Goal: Task Accomplishment & Management: Complete application form

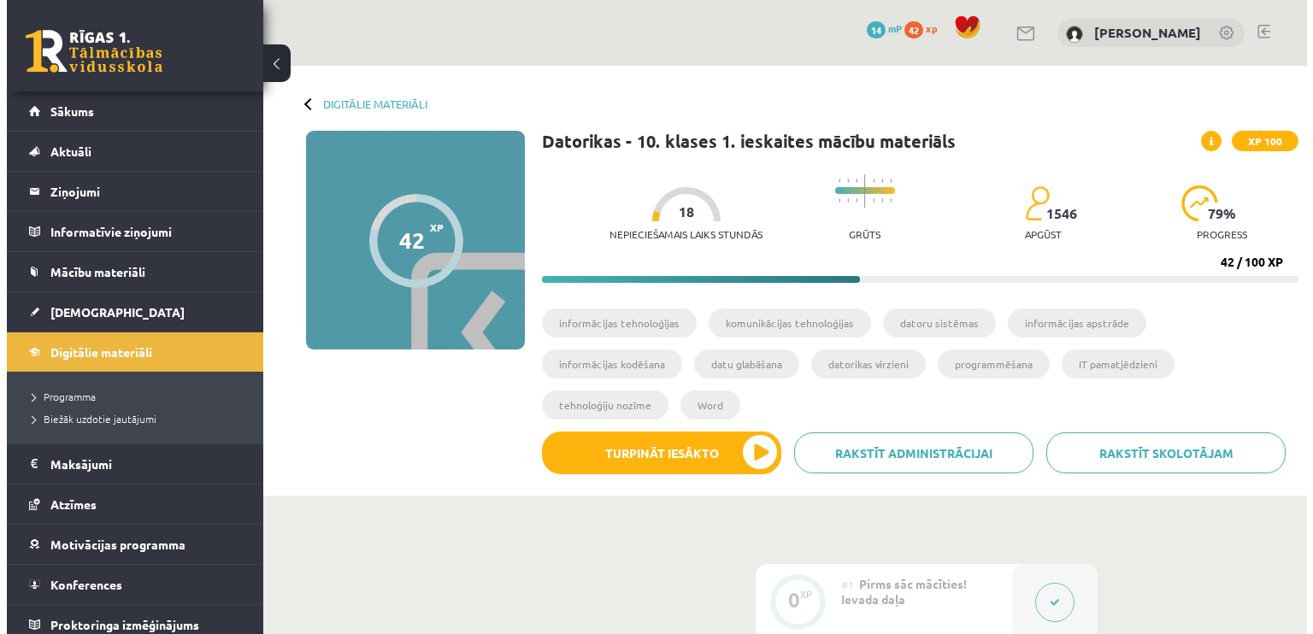
scroll to position [1731, 0]
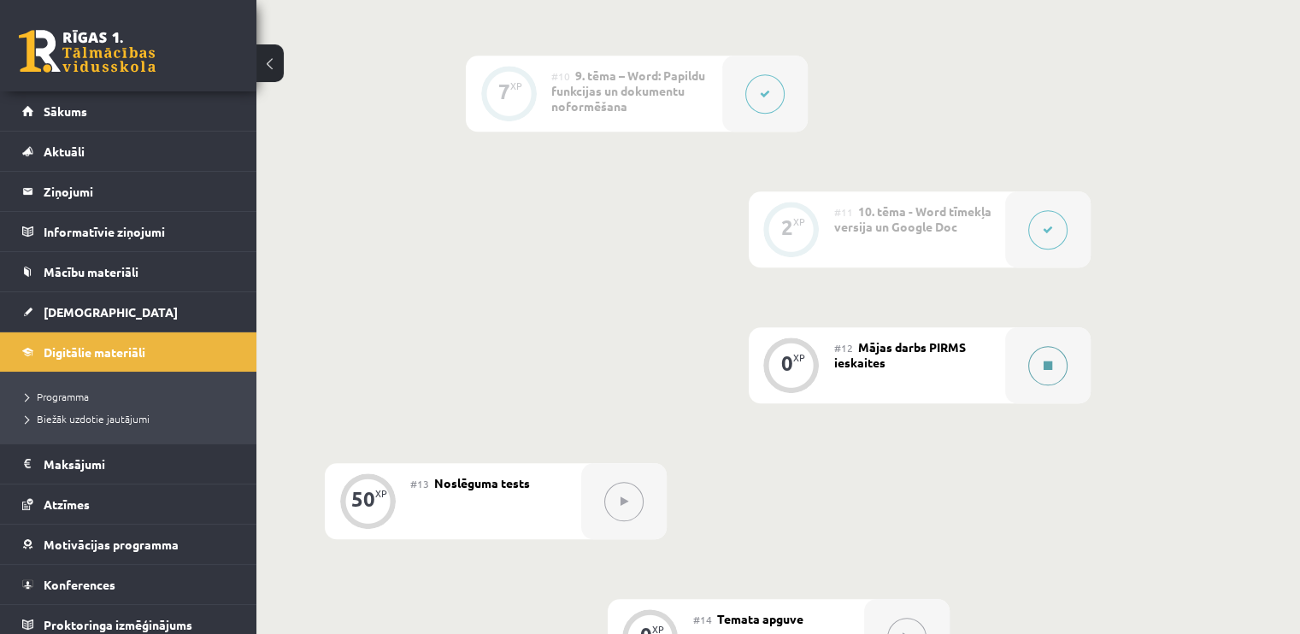
click at [1039, 346] on button at bounding box center [1047, 365] width 39 height 39
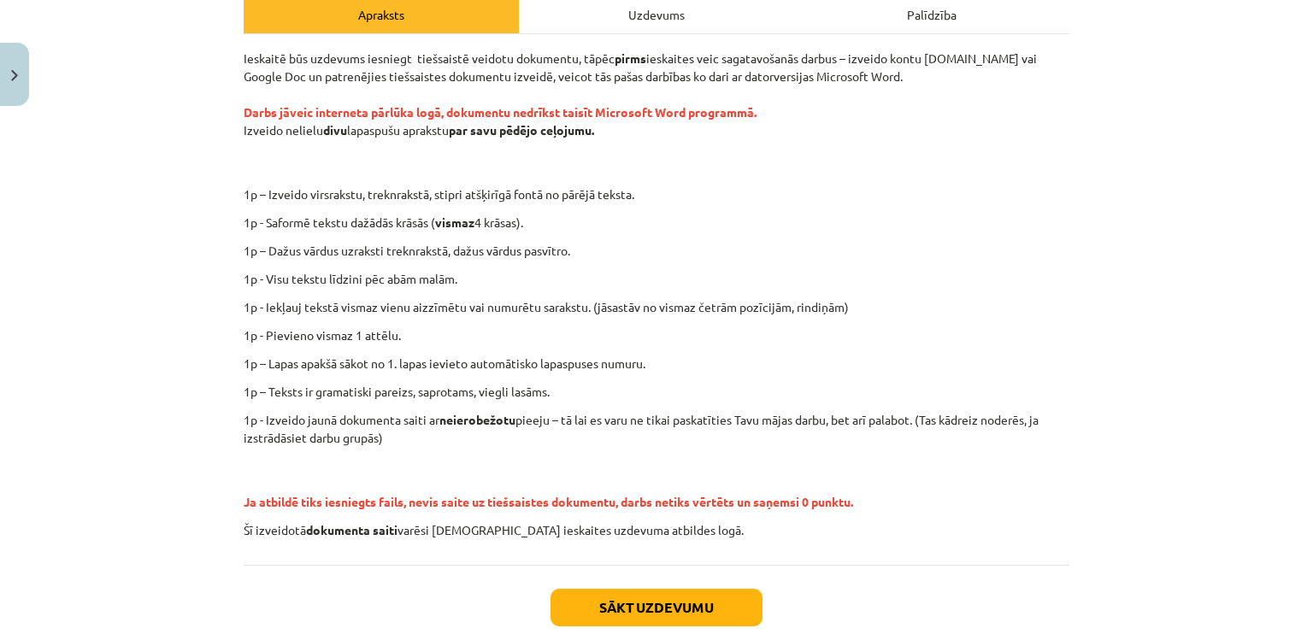
scroll to position [359, 0]
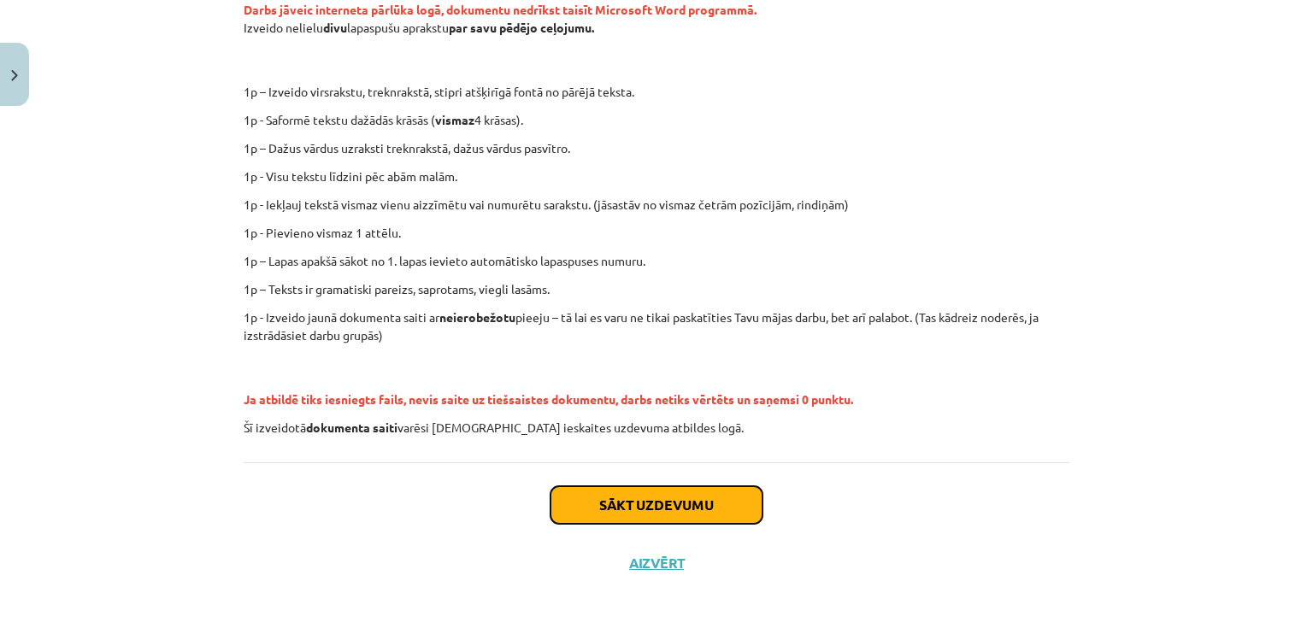
click at [691, 502] on button "Sākt uzdevumu" at bounding box center [656, 505] width 212 height 38
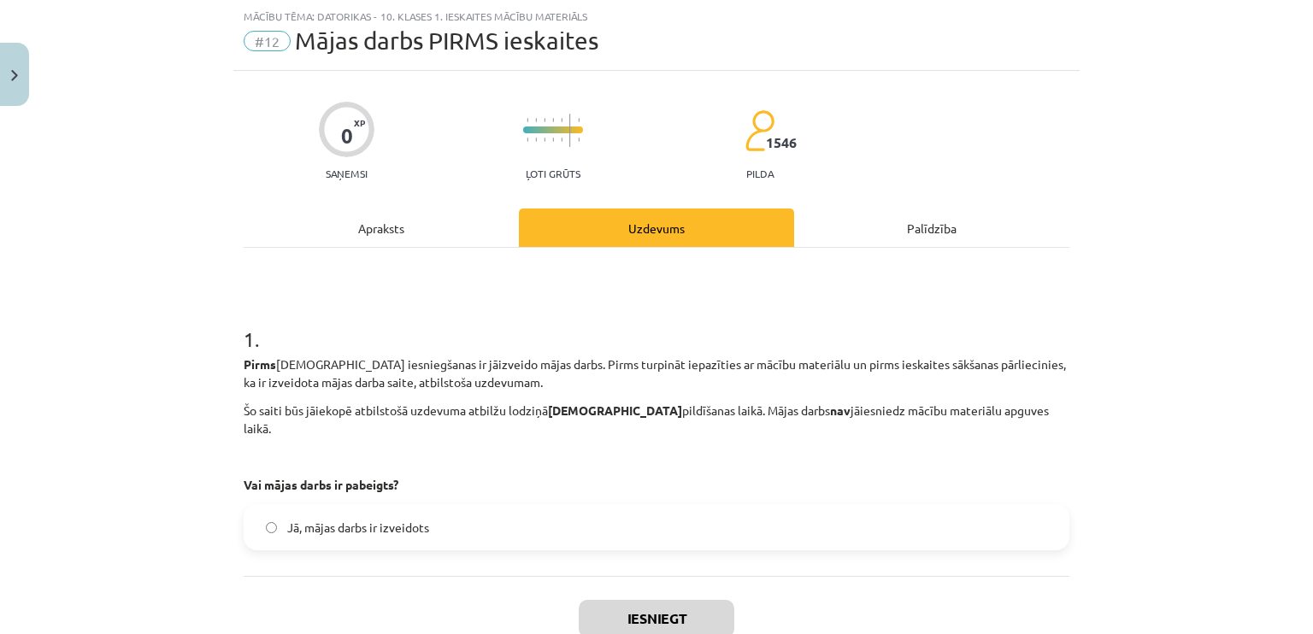
scroll to position [138, 0]
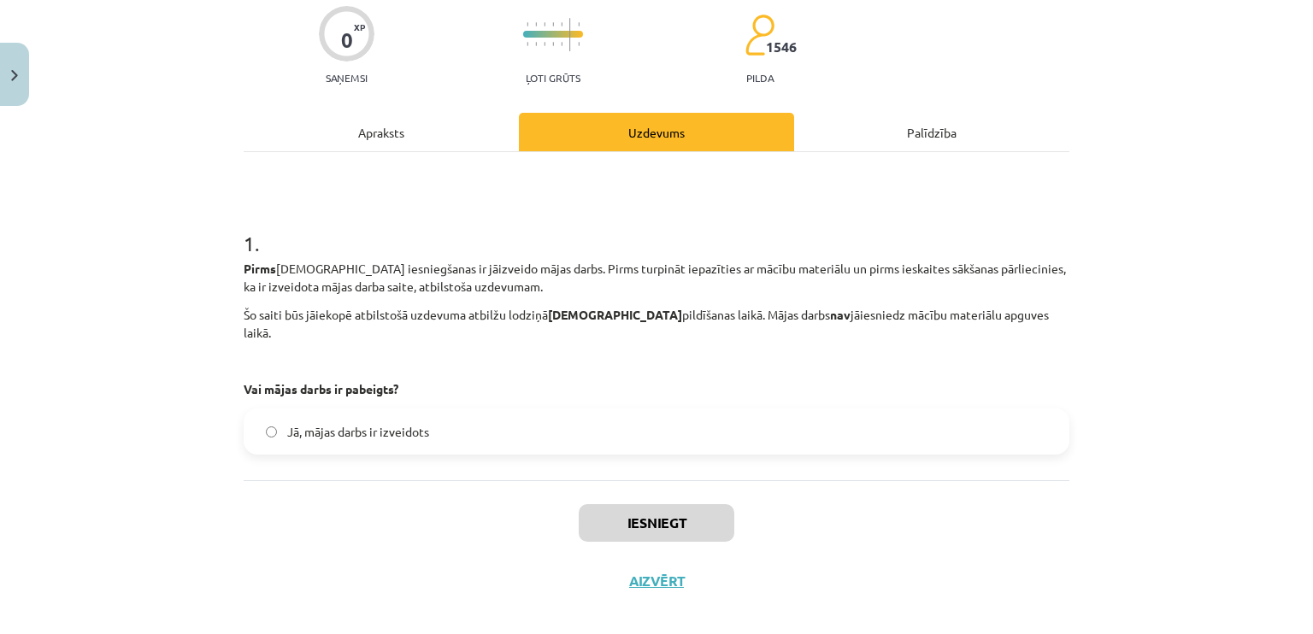
click at [374, 423] on span "Jā, mājas darbs ir izveidots" at bounding box center [358, 432] width 142 height 18
click at [375, 423] on span "Jā, mājas darbs ir izveidots" at bounding box center [358, 432] width 142 height 18
click at [704, 511] on button "Iesniegt" at bounding box center [657, 523] width 156 height 38
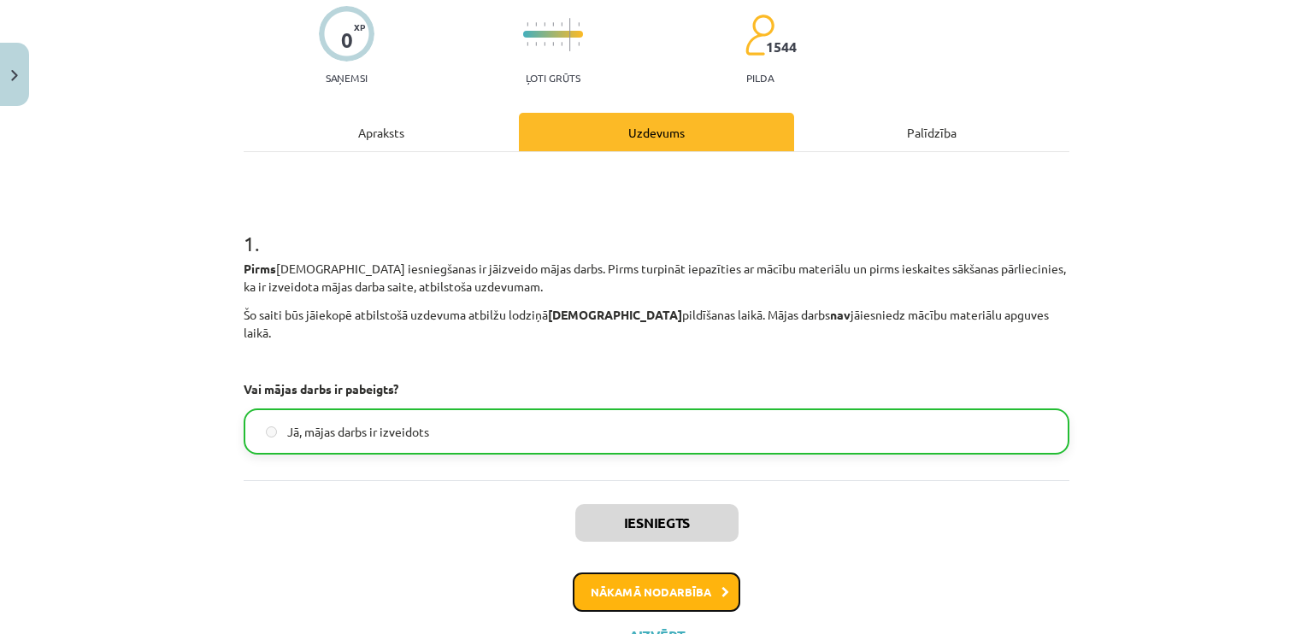
click at [655, 573] on button "Nākamā nodarbība" at bounding box center [656, 592] width 167 height 39
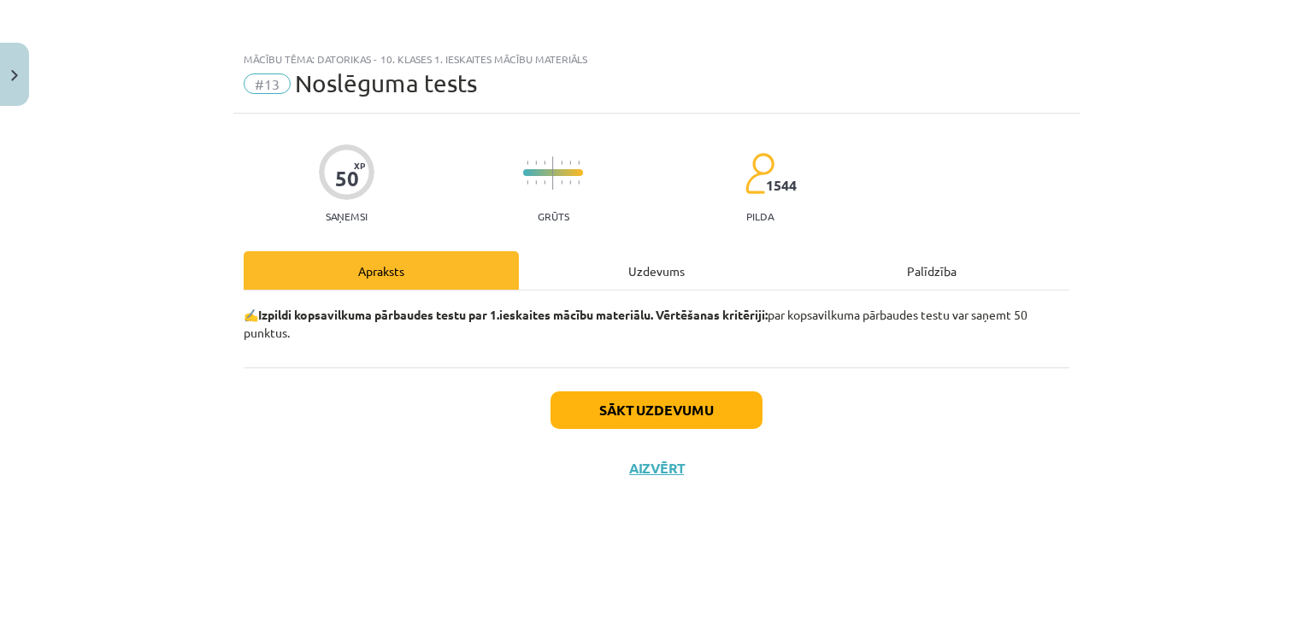
scroll to position [0, 0]
click at [673, 408] on button "Sākt uzdevumu" at bounding box center [656, 410] width 212 height 38
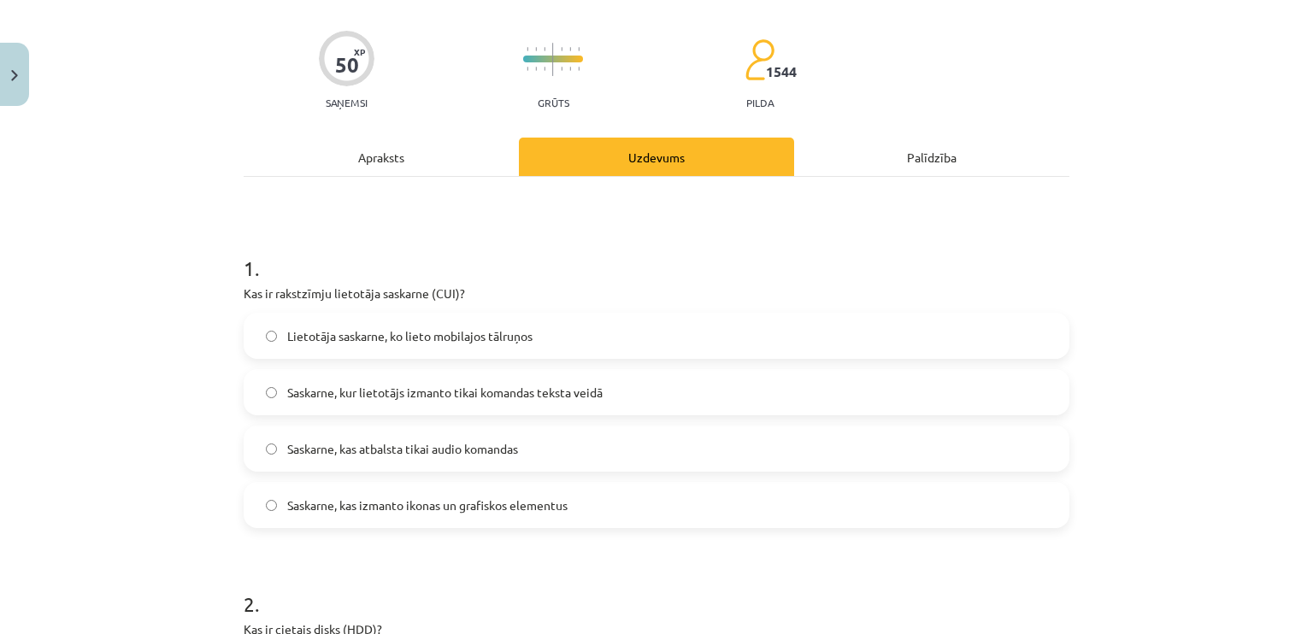
scroll to position [142, 0]
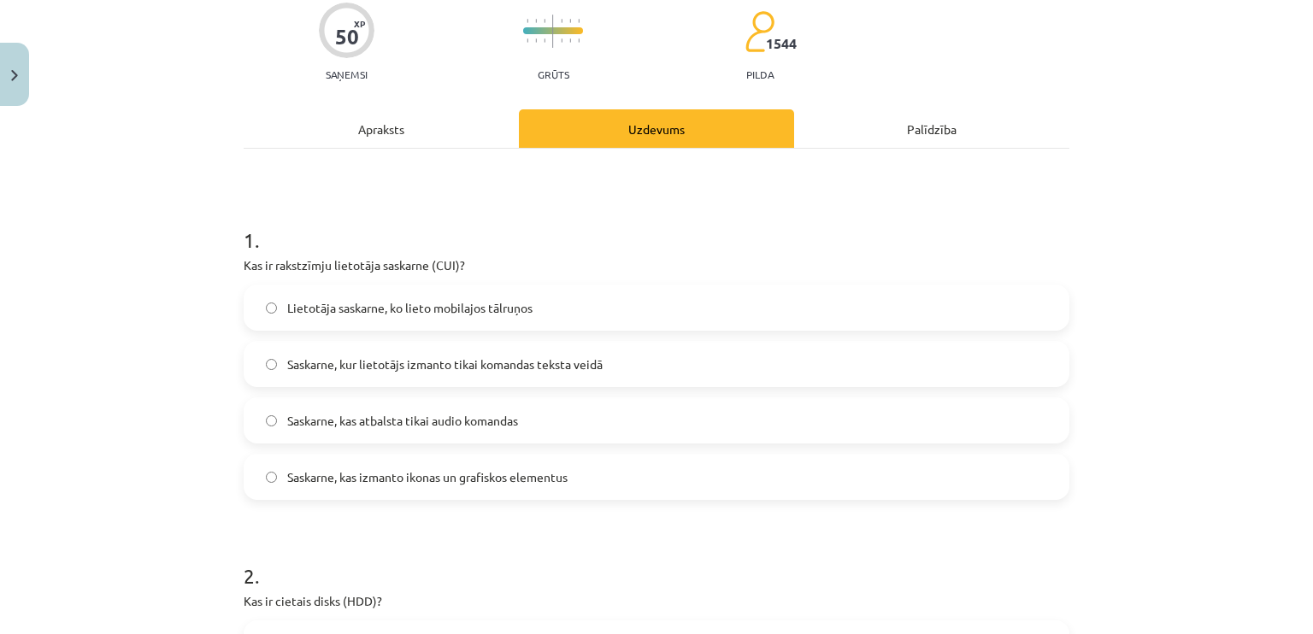
click at [360, 139] on div "Apraksts" at bounding box center [381, 128] width 275 height 38
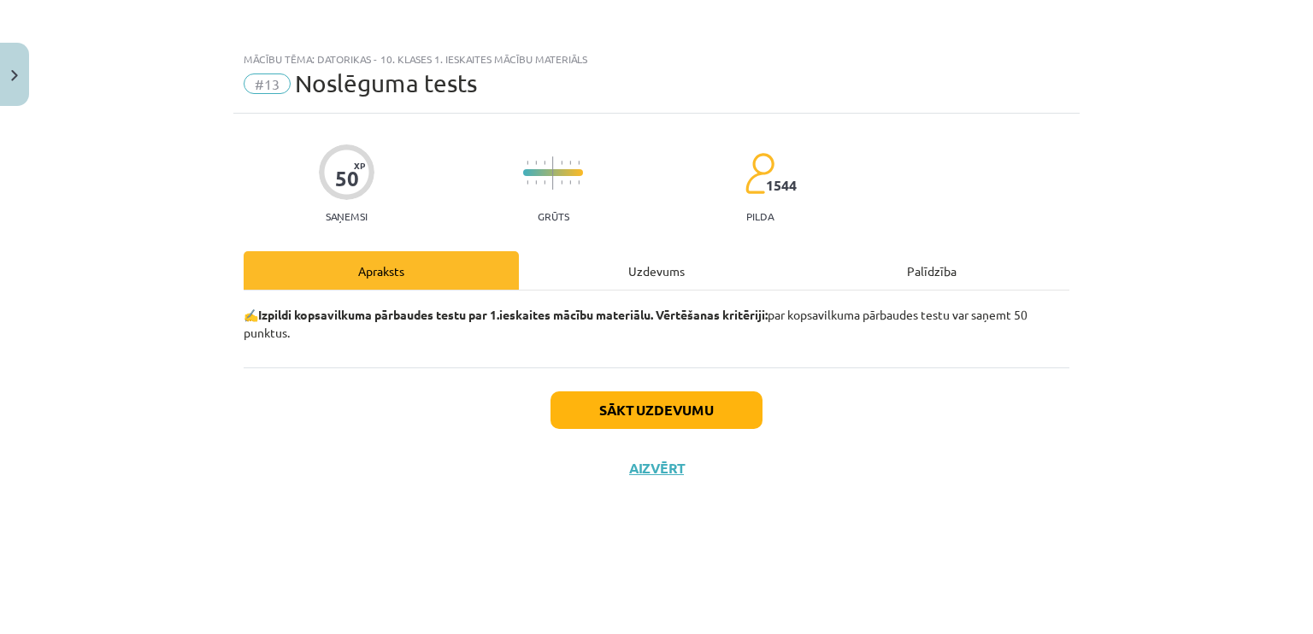
scroll to position [0, 0]
click at [626, 266] on div "Uzdevums" at bounding box center [656, 270] width 275 height 38
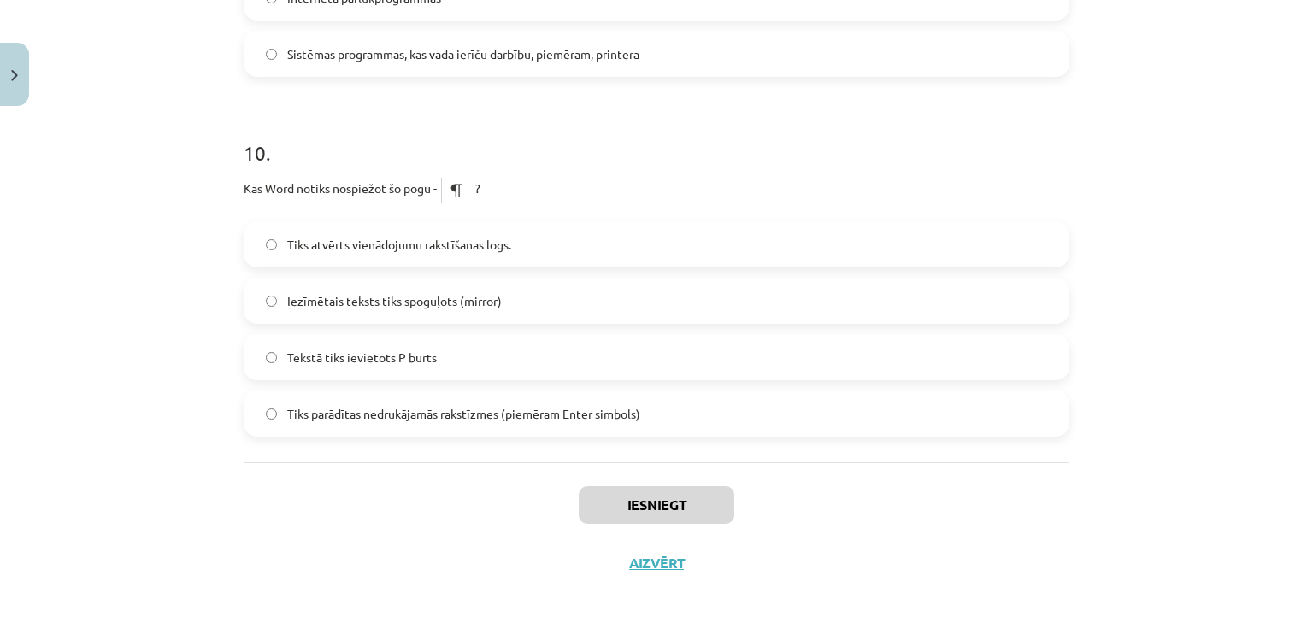
scroll to position [3143, 0]
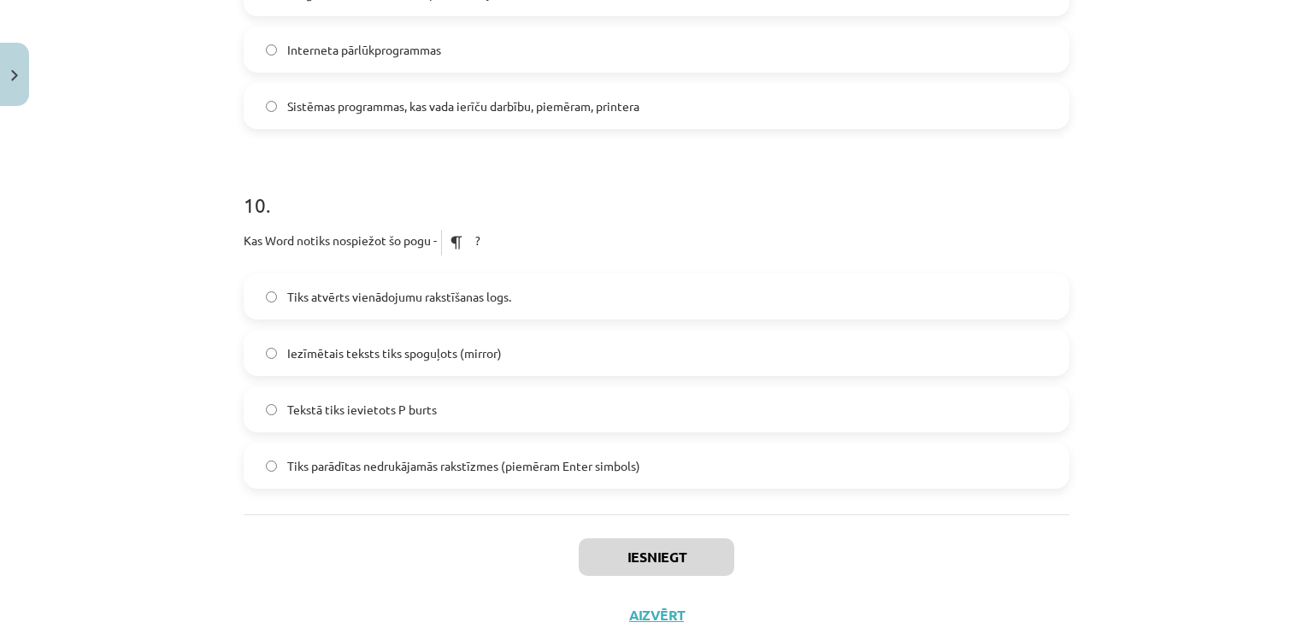
click at [424, 457] on span "Tiks parādītas nedrukājamās rakstīzmes (piemēram Enter simbols)" at bounding box center [463, 466] width 353 height 18
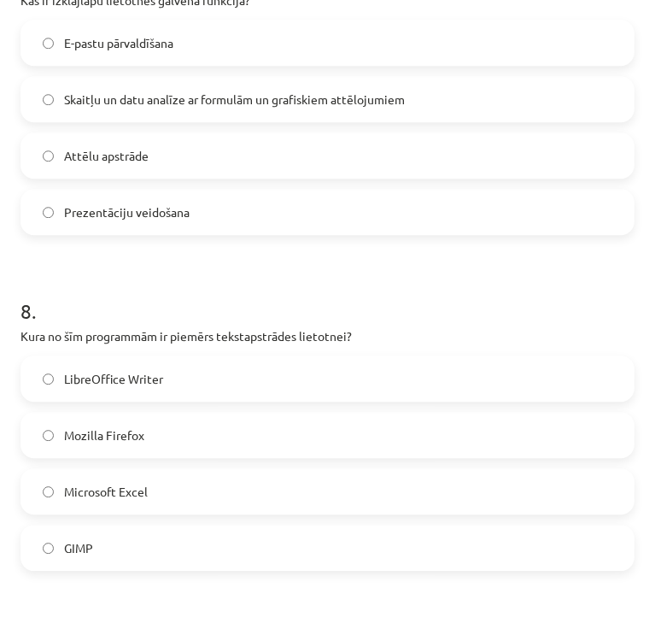
scroll to position [2447, 0]
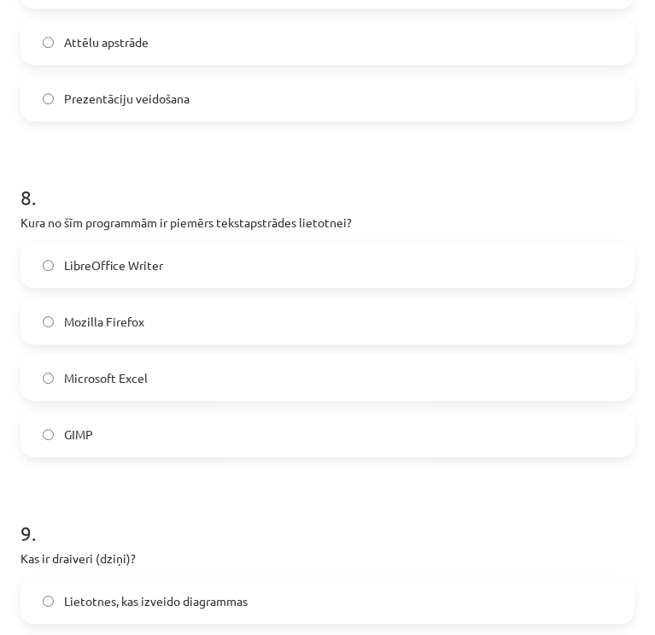
click at [279, 256] on label "LibreOffice Writer" at bounding box center [327, 265] width 611 height 43
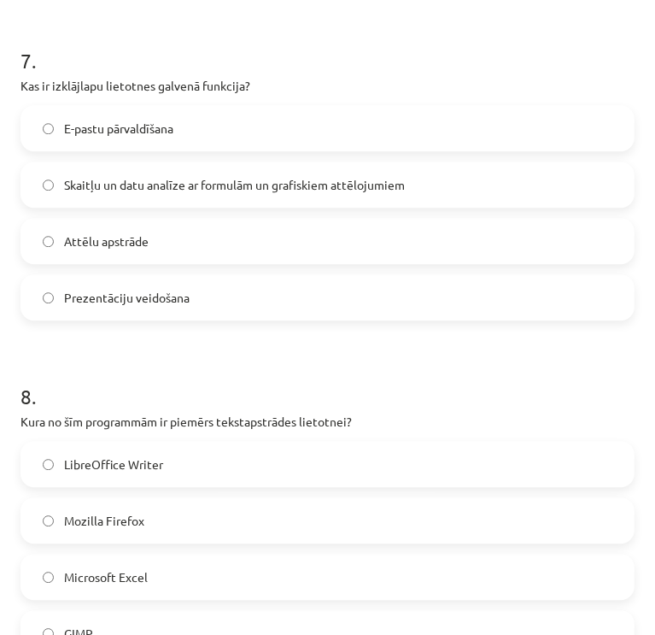
scroll to position [2162, 0]
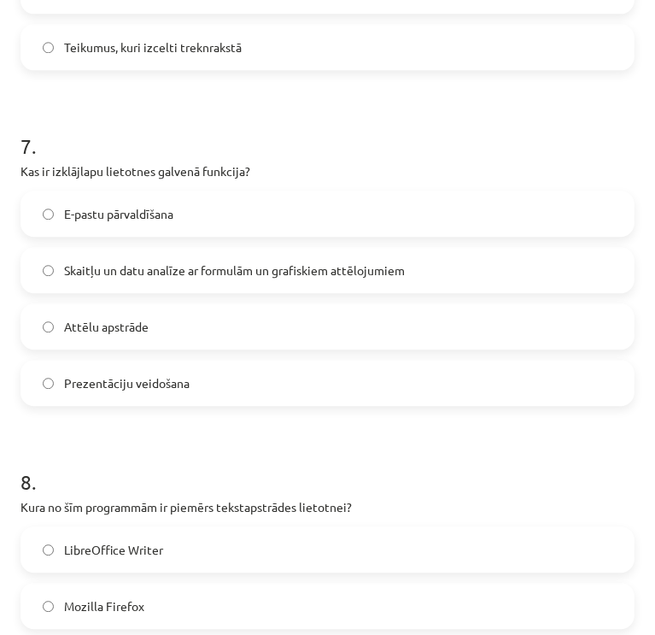
click at [321, 259] on label "Skaitļu un datu analīze ar formulām un grafiskiem attēlojumiem" at bounding box center [327, 270] width 611 height 43
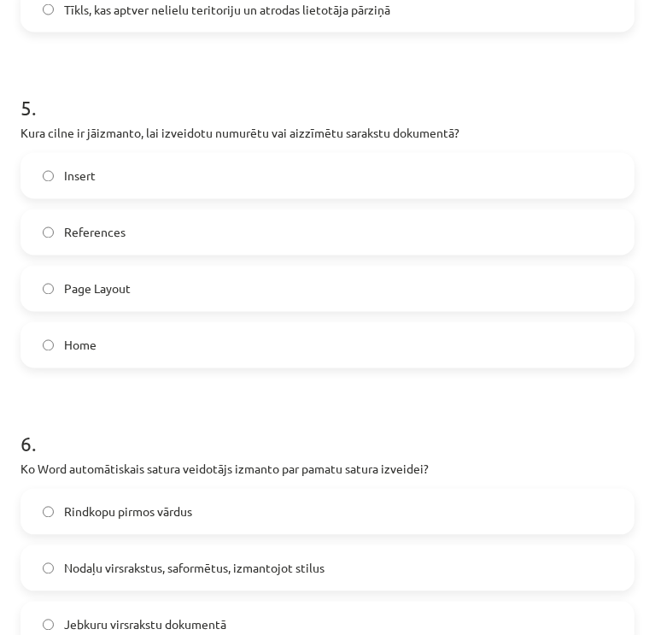
scroll to position [1490, 0]
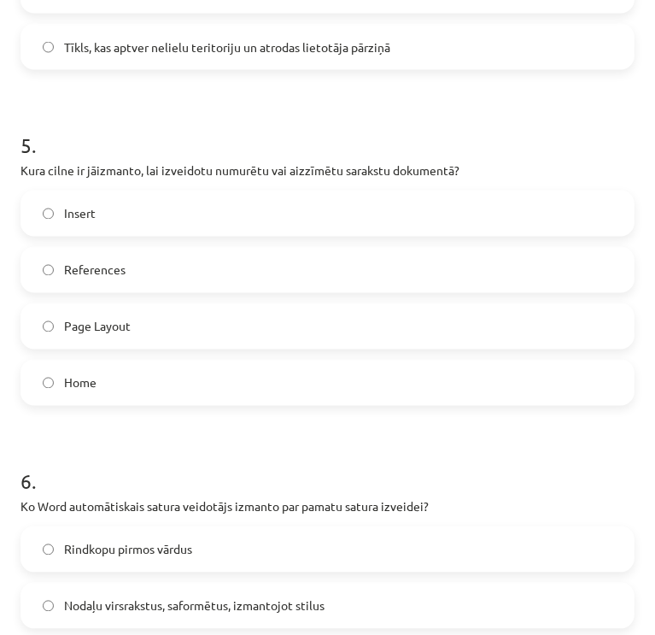
click at [233, 367] on label "Home" at bounding box center [327, 382] width 611 height 43
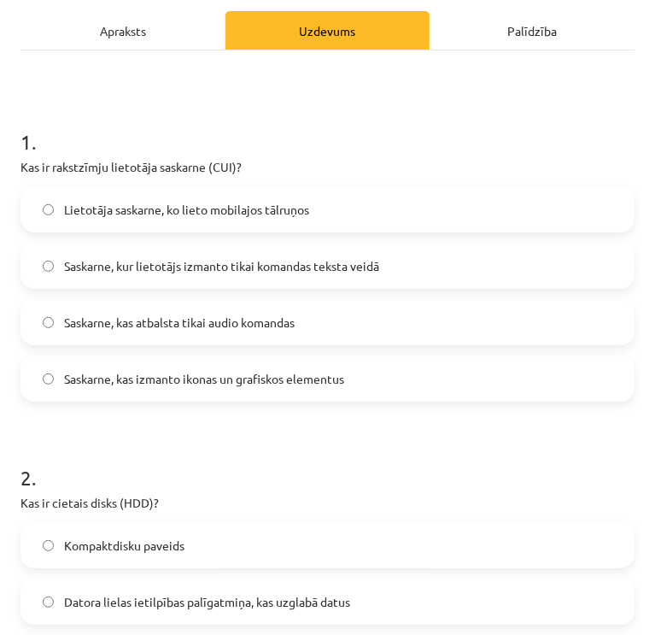
scroll to position [195, 0]
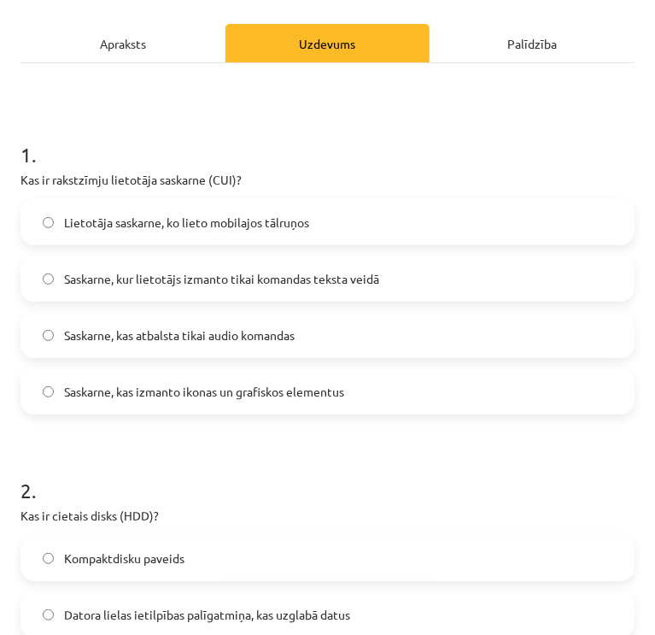
click at [508, 285] on label "Saskarne, kur lietotājs izmanto tikai komandas teksta veidā" at bounding box center [327, 278] width 611 height 43
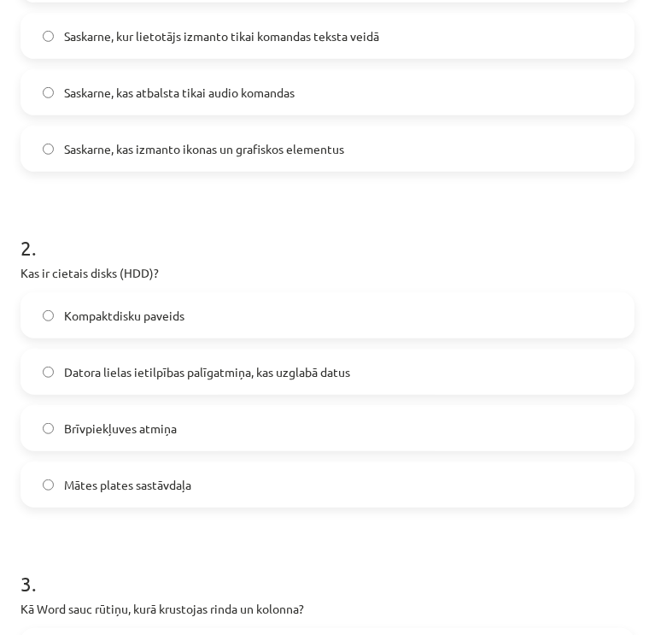
scroll to position [531, 0]
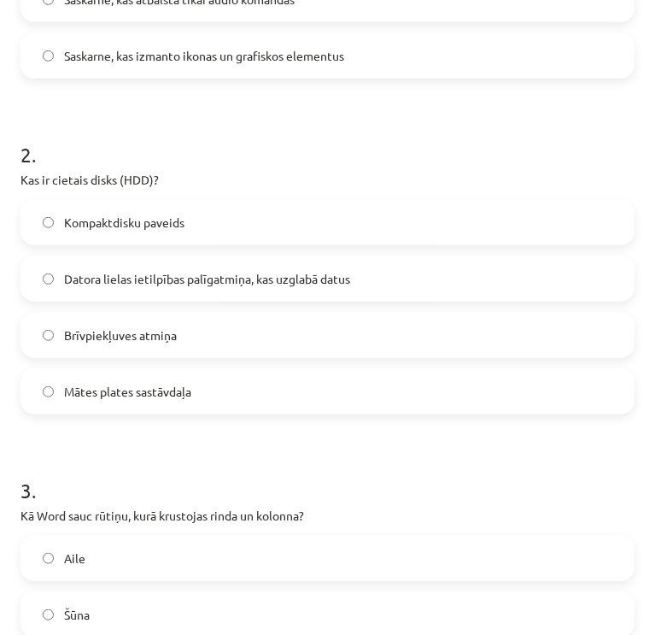
click at [466, 273] on label "Datora lielas ietilpības palīgatmiņa, kas uzglabā datus" at bounding box center [327, 278] width 611 height 43
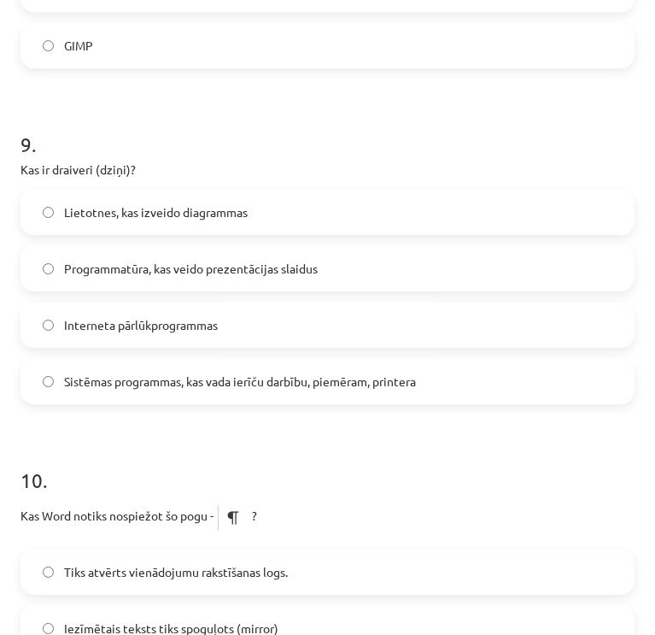
scroll to position [2818, 0]
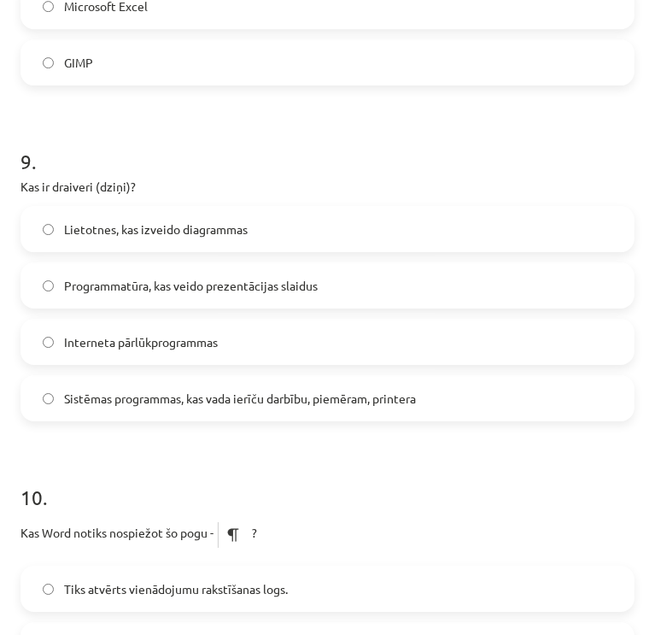
click at [244, 396] on span "Sistēmas programmas, kas vada ierīču darbību, piemēram, printera" at bounding box center [240, 399] width 352 height 18
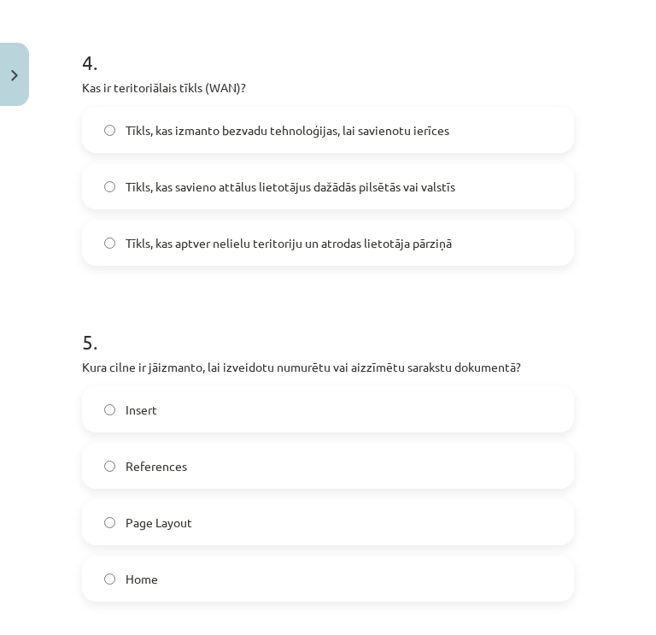
scroll to position [1272, 0]
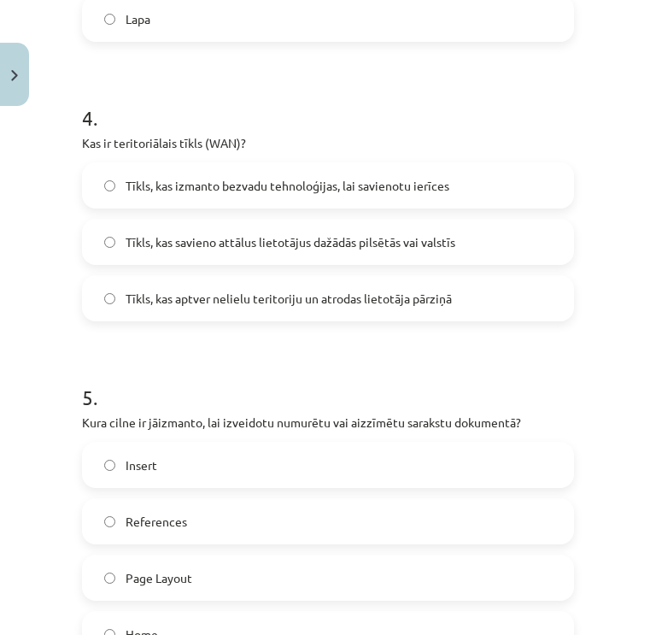
click at [219, 239] on span "Tīkls, kas savieno attālus lietotājus dažādās pilsētās vai valstīs" at bounding box center [291, 242] width 330 height 18
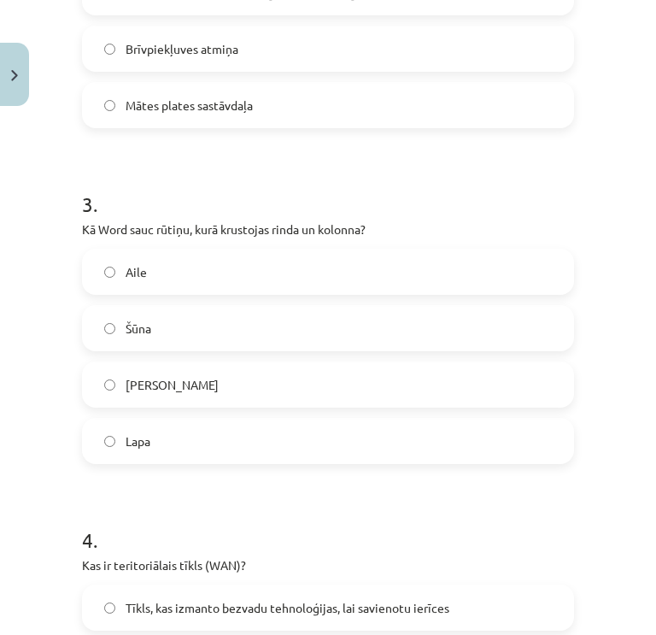
scroll to position [832, 0]
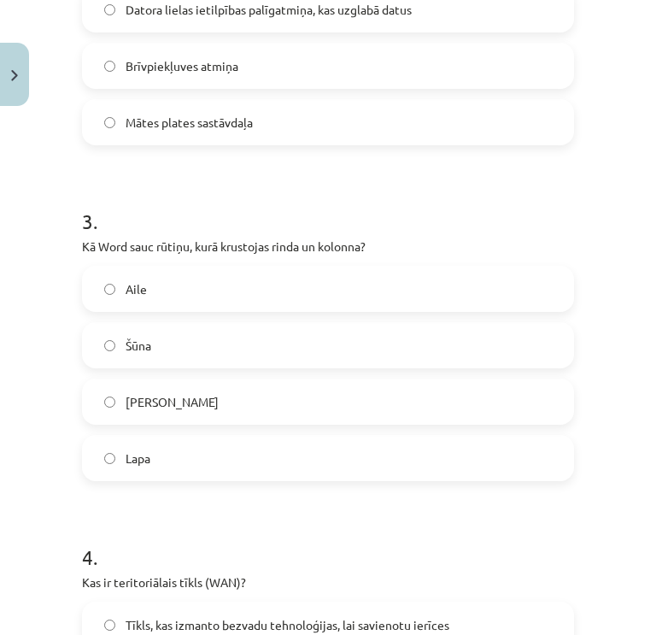
click at [229, 340] on label "Šūna" at bounding box center [328, 345] width 489 height 43
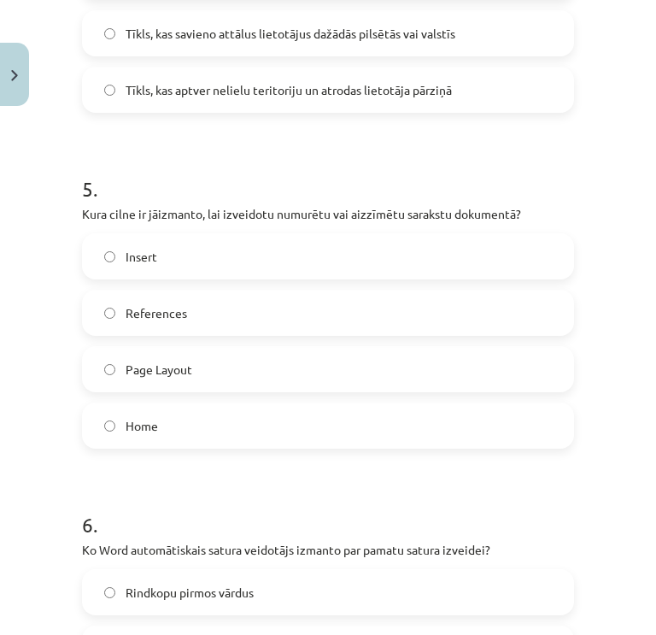
scroll to position [1477, 0]
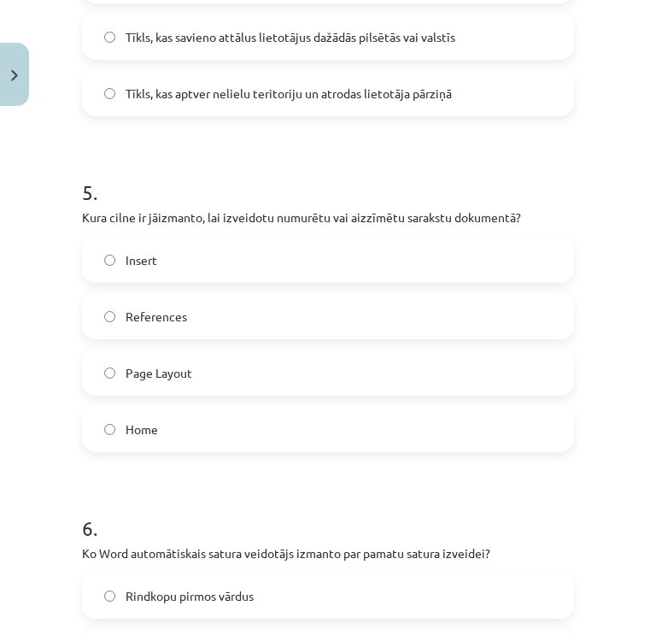
click at [330, 263] on label "Insert" at bounding box center [328, 259] width 489 height 43
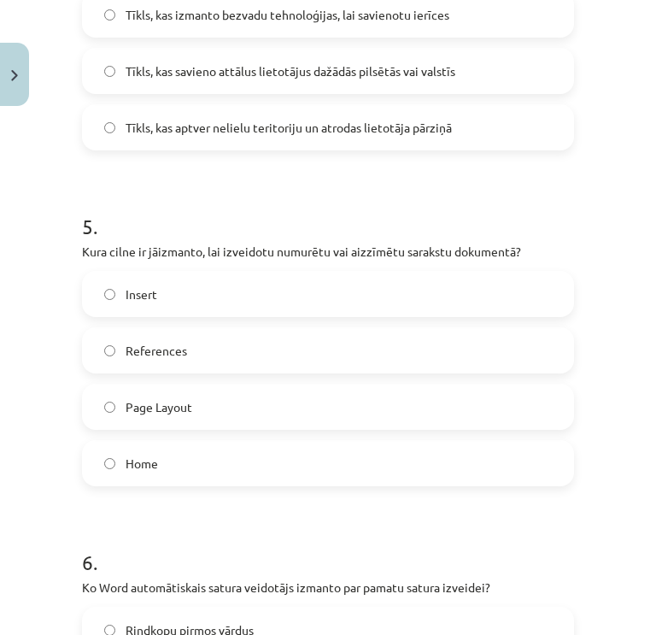
click at [297, 458] on label "Home" at bounding box center [328, 463] width 489 height 43
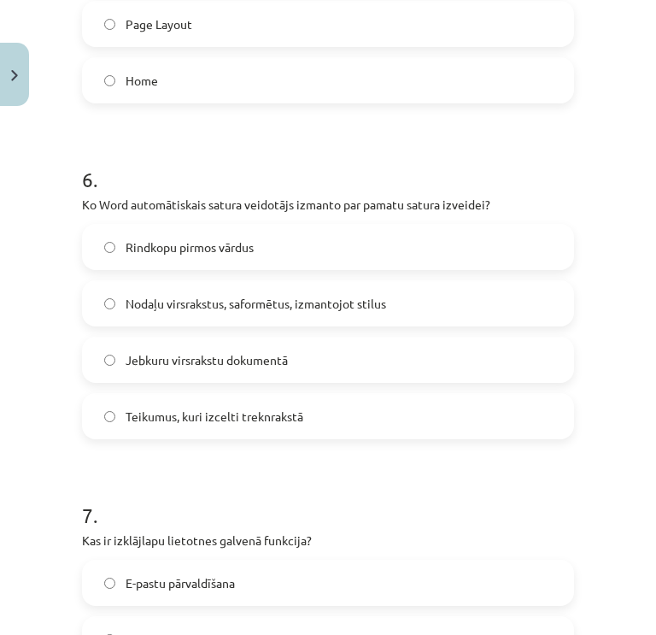
scroll to position [1795, 0]
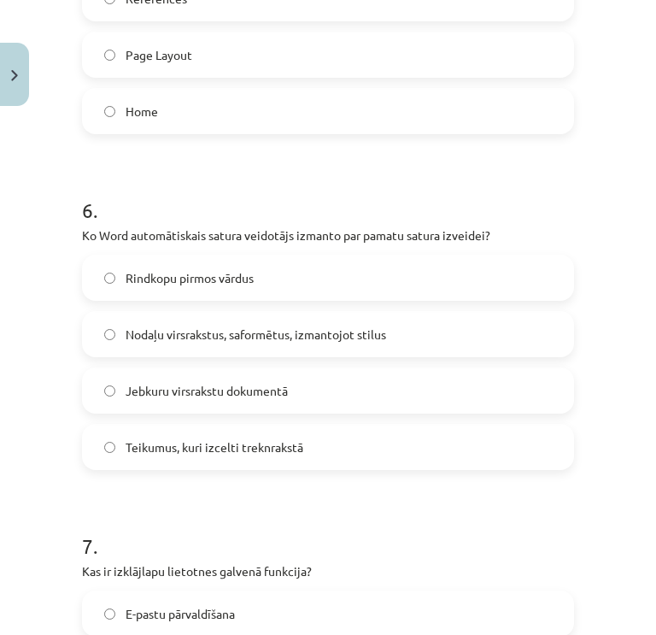
click at [405, 334] on label "Nodaļu virsrakstus, saformētus, izmantojot stilus" at bounding box center [328, 334] width 489 height 43
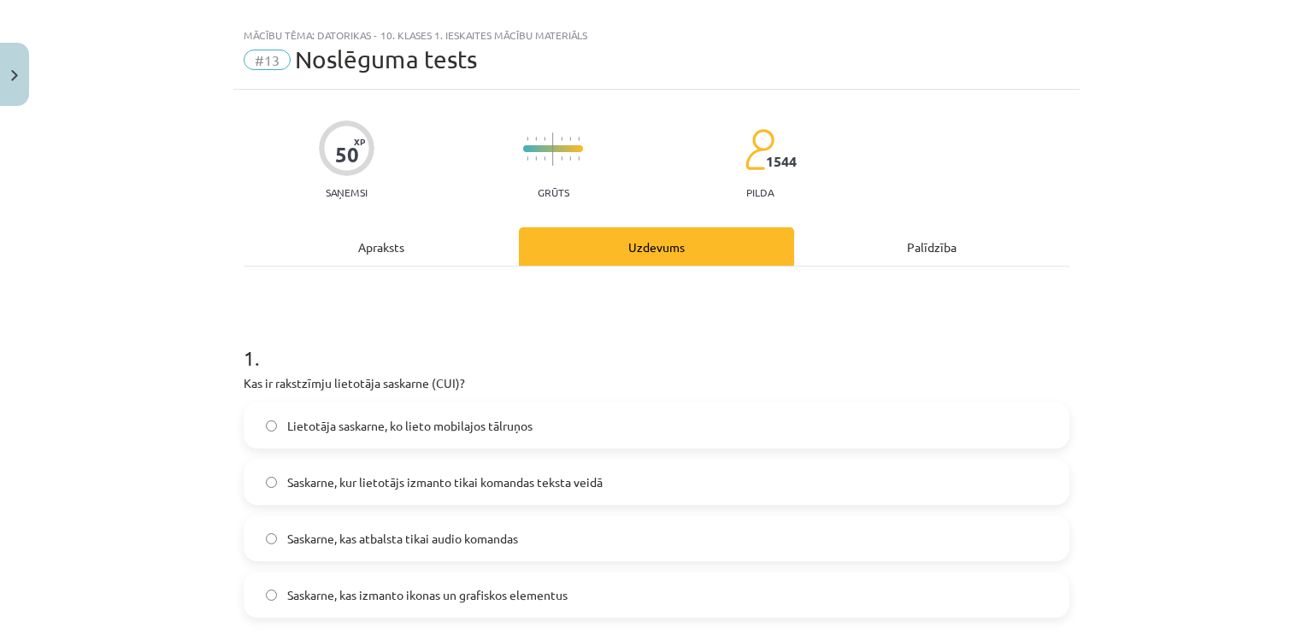
scroll to position [15, 0]
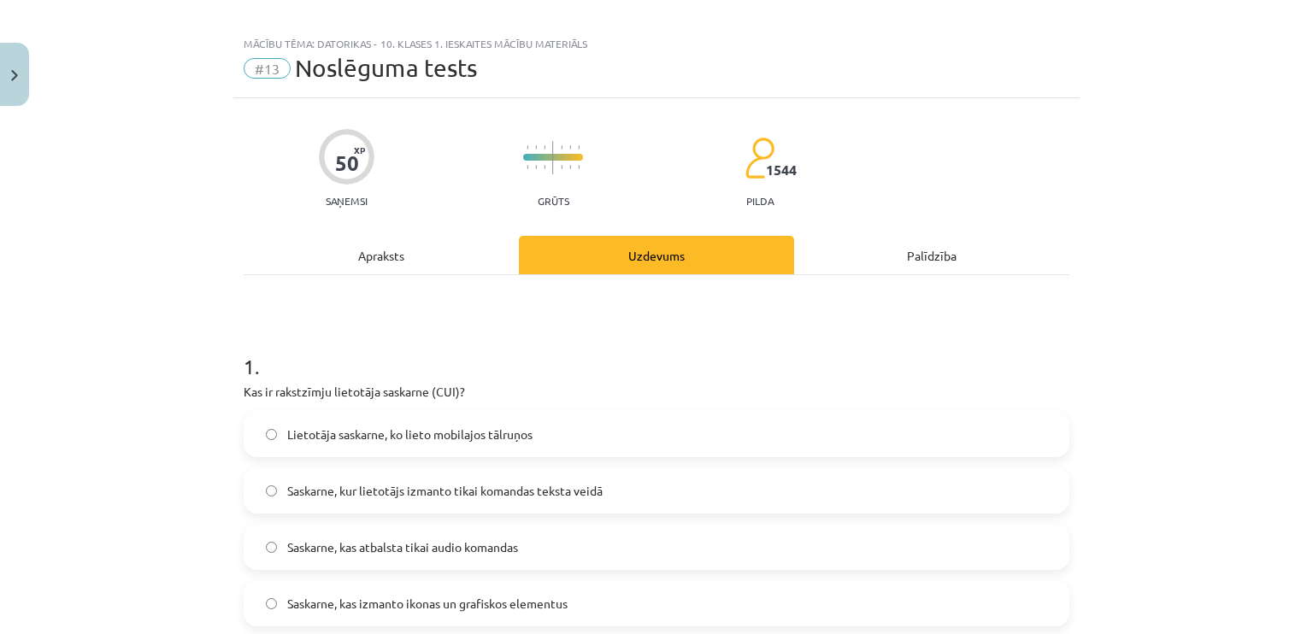
click at [369, 252] on div "Apraksts" at bounding box center [381, 255] width 275 height 38
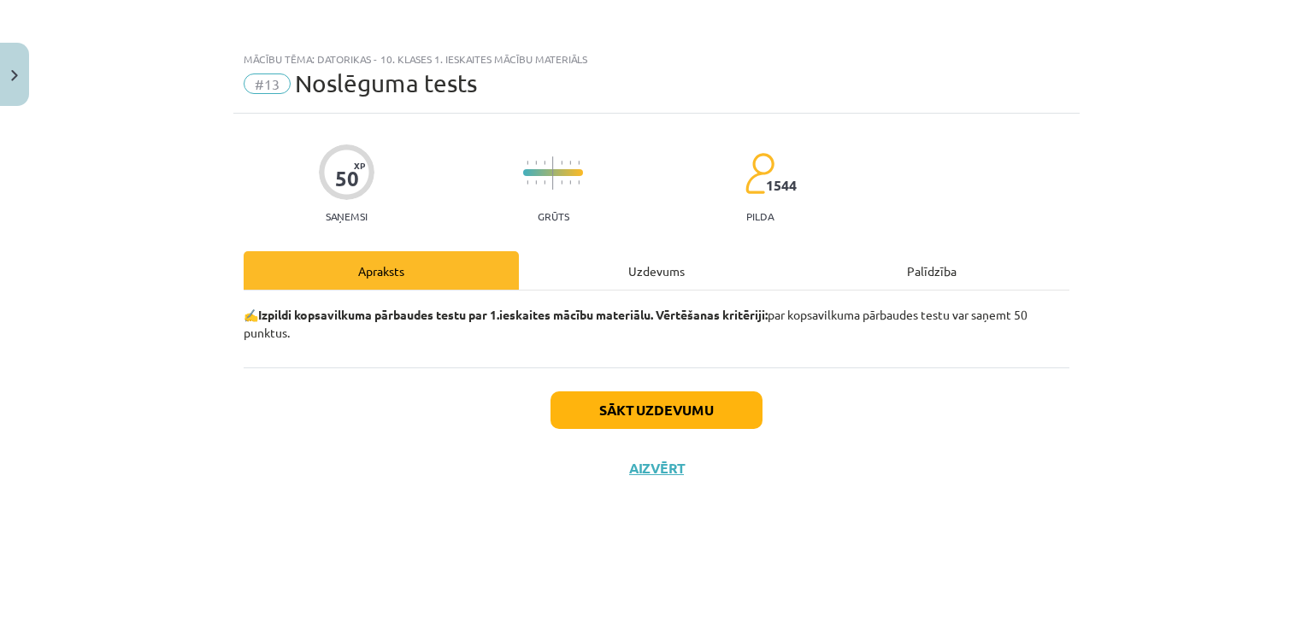
click at [662, 268] on div "Uzdevums" at bounding box center [656, 270] width 275 height 38
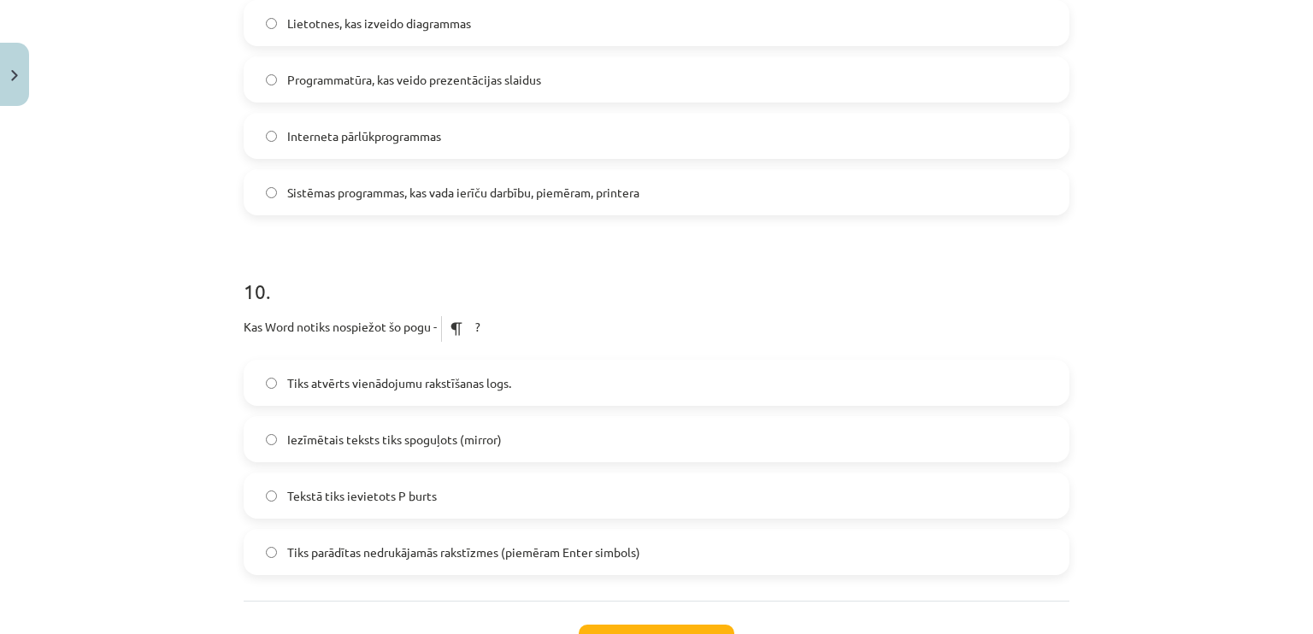
scroll to position [3195, 0]
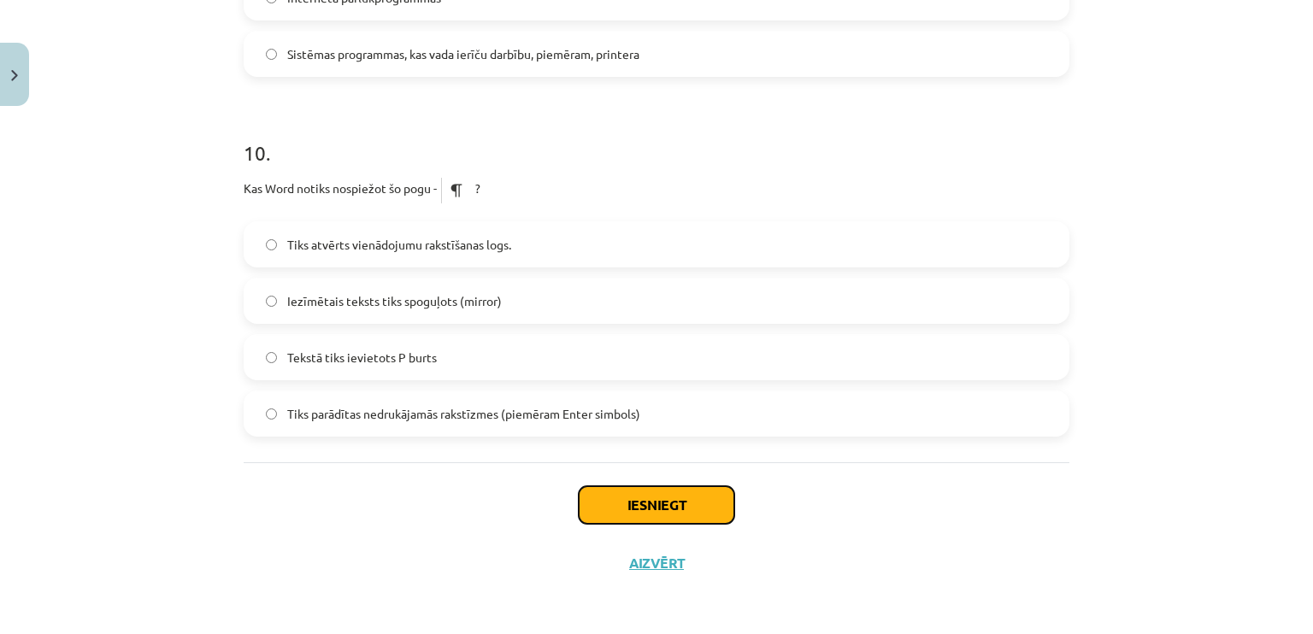
click at [701, 509] on button "Iesniegt" at bounding box center [657, 505] width 156 height 38
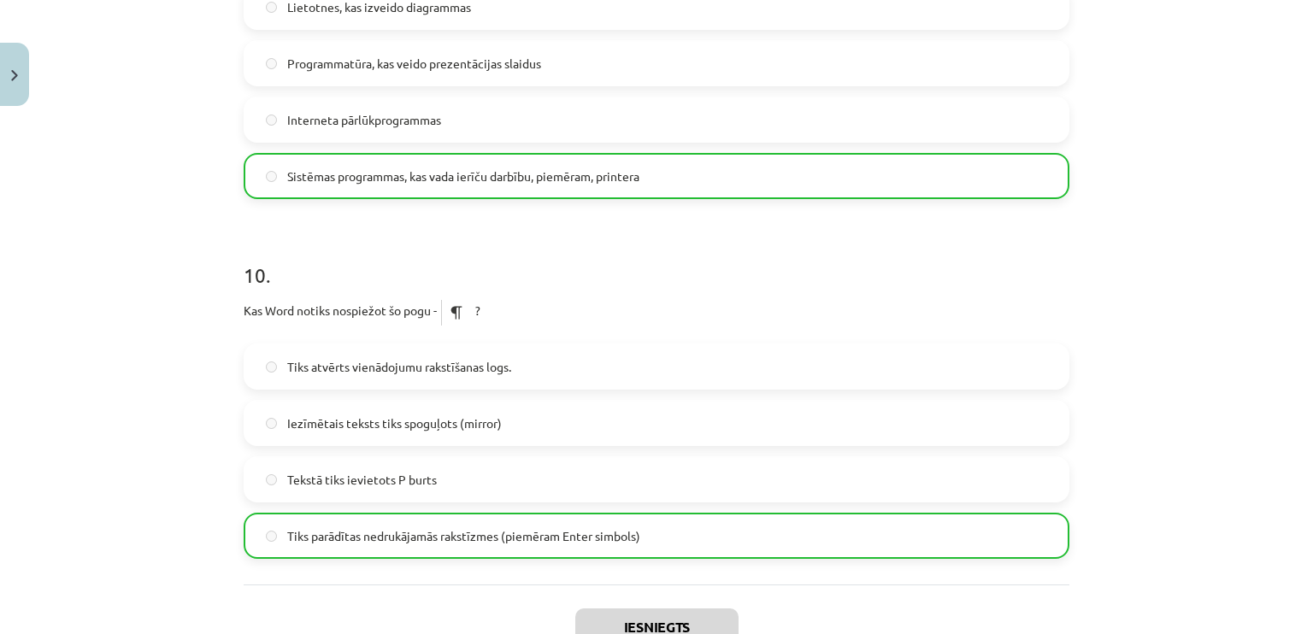
scroll to position [3249, 0]
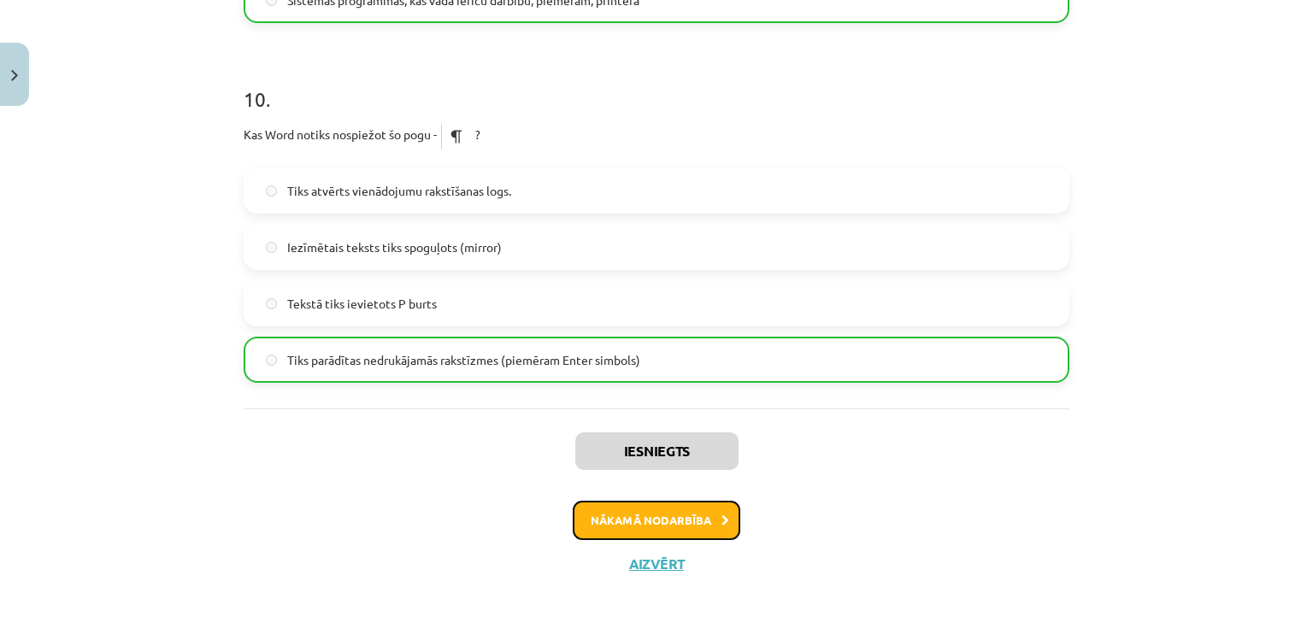
click at [702, 519] on button "Nākamā nodarbība" at bounding box center [656, 520] width 167 height 39
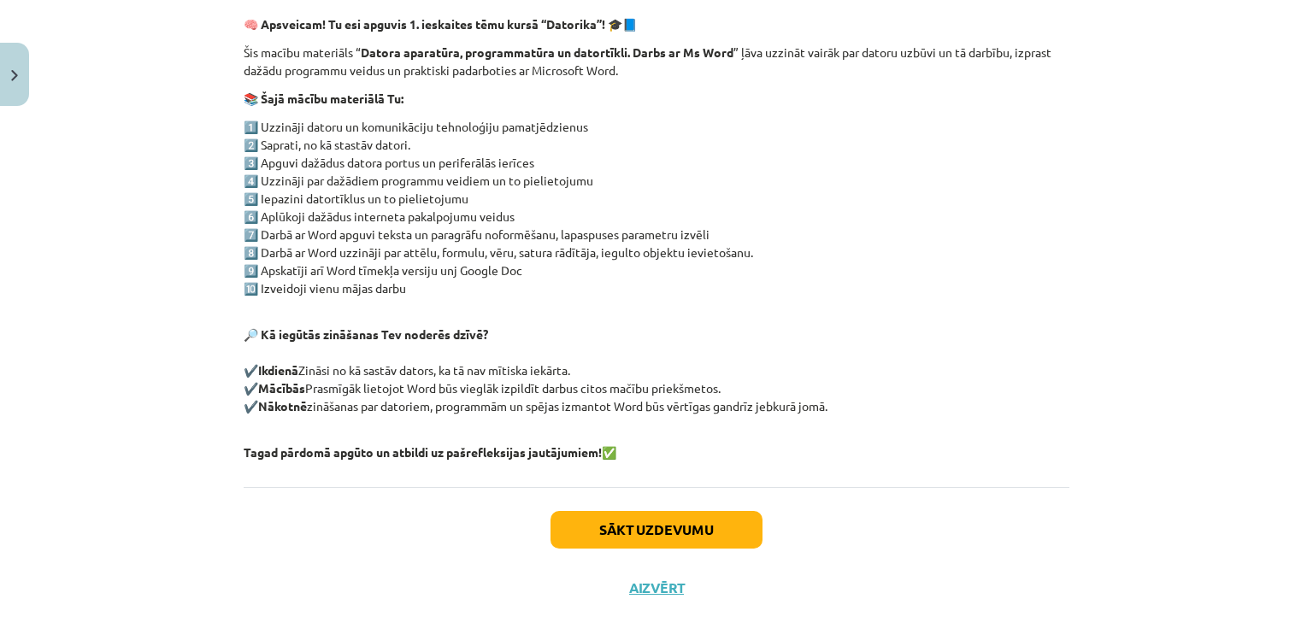
scroll to position [314, 0]
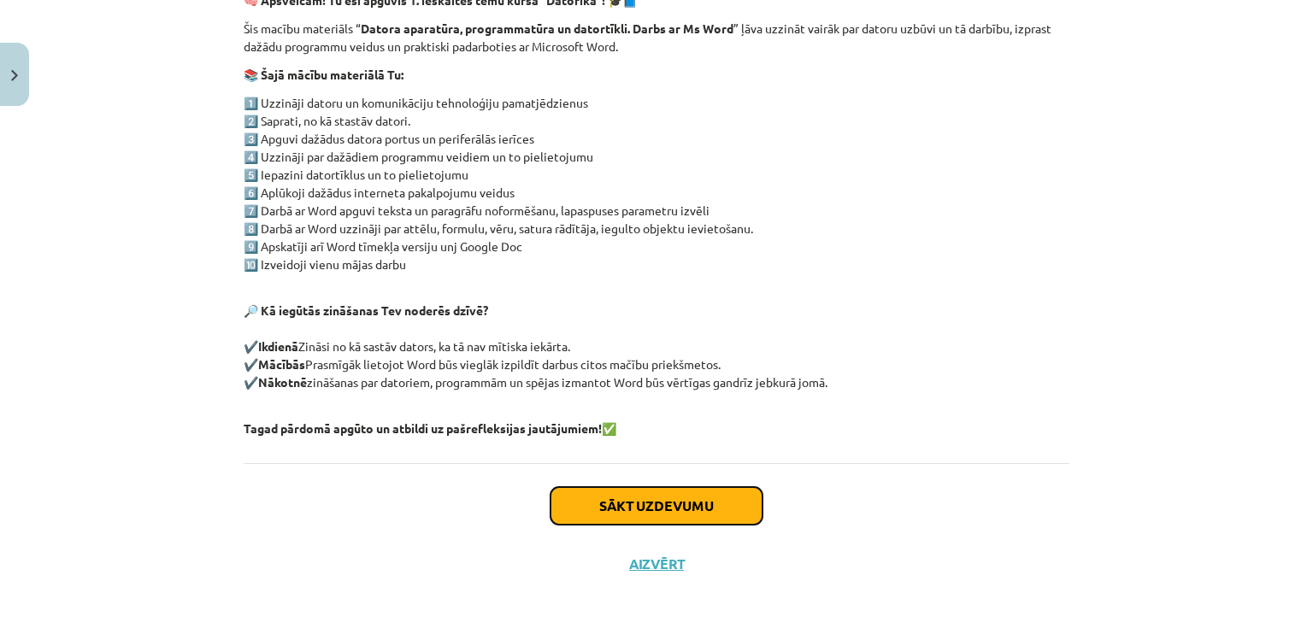
click at [711, 502] on button "Sākt uzdevumu" at bounding box center [656, 506] width 212 height 38
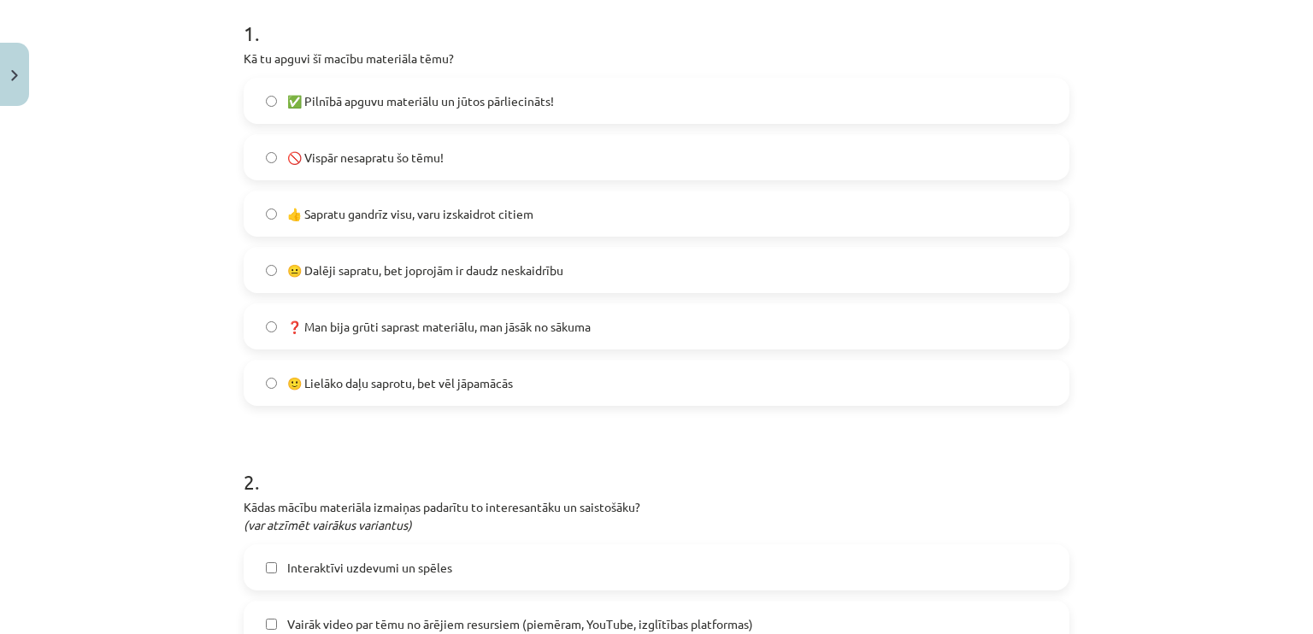
scroll to position [353, 0]
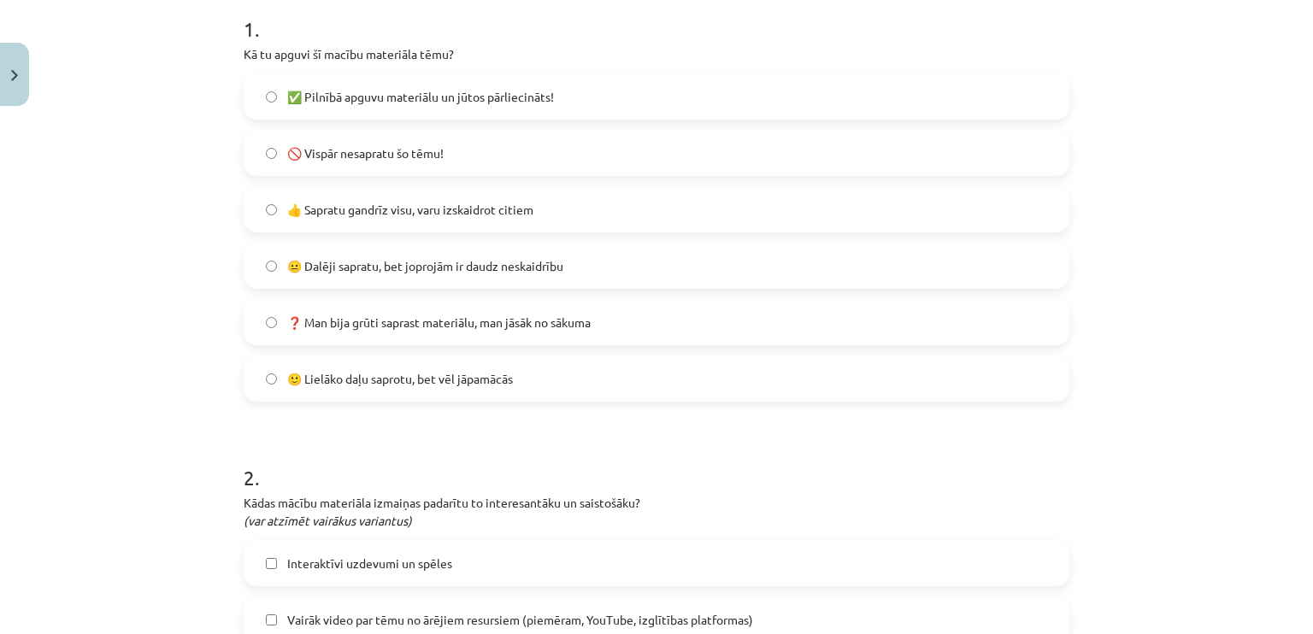
click at [672, 379] on label "🙂 Lielāko daļu saprotu, bet vēl jāpamācās" at bounding box center [656, 378] width 822 height 43
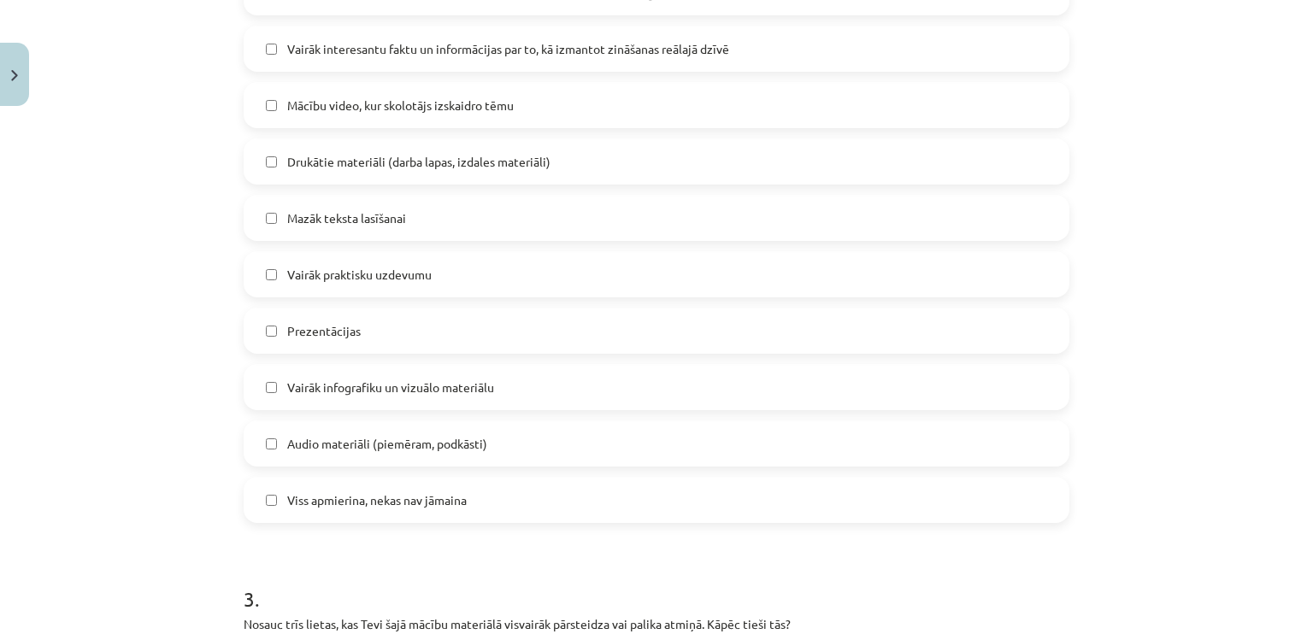
scroll to position [984, 0]
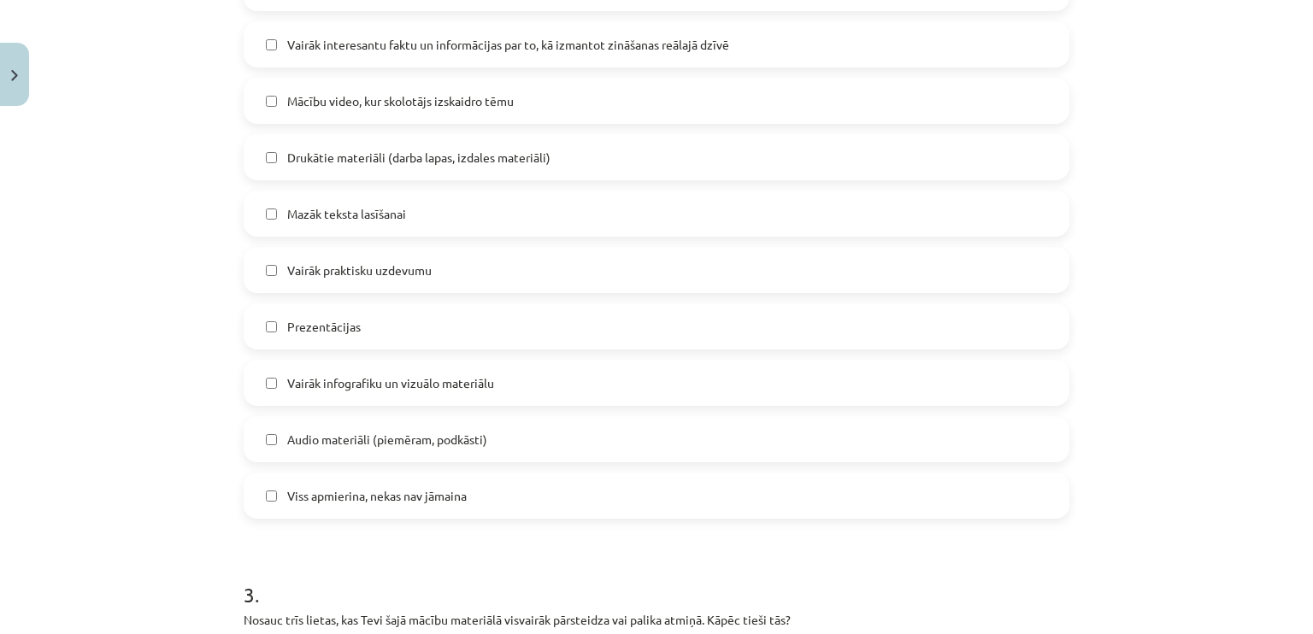
click at [828, 494] on label "Viss apmierina, nekas nav jāmaina" at bounding box center [656, 495] width 822 height 43
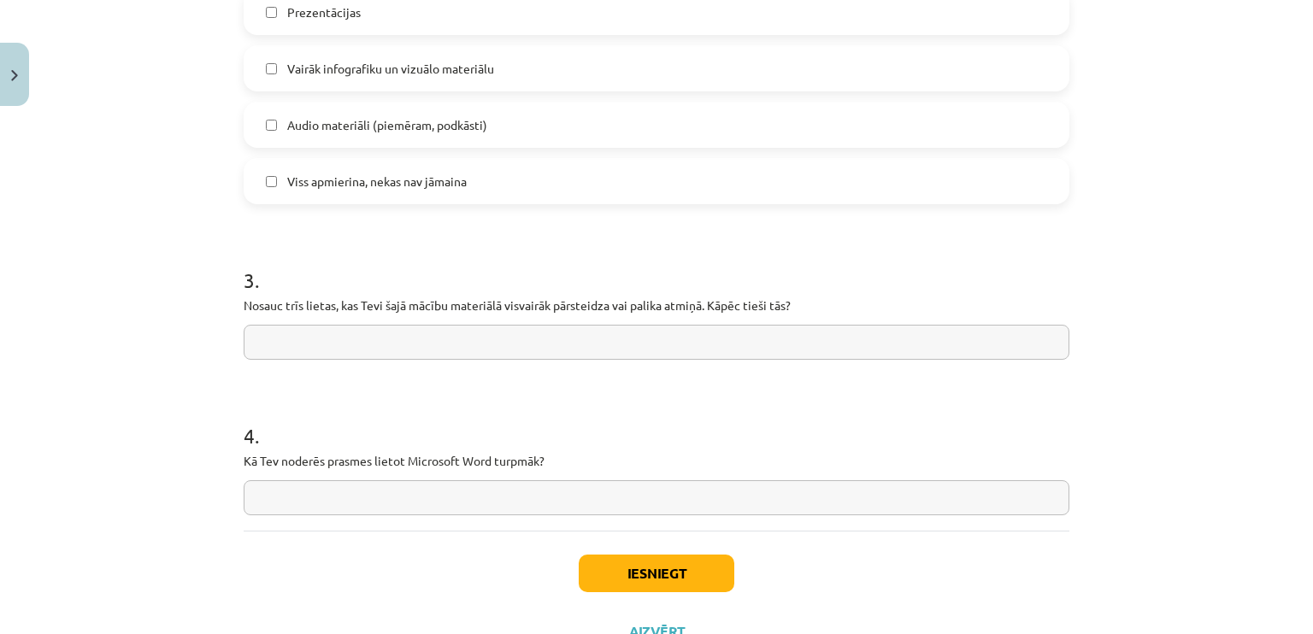
scroll to position [1303, 0]
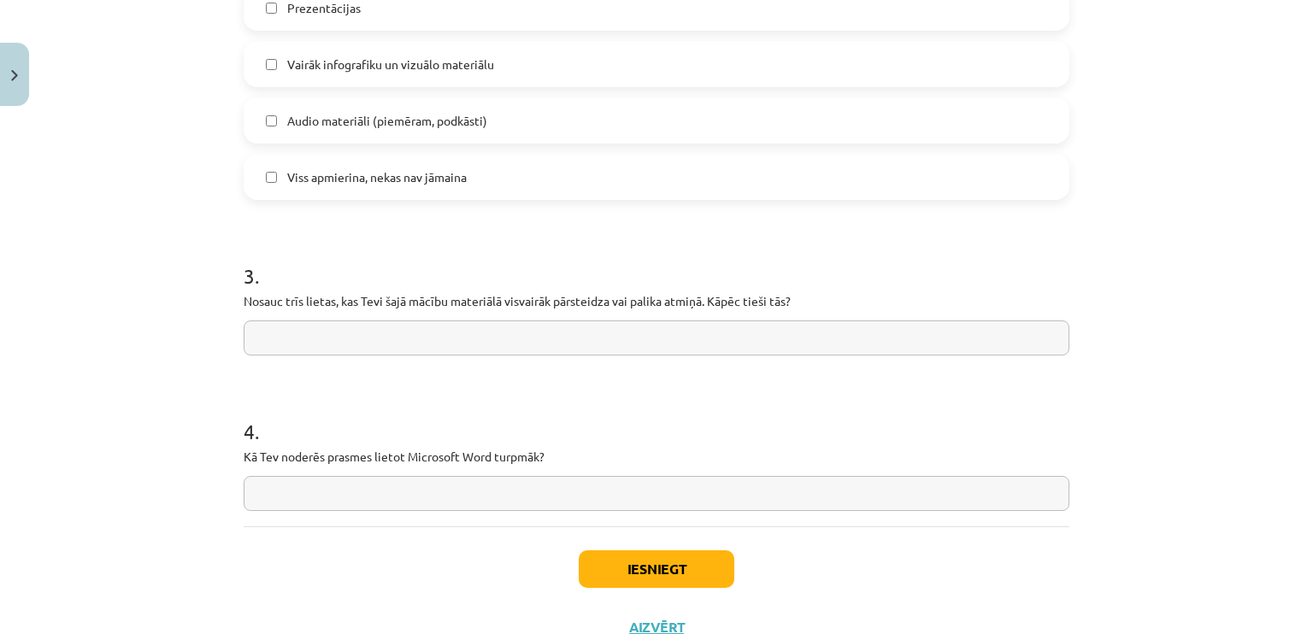
click at [817, 334] on input "text" at bounding box center [657, 337] width 826 height 35
click at [861, 338] on input "text" at bounding box center [657, 337] width 826 height 35
type input "**********"
click at [596, 497] on input "text" at bounding box center [657, 493] width 826 height 35
type input "**********"
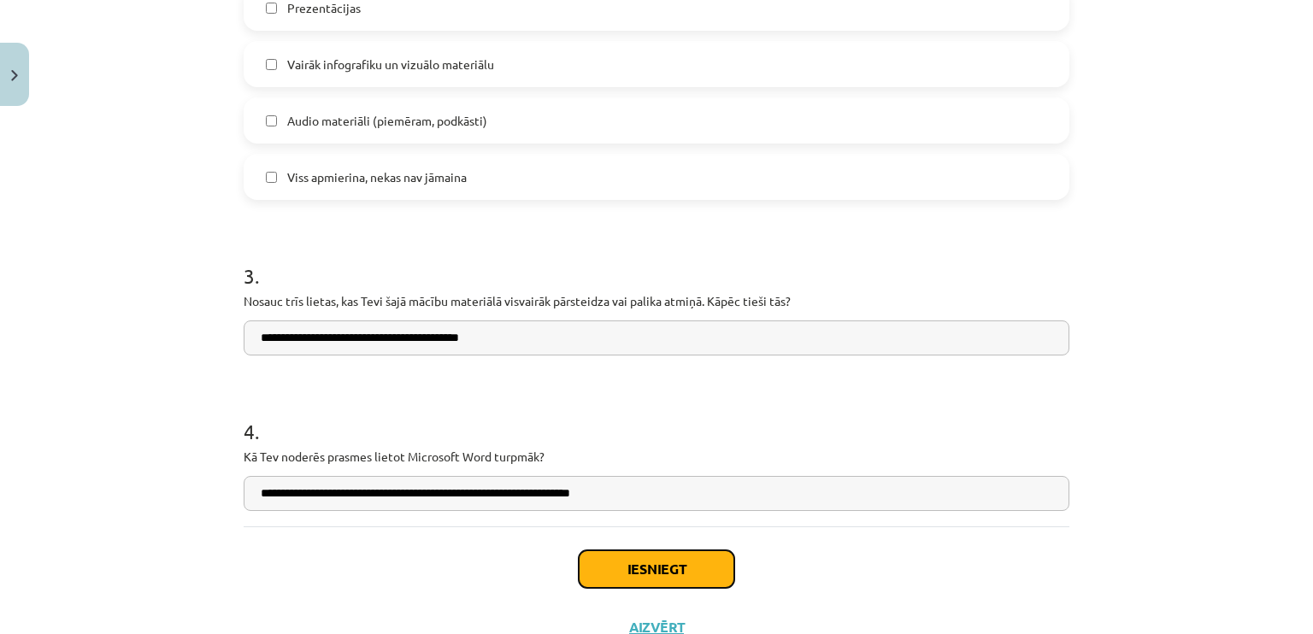
click at [662, 563] on button "Iesniegt" at bounding box center [657, 569] width 156 height 38
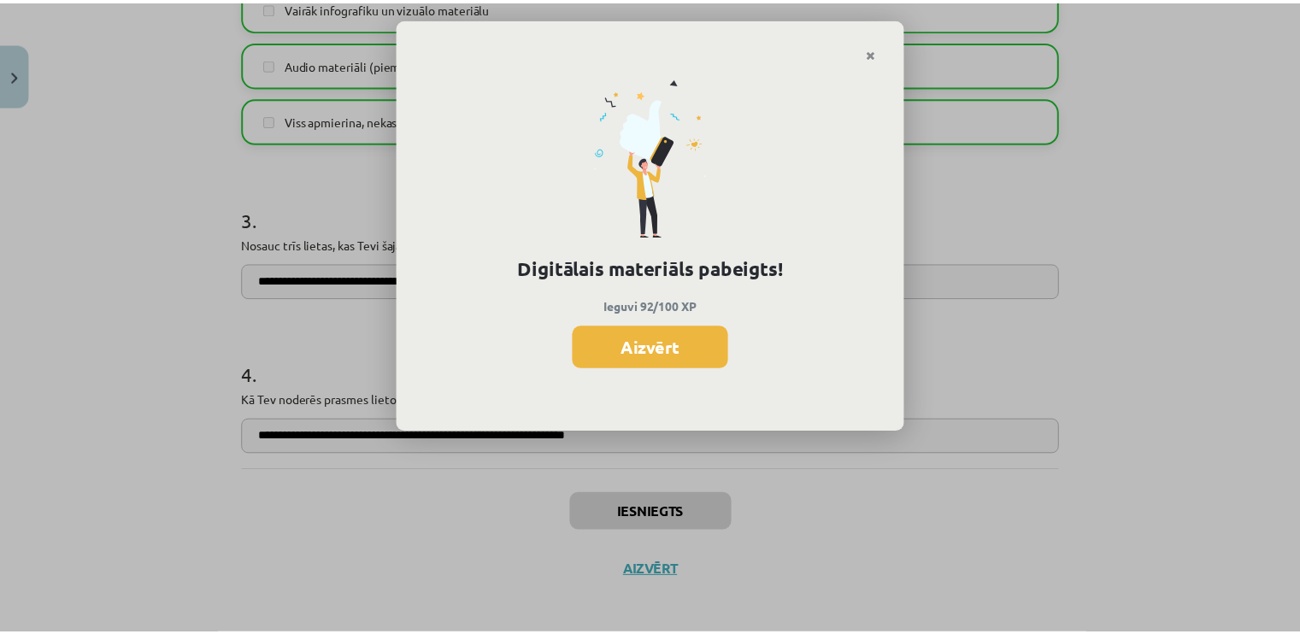
scroll to position [1730, 0]
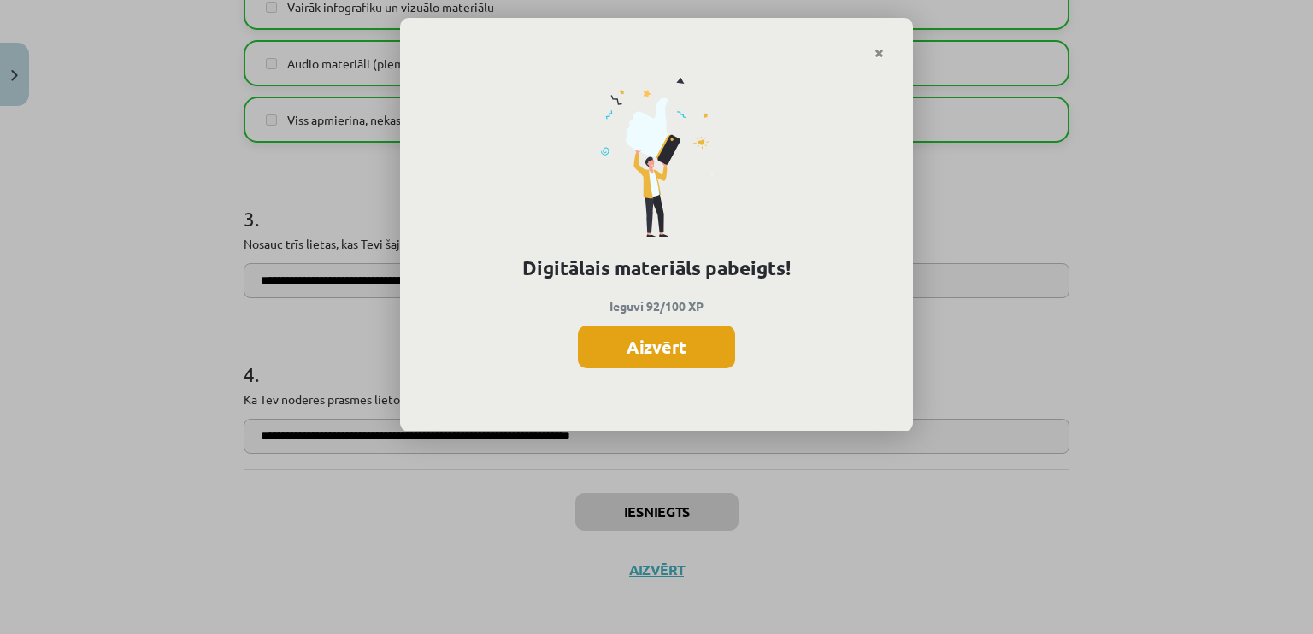
click at [660, 354] on button "Aizvērt" at bounding box center [656, 347] width 157 height 43
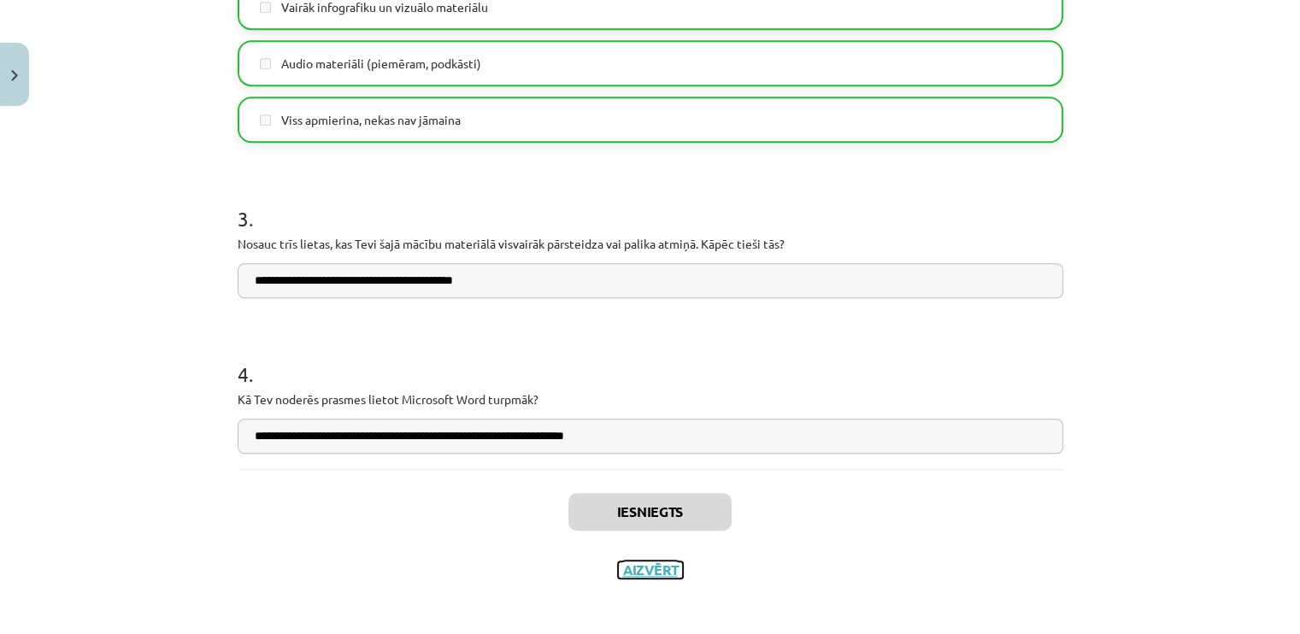
click at [660, 566] on button "Aizvērt" at bounding box center [650, 569] width 65 height 17
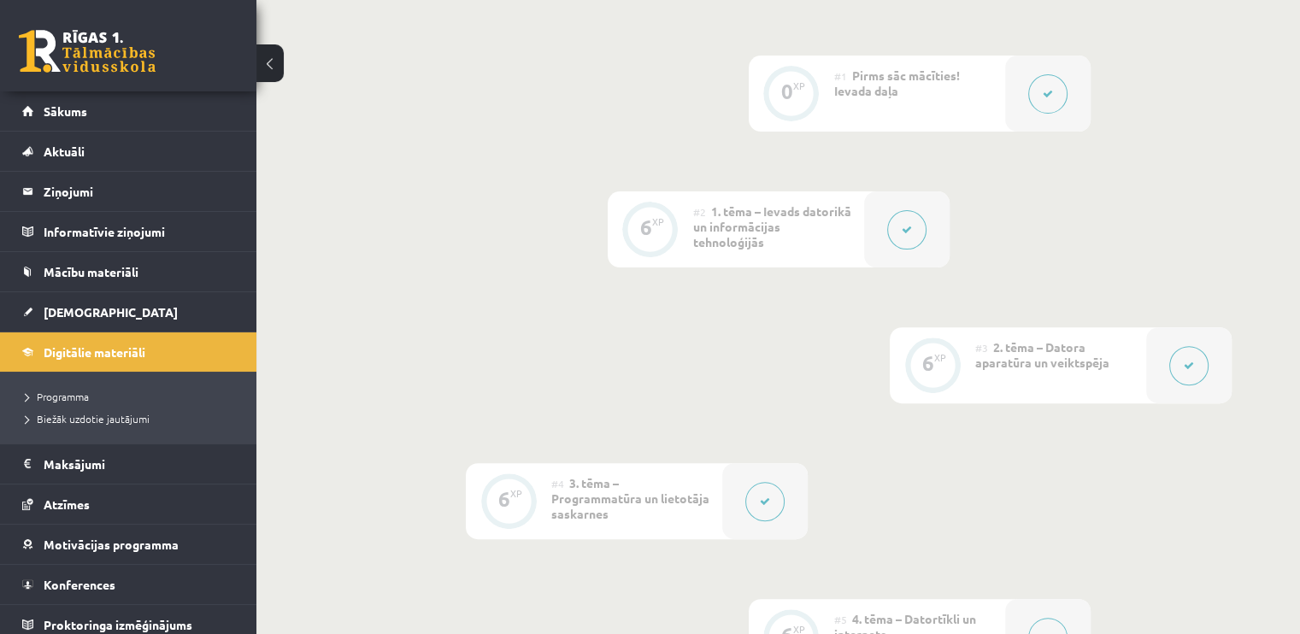
scroll to position [0, 0]
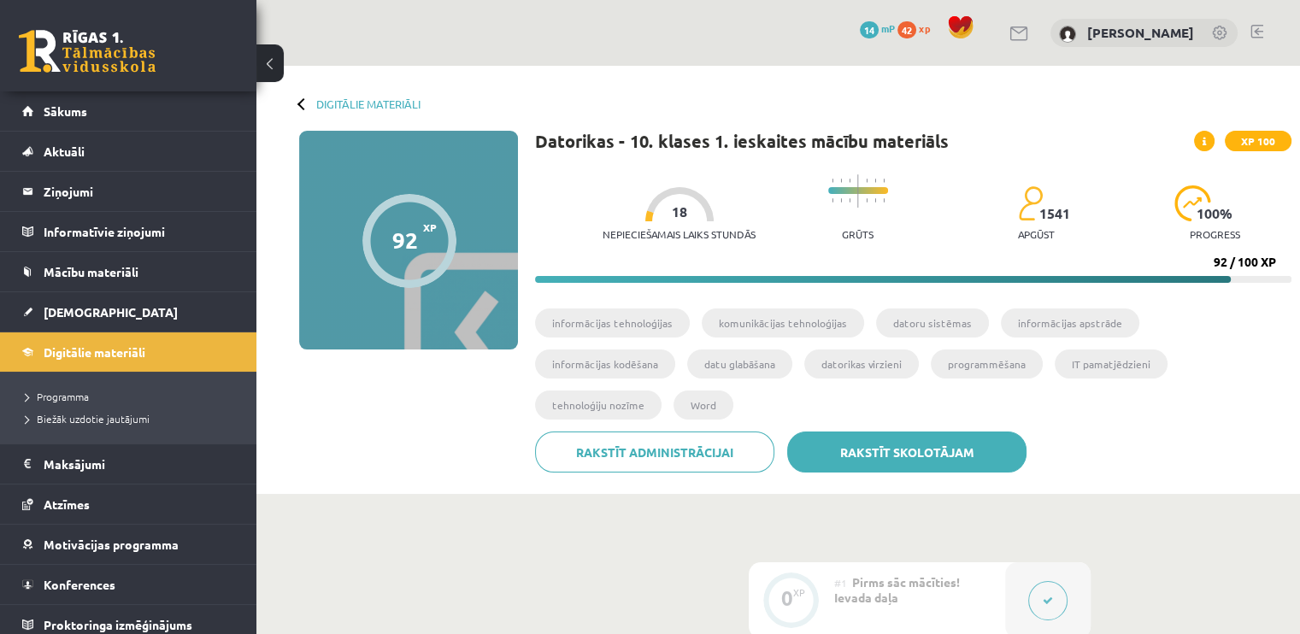
click at [909, 432] on link "Rakstīt skolotājam" at bounding box center [906, 452] width 239 height 41
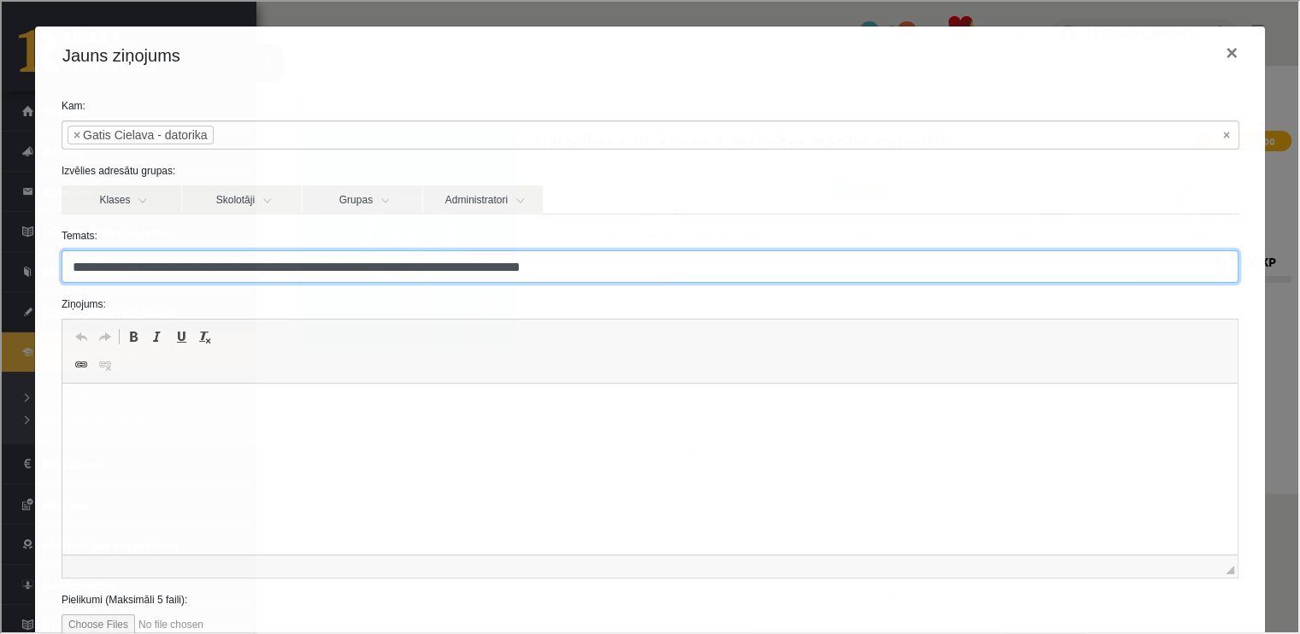
click at [146, 270] on input "**********" at bounding box center [648, 265] width 1177 height 32
click at [158, 272] on input "**********" at bounding box center [648, 265] width 1177 height 32
click at [542, 268] on input "**********" at bounding box center [648, 265] width 1177 height 32
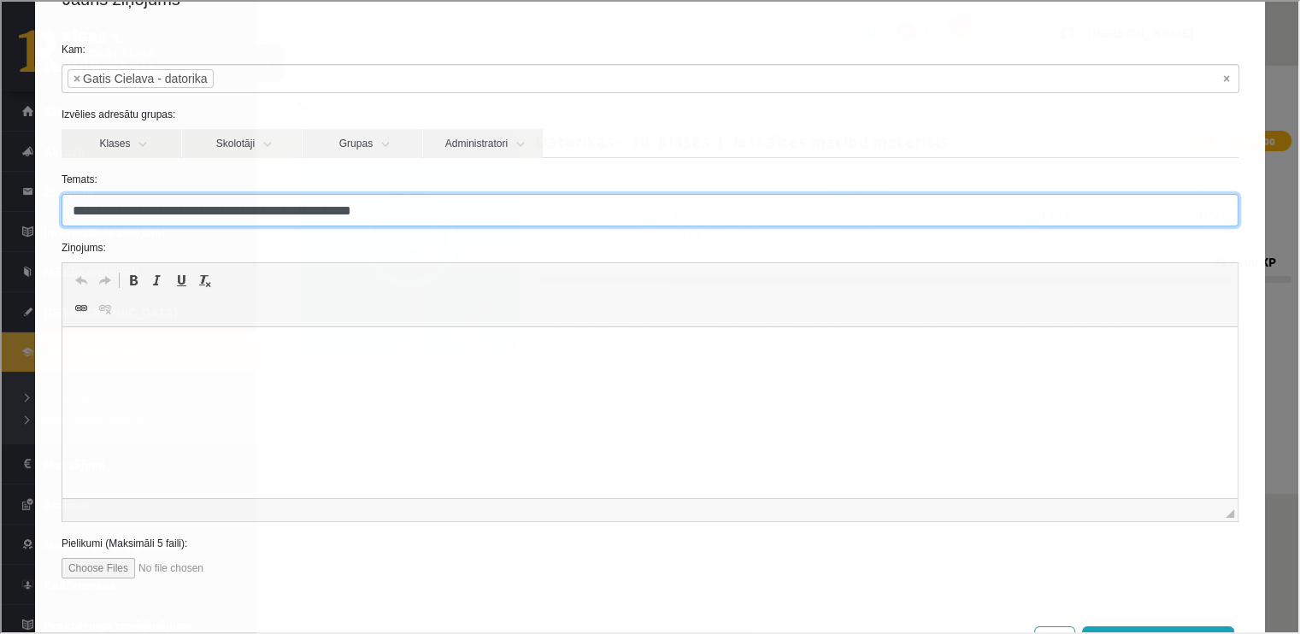
type input "**********"
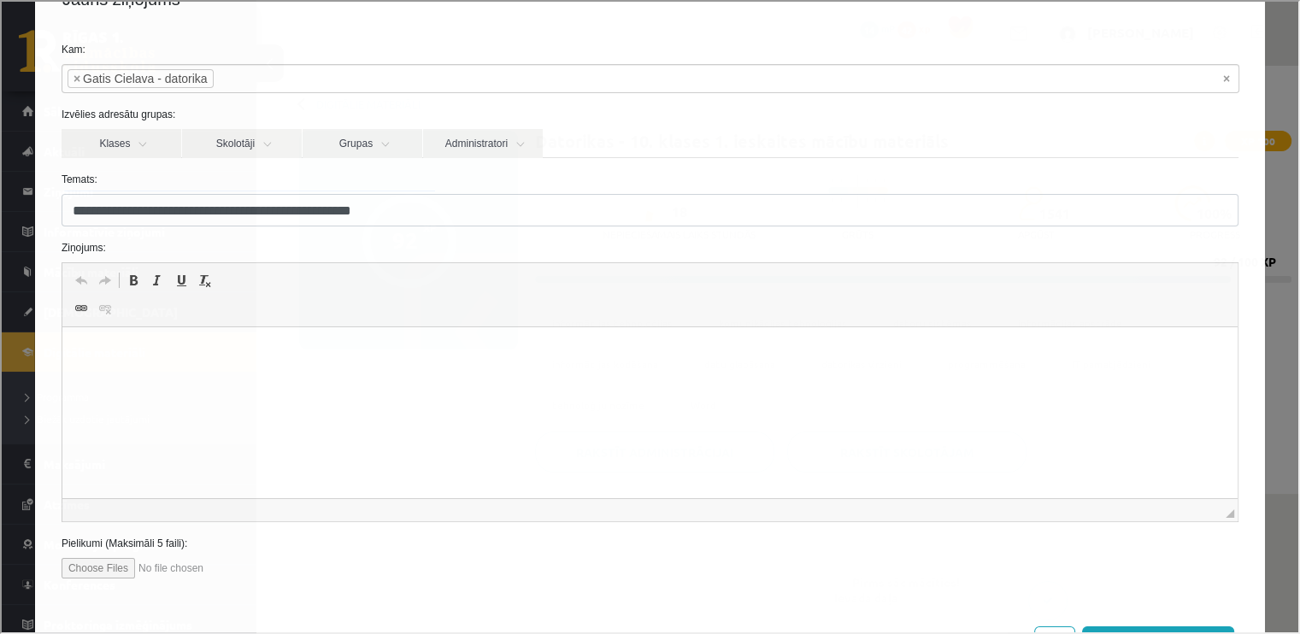
click at [466, 349] on p "Bagātinātā teksta redaktors, wiswyg-editor-47024861284560-1756984116-674" at bounding box center [649, 353] width 1141 height 18
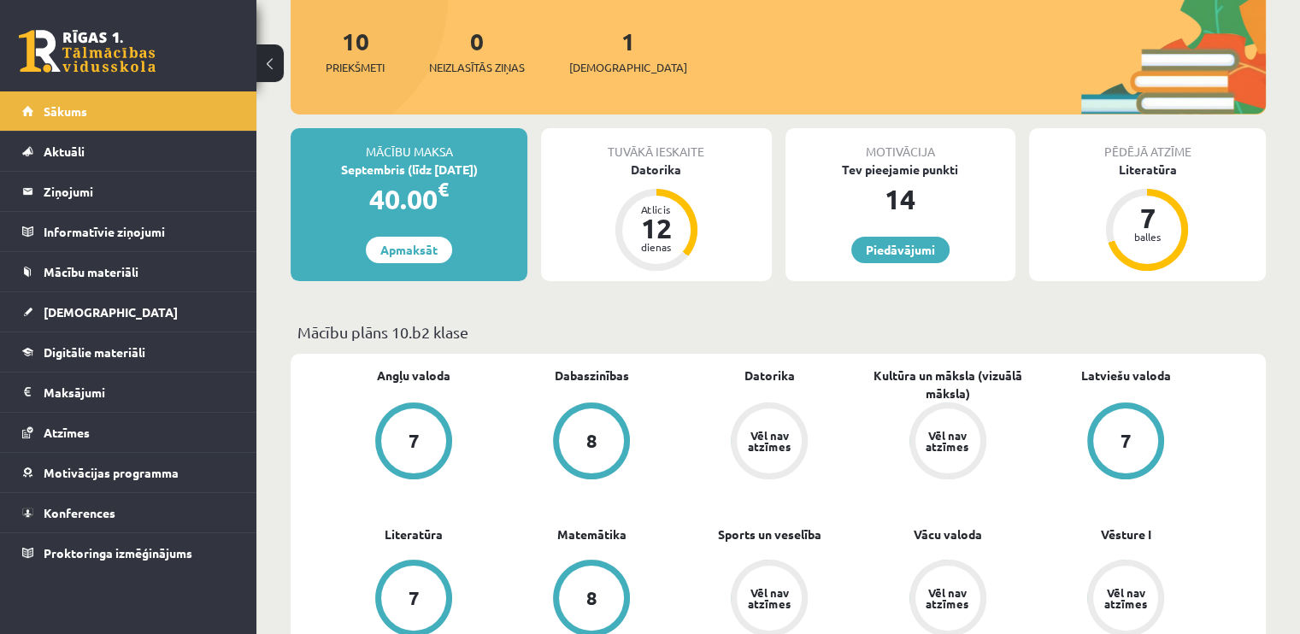
scroll to position [313, 0]
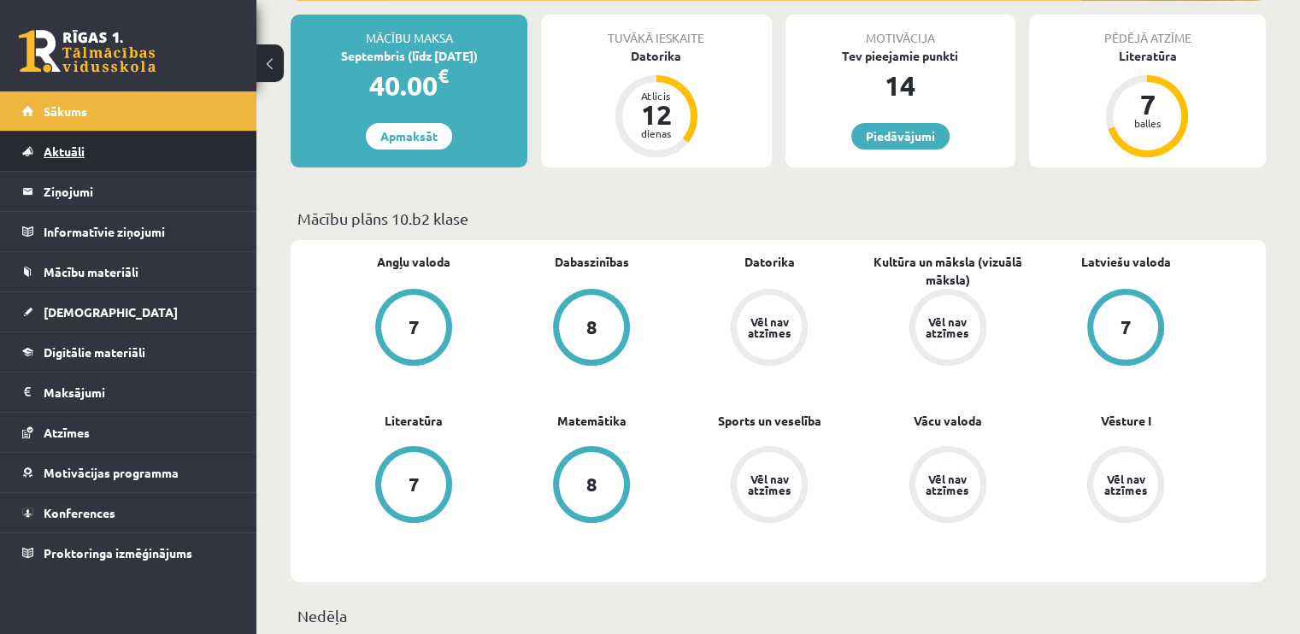
click at [125, 143] on link "Aktuāli" at bounding box center [128, 151] width 213 height 39
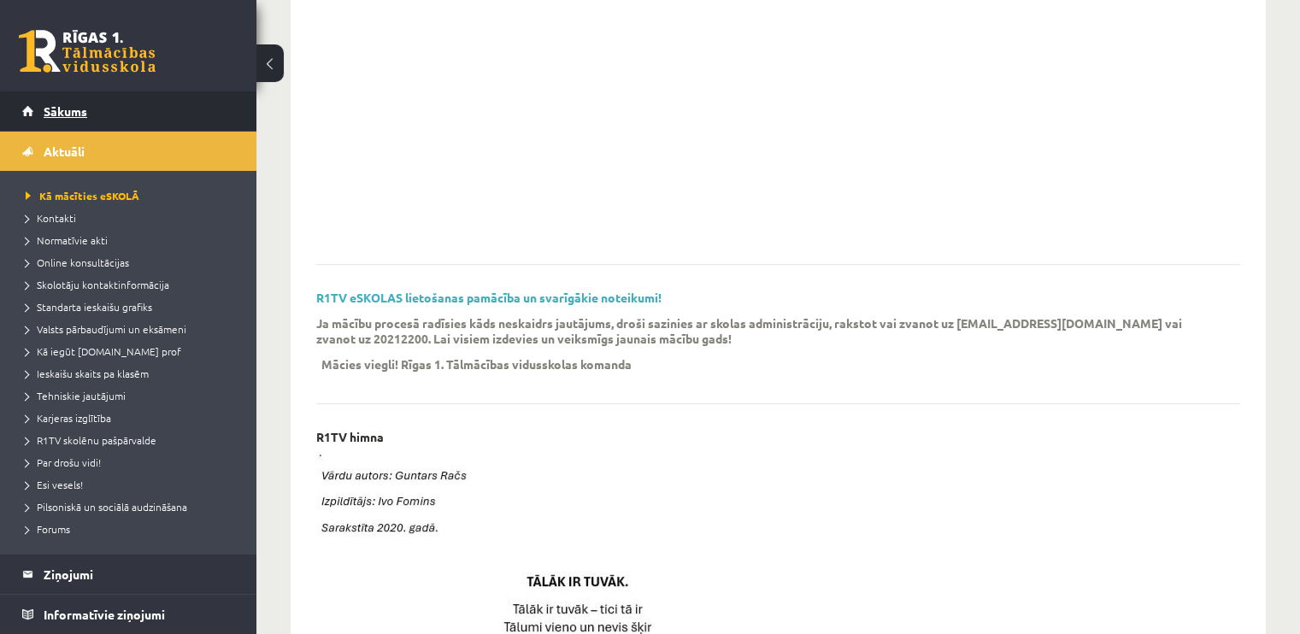
click at [104, 120] on link "Sākums" at bounding box center [128, 110] width 213 height 39
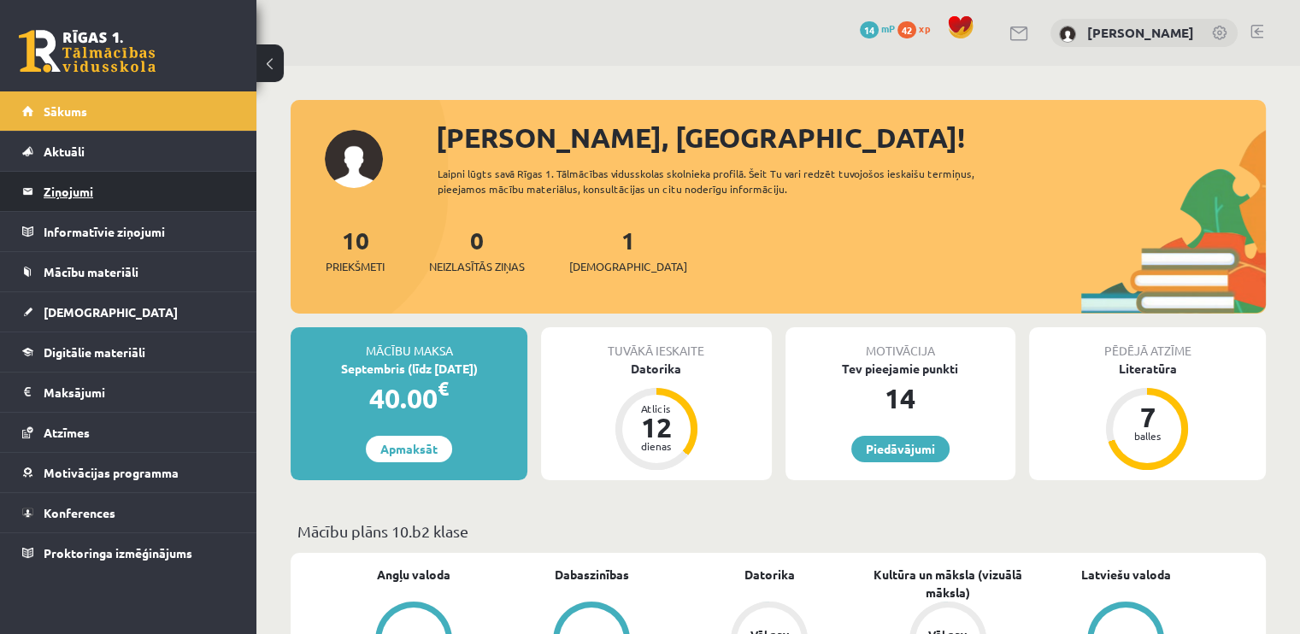
click at [67, 185] on legend "Ziņojumi 0" at bounding box center [139, 191] width 191 height 39
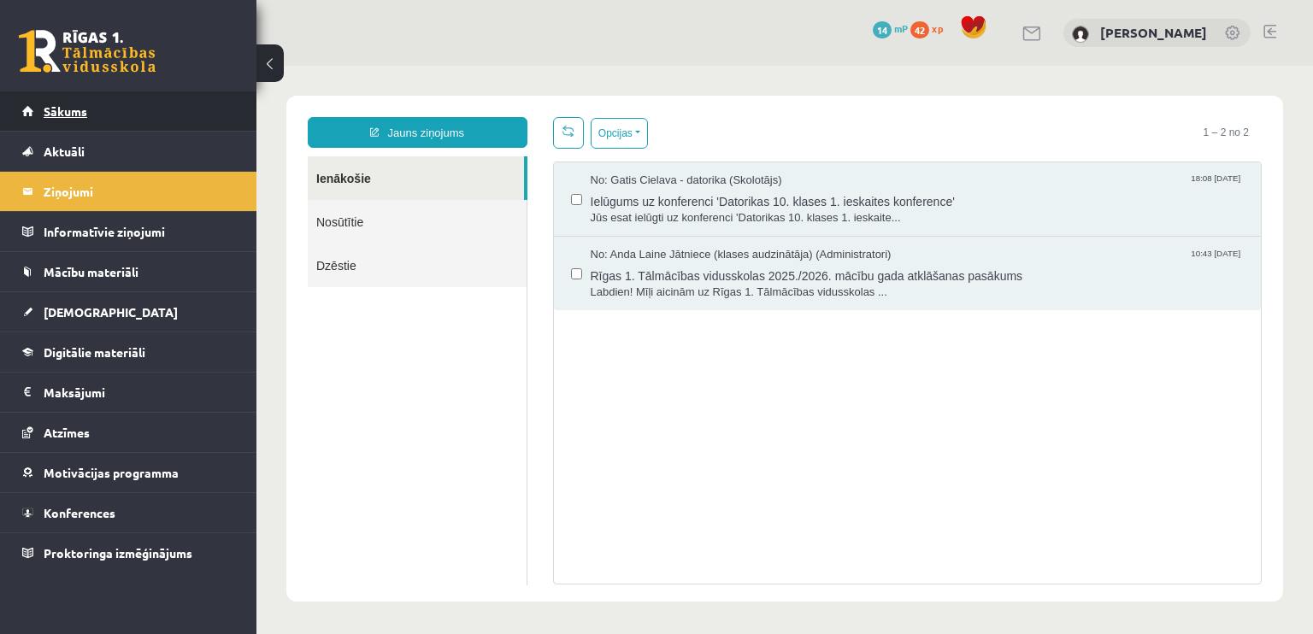
click at [85, 114] on span "Sākums" at bounding box center [66, 110] width 44 height 15
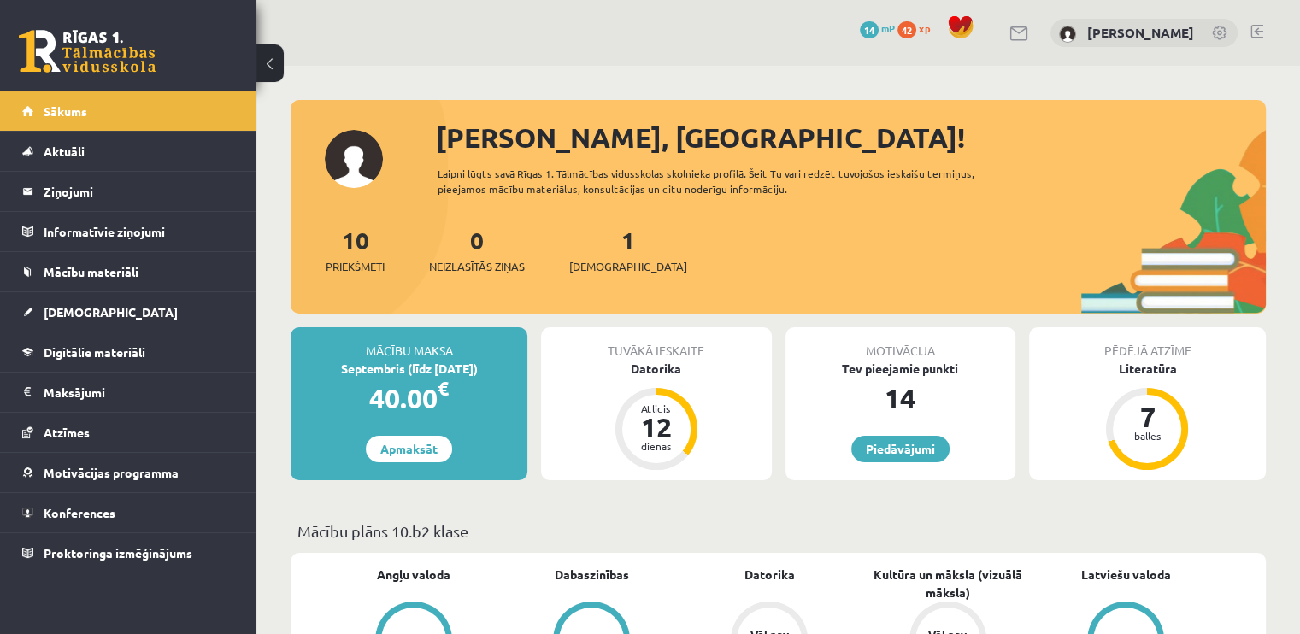
click at [620, 254] on div "1 Ieskaites" at bounding box center [628, 248] width 118 height 53
click at [608, 232] on div "1 Ieskaites" at bounding box center [628, 248] width 118 height 53
click at [602, 235] on link "1 Ieskaites" at bounding box center [628, 250] width 118 height 50
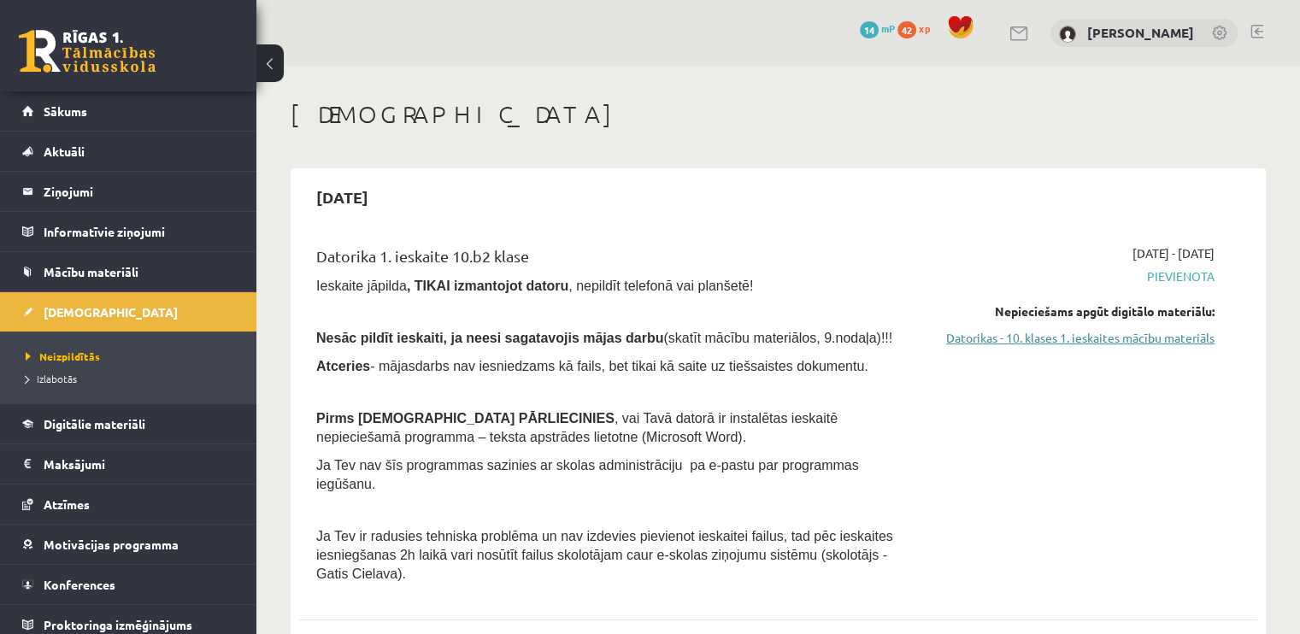
click at [1131, 334] on link "Datorikas - 10. klases 1. ieskaites mācību materiāls" at bounding box center [1073, 338] width 282 height 18
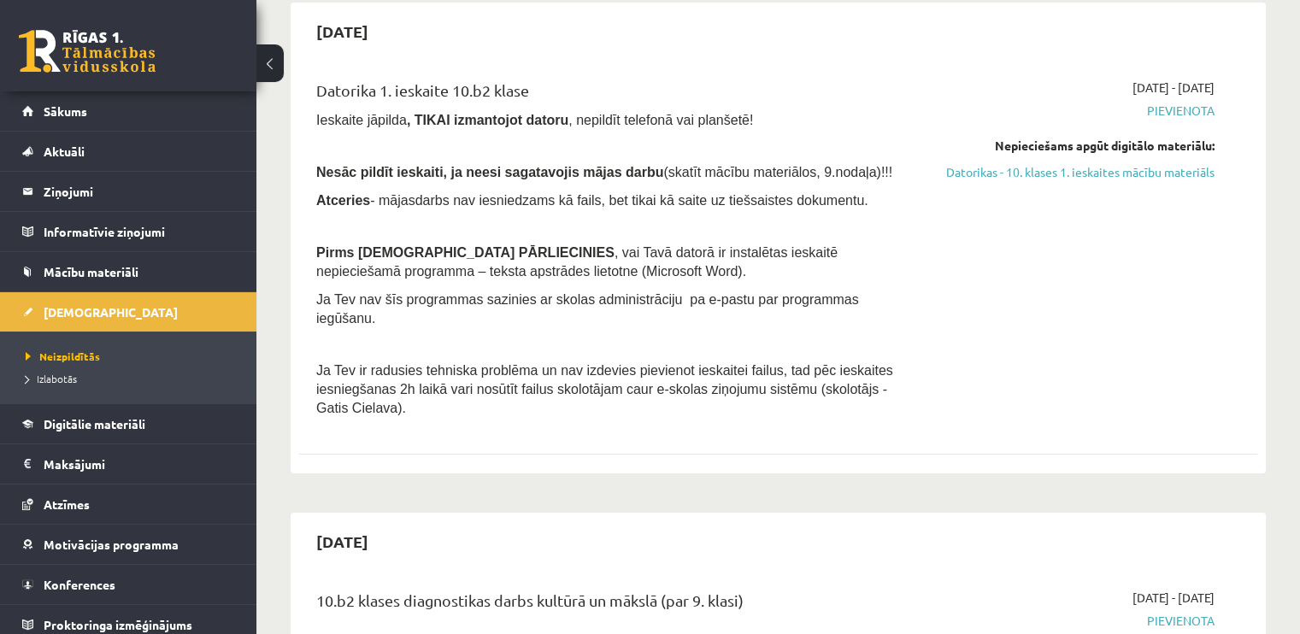
scroll to position [215, 0]
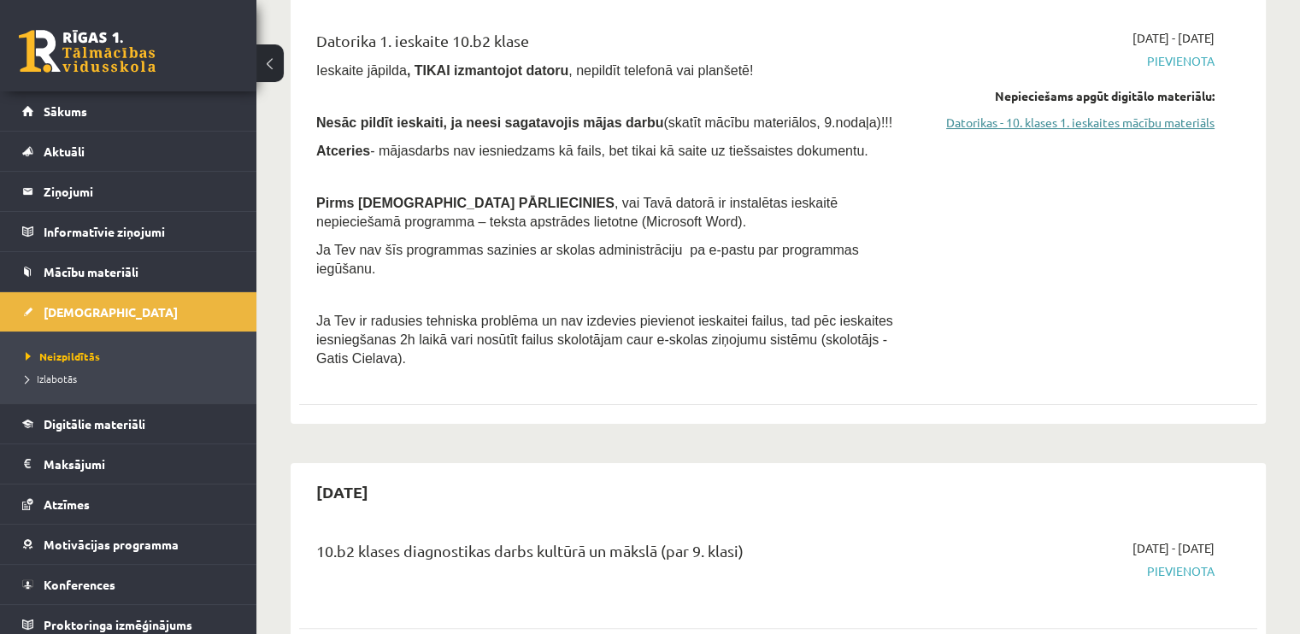
click at [1142, 125] on link "Datorikas - 10. klases 1. ieskaites mācību materiāls" at bounding box center [1073, 123] width 282 height 18
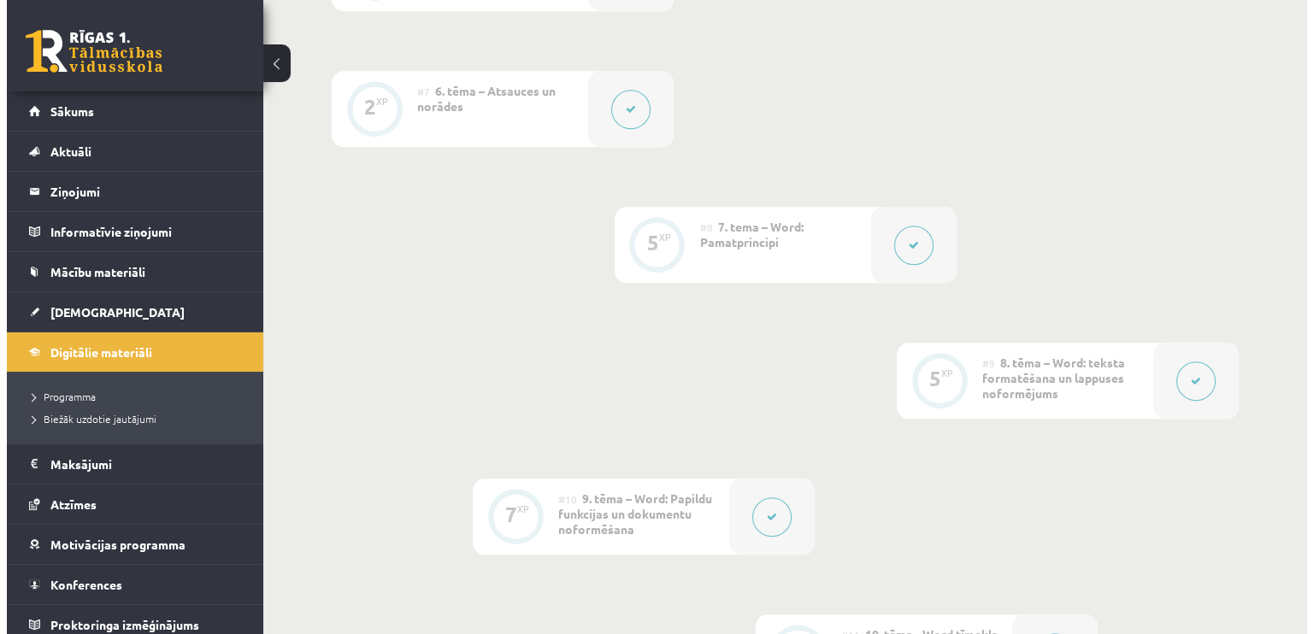
scroll to position [1290, 0]
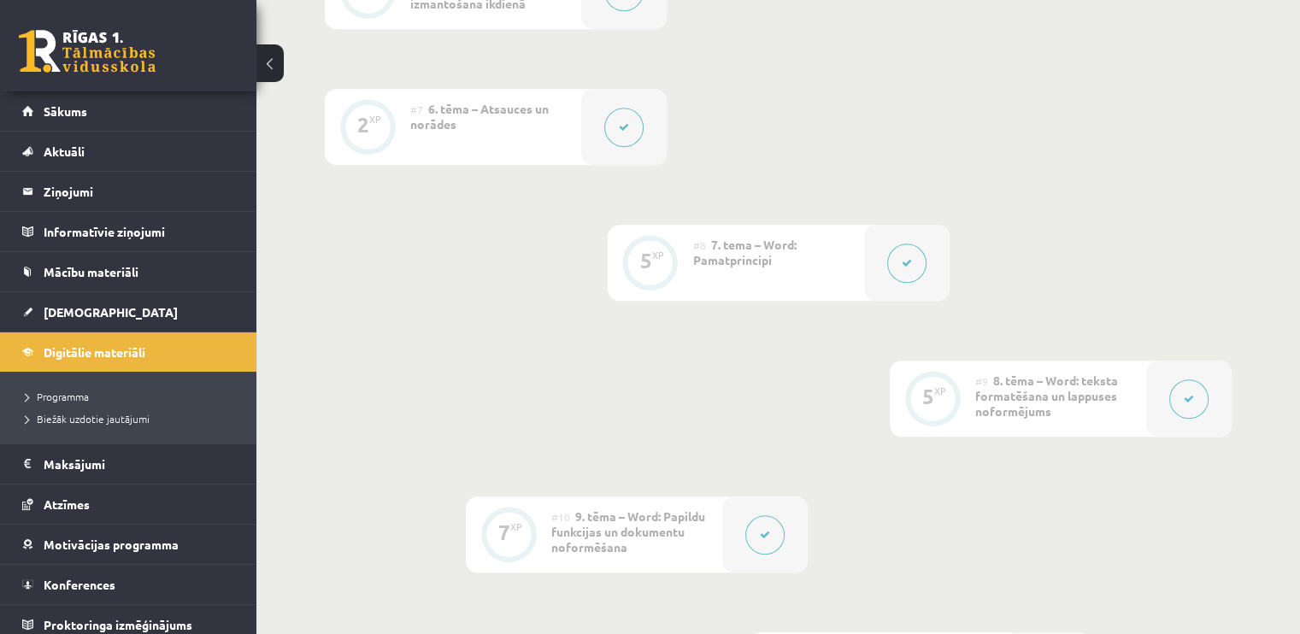
click at [755, 497] on div at bounding box center [764, 535] width 85 height 76
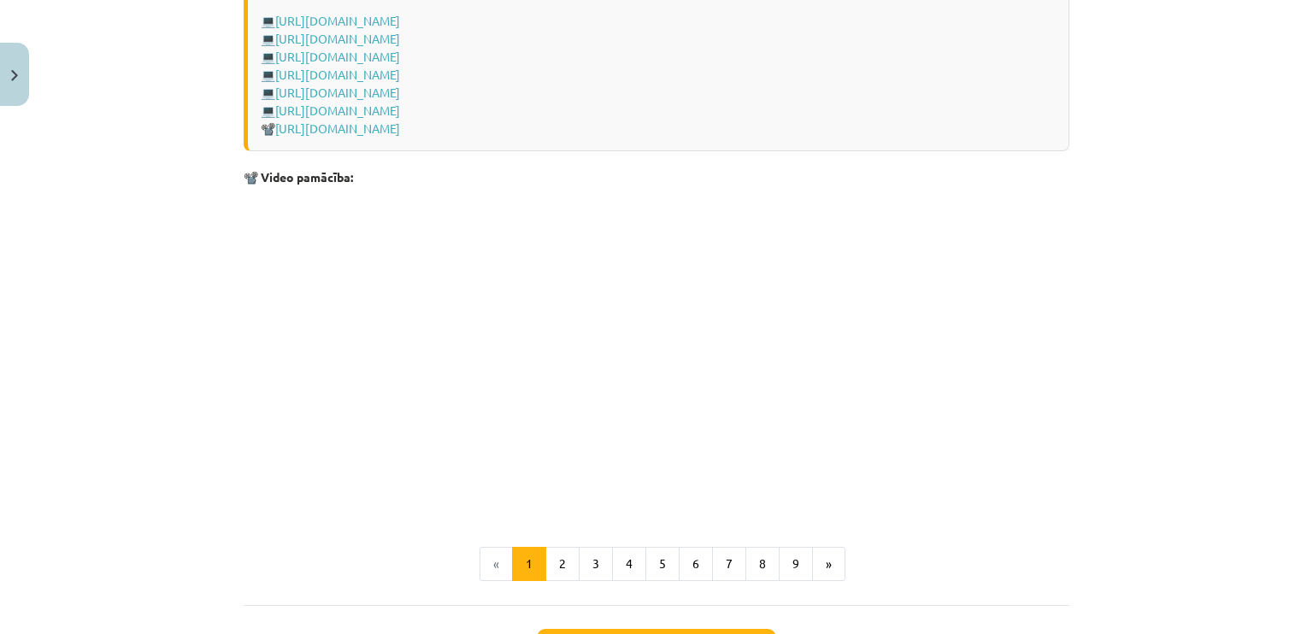
scroll to position [3641, 0]
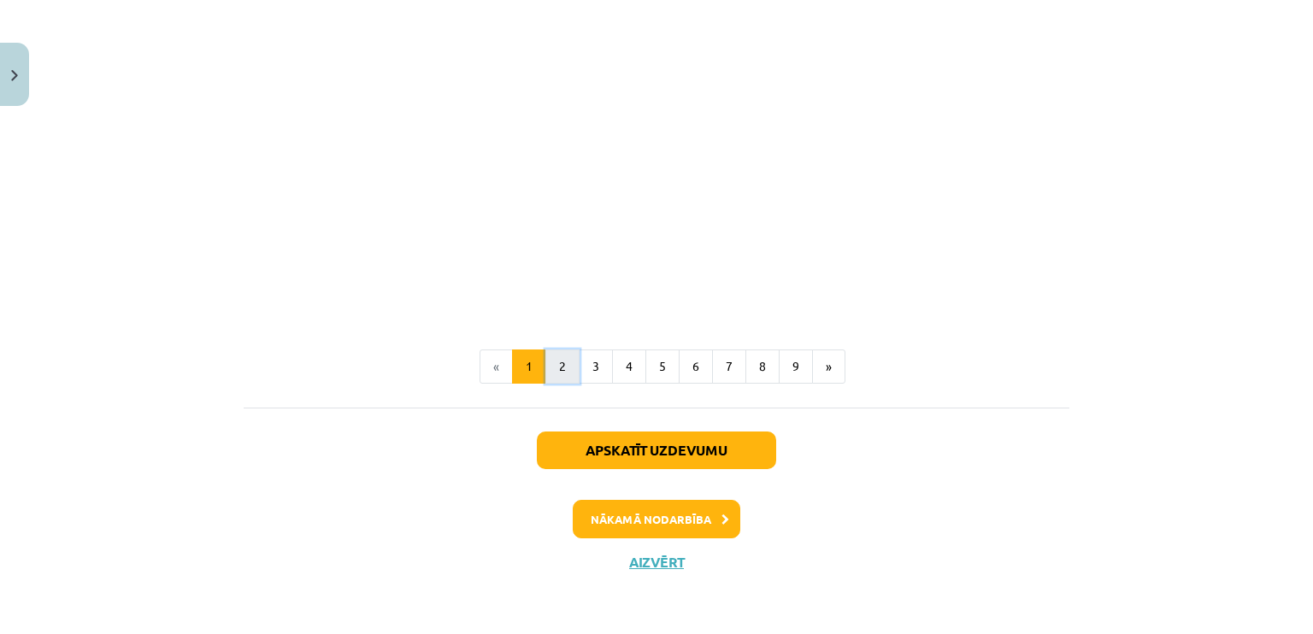
click at [545, 358] on button "2" at bounding box center [562, 367] width 34 height 34
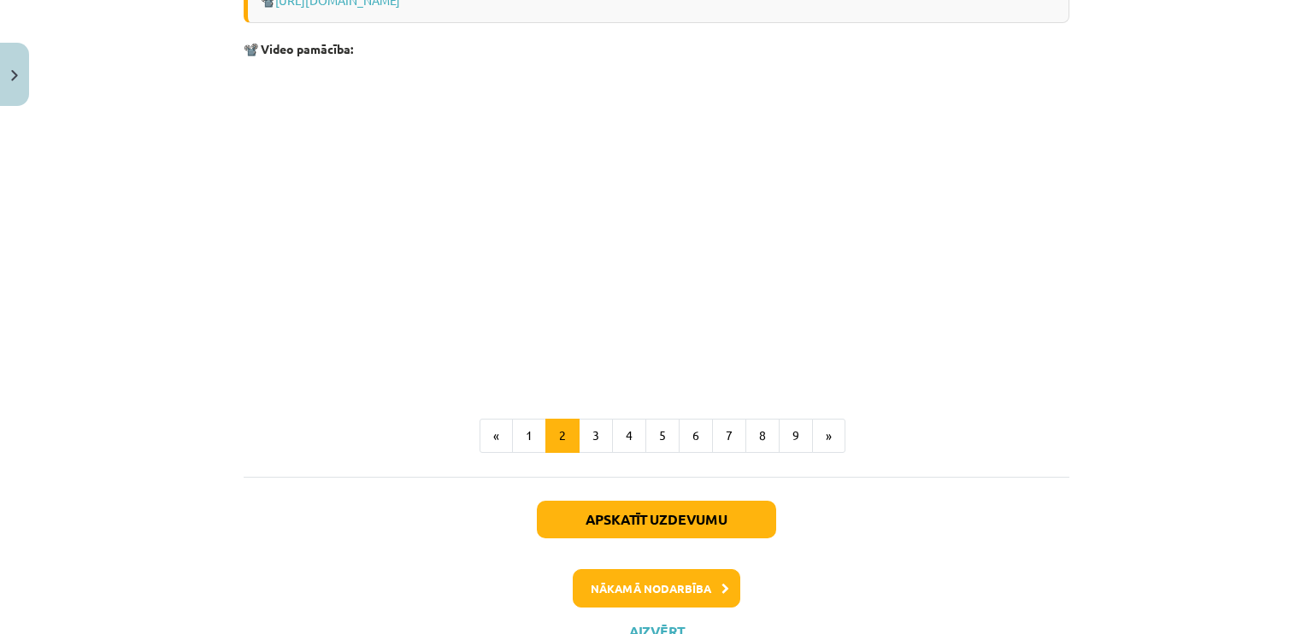
scroll to position [2128, 0]
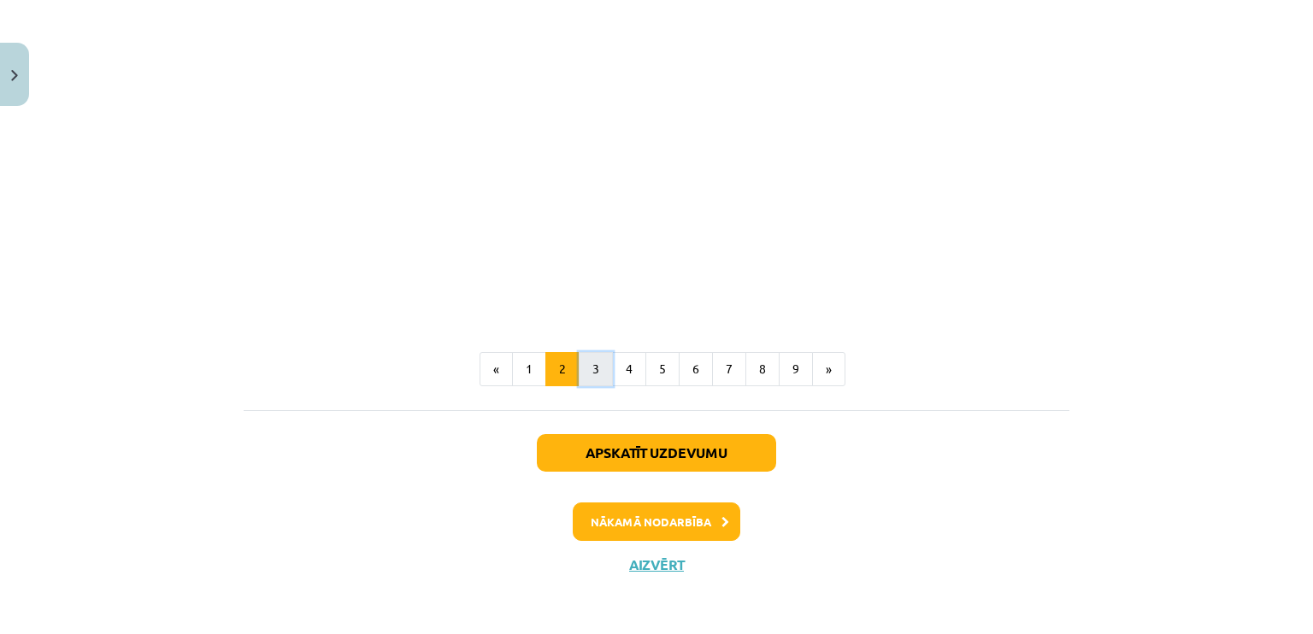
click at [585, 382] on button "3" at bounding box center [596, 369] width 34 height 34
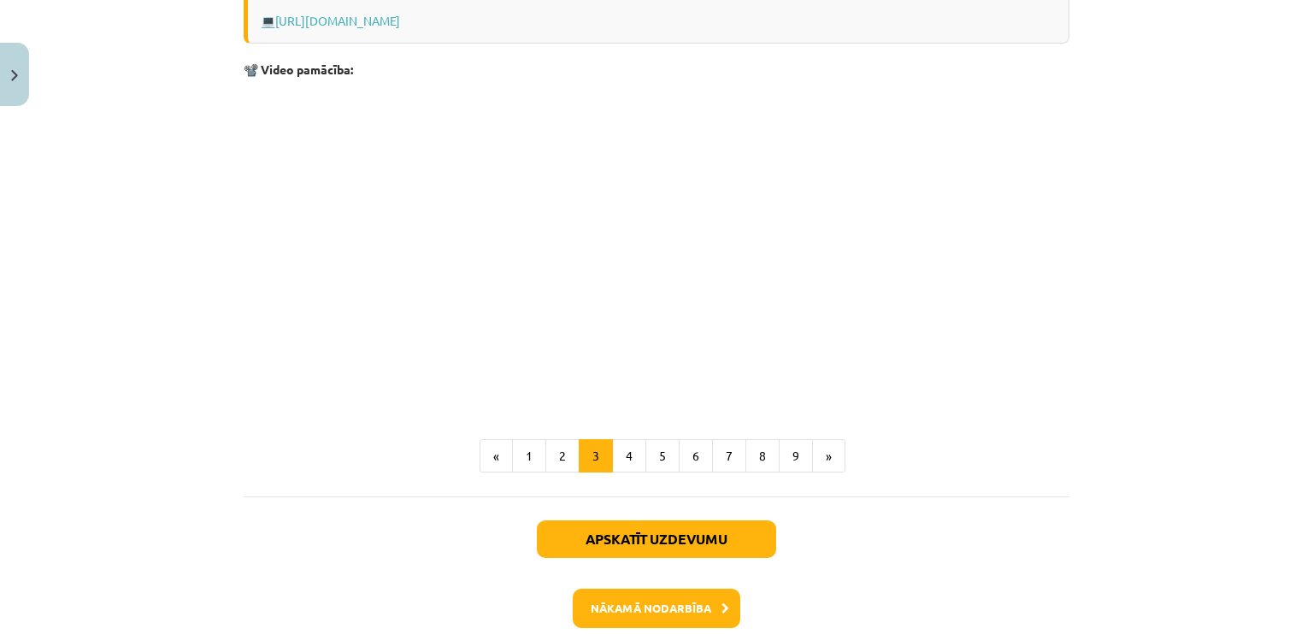
scroll to position [575, 0]
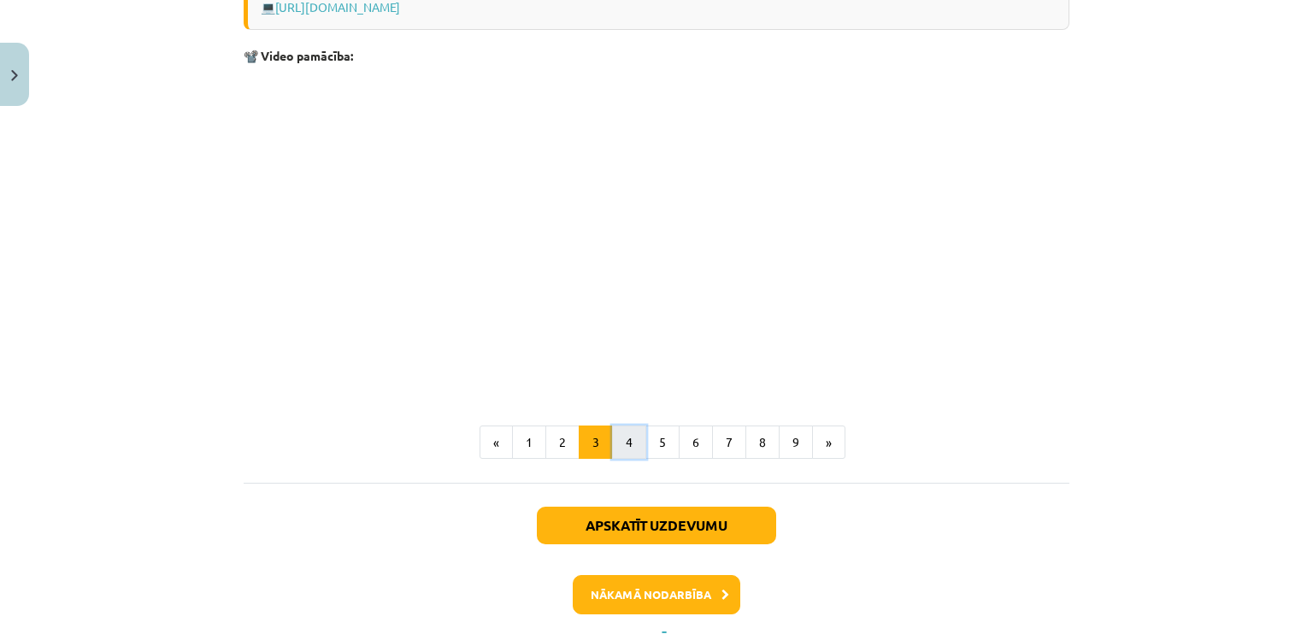
click at [616, 453] on button "4" at bounding box center [629, 443] width 34 height 34
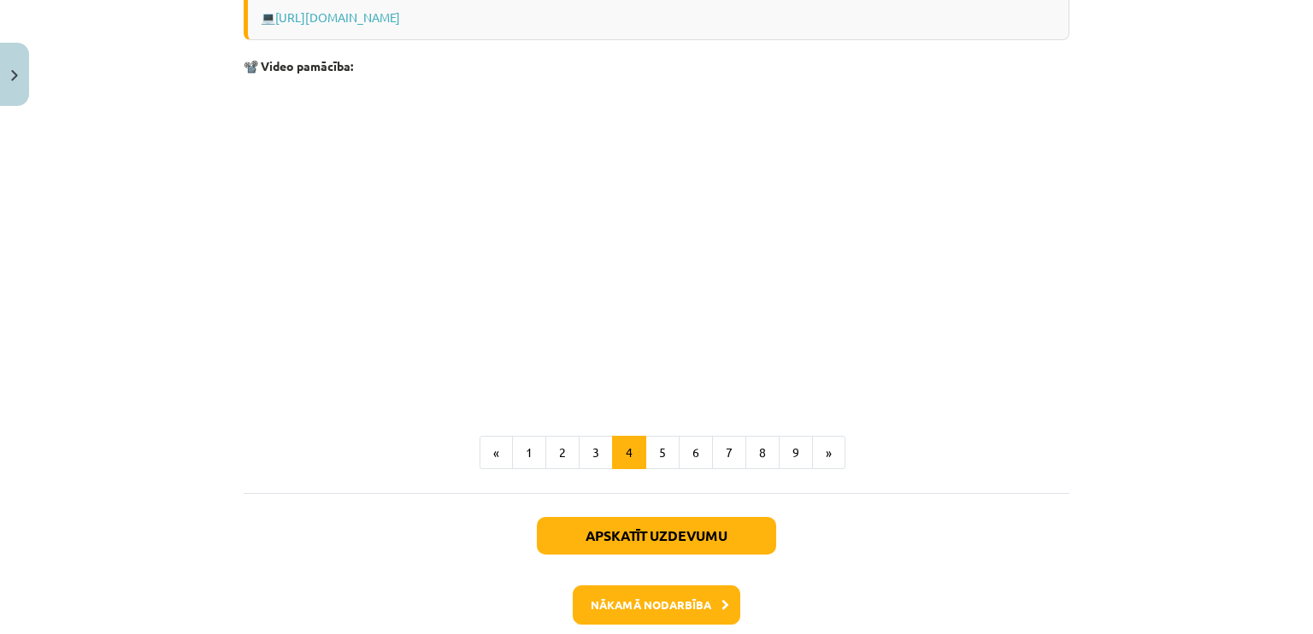
scroll to position [1648, 0]
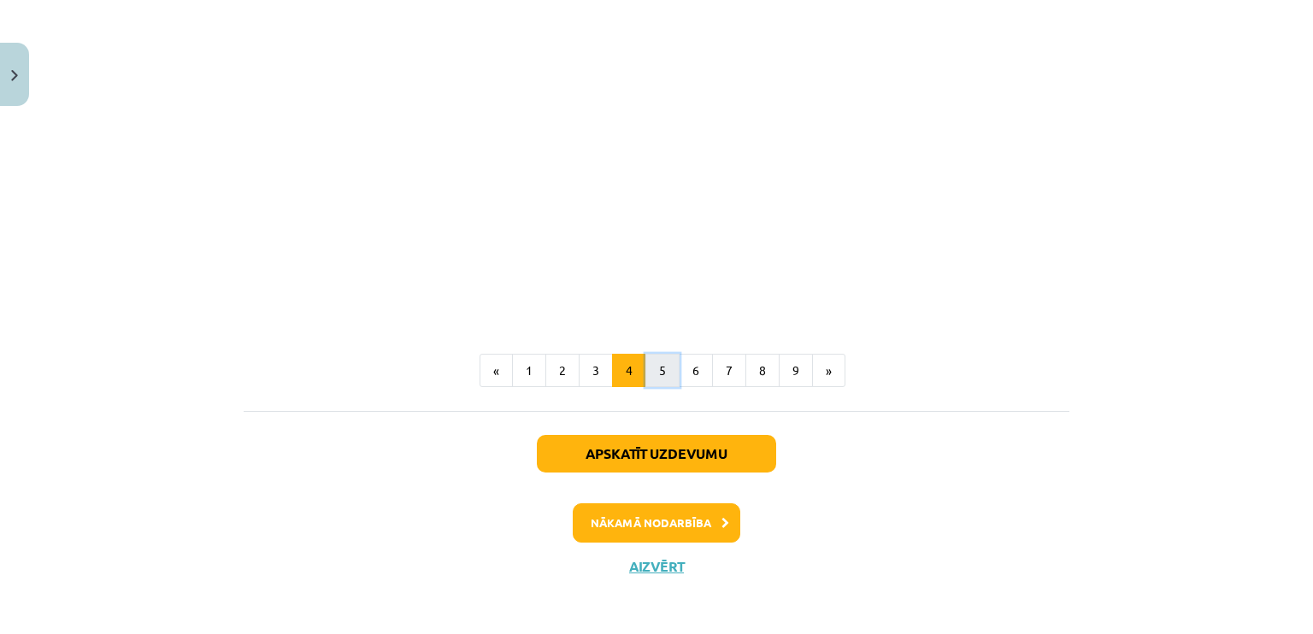
click at [664, 377] on button "5" at bounding box center [662, 371] width 34 height 34
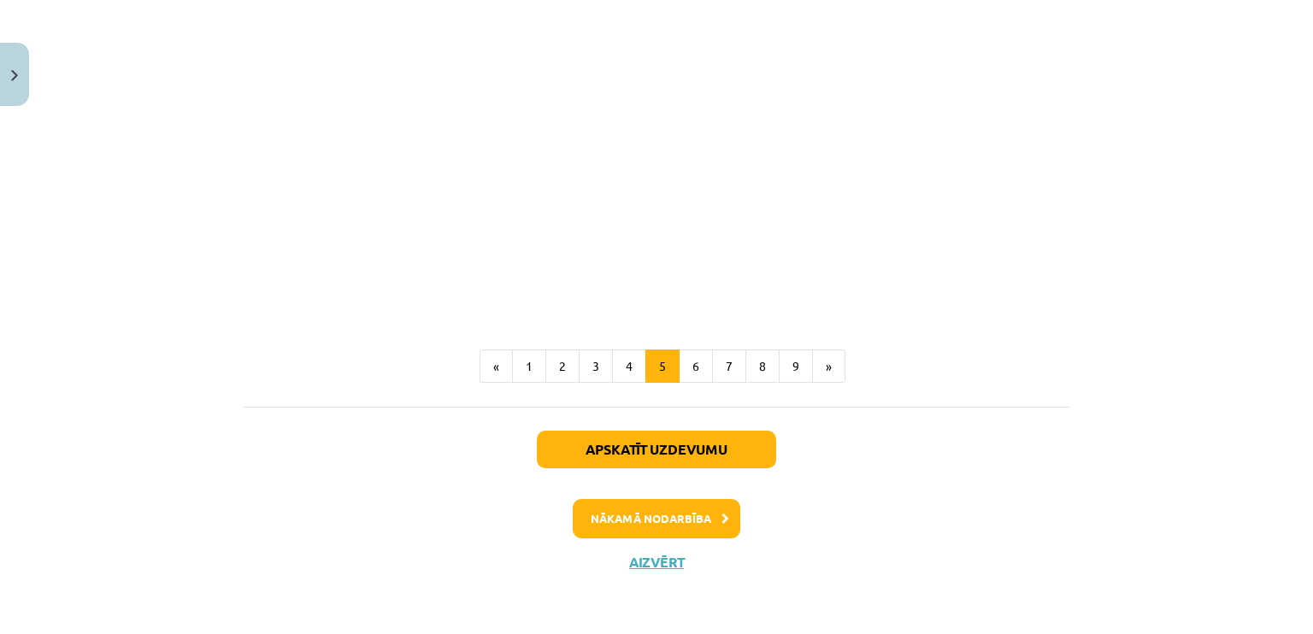
scroll to position [1066, 0]
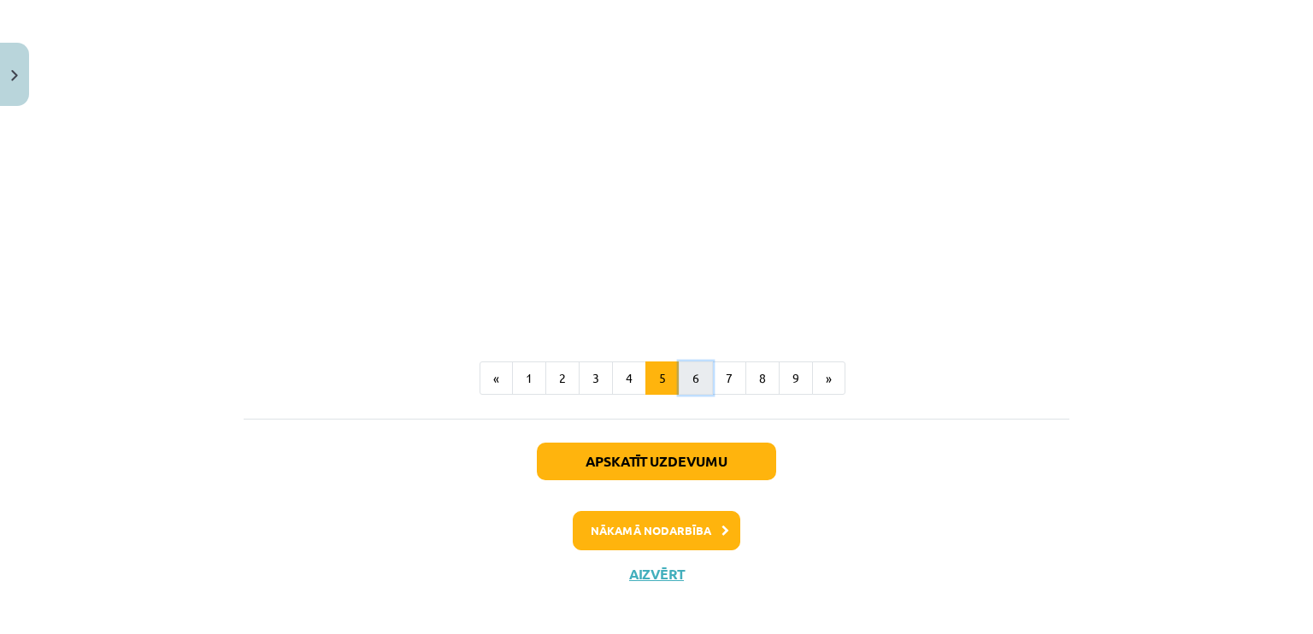
click at [690, 396] on button "6" at bounding box center [696, 378] width 34 height 34
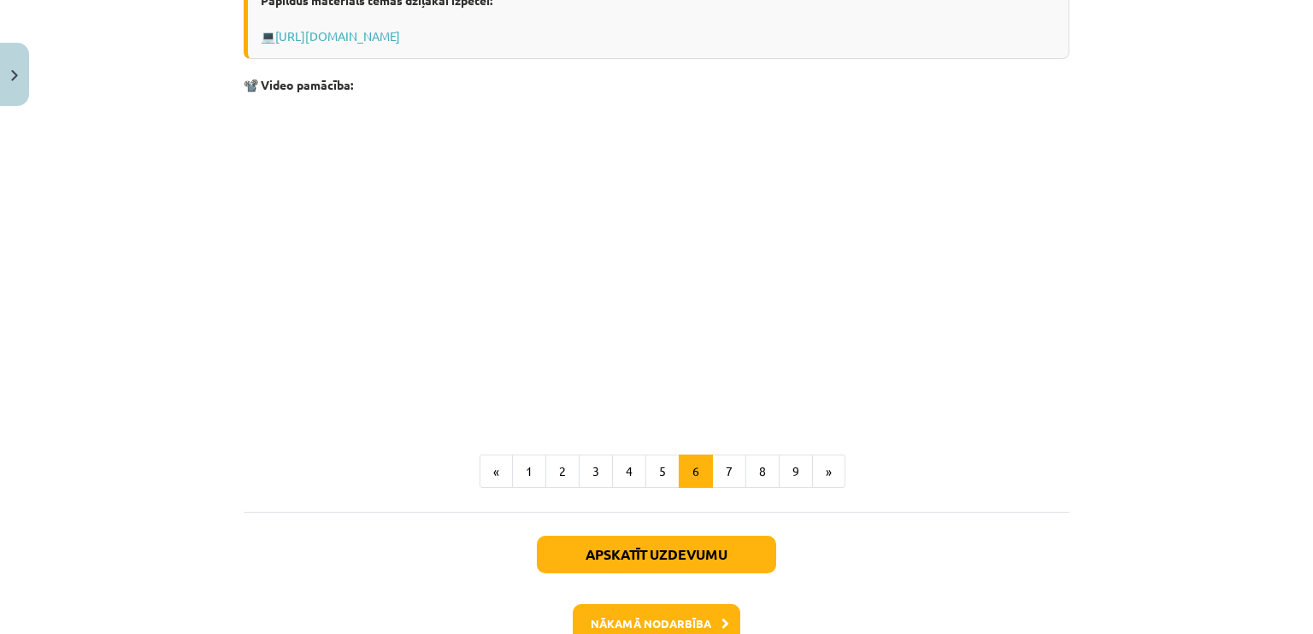
scroll to position [985, 0]
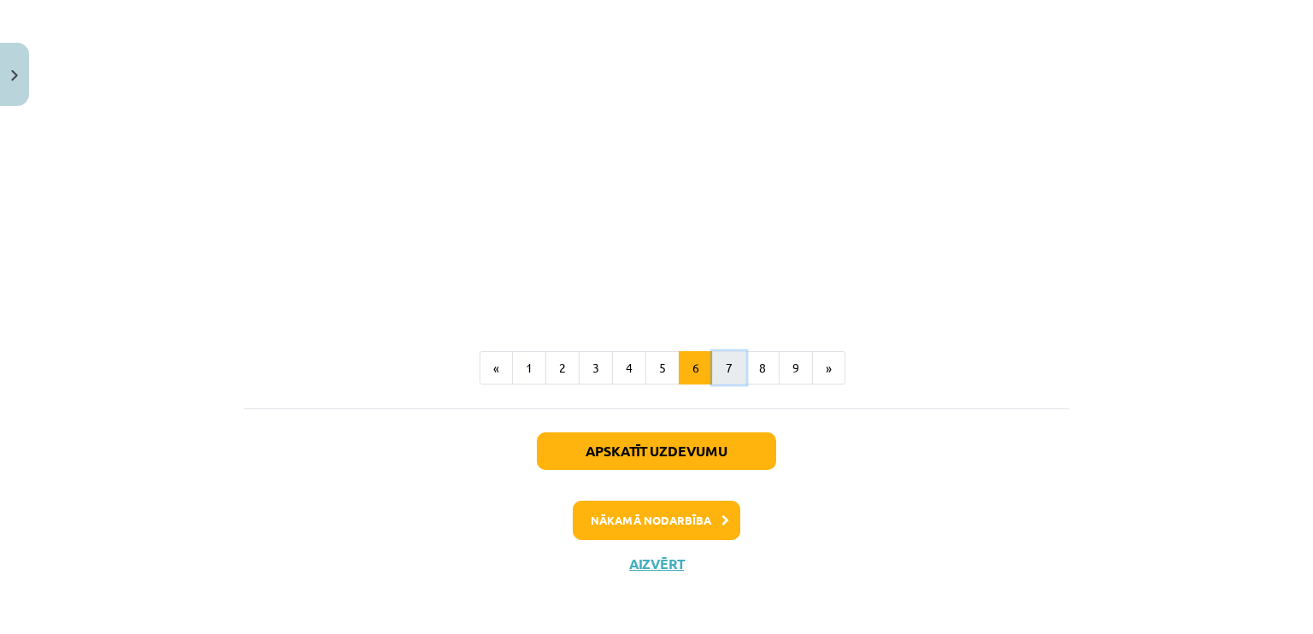
click at [712, 375] on button "7" at bounding box center [729, 368] width 34 height 34
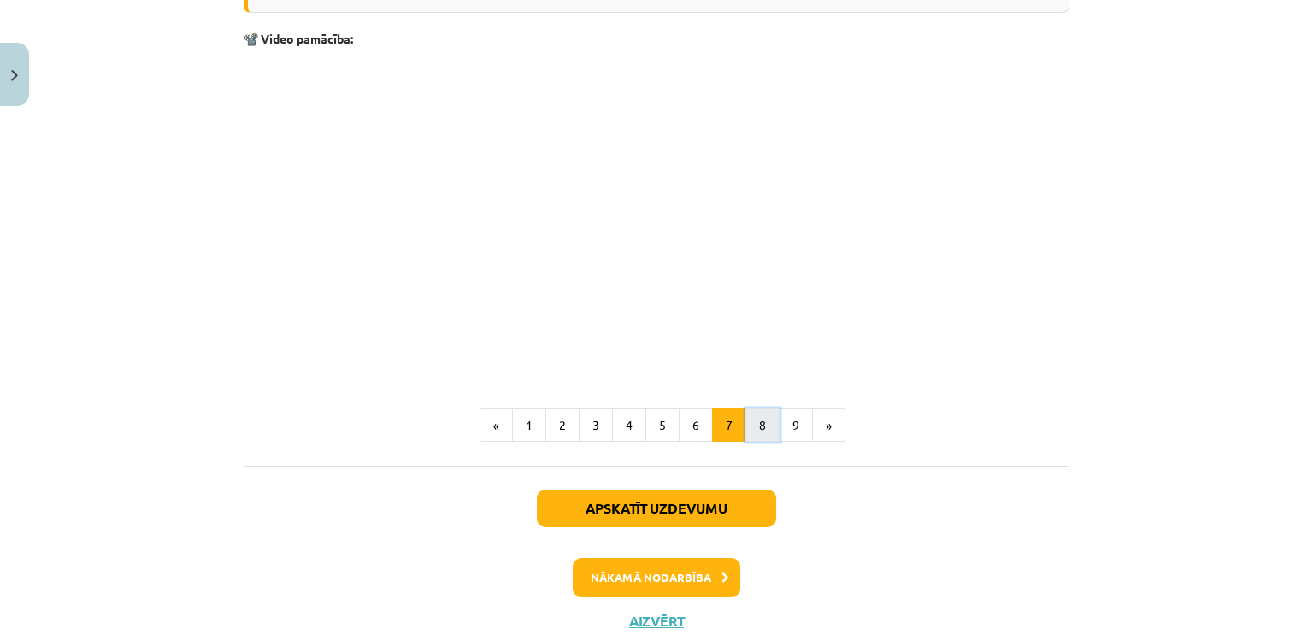
click at [758, 420] on button "8" at bounding box center [762, 425] width 34 height 34
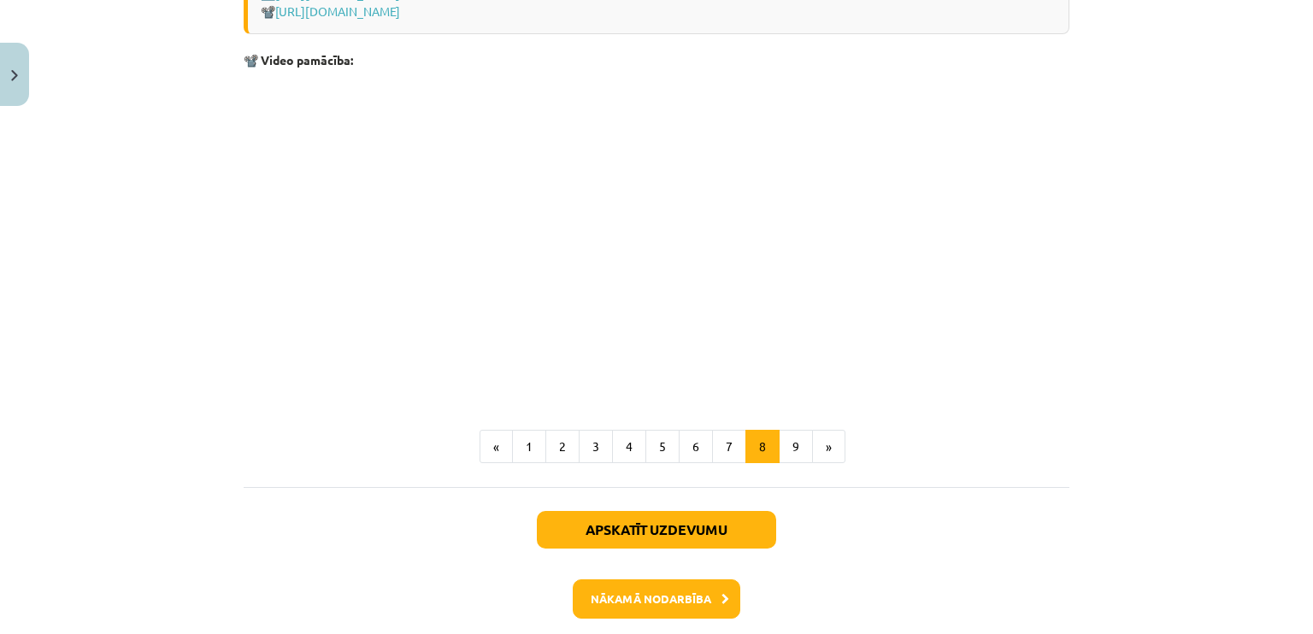
scroll to position [1349, 0]
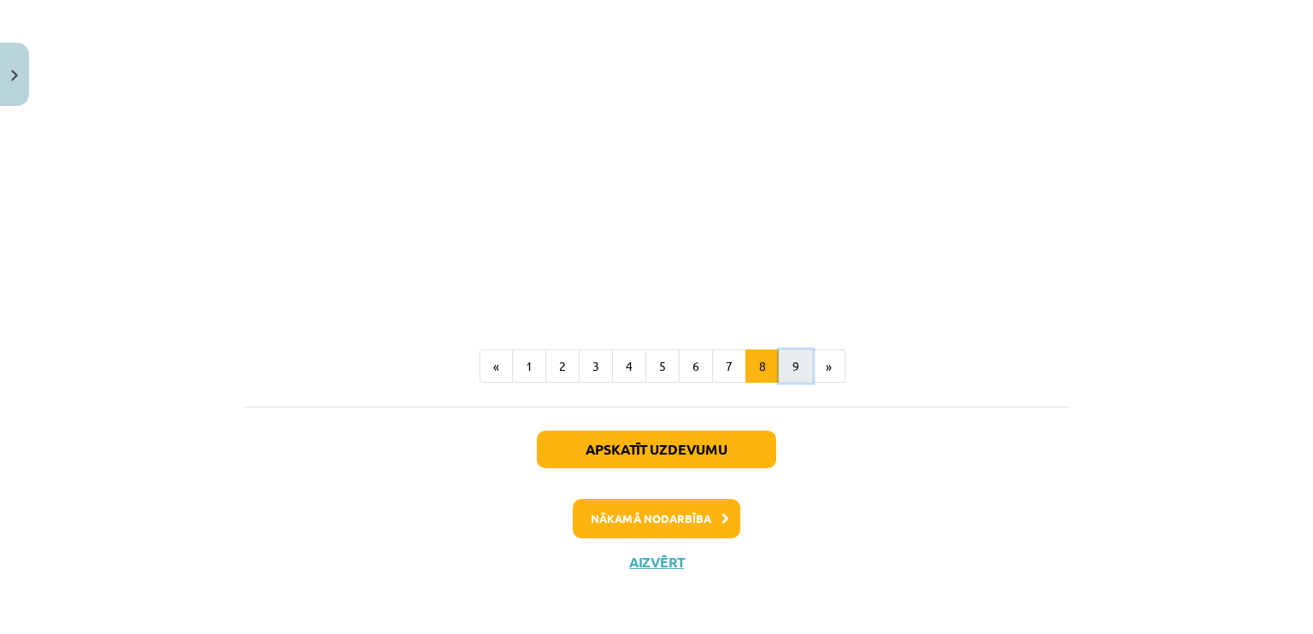
click at [779, 381] on button "9" at bounding box center [796, 367] width 34 height 34
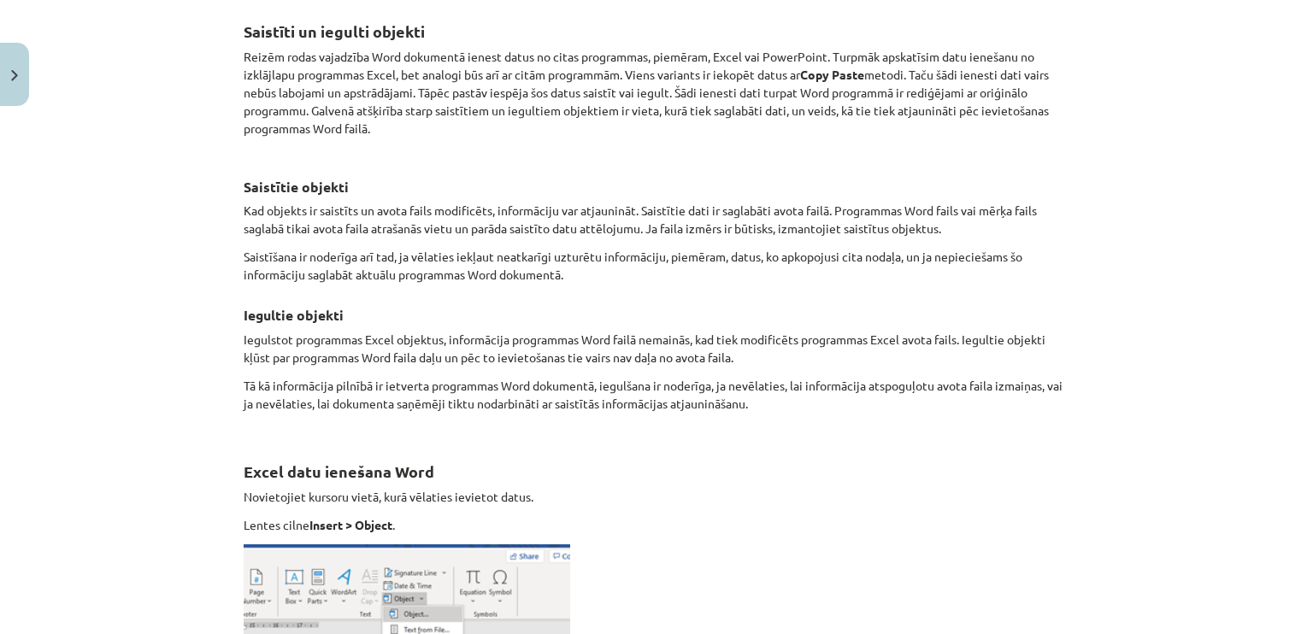
scroll to position [861, 0]
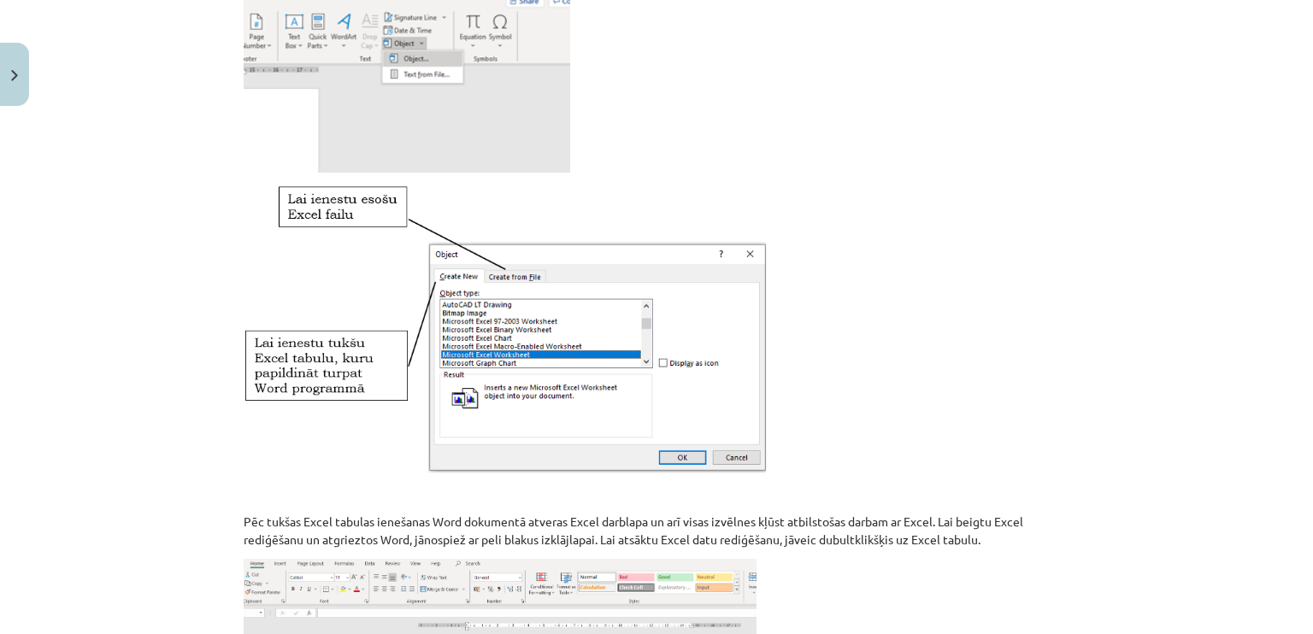
click at [1156, 153] on div "Mācību tēma: Datorikas - 10. klases 1. ieskaites mācību materiāls #10 9. tēma –…" at bounding box center [656, 317] width 1313 height 634
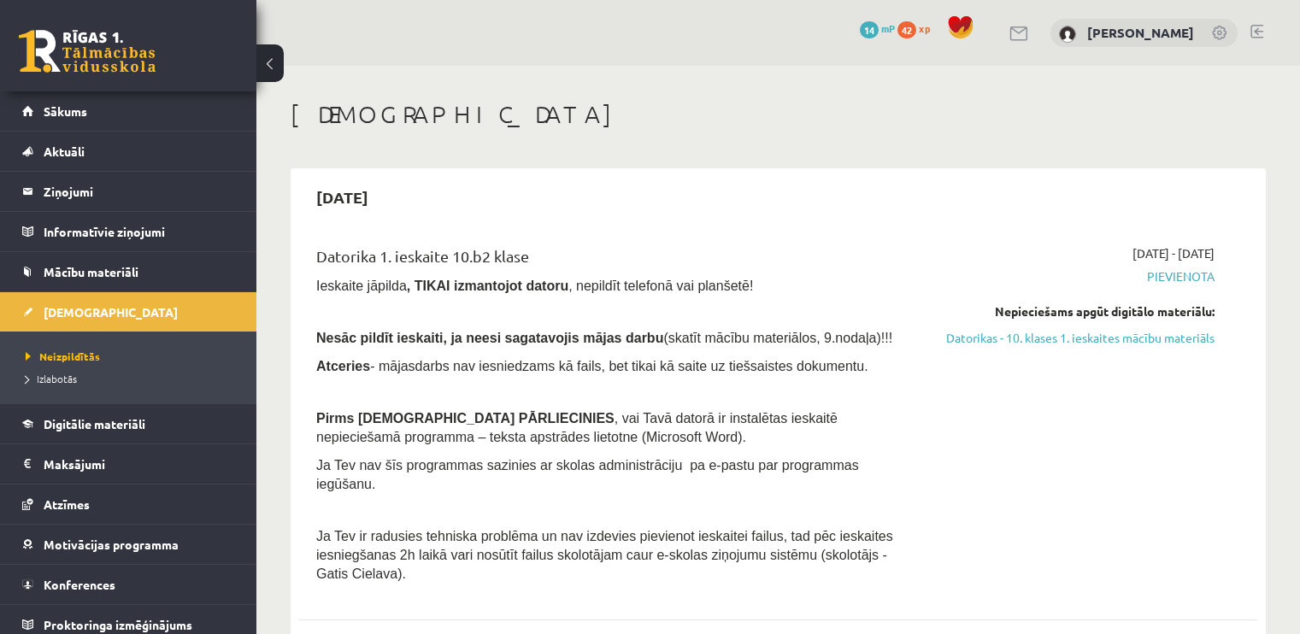
scroll to position [215, 0]
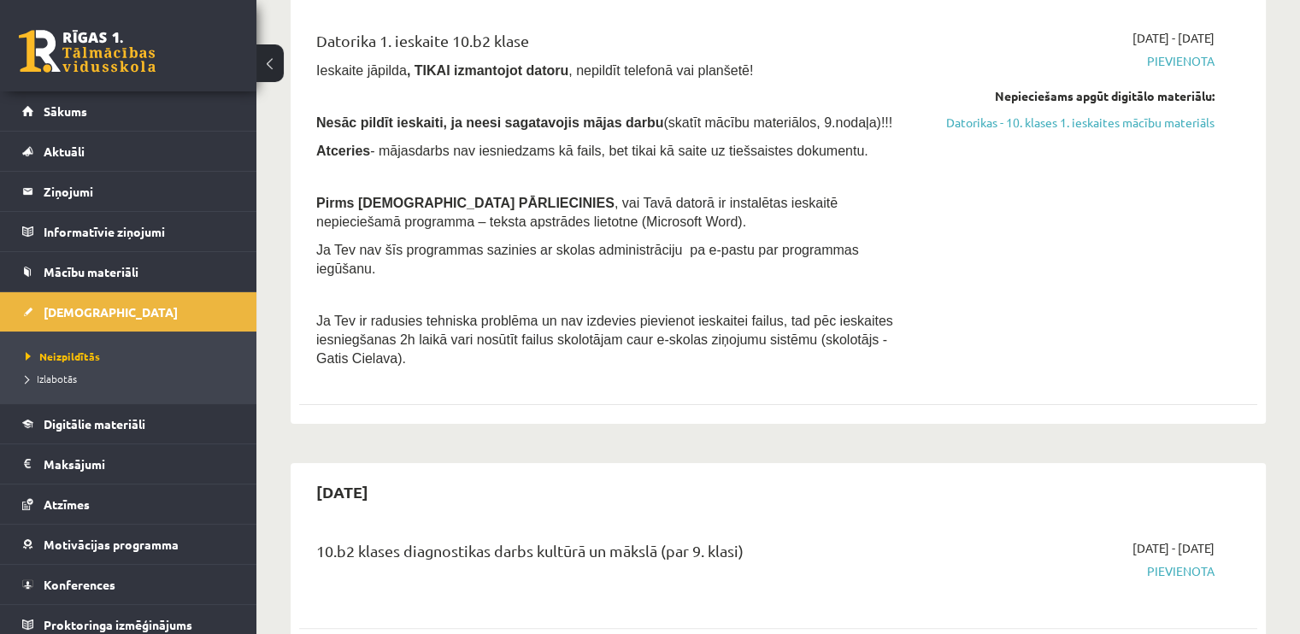
drag, startPoint x: 1128, startPoint y: 120, endPoint x: 714, endPoint y: 57, distance: 418.3
click at [1128, 120] on link "Datorikas - 10. klases 1. ieskaites mācību materiāls" at bounding box center [1073, 123] width 282 height 18
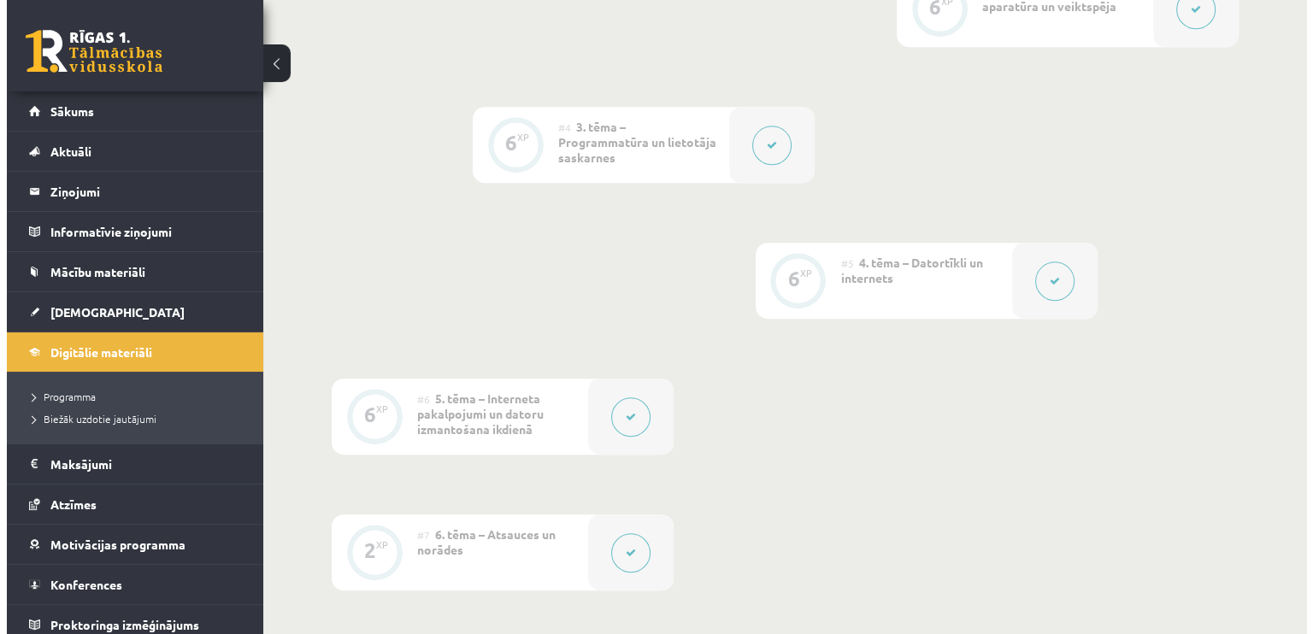
scroll to position [807, 0]
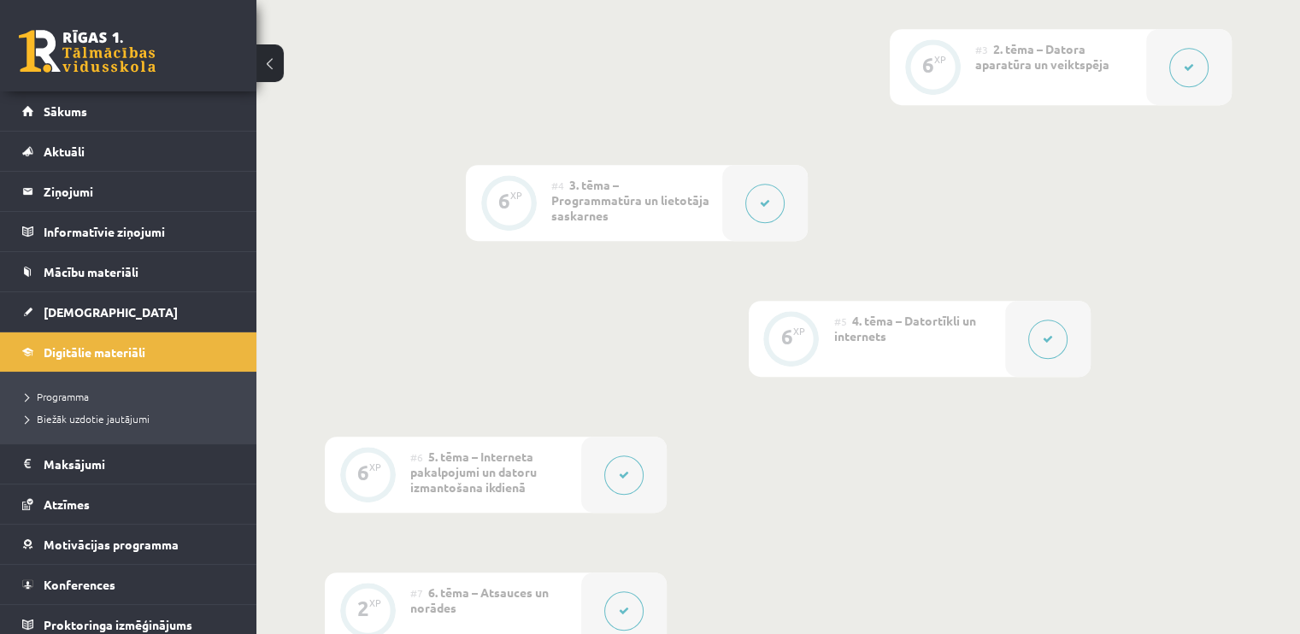
click at [486, 449] on span "5. tēma – Interneta pakalpojumi un datoru izmantošana ikdienā" at bounding box center [473, 472] width 126 height 46
click at [612, 455] on button at bounding box center [623, 474] width 39 height 39
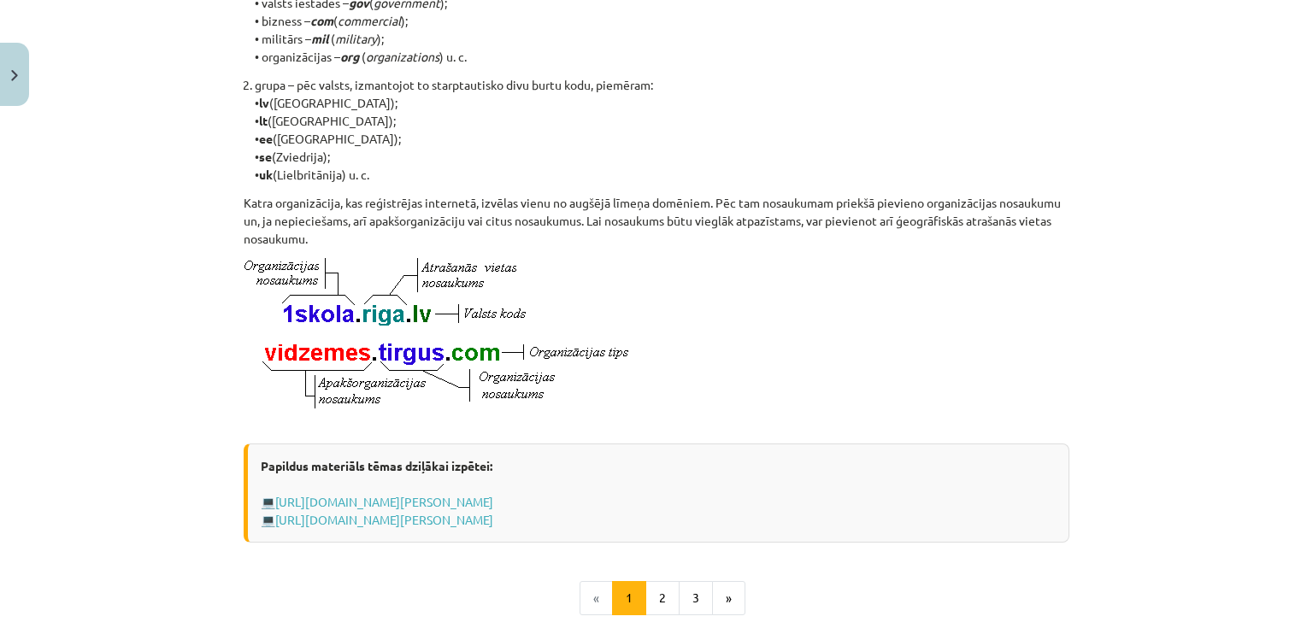
scroll to position [832, 0]
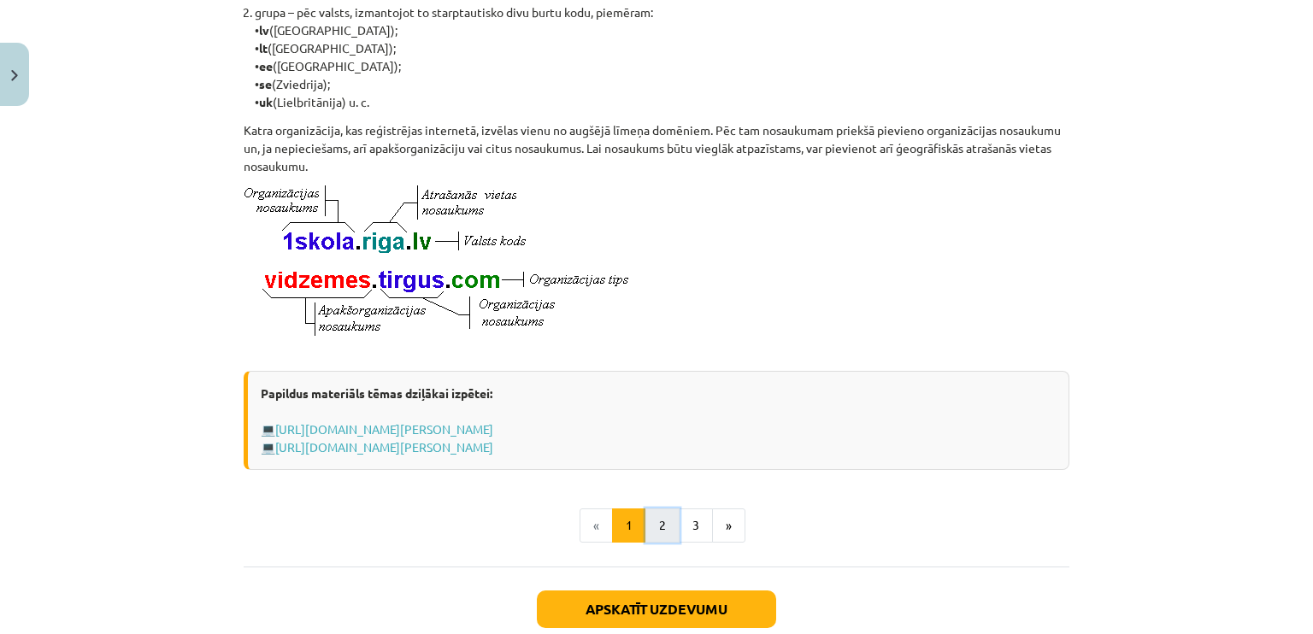
click at [645, 529] on button "2" at bounding box center [662, 525] width 34 height 34
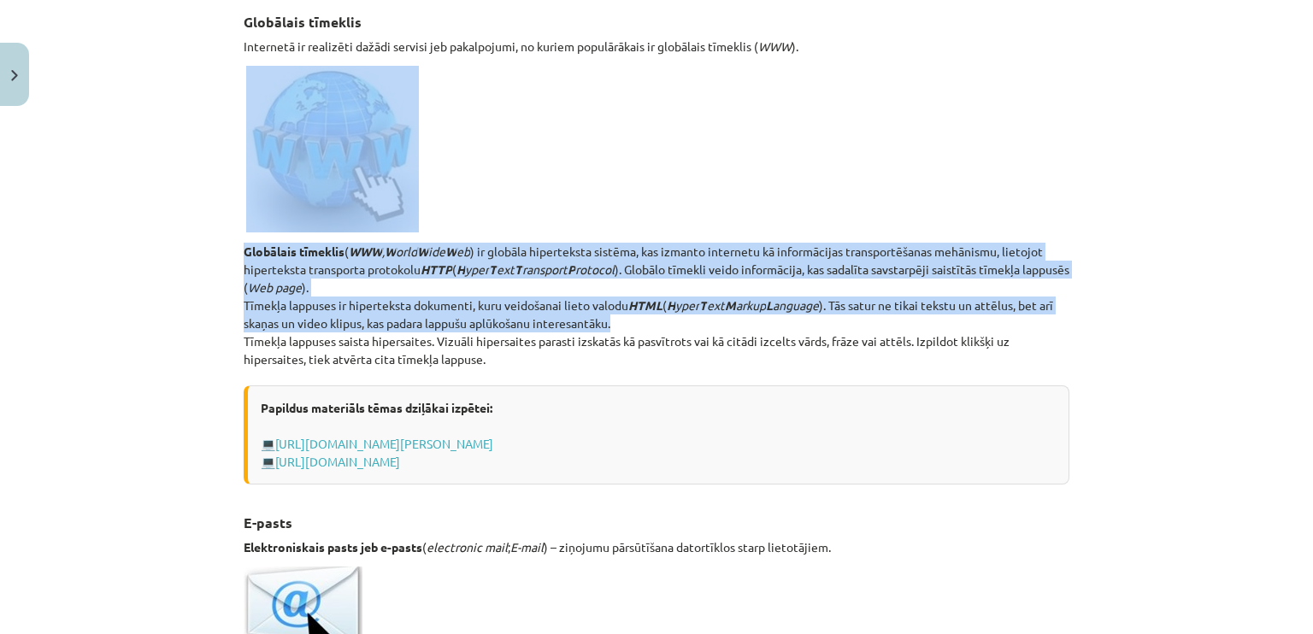
drag, startPoint x: 1291, startPoint y: 177, endPoint x: 1303, endPoint y: 320, distance: 144.1
click at [1303, 320] on div "Mācību tēma: Datorikas - 10. klases 1. ieskaites mācību materiāls #6 5. tēma – …" at bounding box center [656, 317] width 1313 height 634
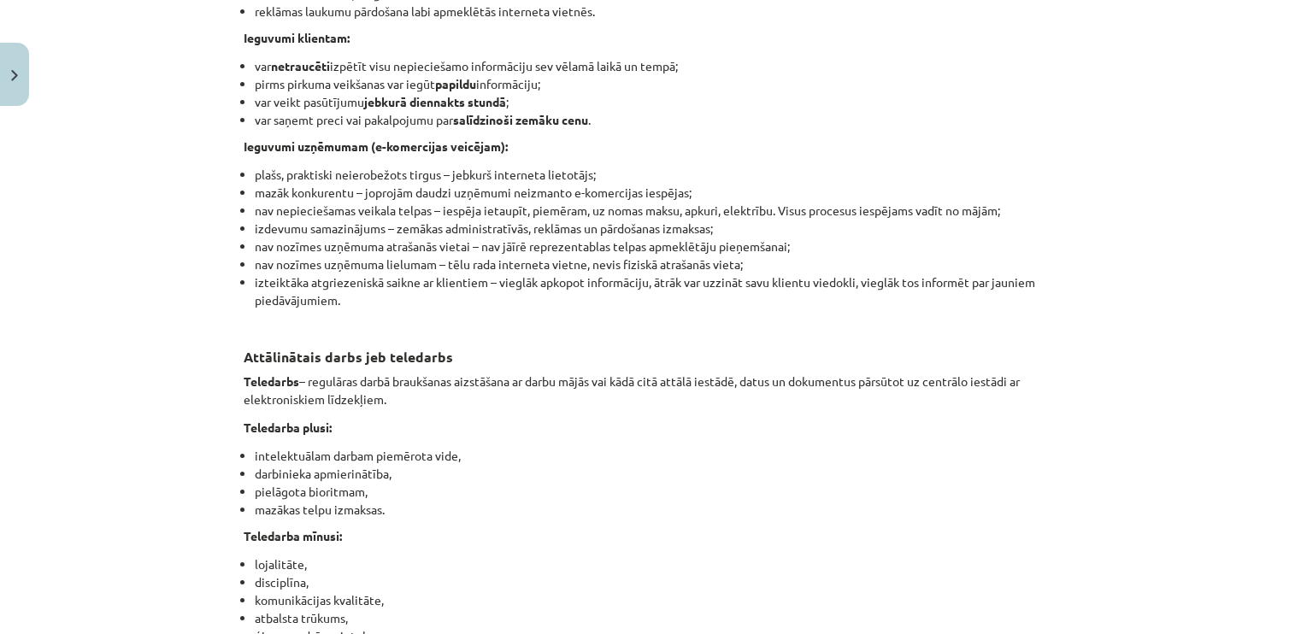
scroll to position [2815, 0]
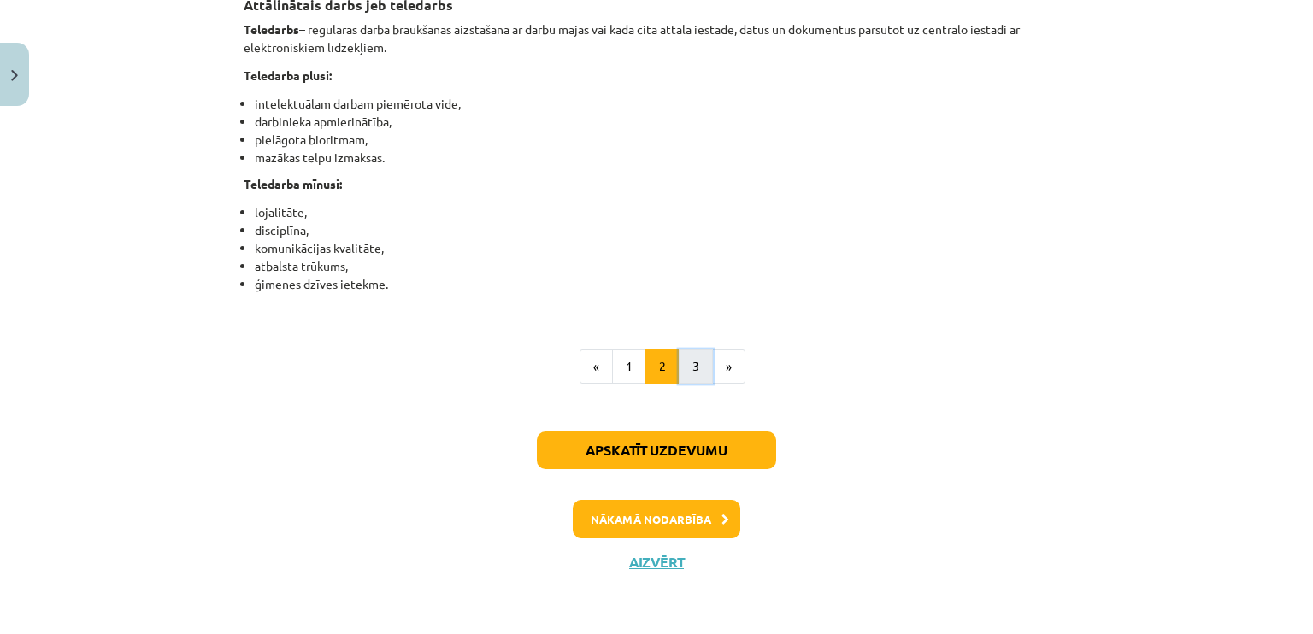
click at [691, 381] on button "3" at bounding box center [696, 367] width 34 height 34
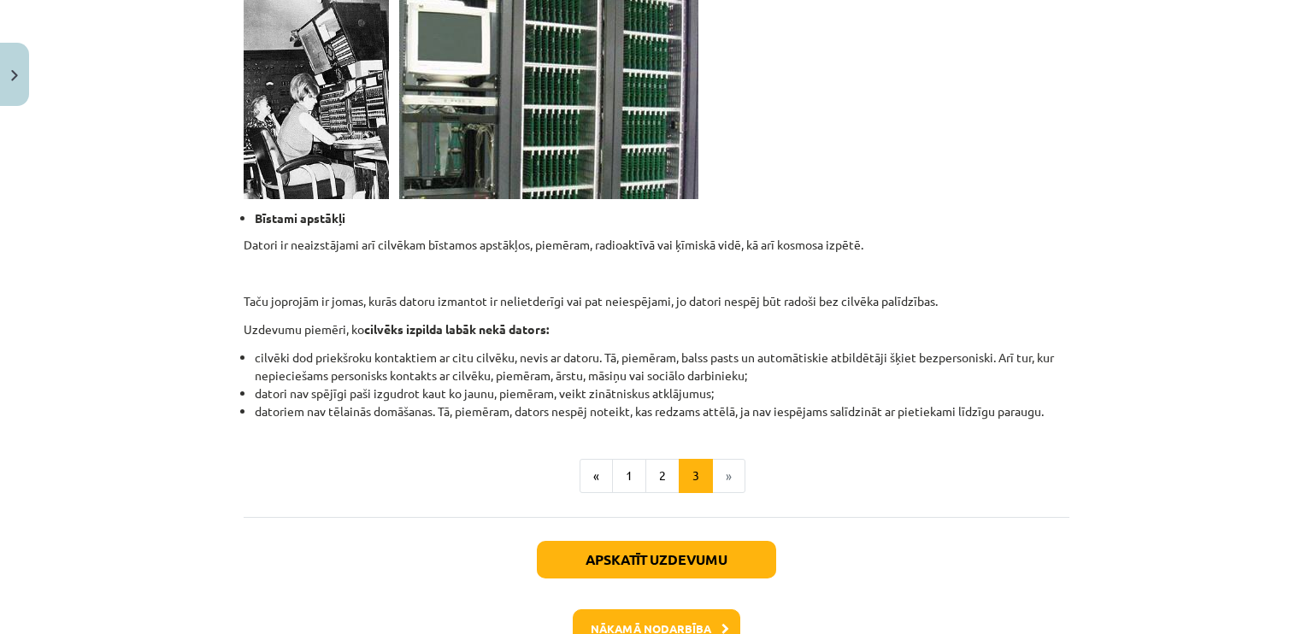
scroll to position [1706, 0]
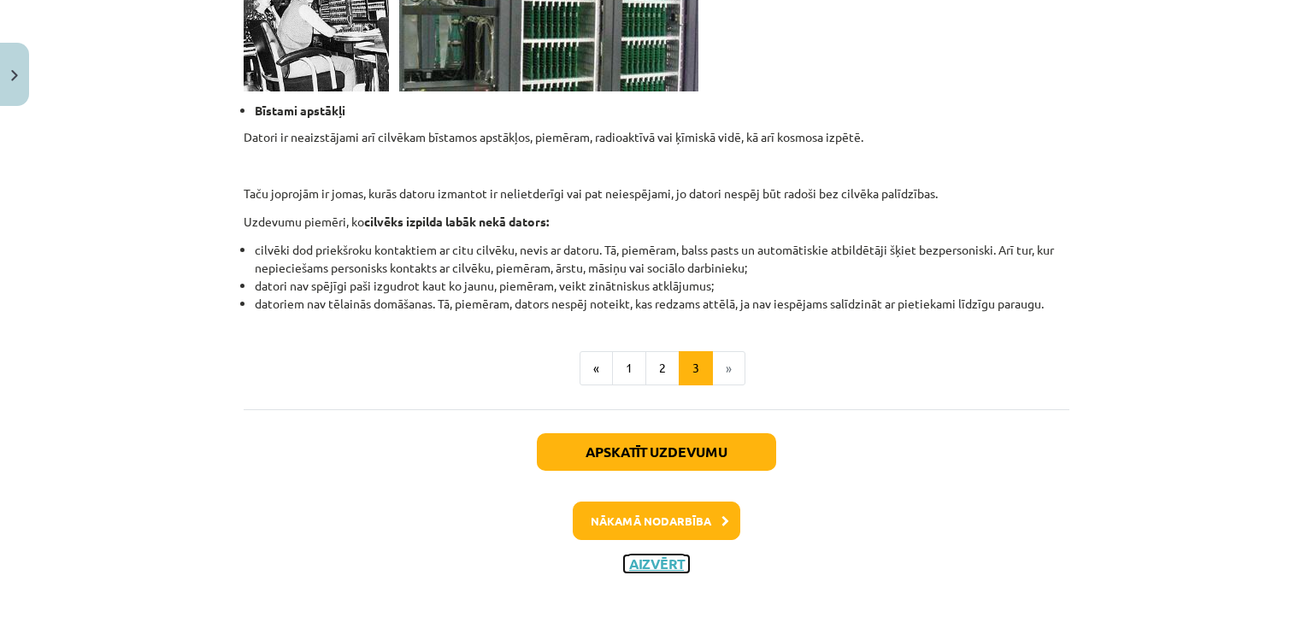
click at [631, 562] on button "Aizvērt" at bounding box center [656, 563] width 65 height 17
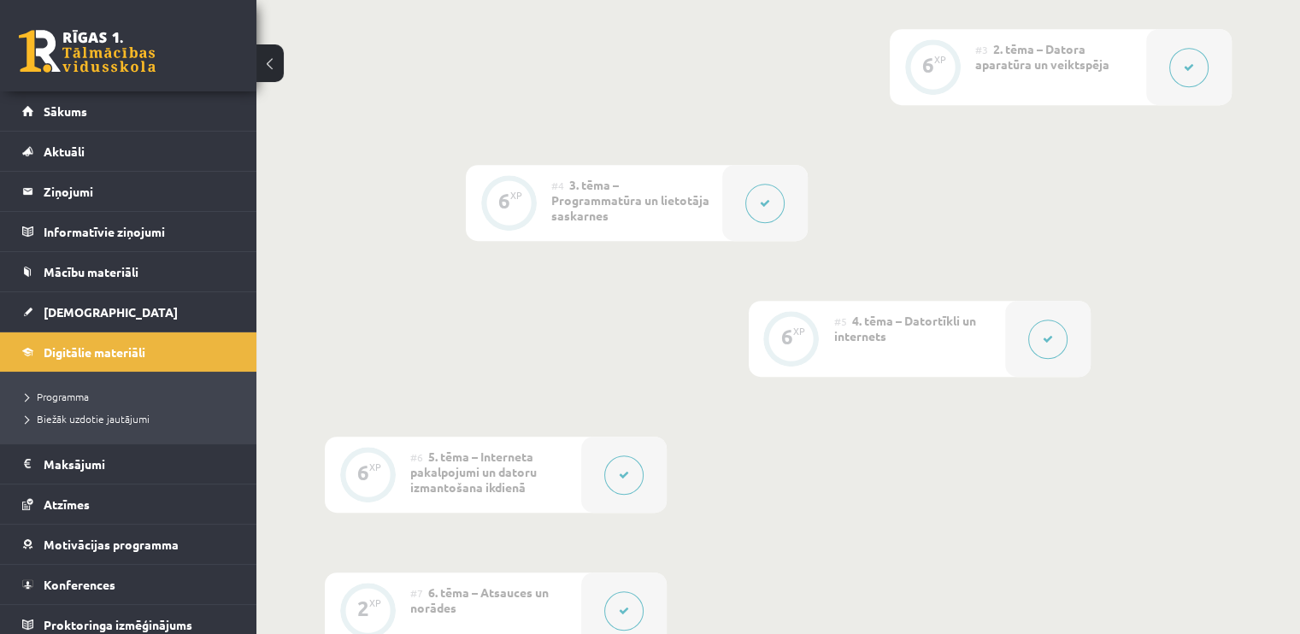
click at [797, 311] on div "6 XP" at bounding box center [791, 336] width 51 height 51
click at [1046, 334] on icon at bounding box center [1048, 339] width 10 height 10
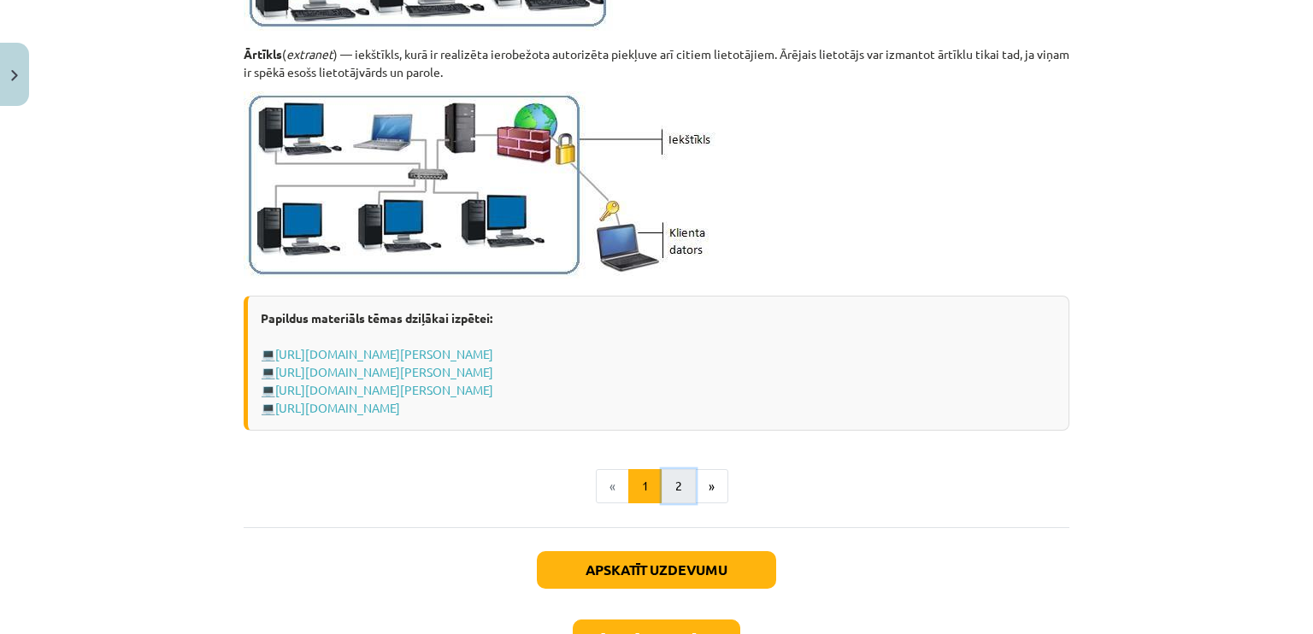
click at [667, 491] on button "2" at bounding box center [678, 486] width 34 height 34
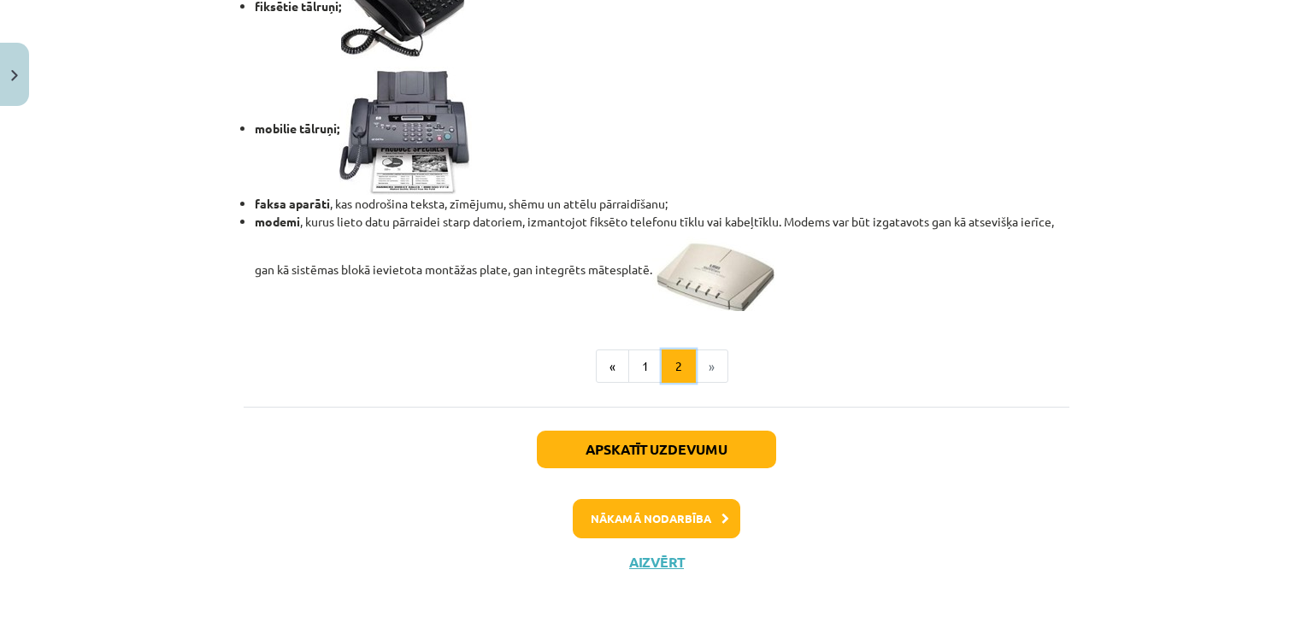
scroll to position [305, 0]
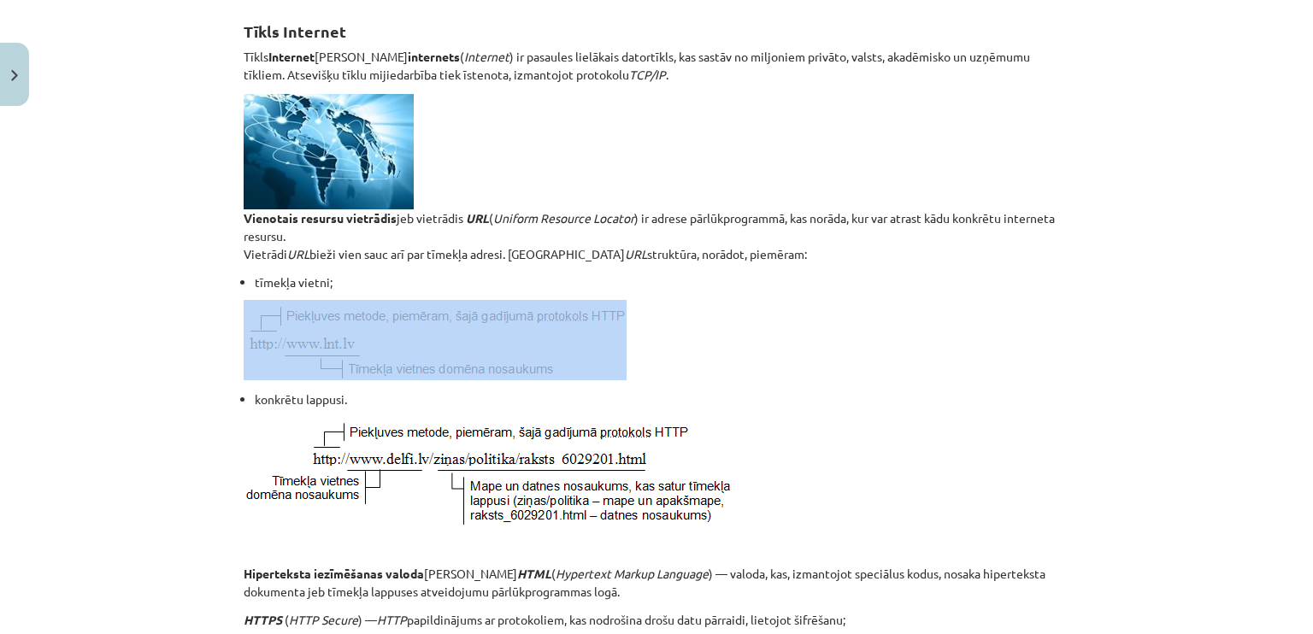
drag, startPoint x: 1289, startPoint y: 263, endPoint x: 1303, endPoint y: 300, distance: 39.5
click at [1292, 345] on div "Mācību tēma: Datorikas - 10. klases 1. ieskaites mācību materiāls #5 4. tēma – …" at bounding box center [656, 317] width 1313 height 634
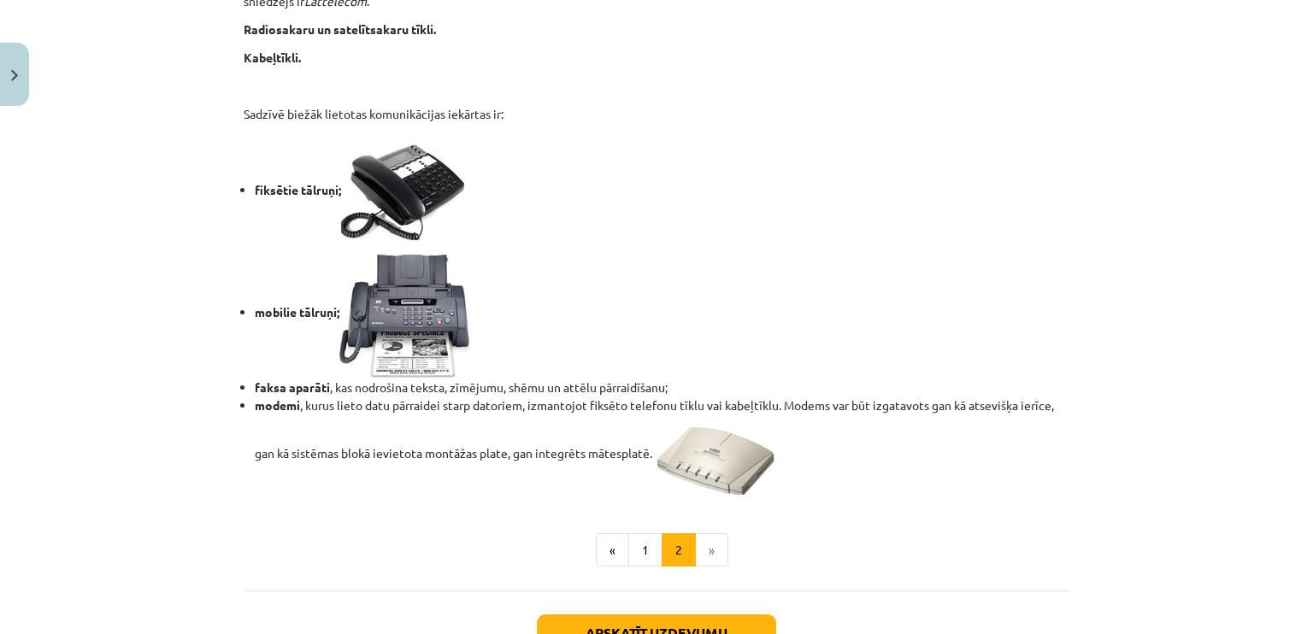
scroll to position [1517, 0]
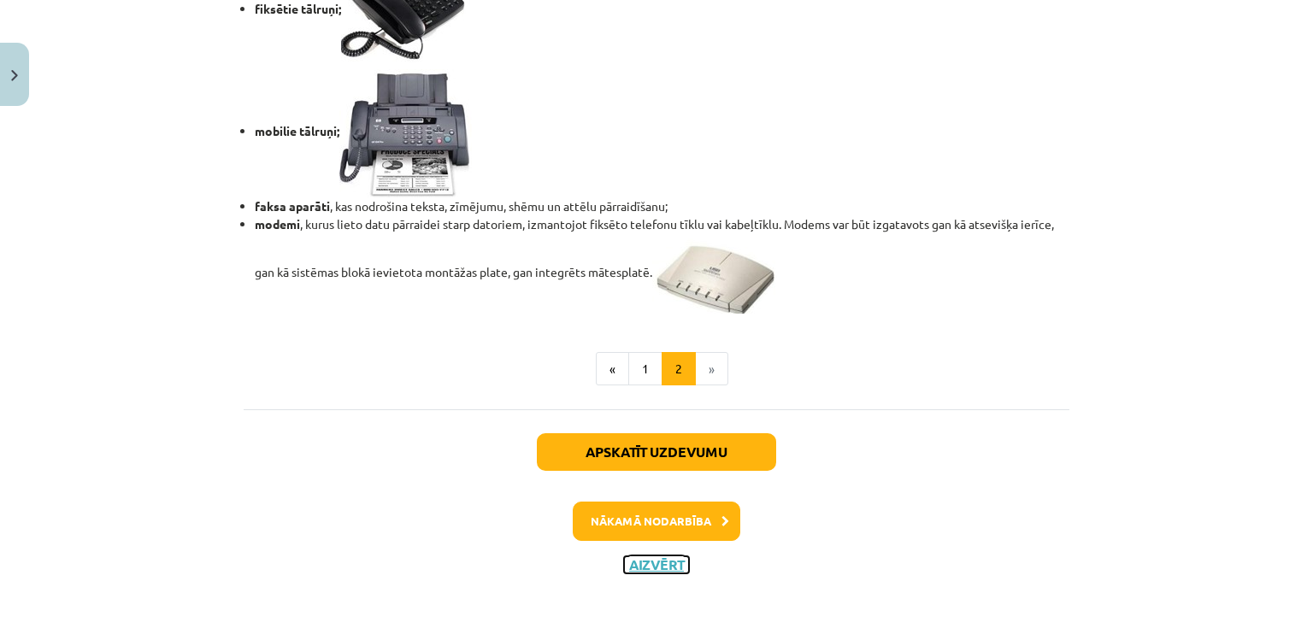
click at [648, 563] on button "Aizvērt" at bounding box center [656, 564] width 65 height 17
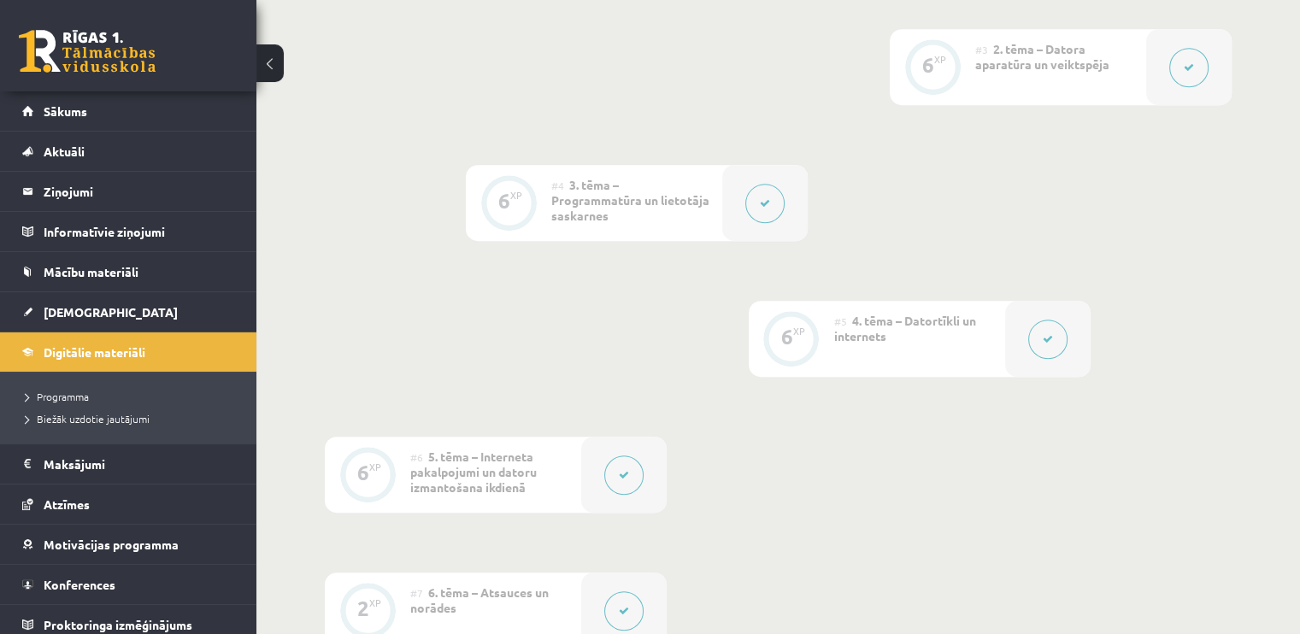
click at [613, 455] on button at bounding box center [623, 474] width 39 height 39
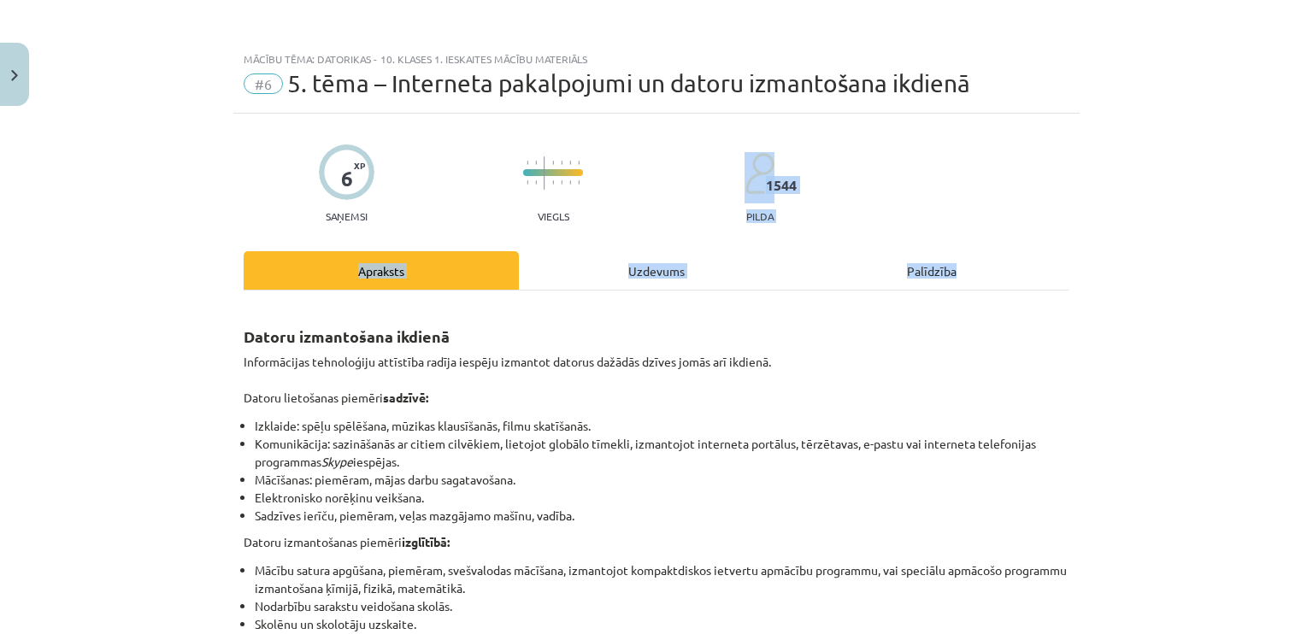
drag, startPoint x: 1299, startPoint y: 180, endPoint x: 1312, endPoint y: 285, distance: 105.9
click at [1312, 285] on div "Mācību tēma: Datorikas - 10. klases 1. ieskaites mācību materiāls #6 5. tēma – …" at bounding box center [656, 317] width 1313 height 634
drag, startPoint x: 1309, startPoint y: 173, endPoint x: 1312, endPoint y: 185, distance: 12.2
click at [1312, 185] on div "Mācību tēma: Datorikas - 10. klases 1. ieskaites mācību materiāls #6 5. tēma – …" at bounding box center [656, 317] width 1313 height 634
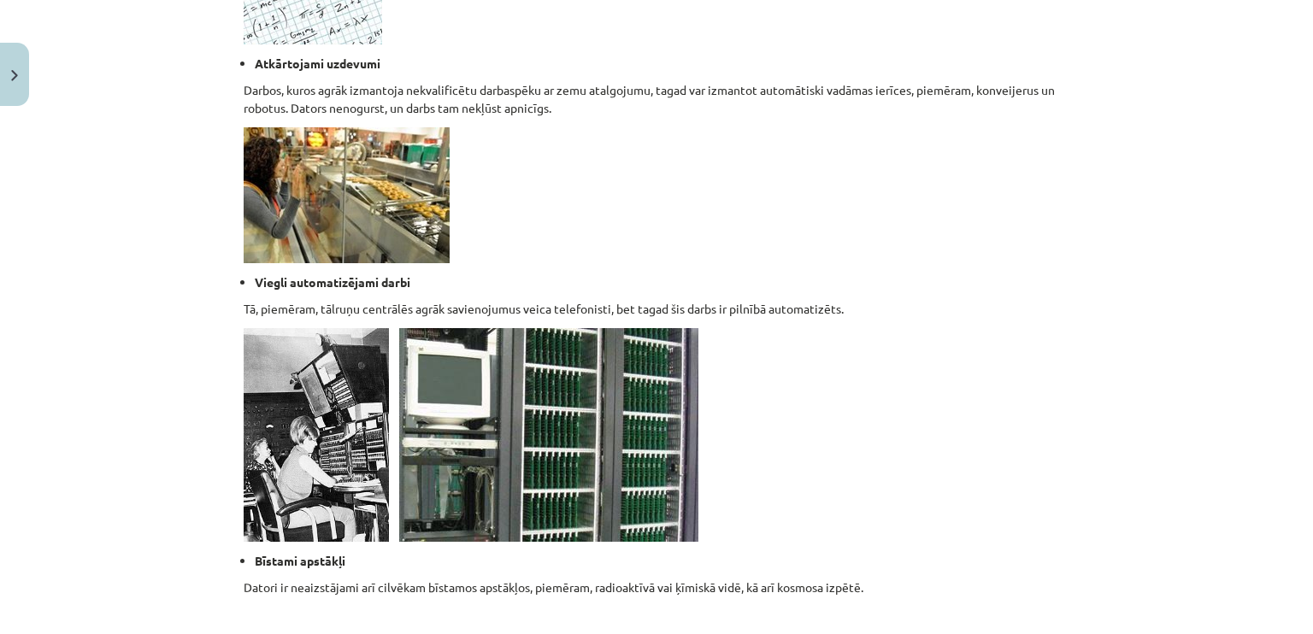
scroll to position [1706, 0]
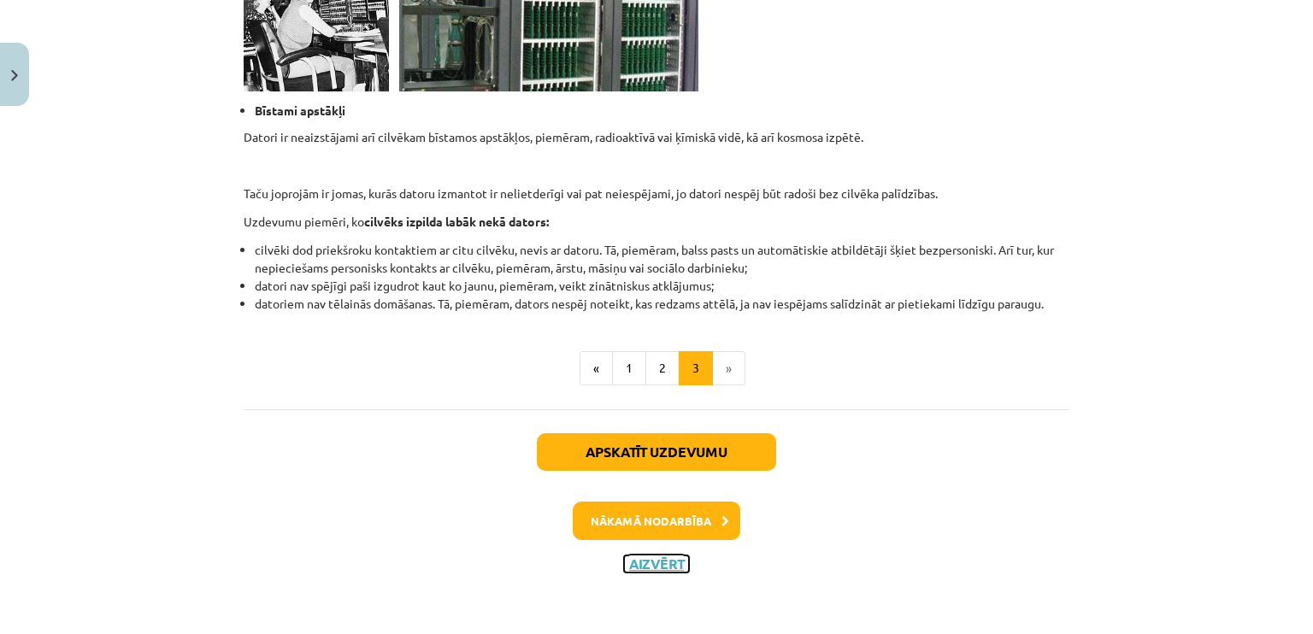
click at [660, 560] on button "Aizvērt" at bounding box center [656, 563] width 65 height 17
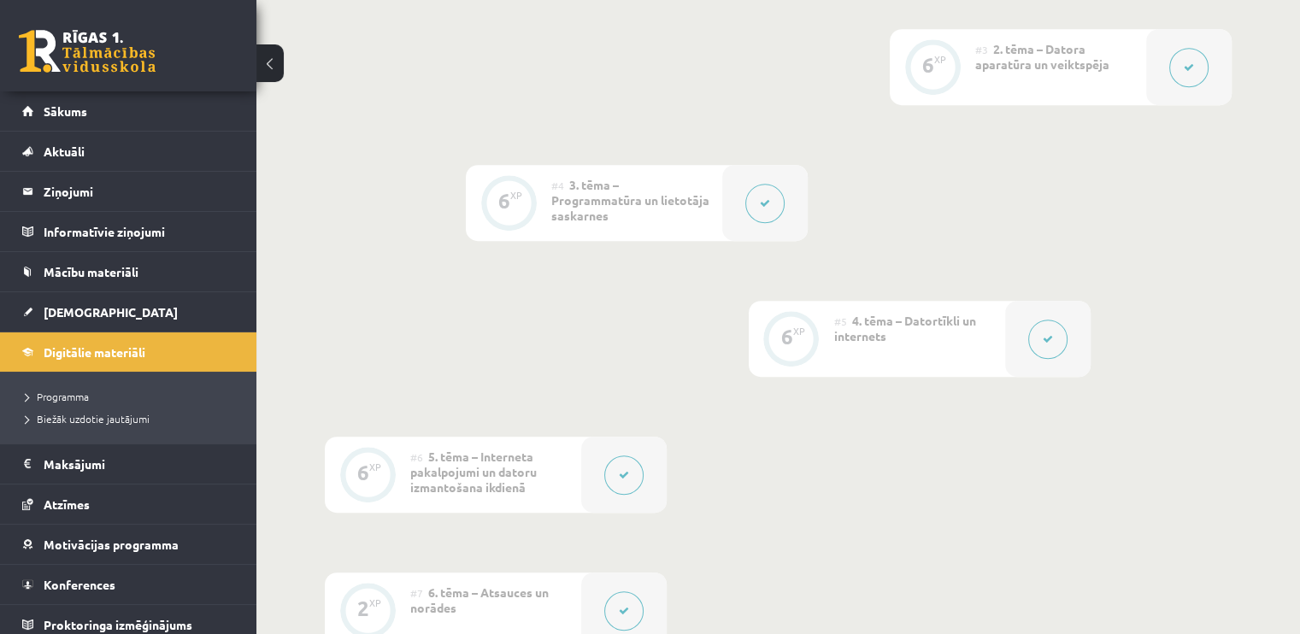
click at [775, 179] on div at bounding box center [764, 203] width 85 height 76
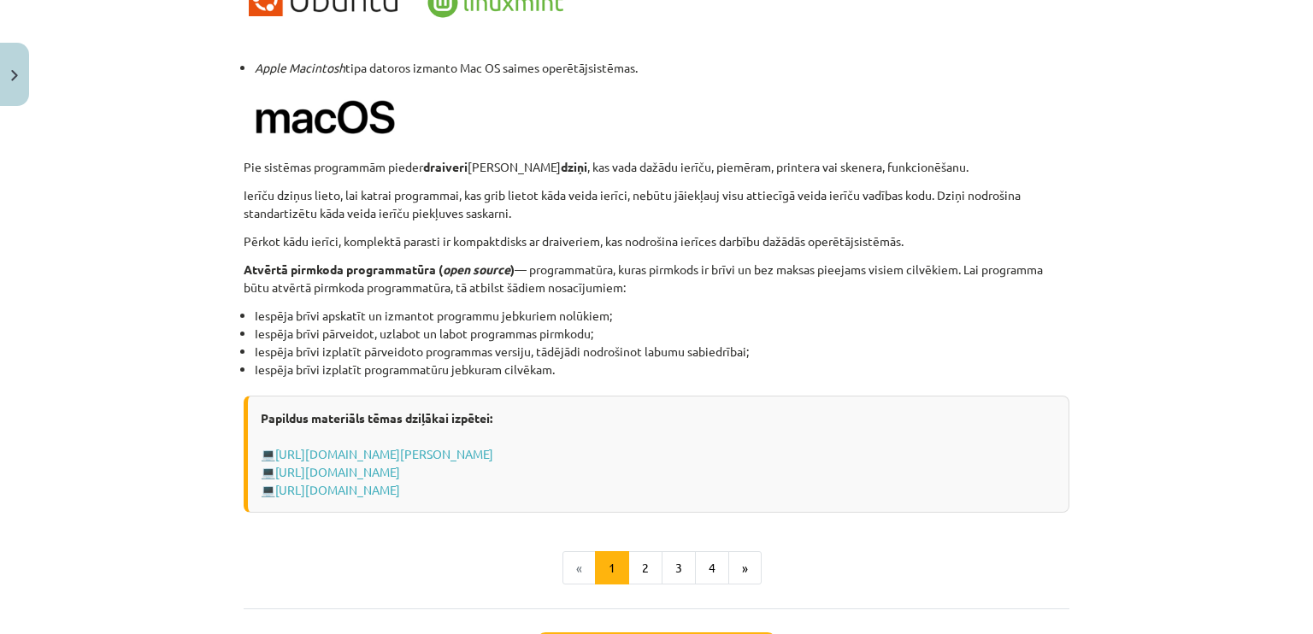
scroll to position [1747, 0]
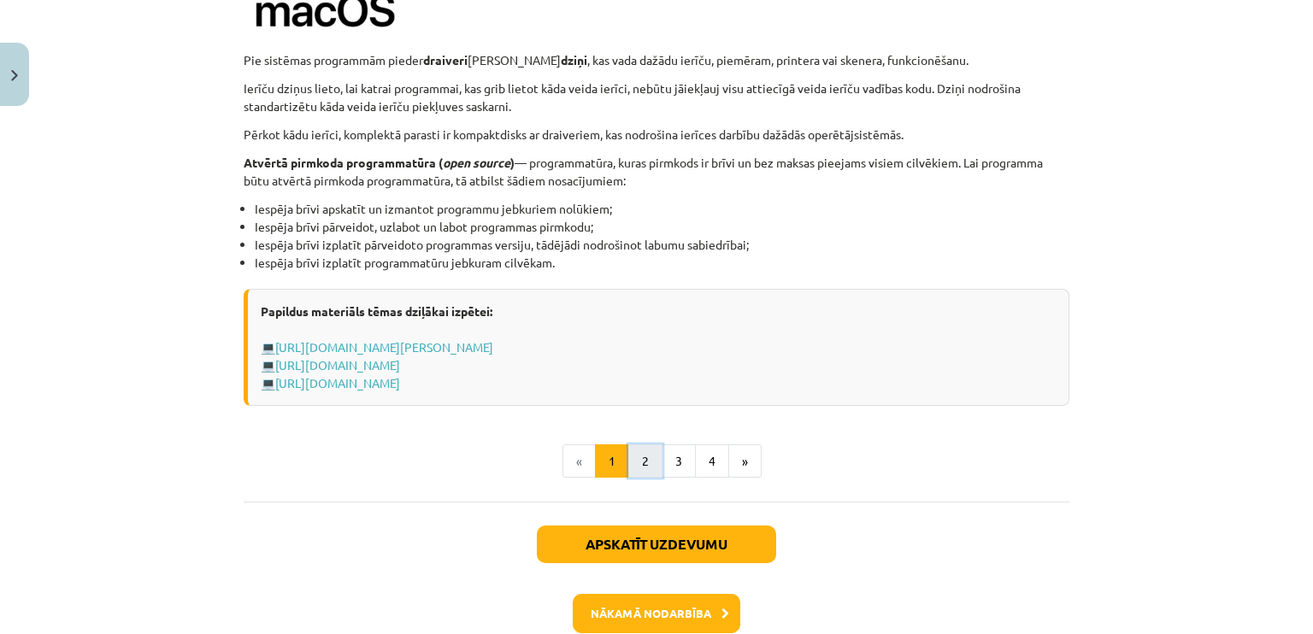
click at [644, 464] on button "2" at bounding box center [645, 461] width 34 height 34
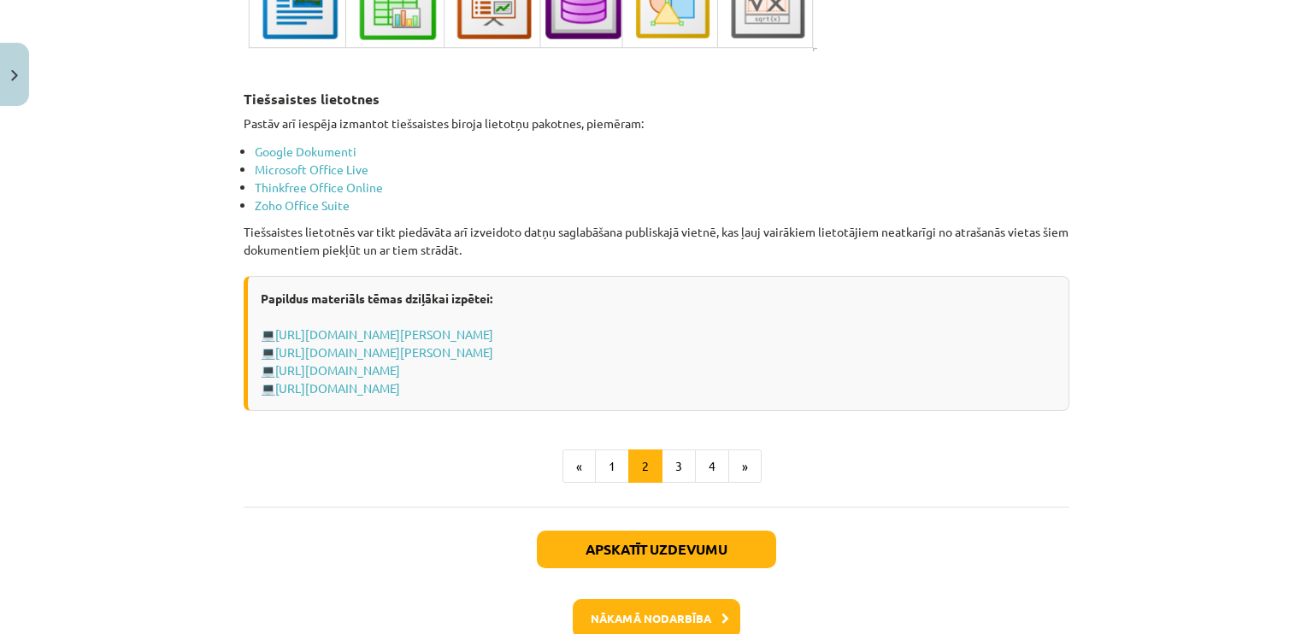
scroll to position [2974, 0]
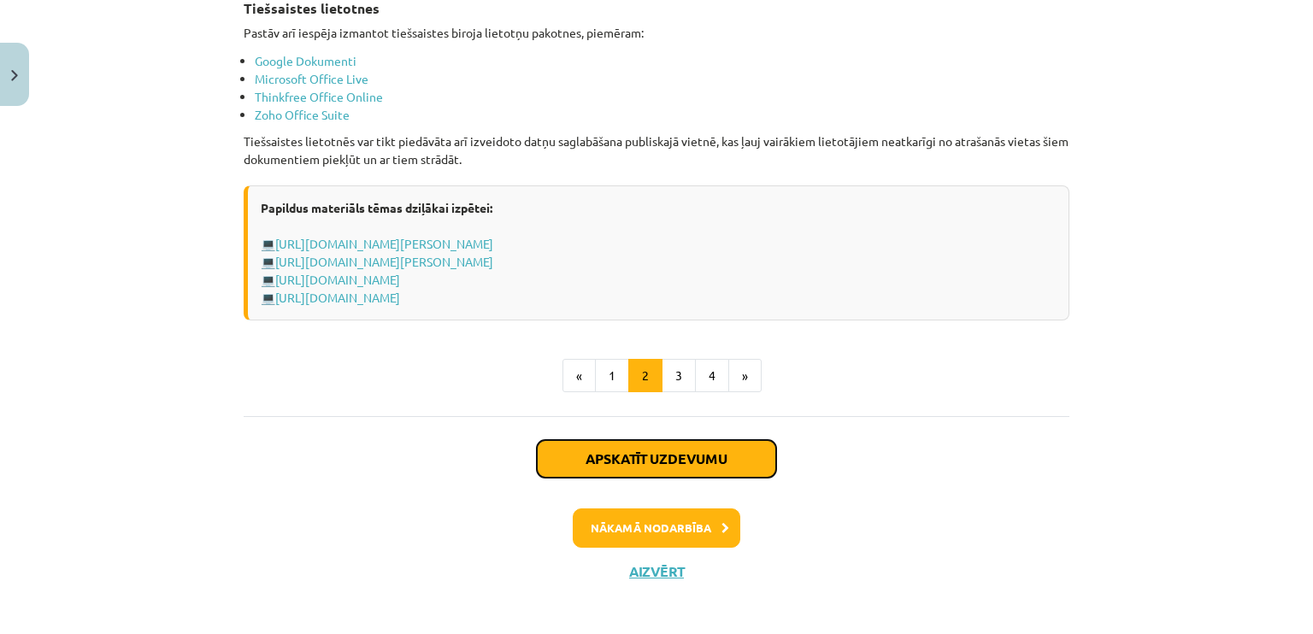
click at [702, 447] on button "Apskatīt uzdevumu" at bounding box center [656, 459] width 239 height 38
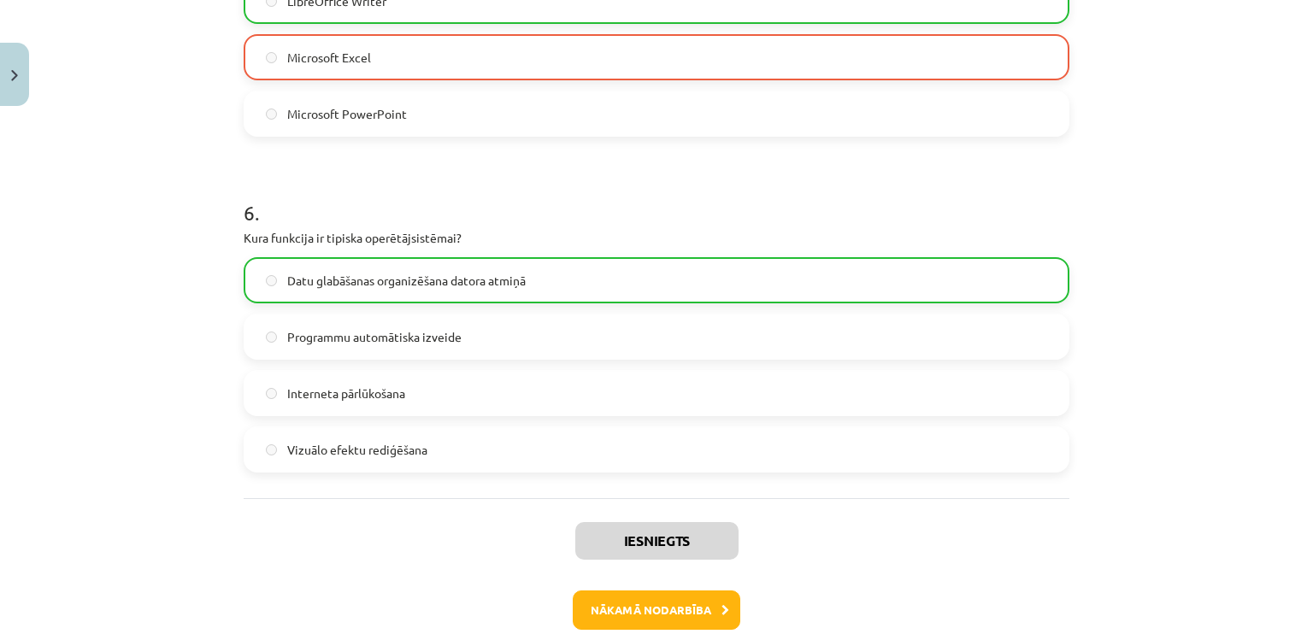
scroll to position [1825, 0]
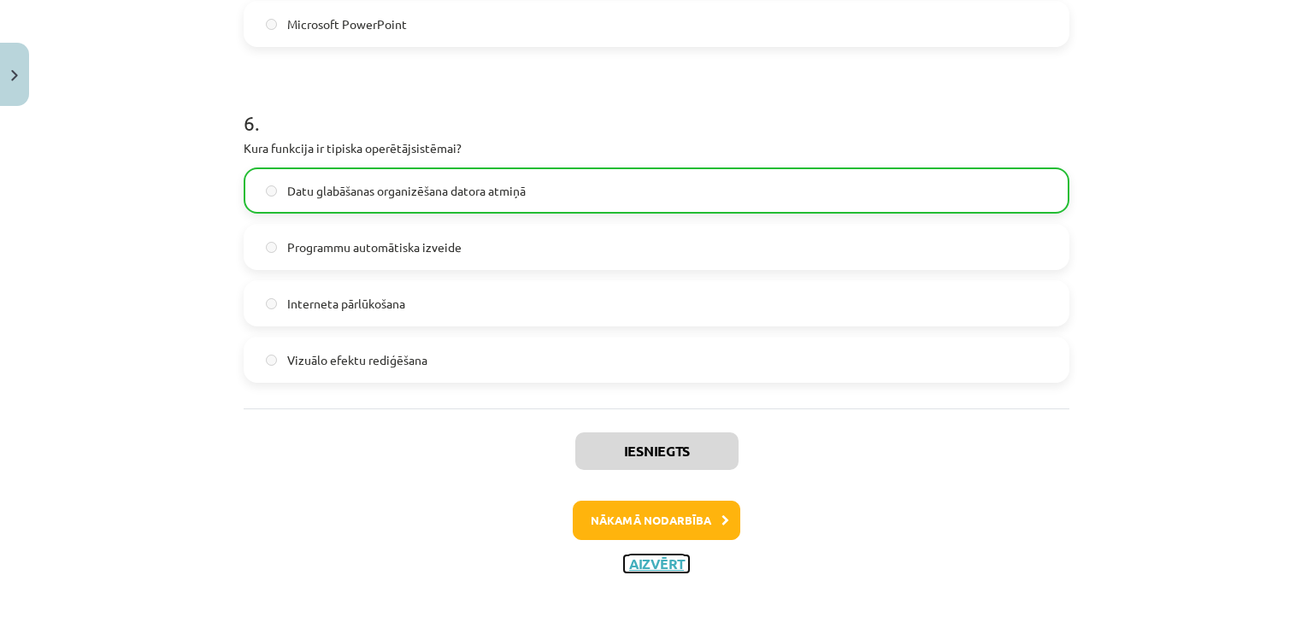
click at [648, 562] on button "Aizvērt" at bounding box center [656, 563] width 65 height 17
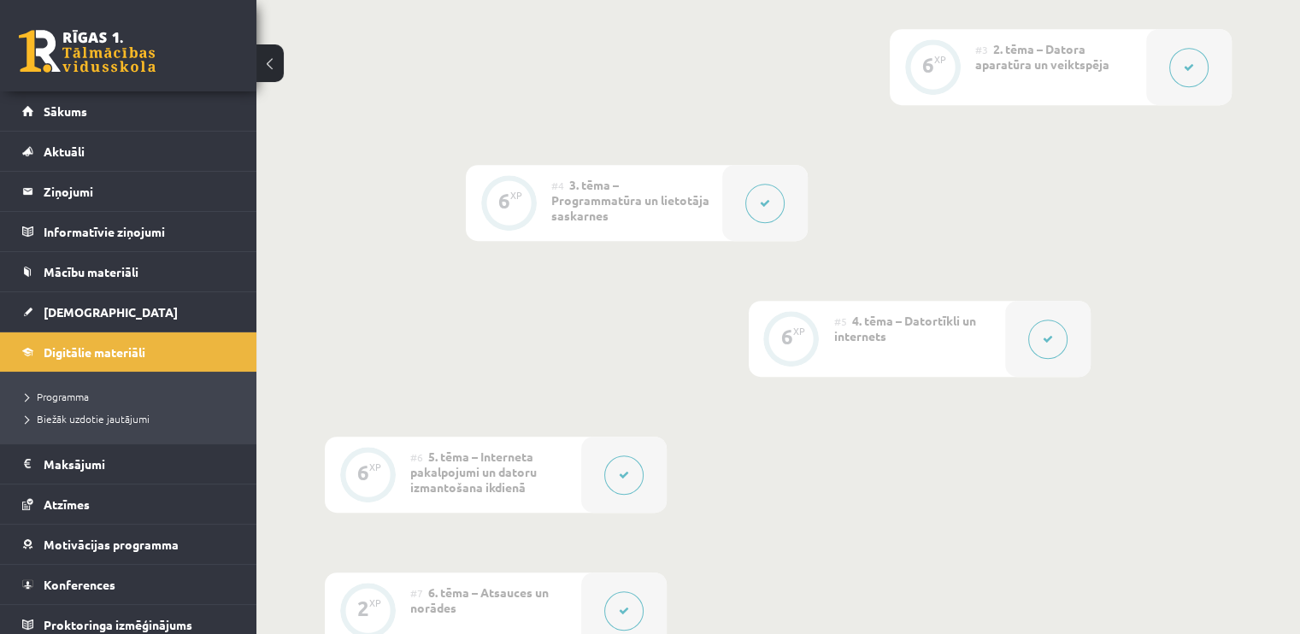
click at [630, 455] on button at bounding box center [623, 474] width 39 height 39
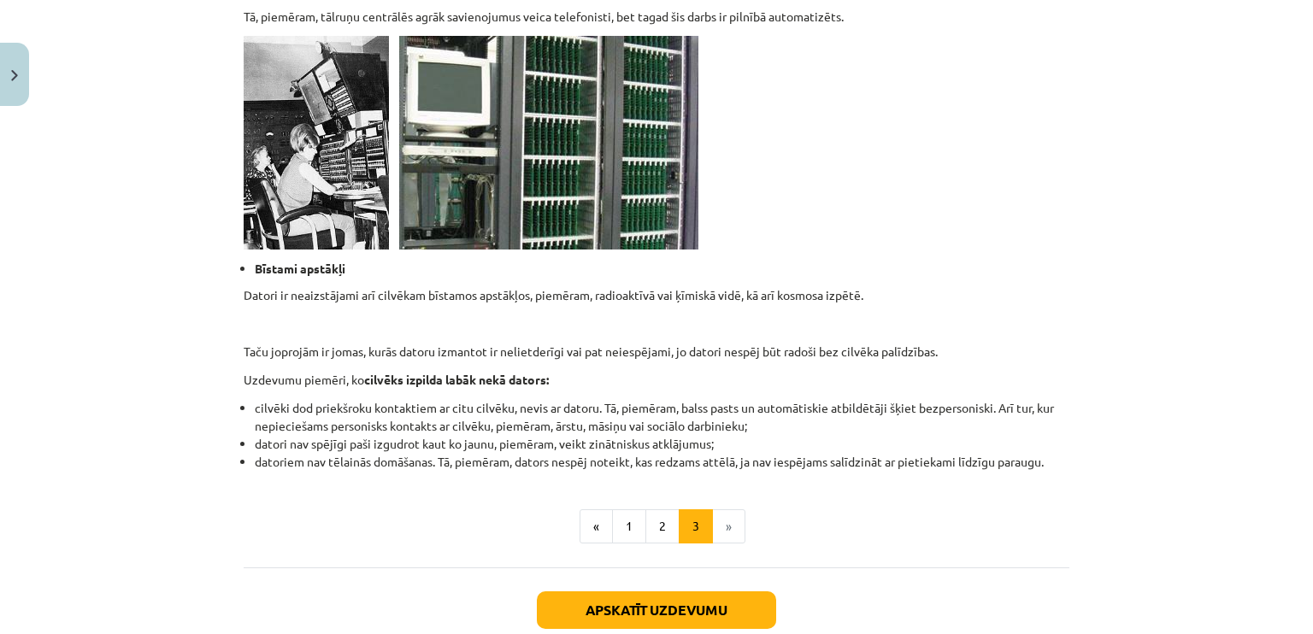
scroll to position [1706, 0]
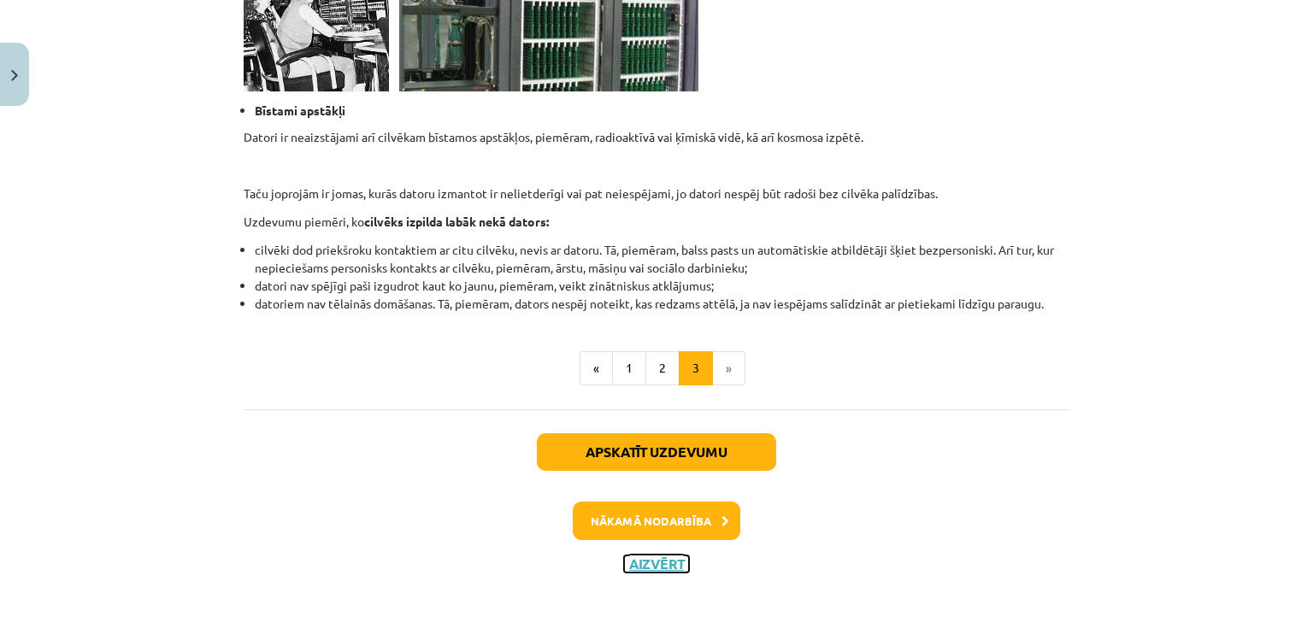
click at [662, 567] on button "Aizvērt" at bounding box center [656, 563] width 65 height 17
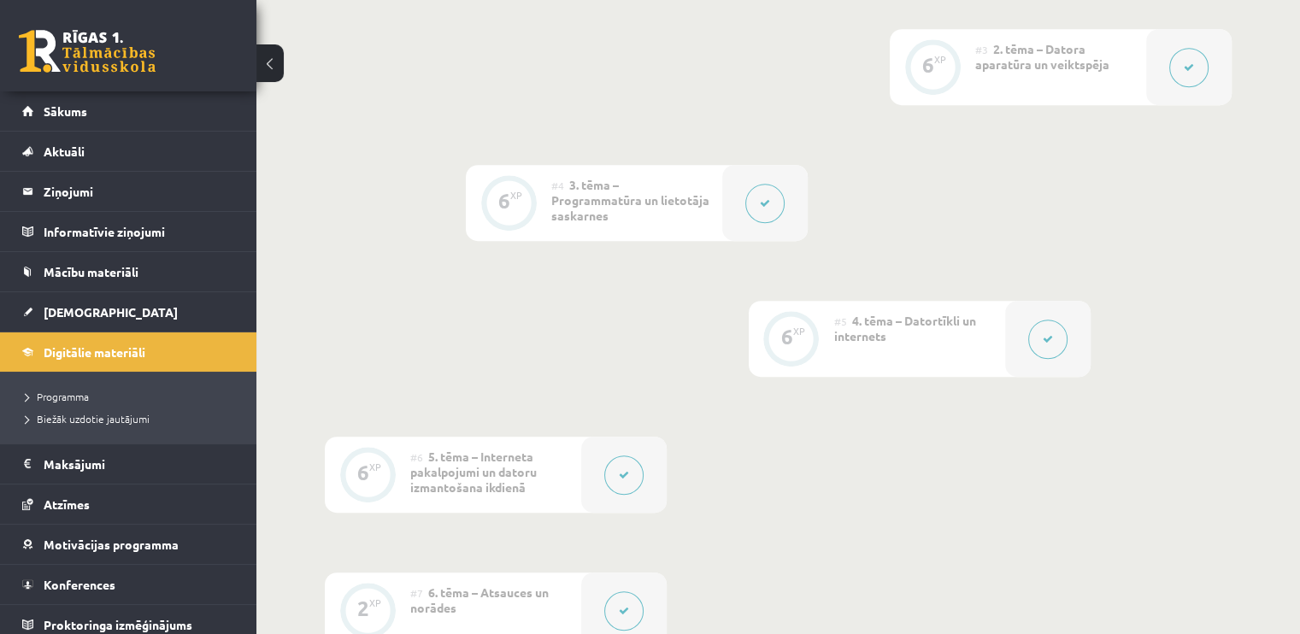
click at [630, 591] on button at bounding box center [623, 610] width 39 height 39
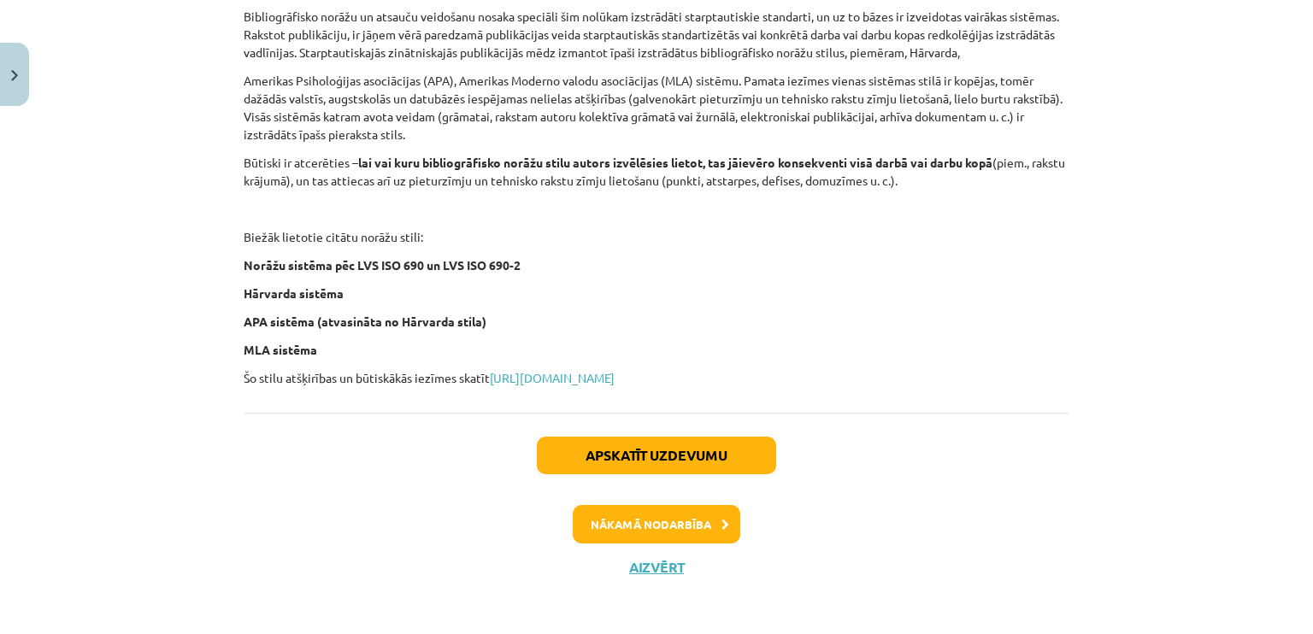
scroll to position [728, 0]
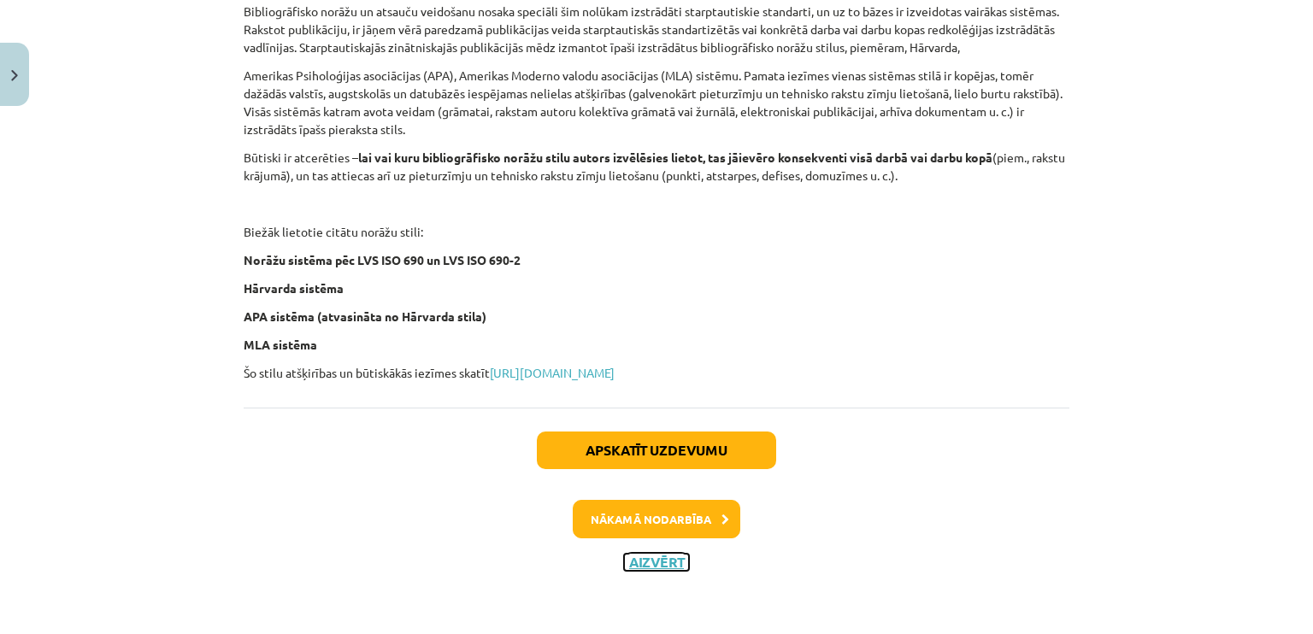
click at [651, 567] on button "Aizvērt" at bounding box center [656, 562] width 65 height 17
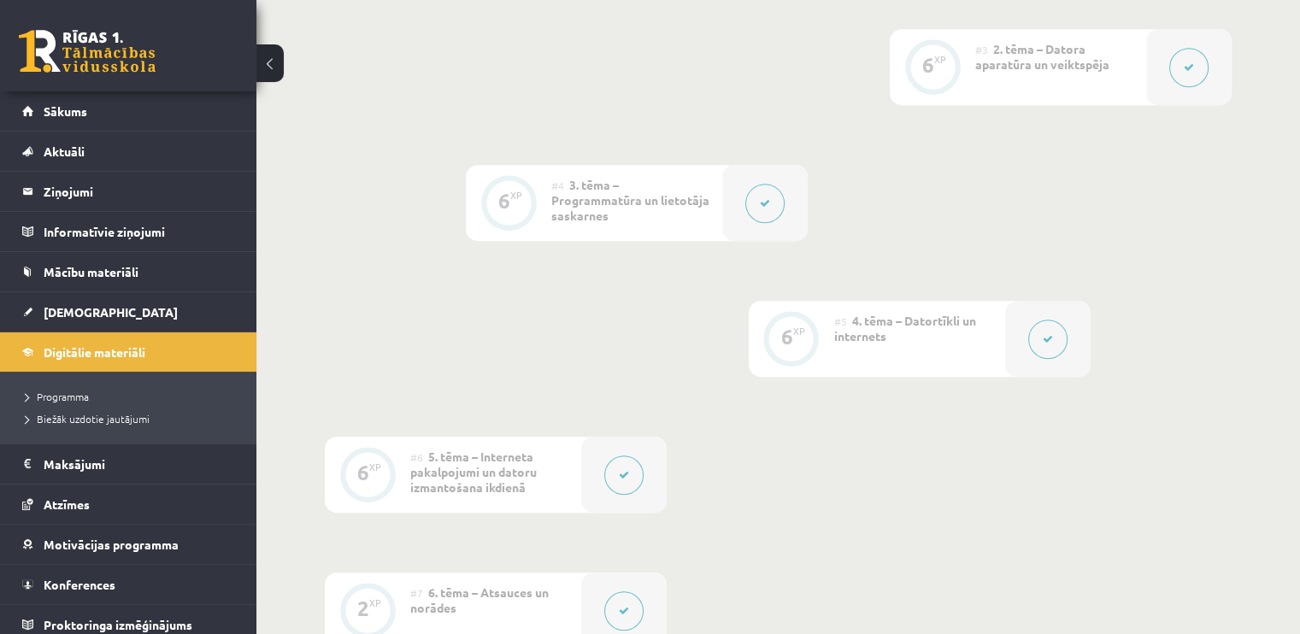
click at [1031, 320] on button at bounding box center [1047, 339] width 39 height 39
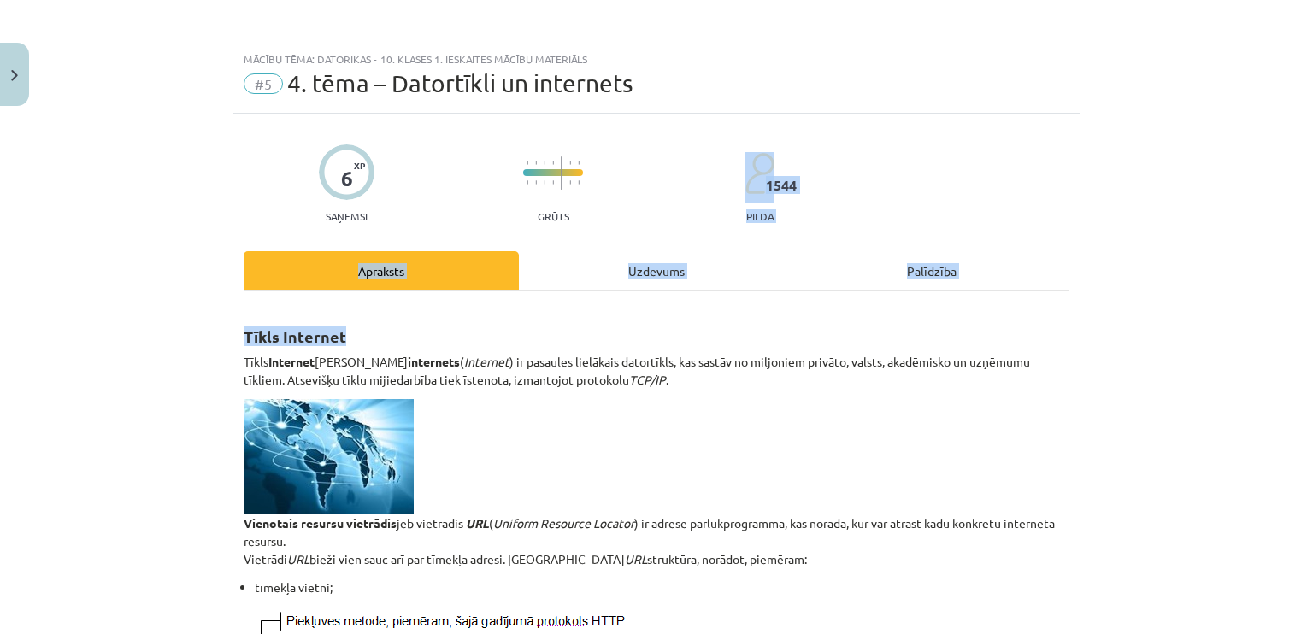
drag, startPoint x: 1277, startPoint y: 170, endPoint x: 1292, endPoint y: 257, distance: 88.5
click at [1292, 282] on div "Mācību tēma: Datorikas - 10. klases 1. ieskaites mācību materiāls #5 4. tēma – …" at bounding box center [656, 317] width 1313 height 634
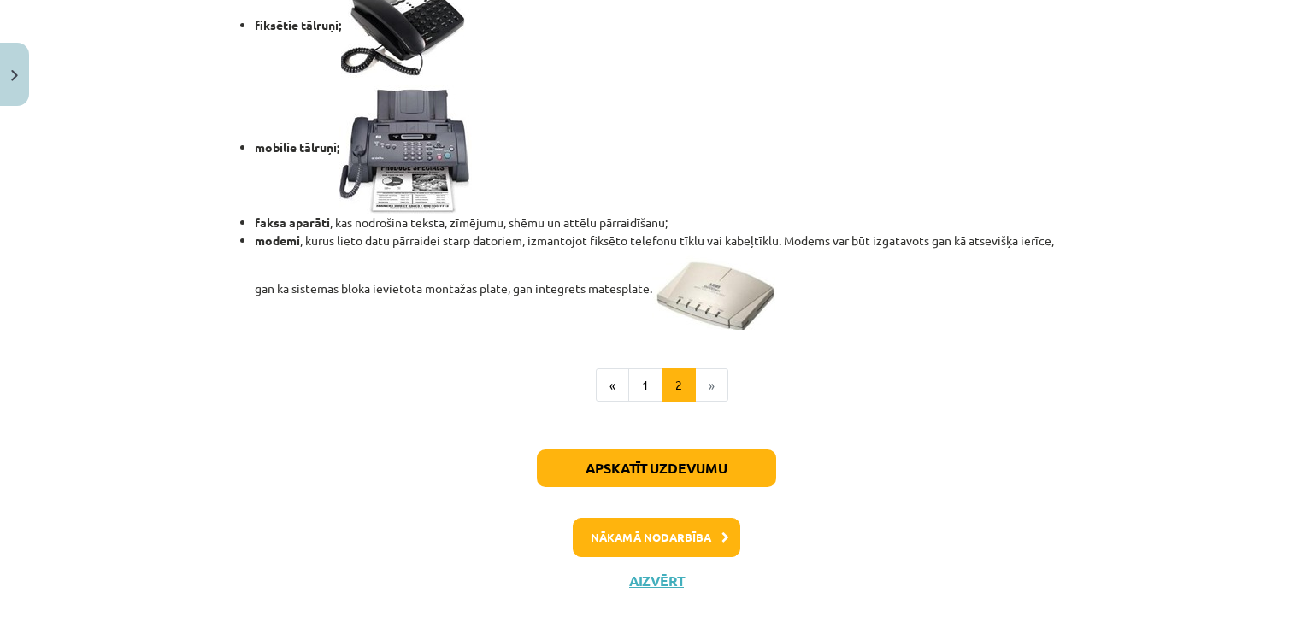
scroll to position [1517, 0]
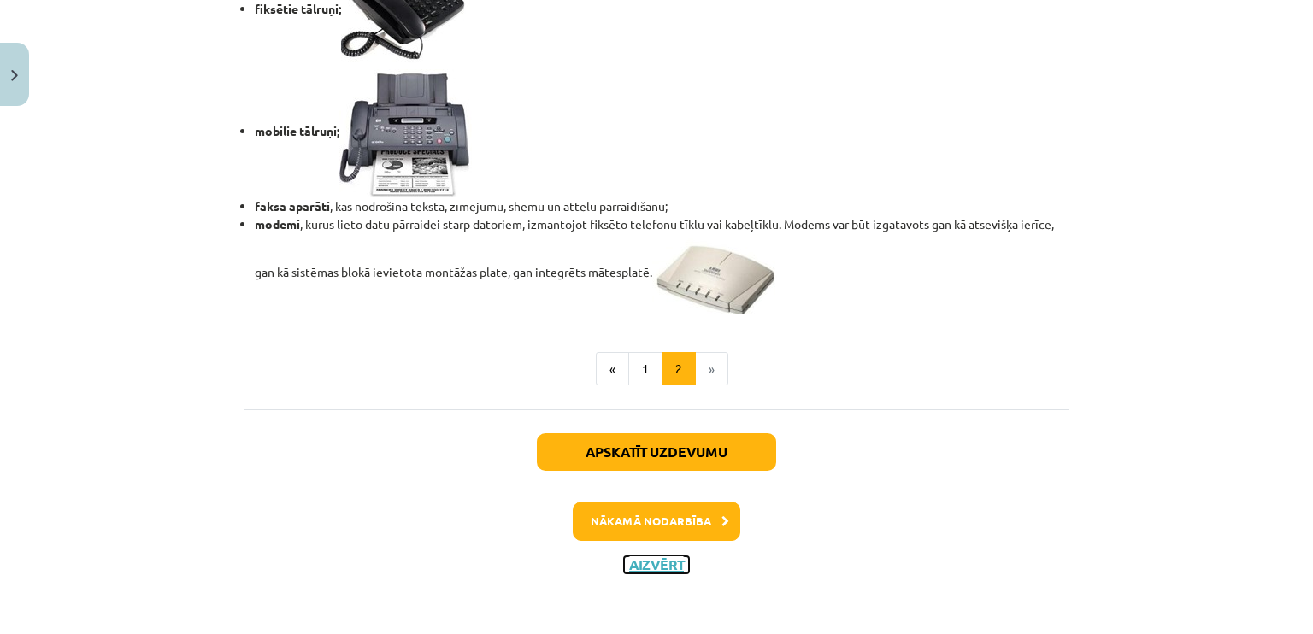
click at [631, 566] on button "Aizvērt" at bounding box center [656, 564] width 65 height 17
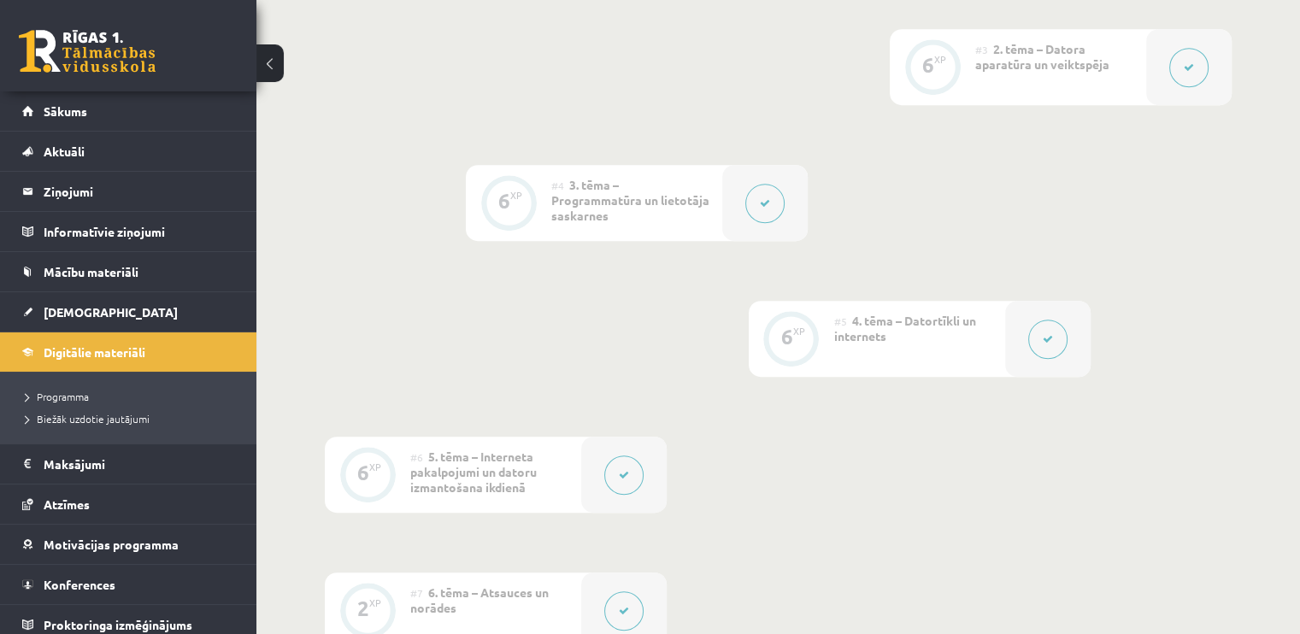
click at [627, 470] on icon at bounding box center [624, 475] width 10 height 10
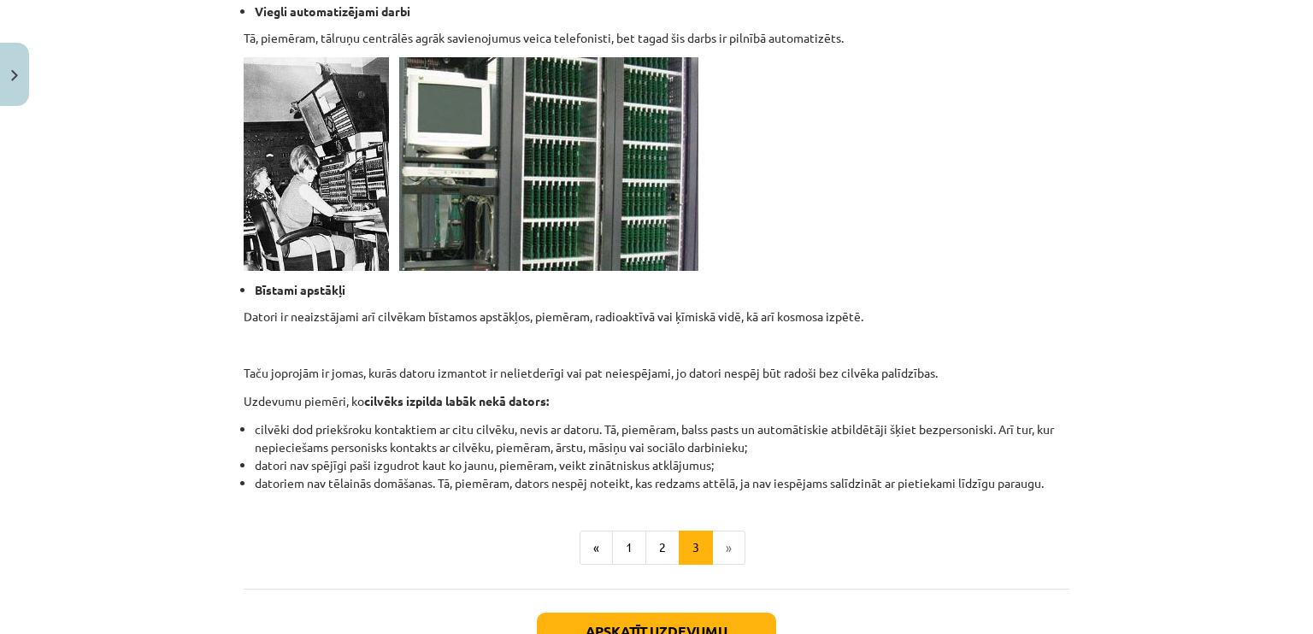
scroll to position [1706, 0]
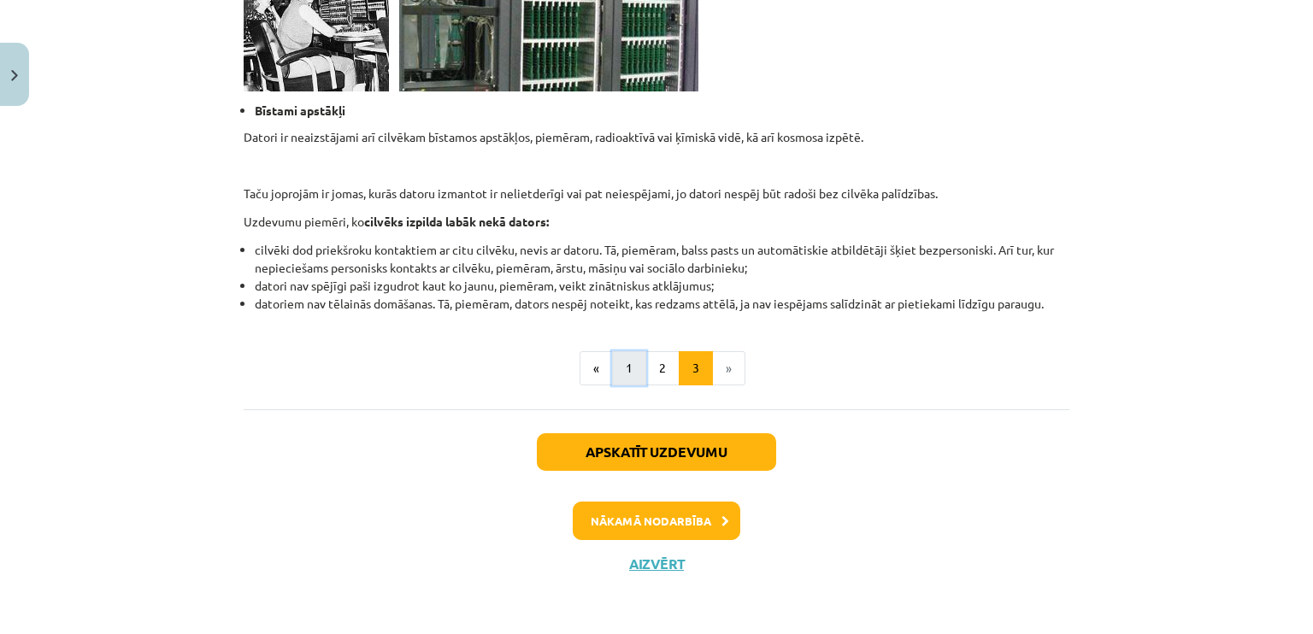
click at [638, 362] on button "1" at bounding box center [629, 368] width 34 height 34
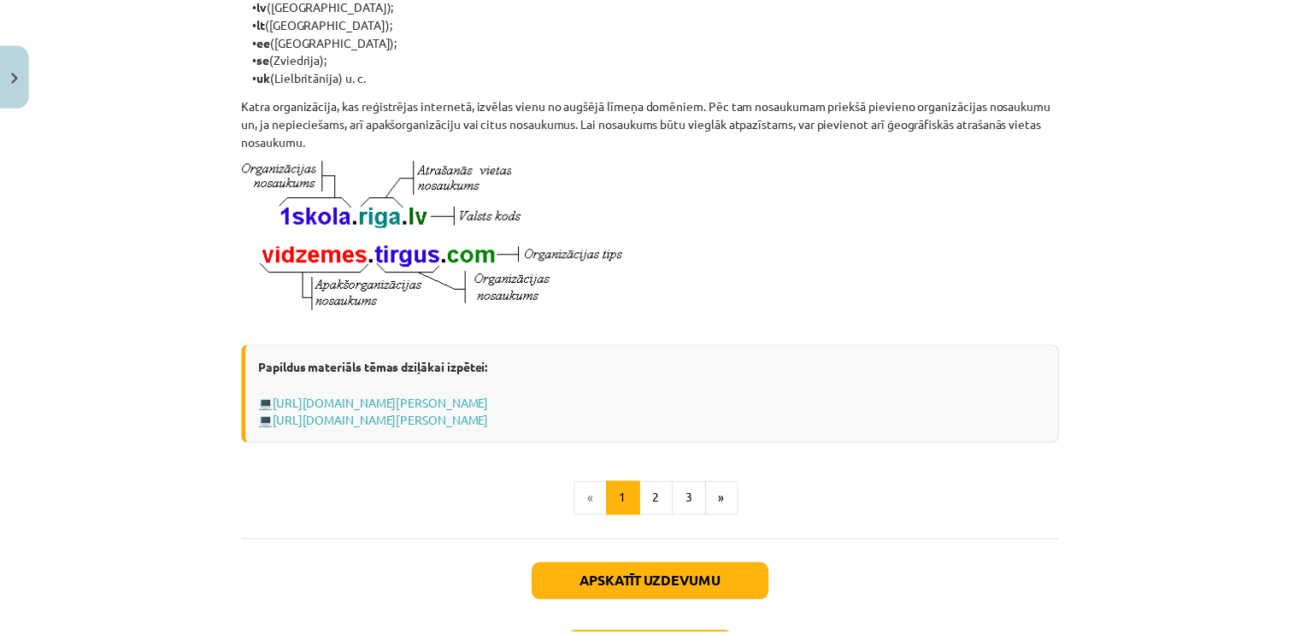
scroll to position [1000, 0]
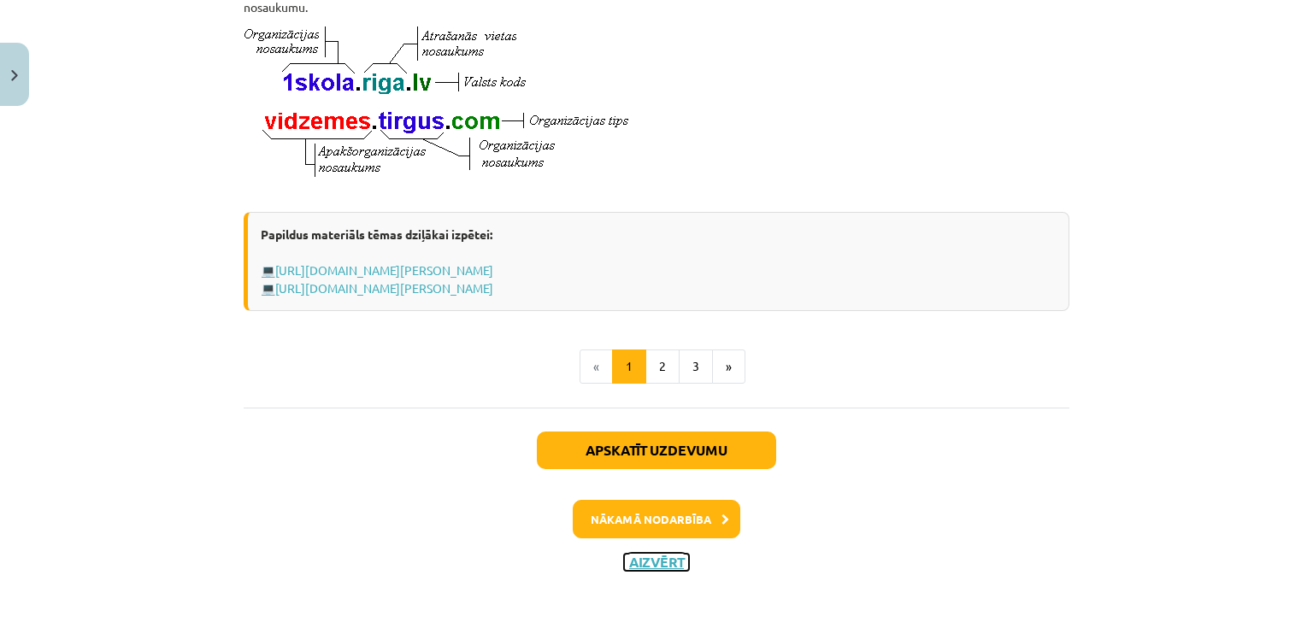
click at [645, 571] on button "Aizvērt" at bounding box center [656, 562] width 65 height 17
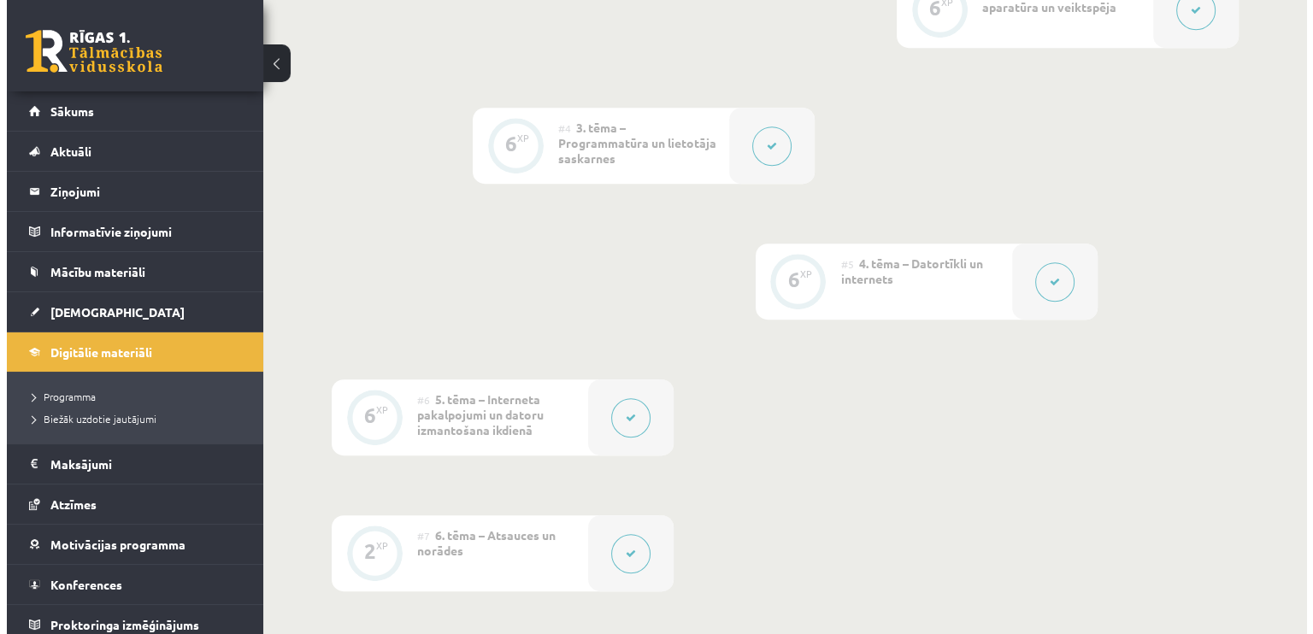
scroll to position [807, 0]
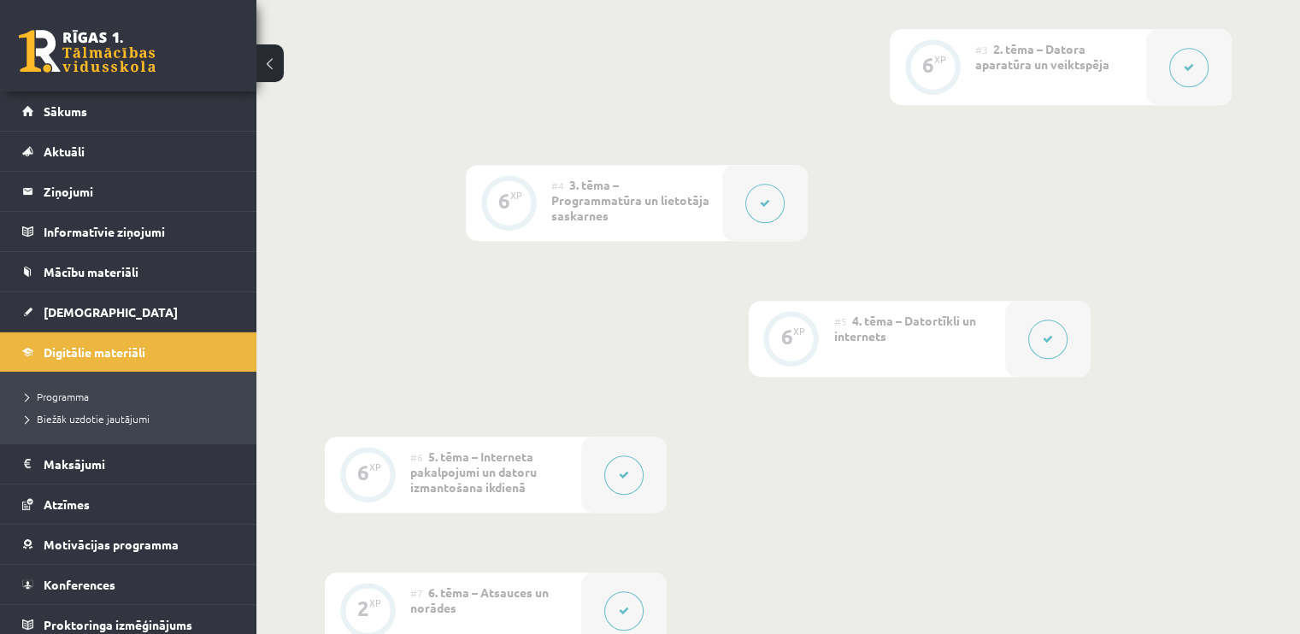
click at [628, 606] on icon at bounding box center [624, 611] width 10 height 10
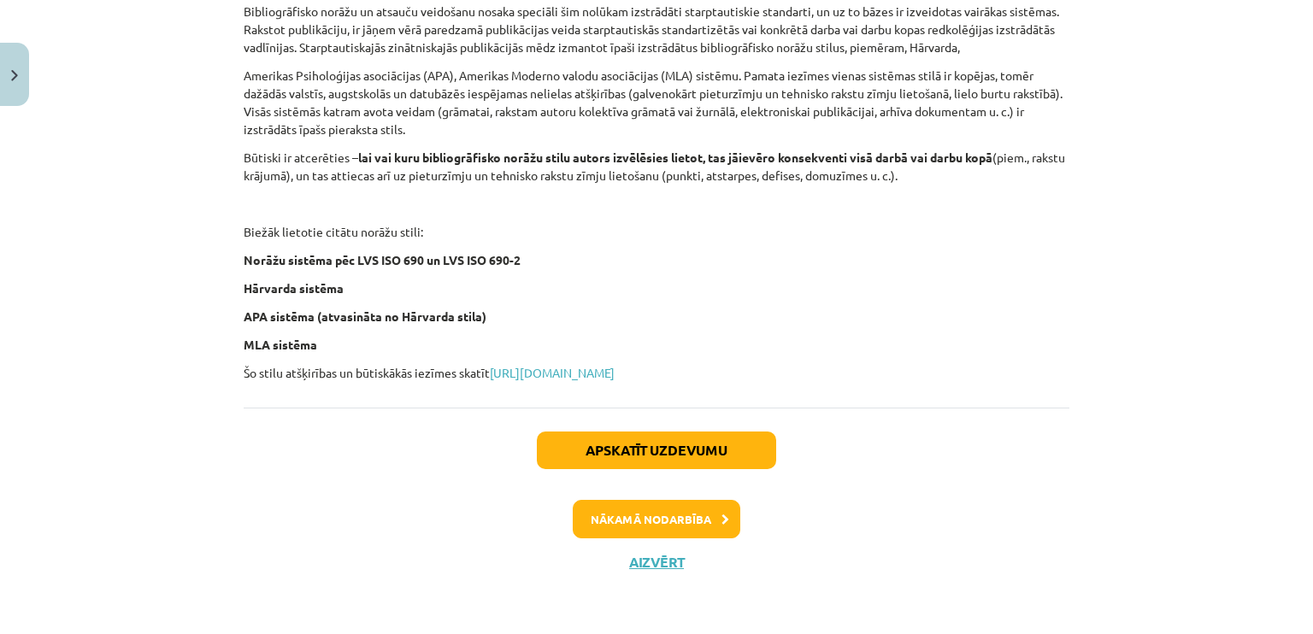
scroll to position [728, 0]
click at [645, 567] on button "Aizvērt" at bounding box center [656, 562] width 65 height 17
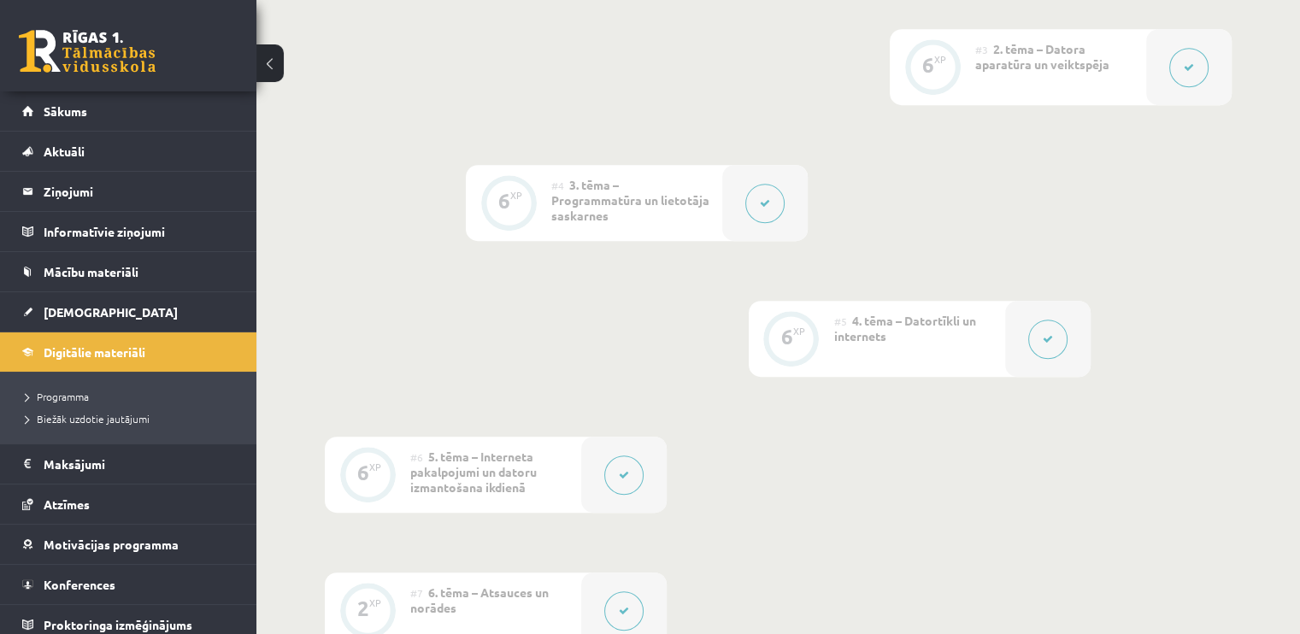
click at [629, 455] on button at bounding box center [623, 474] width 39 height 39
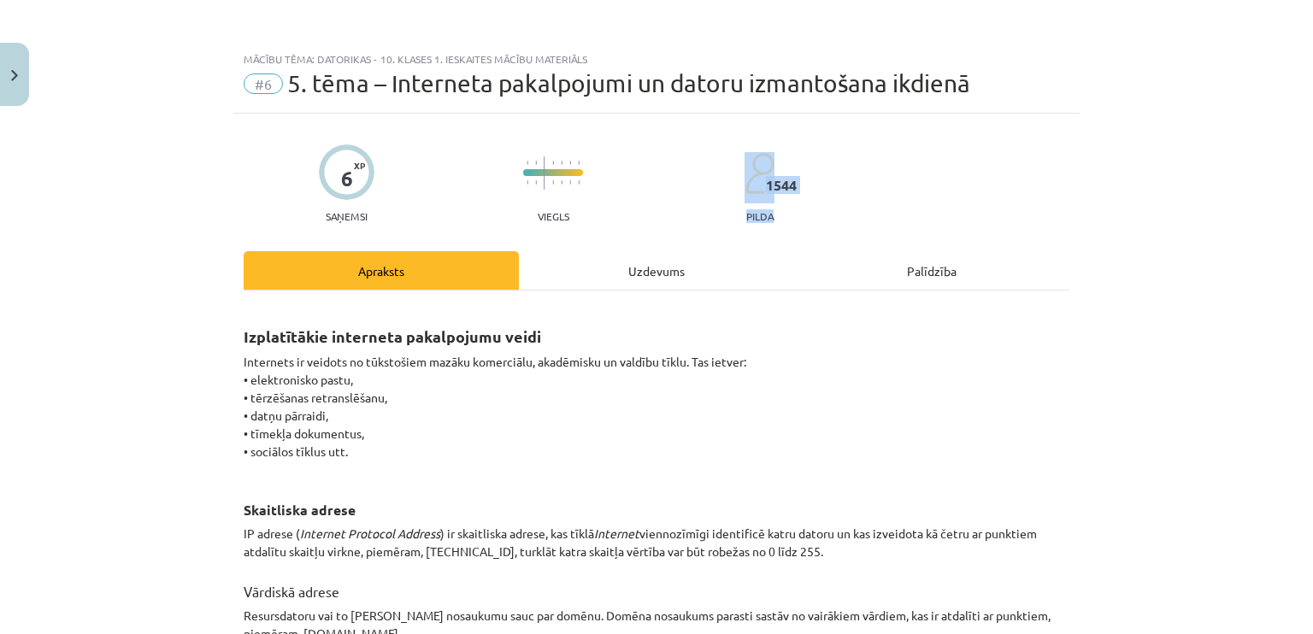
drag, startPoint x: 1312, startPoint y: 157, endPoint x: 1312, endPoint y: 211, distance: 53.8
click at [1312, 211] on div "Mācību tēma: Datorikas - 10. klases 1. ieskaites mācību materiāls #6 5. tēma – …" at bounding box center [656, 317] width 1313 height 634
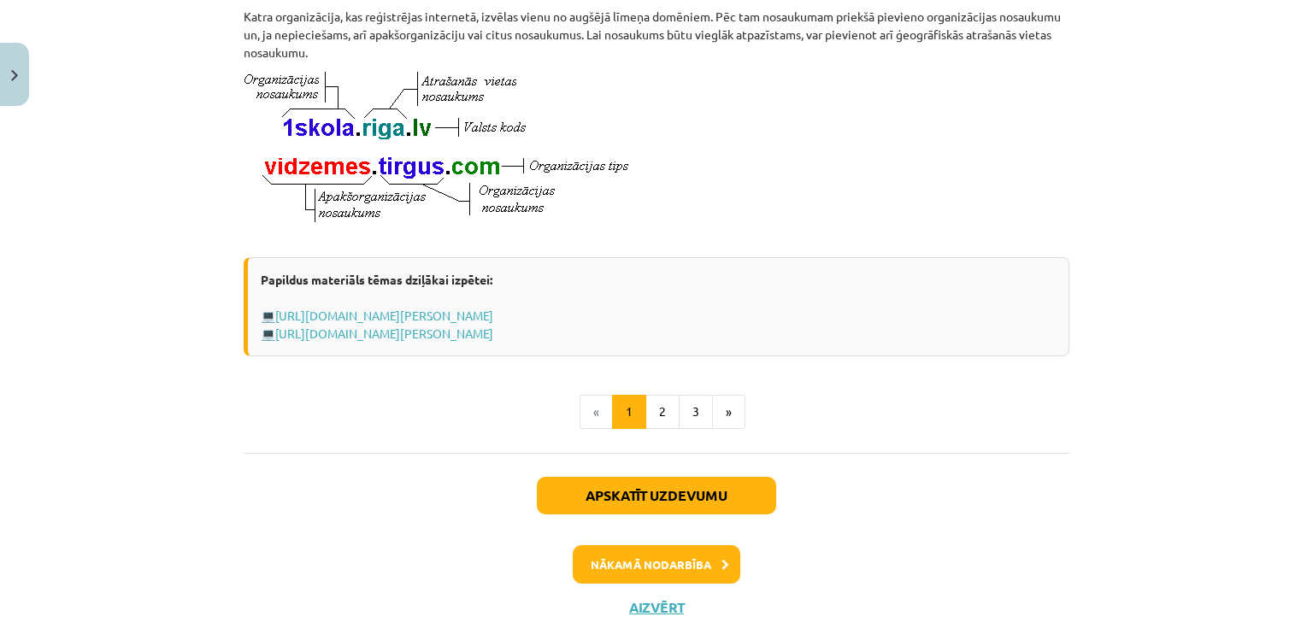
scroll to position [920, 0]
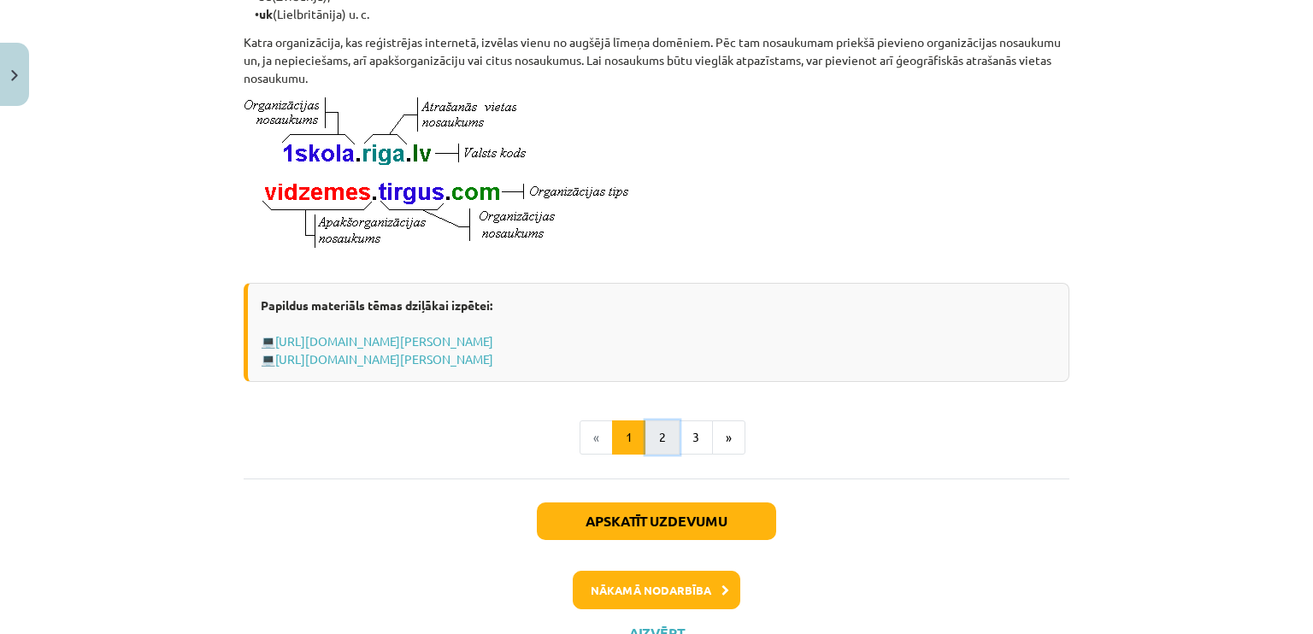
click at [649, 450] on button "2" at bounding box center [662, 437] width 34 height 34
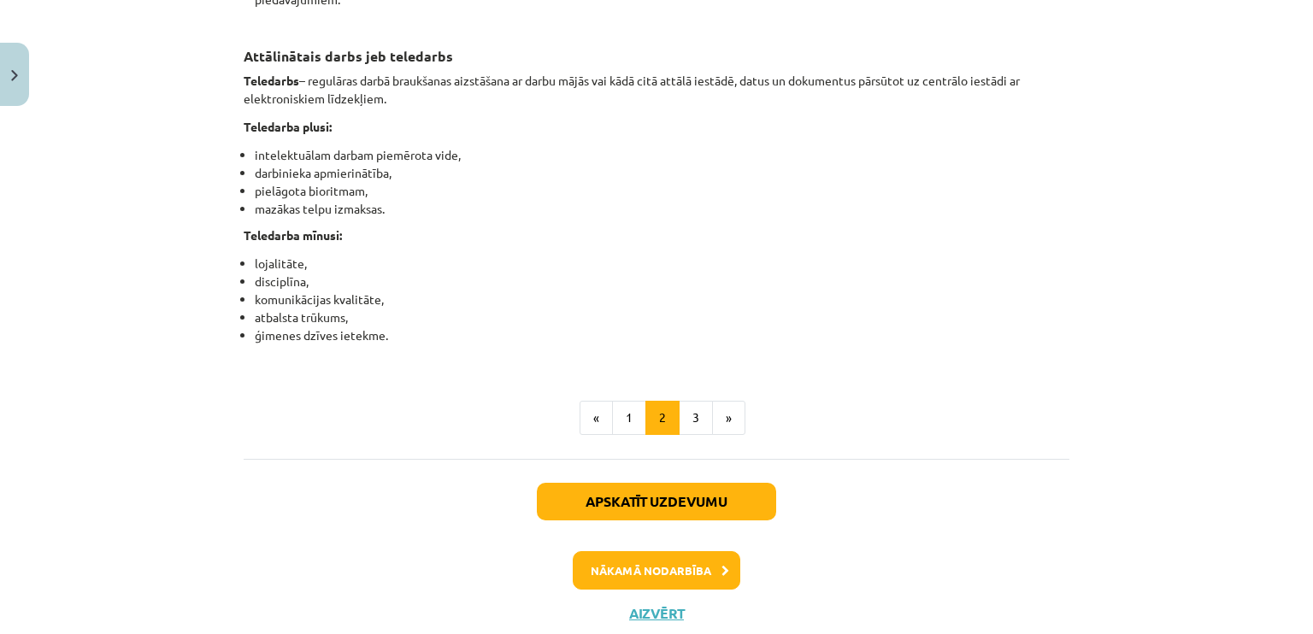
scroll to position [2683, 0]
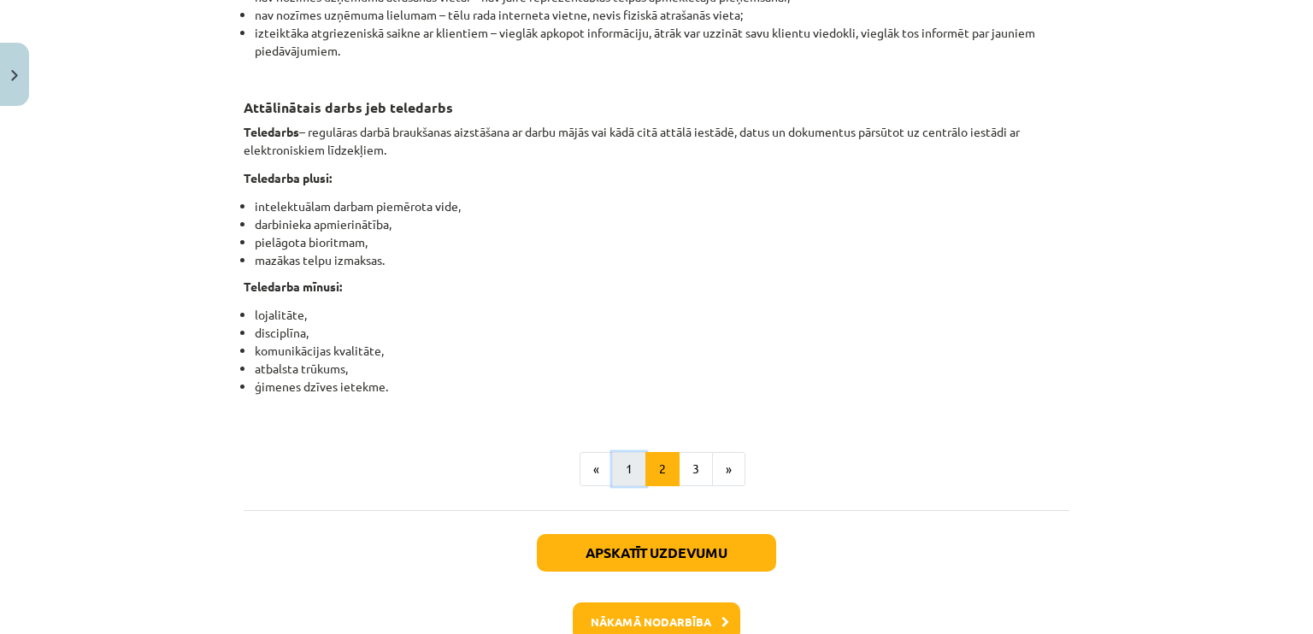
click at [631, 486] on button "1" at bounding box center [629, 469] width 34 height 34
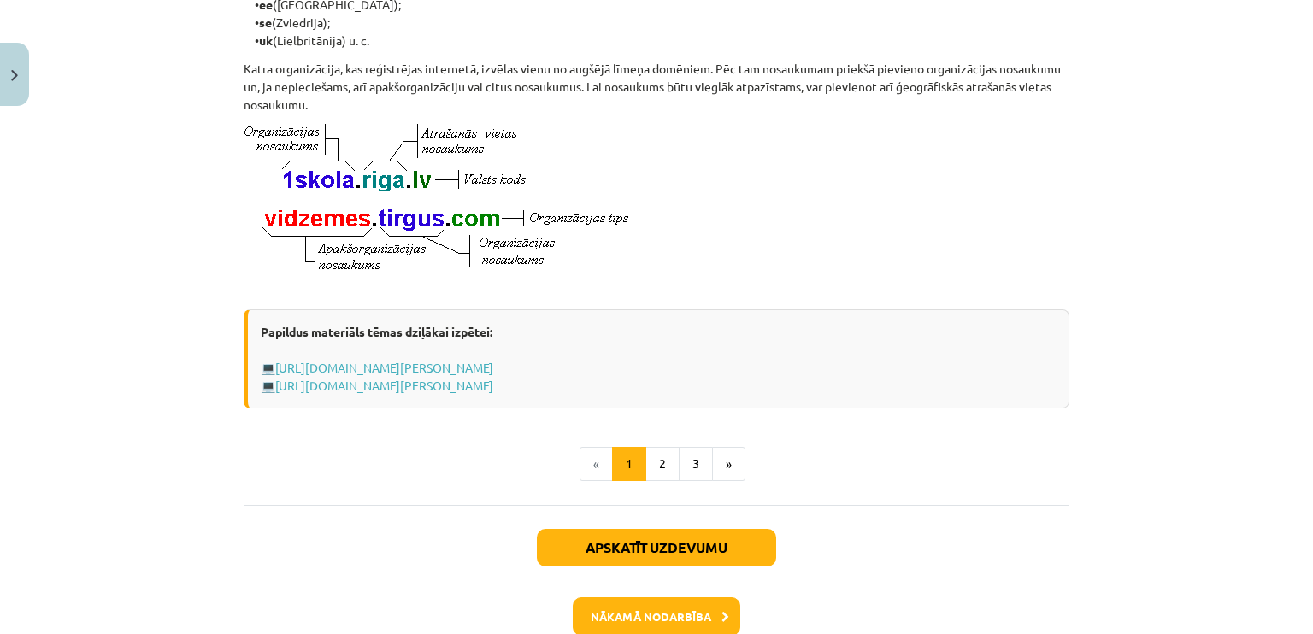
scroll to position [970, 0]
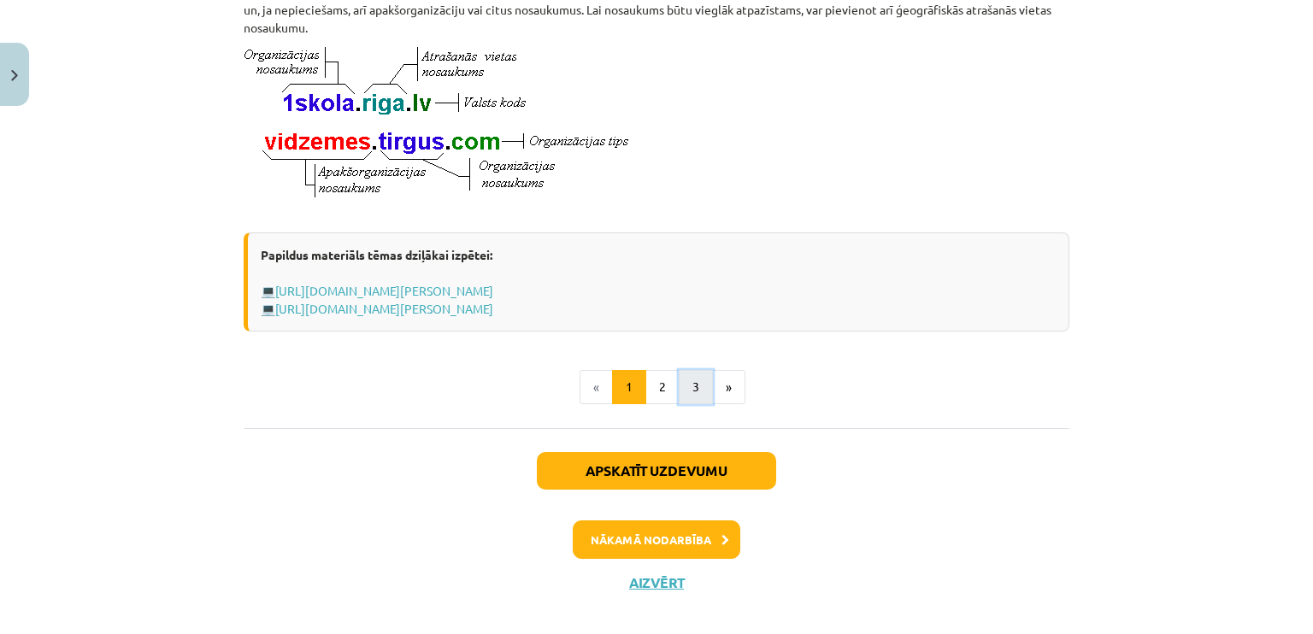
click at [682, 404] on button "3" at bounding box center [696, 387] width 34 height 34
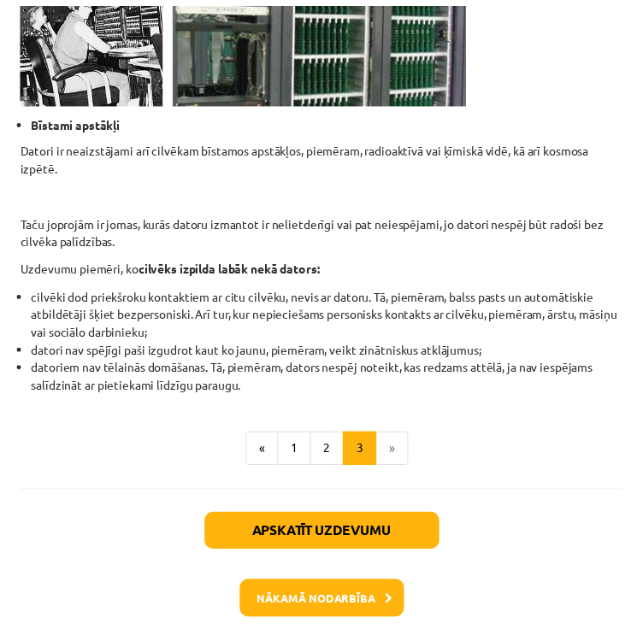
scroll to position [1775, 0]
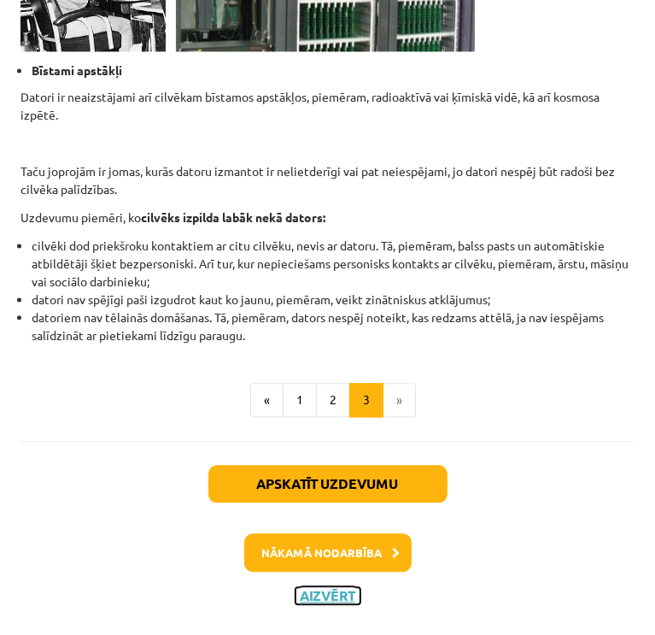
click at [321, 589] on button "Aizvērt" at bounding box center [328, 595] width 65 height 17
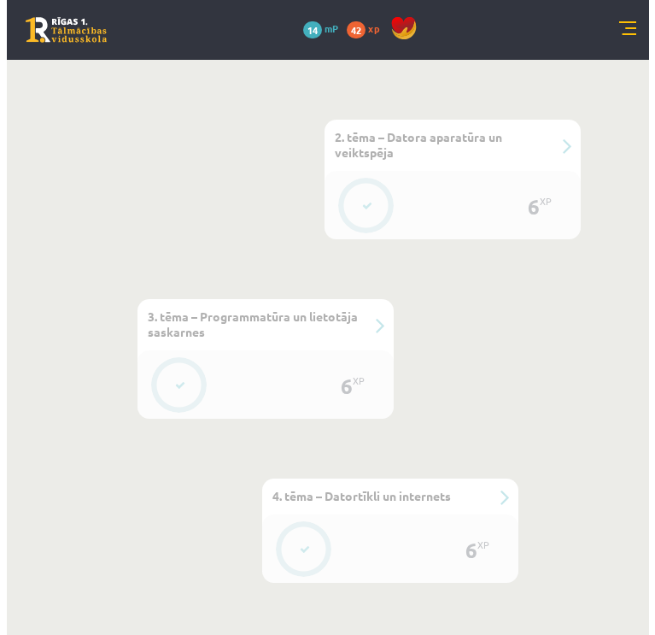
scroll to position [1154, 0]
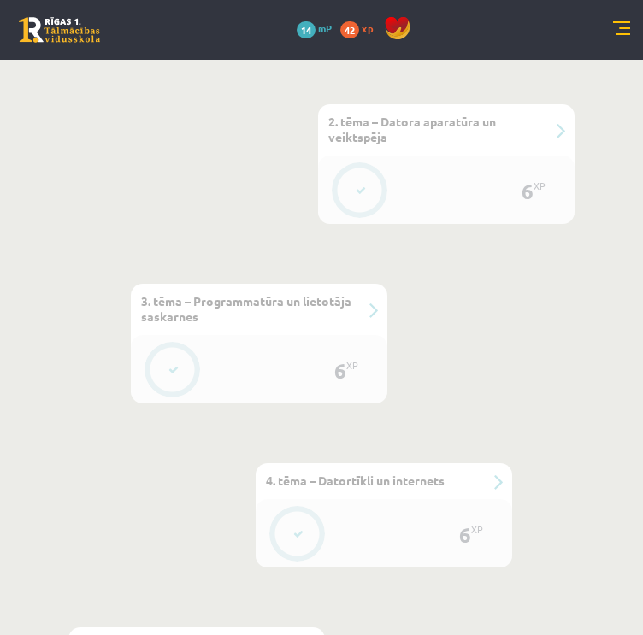
click at [362, 298] on div "#4 3. tēma – Programmatūra un lietotāja saskarnes" at bounding box center [259, 309] width 256 height 51
click at [356, 370] on div "6 XP" at bounding box center [344, 370] width 51 height 51
click at [178, 372] on icon at bounding box center [173, 370] width 10 height 10
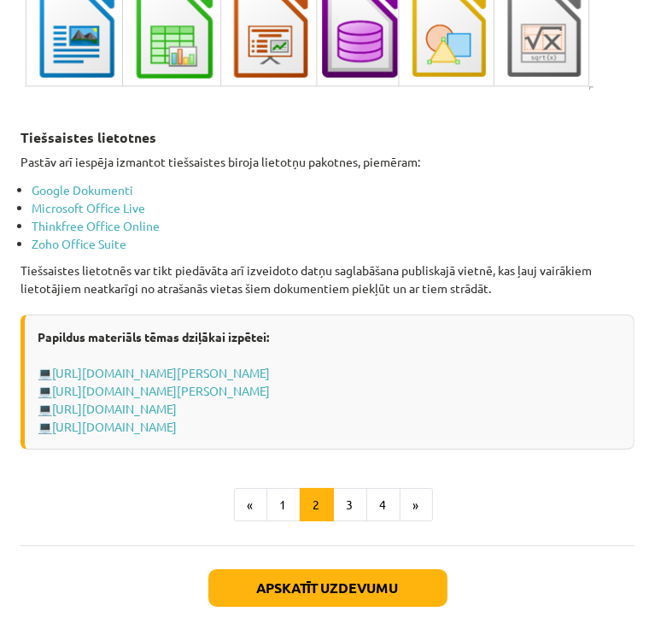
scroll to position [3022, 0]
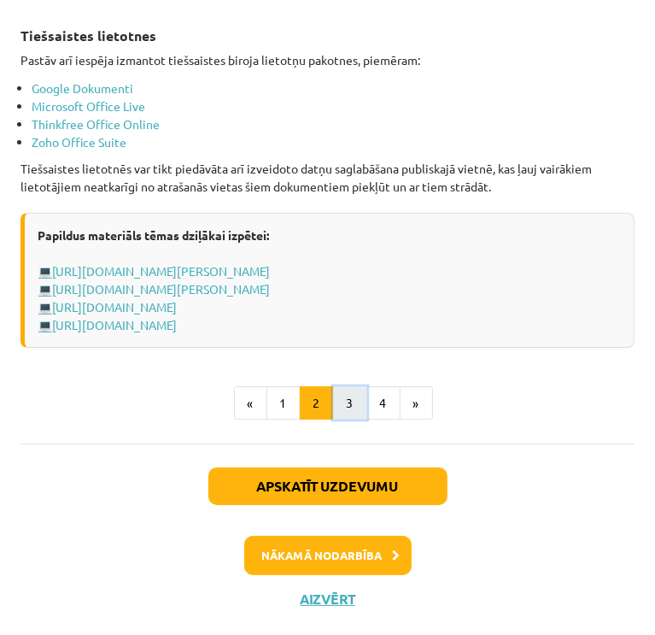
click at [343, 420] on button "3" at bounding box center [350, 403] width 34 height 34
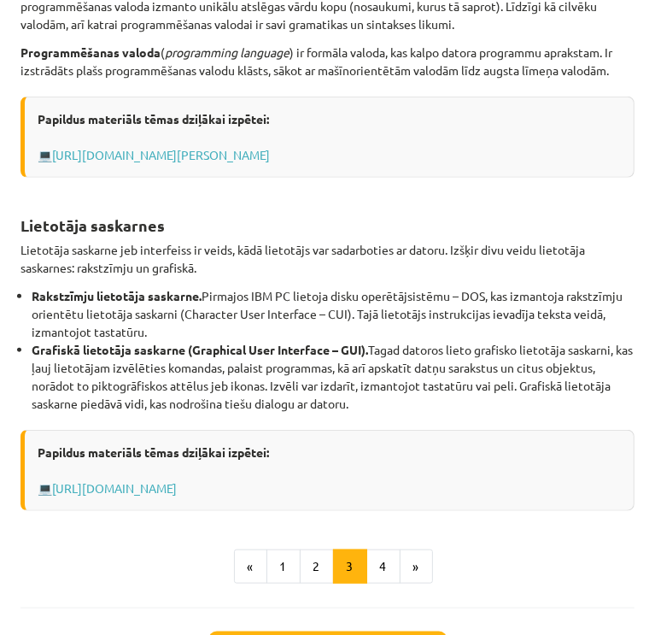
scroll to position [649, 0]
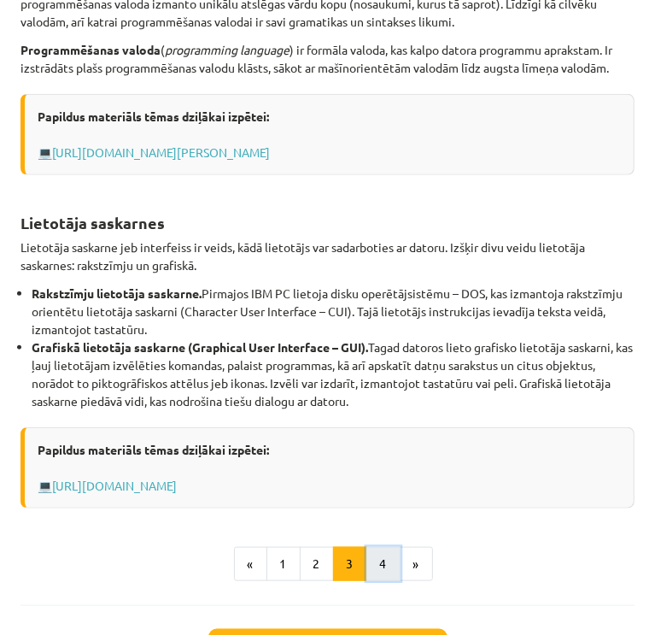
click at [378, 581] on button "4" at bounding box center [384, 564] width 34 height 34
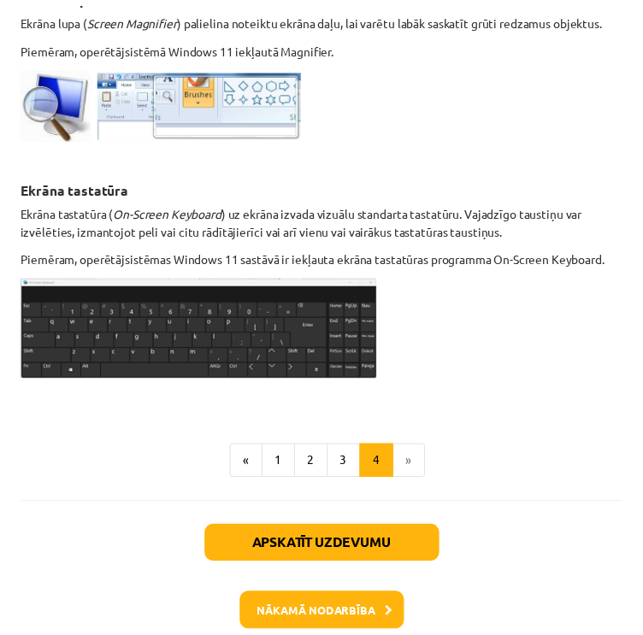
scroll to position [1024, 0]
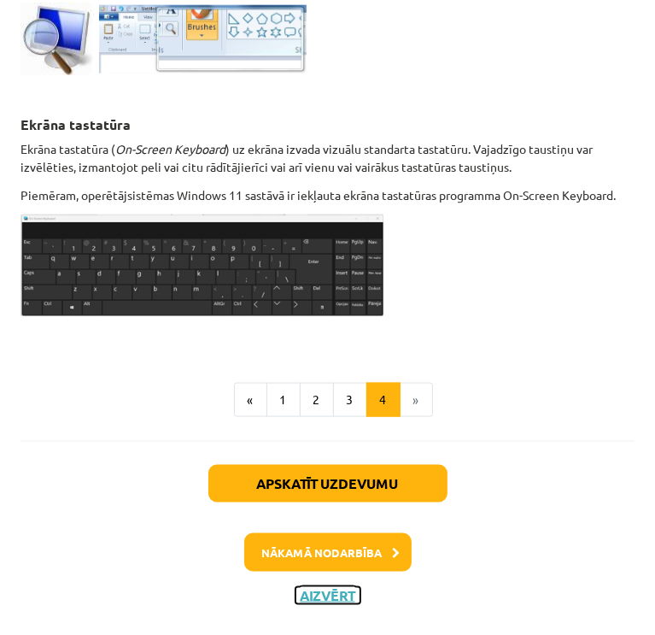
click at [330, 595] on button "Aizvērt" at bounding box center [328, 595] width 65 height 17
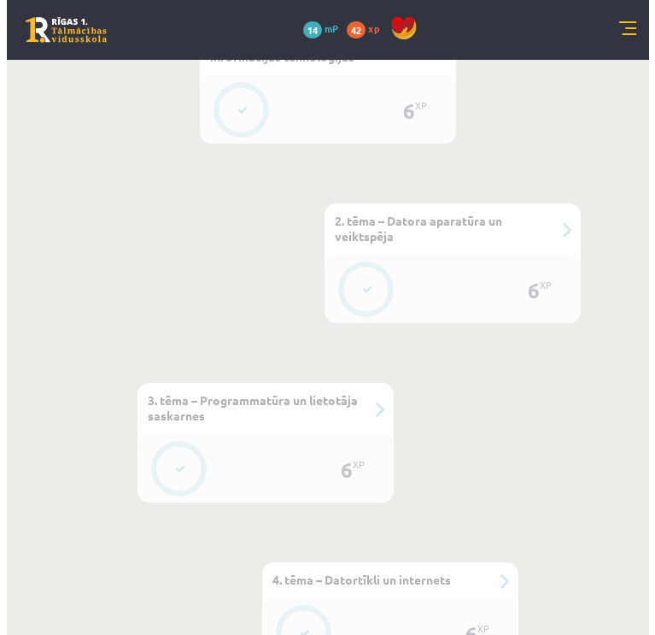
scroll to position [1001, 0]
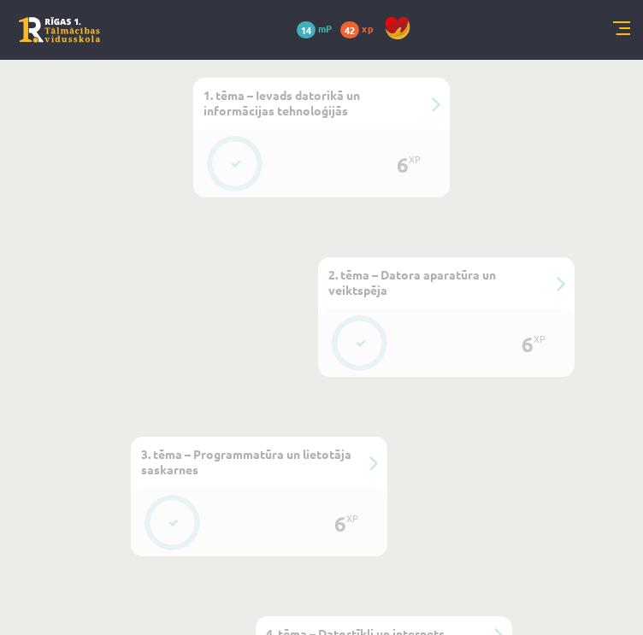
click at [360, 327] on button at bounding box center [360, 343] width 39 height 39
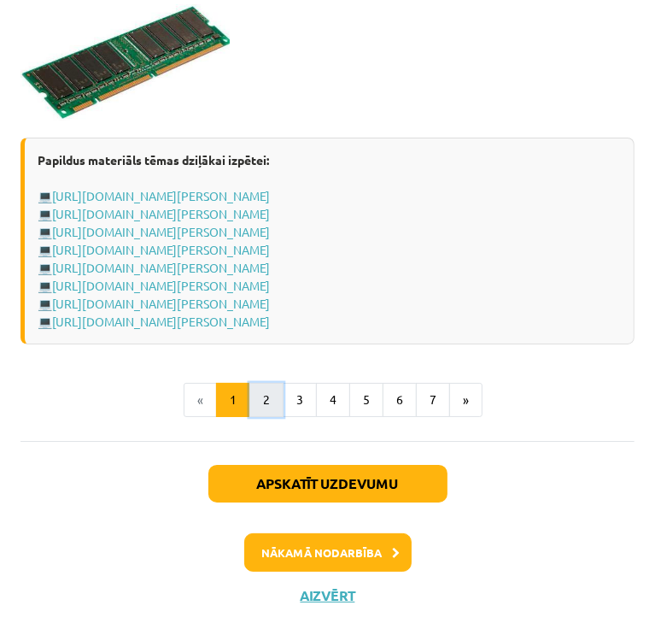
click at [272, 417] on button "2" at bounding box center [267, 400] width 34 height 34
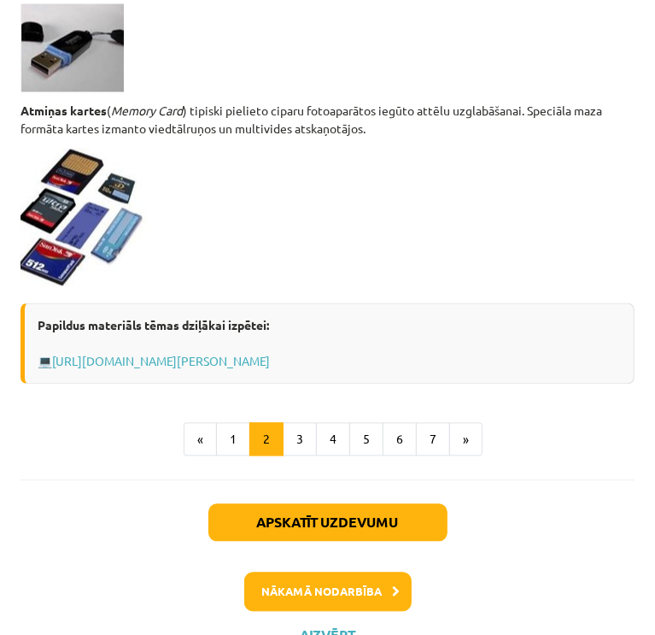
scroll to position [1590, 0]
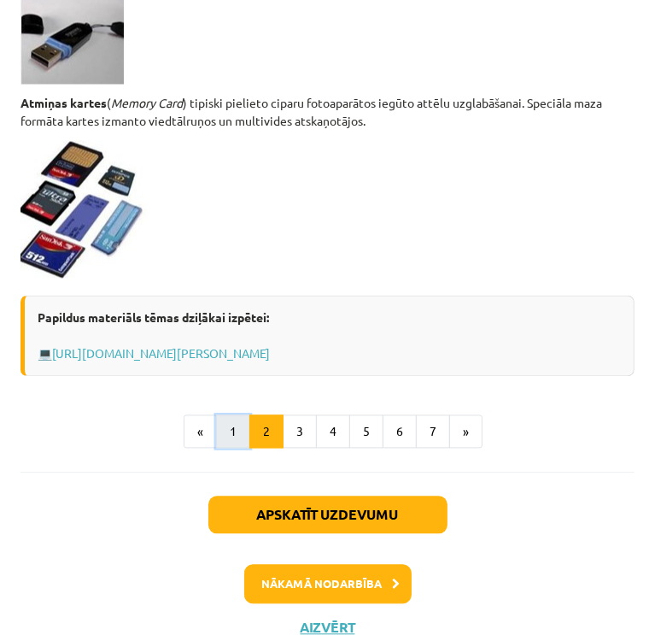
click at [228, 446] on button "1" at bounding box center [233, 432] width 34 height 34
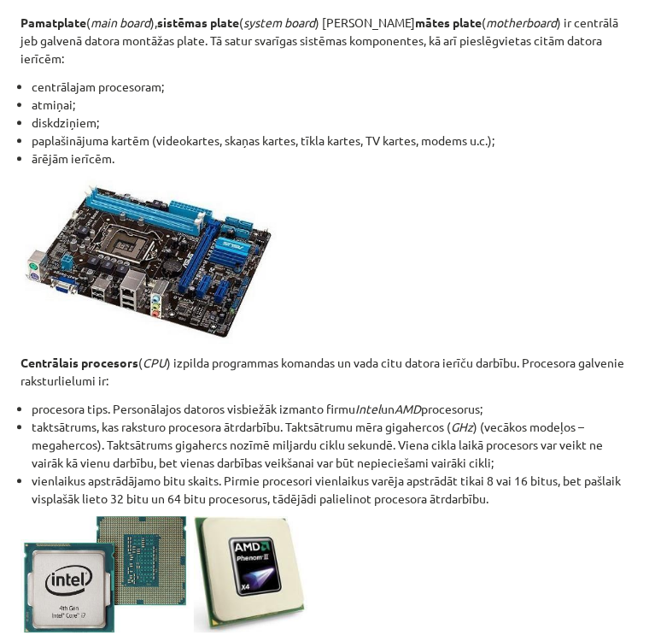
scroll to position [2215, 0]
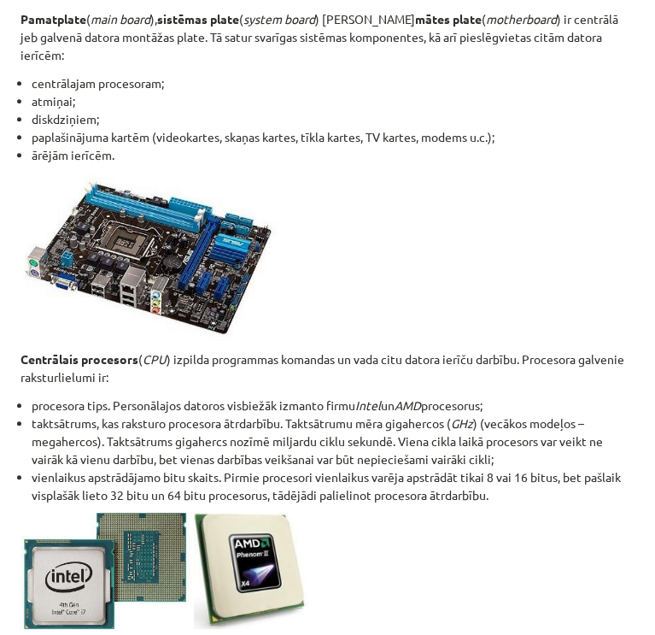
click at [614, 420] on li "taktsātrums, kas raksturo procesora ātrdarbību. Taktsātrumu mēra gigahercos ( G…" at bounding box center [333, 441] width 603 height 54
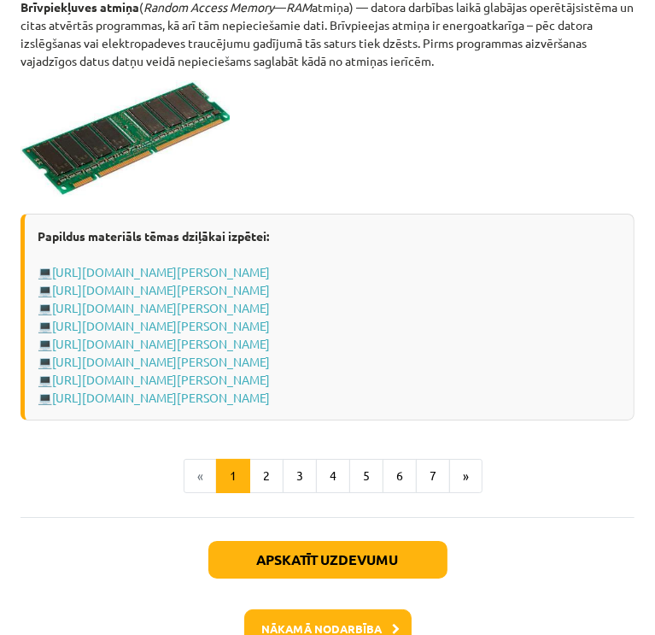
scroll to position [3246, 0]
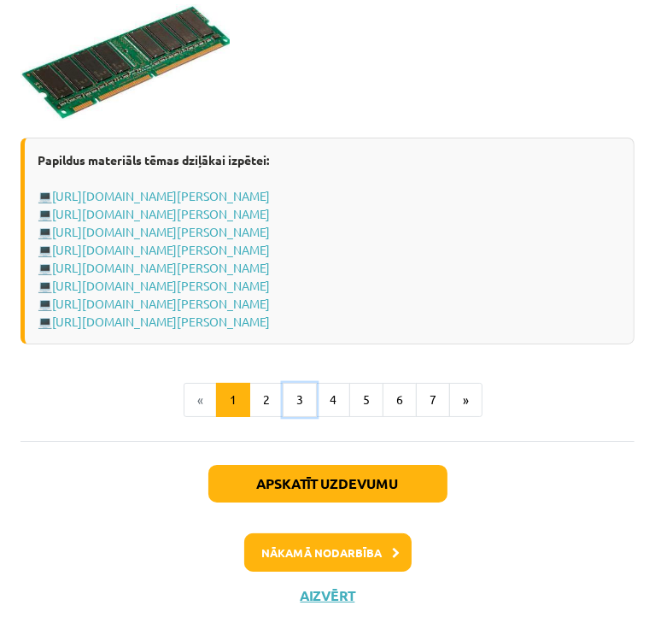
click at [284, 395] on button "3" at bounding box center [300, 400] width 34 height 34
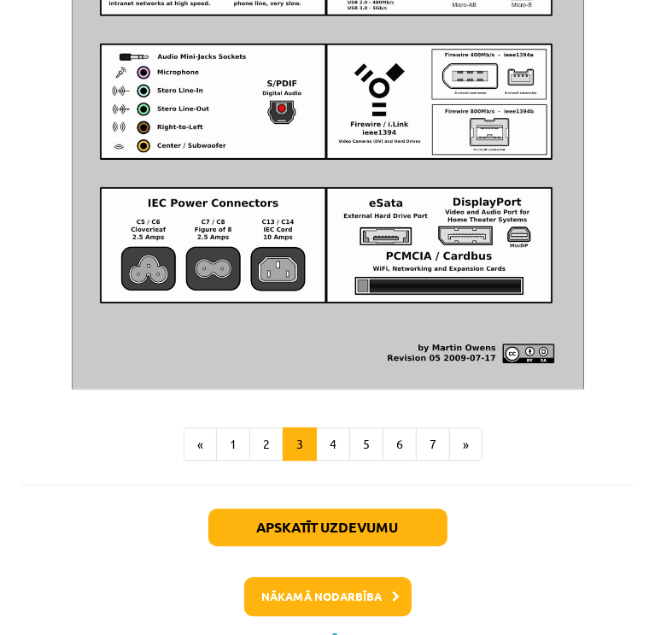
scroll to position [2072, 0]
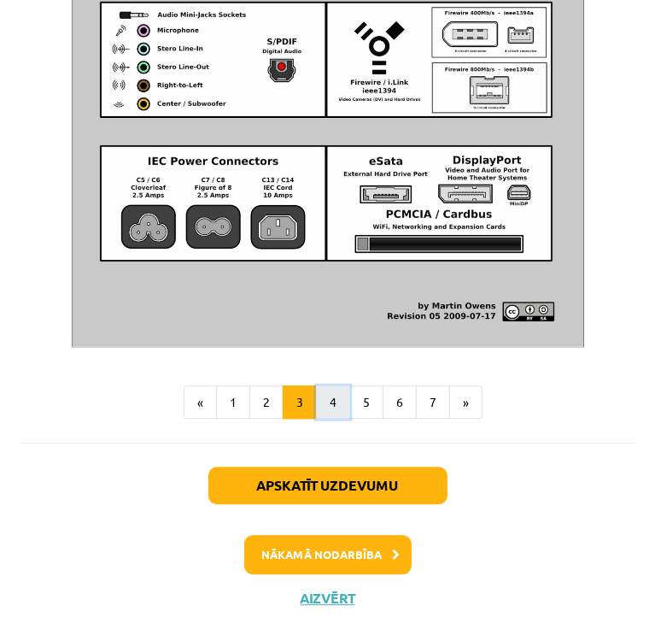
click at [326, 408] on button "4" at bounding box center [333, 402] width 34 height 34
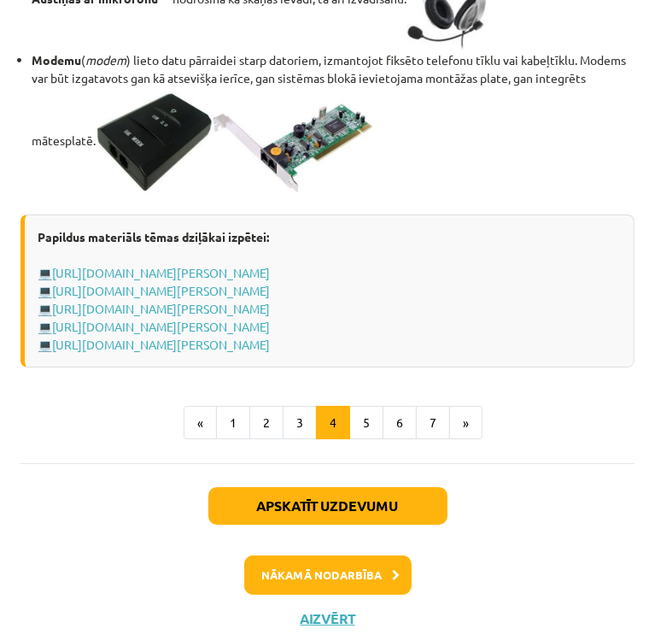
scroll to position [3263, 0]
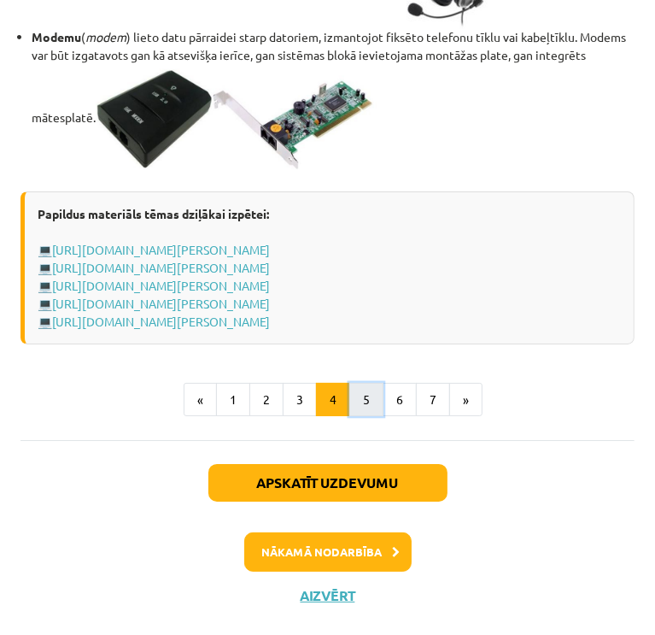
click at [350, 408] on button "5" at bounding box center [367, 400] width 34 height 34
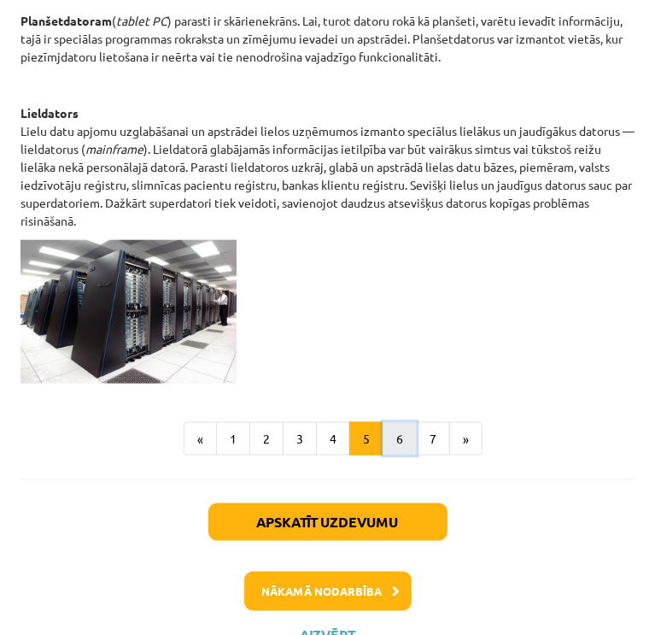
click at [390, 444] on button "6" at bounding box center [400, 439] width 34 height 34
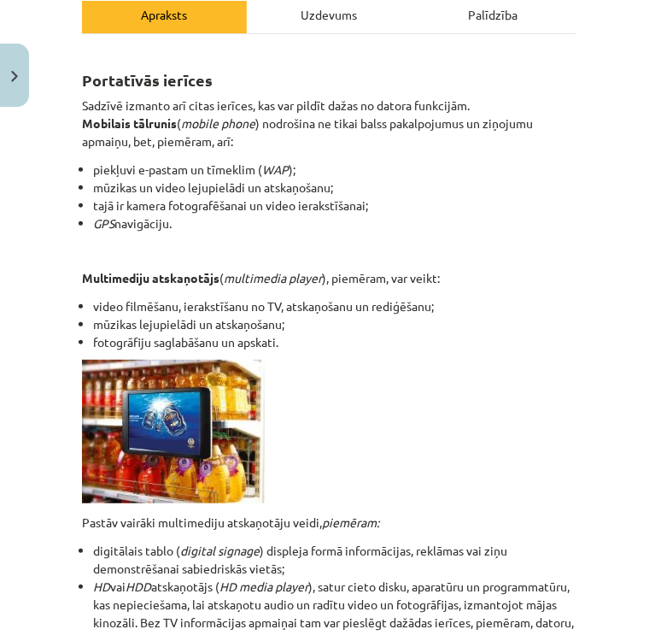
scroll to position [285, 0]
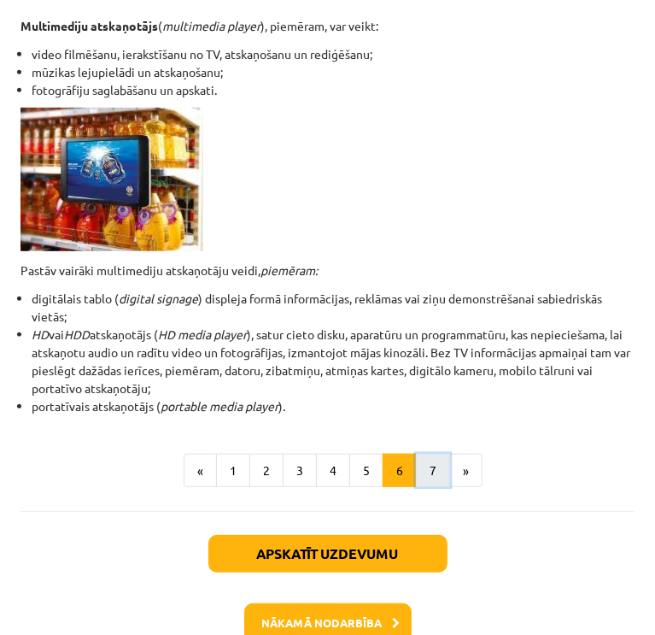
click at [426, 477] on button "7" at bounding box center [433, 471] width 34 height 34
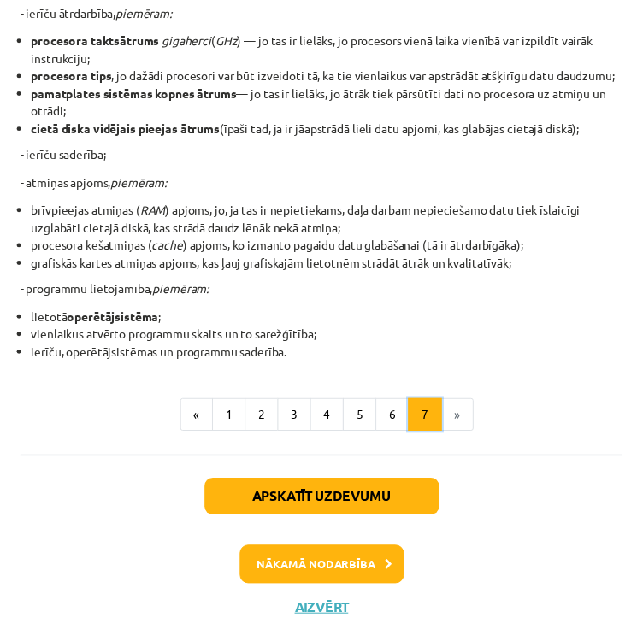
scroll to position [415, 0]
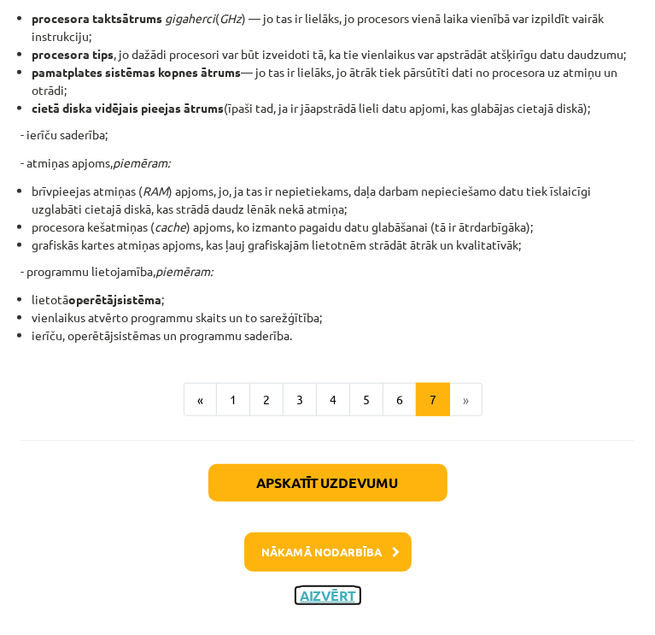
click at [328, 601] on button "Aizvērt" at bounding box center [328, 595] width 65 height 17
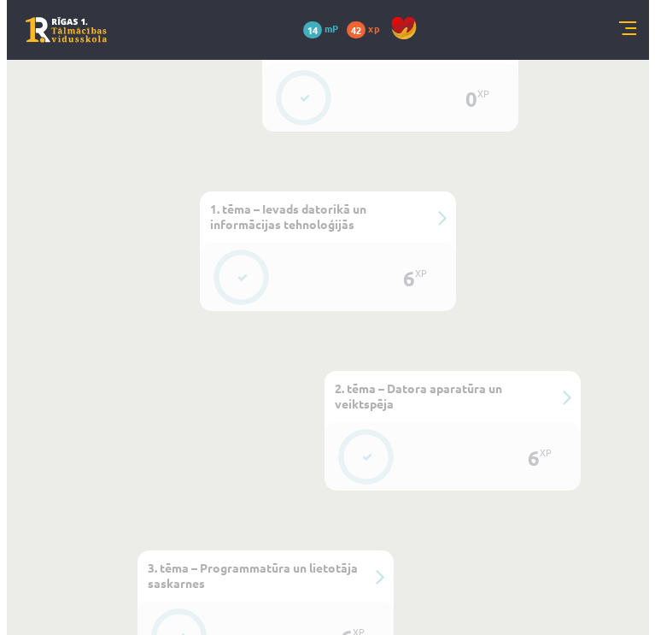
scroll to position [830, 0]
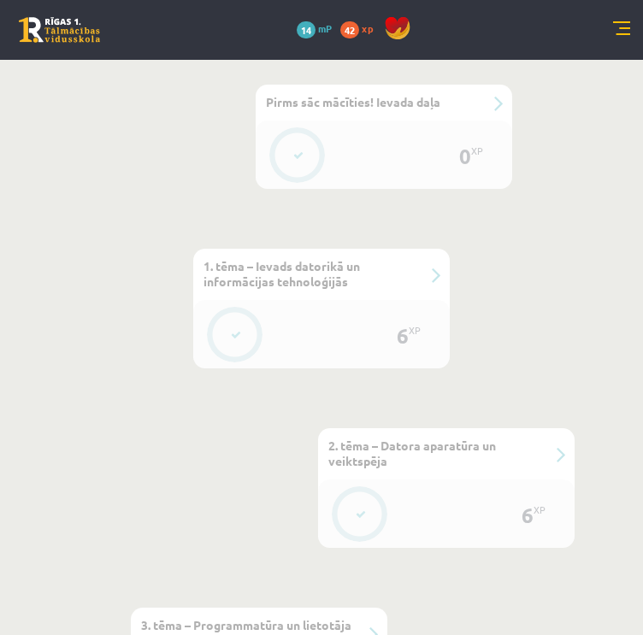
click at [234, 330] on icon at bounding box center [236, 335] width 10 height 10
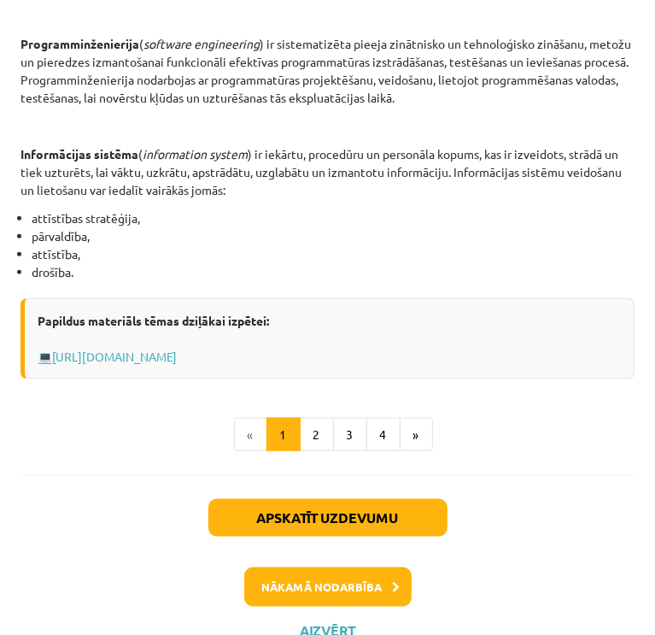
scroll to position [903, 0]
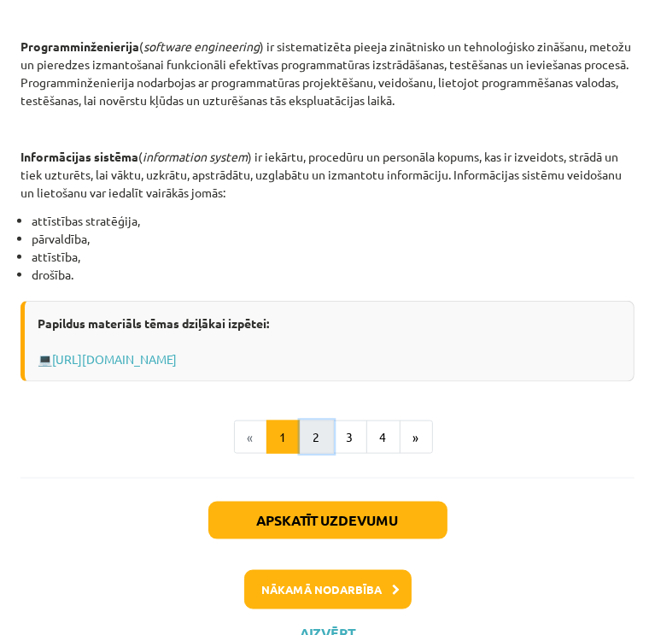
click at [314, 433] on button "2" at bounding box center [317, 437] width 34 height 34
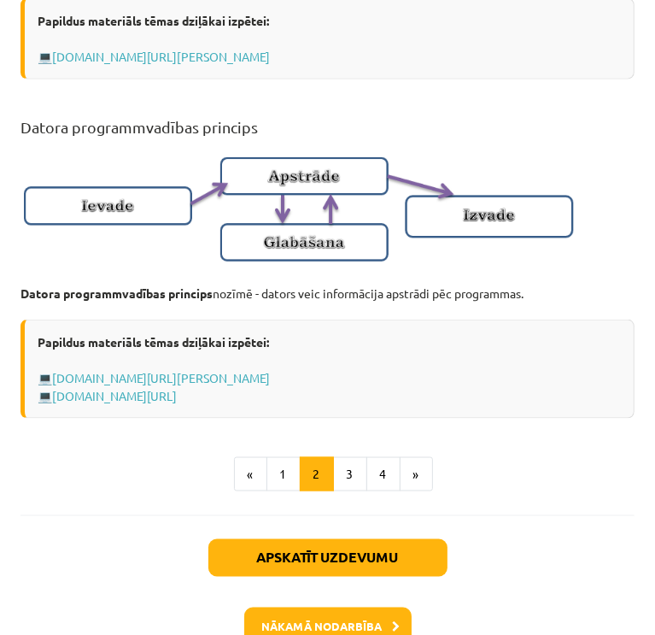
scroll to position [1095, 0]
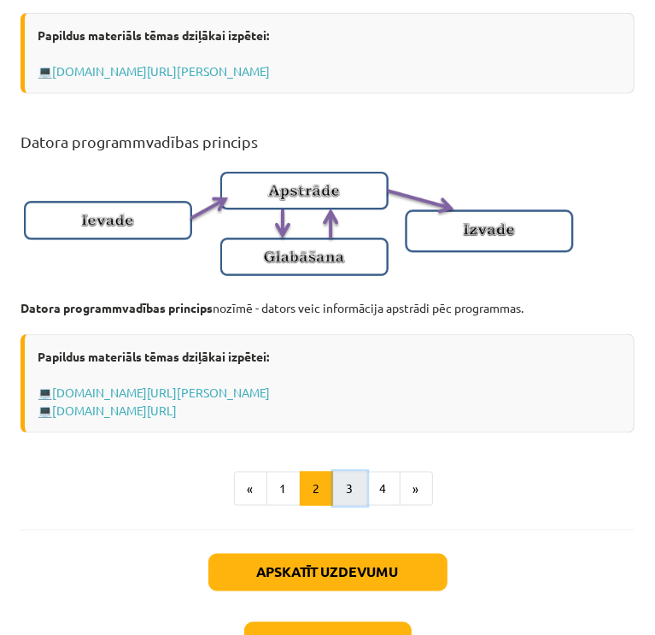
click at [333, 506] on button "3" at bounding box center [350, 489] width 34 height 34
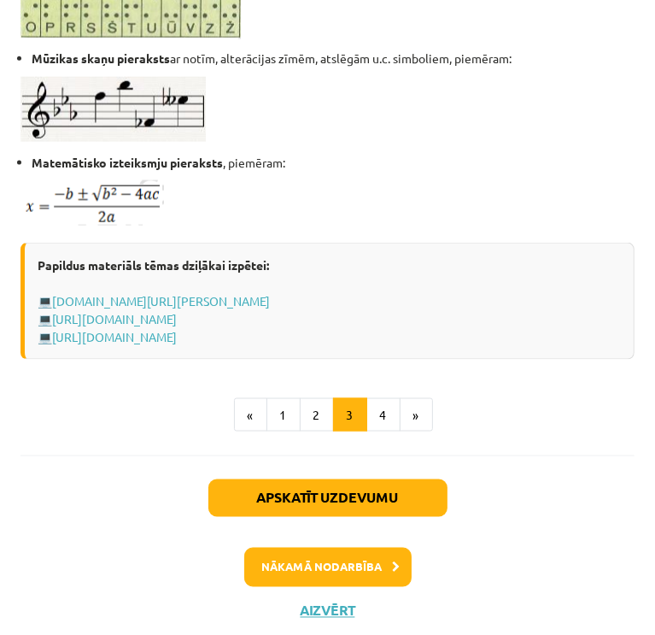
scroll to position [1169, 0]
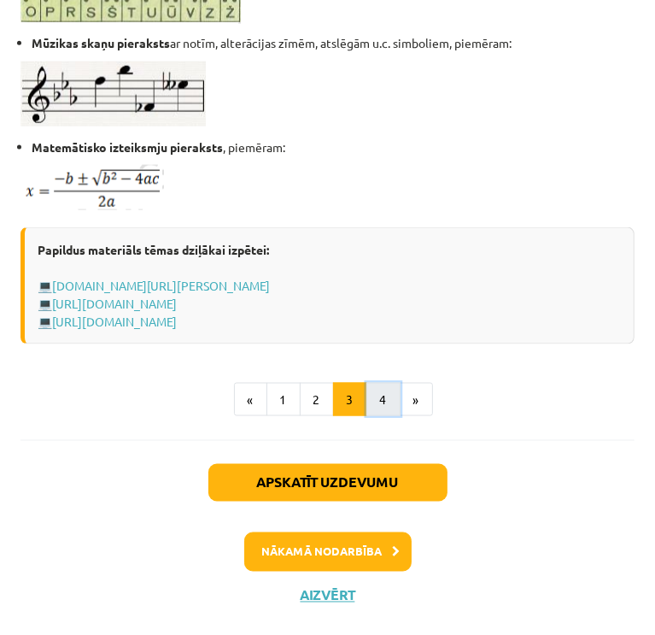
click at [386, 403] on button "4" at bounding box center [384, 400] width 34 height 34
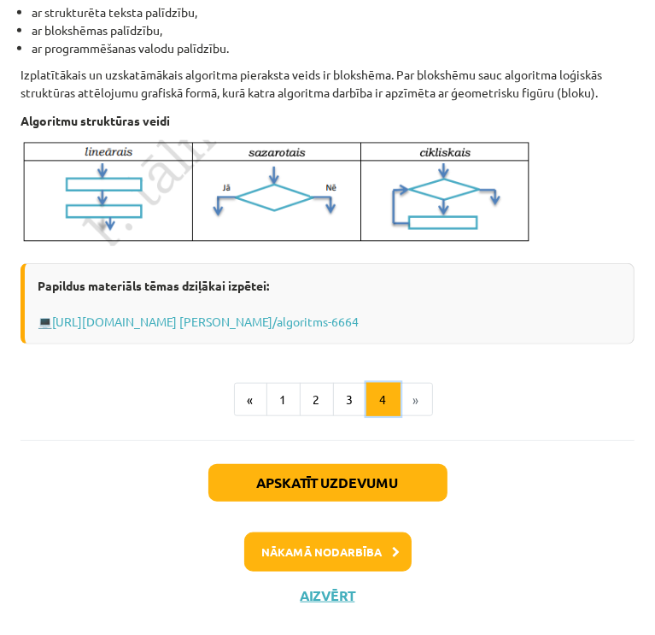
scroll to position [301, 0]
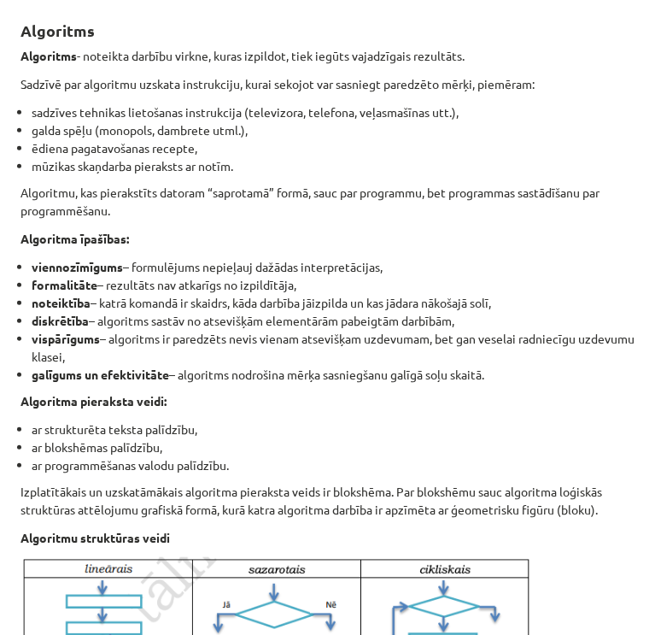
drag, startPoint x: 638, startPoint y: 275, endPoint x: 638, endPoint y: 288, distance: 12.8
click at [638, 288] on div "Mācību tēma: Datorikas - 10. klases 1. ieskaites mācību materiāls #2 1. tēma – …" at bounding box center [327, 317] width 655 height 635
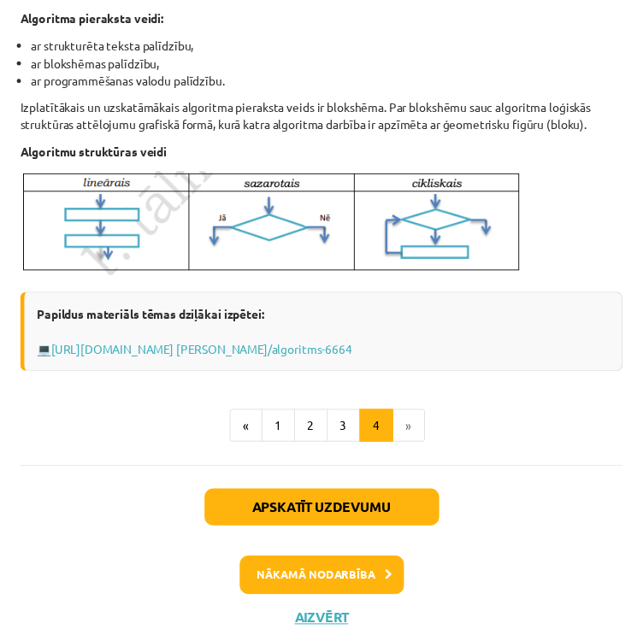
scroll to position [691, 0]
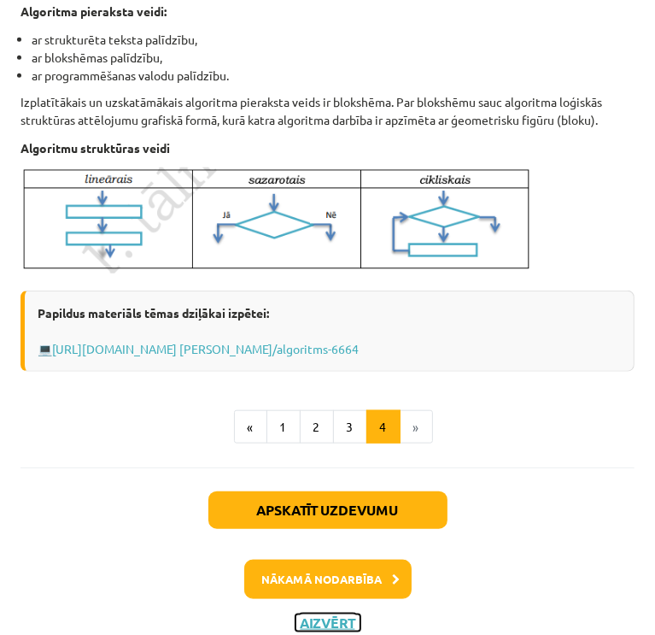
click at [320, 620] on button "Aizvērt" at bounding box center [328, 622] width 65 height 17
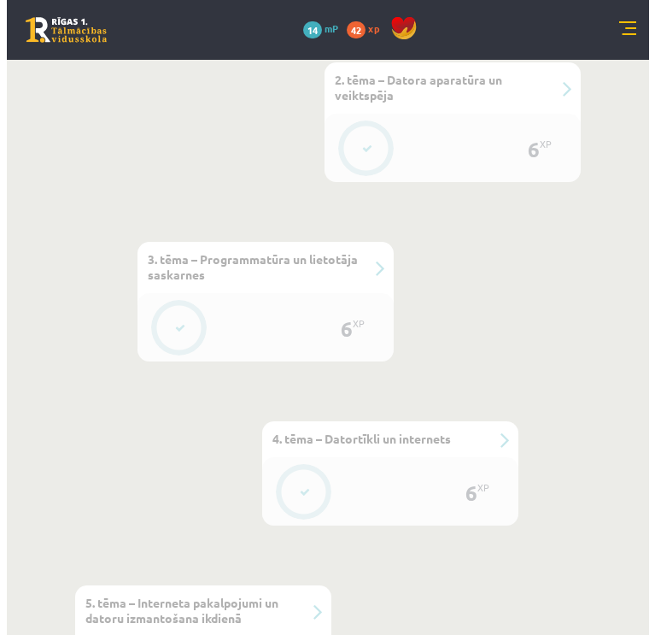
scroll to position [1211, 0]
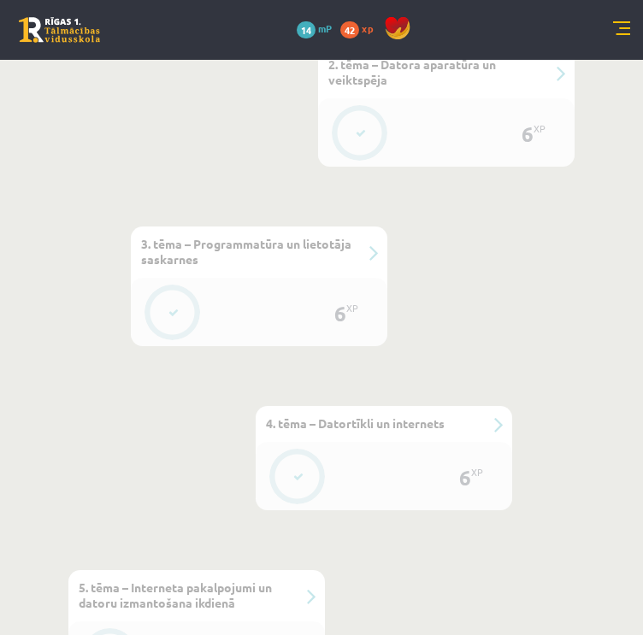
click at [185, 302] on button at bounding box center [173, 312] width 39 height 39
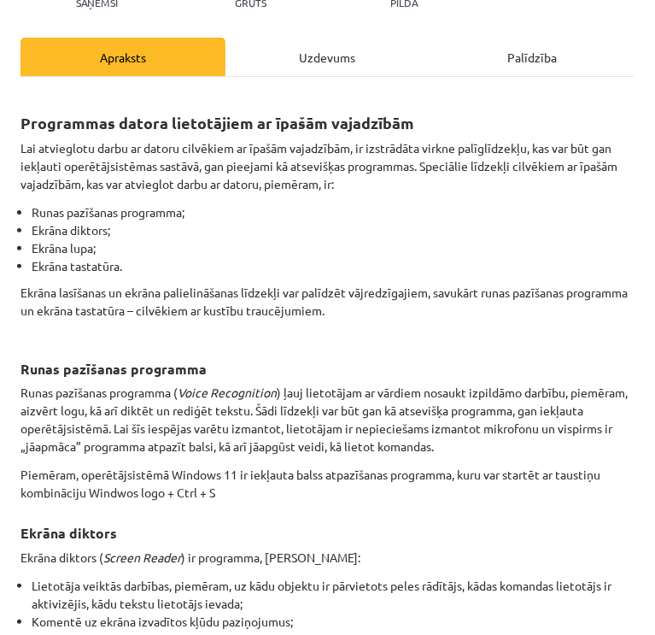
scroll to position [1024, 0]
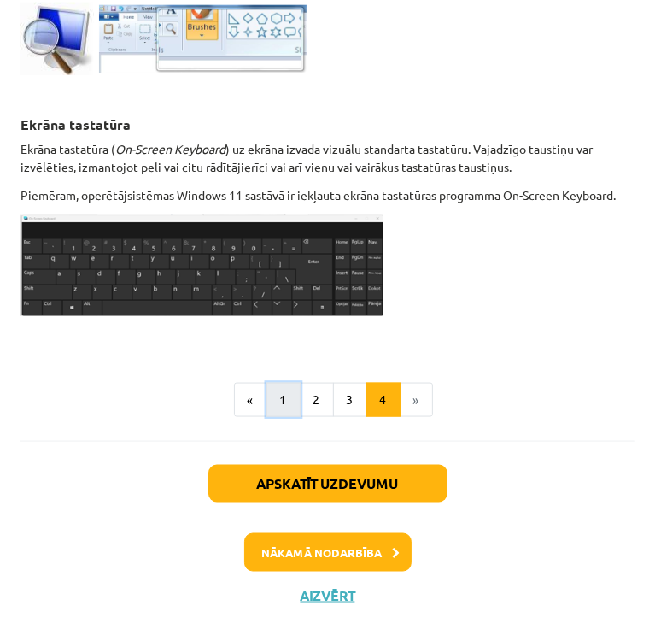
click at [273, 401] on button "1" at bounding box center [284, 400] width 34 height 34
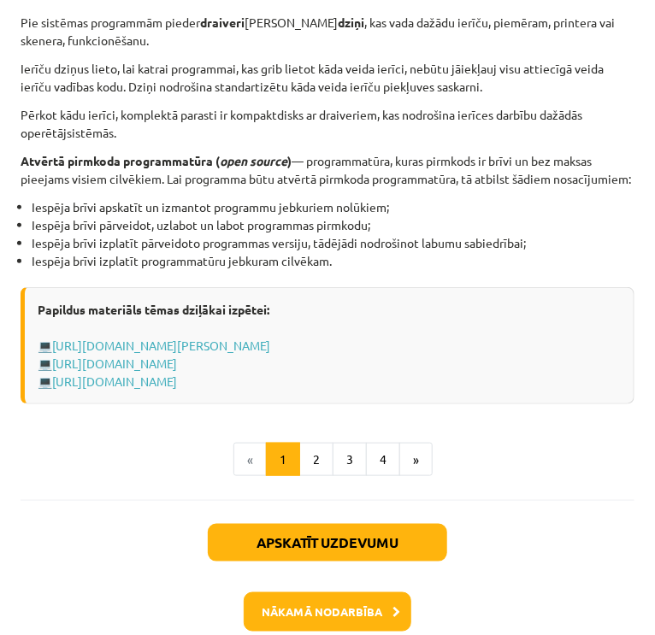
scroll to position [1791, 0]
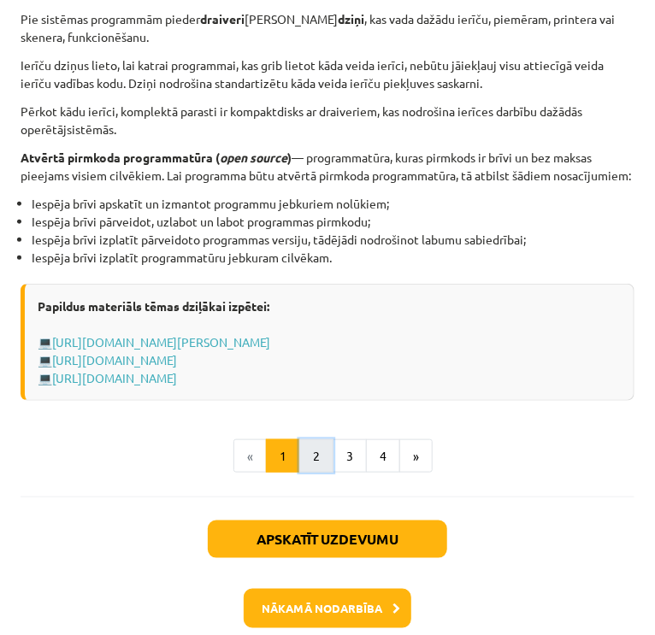
click at [311, 473] on button "2" at bounding box center [316, 456] width 34 height 34
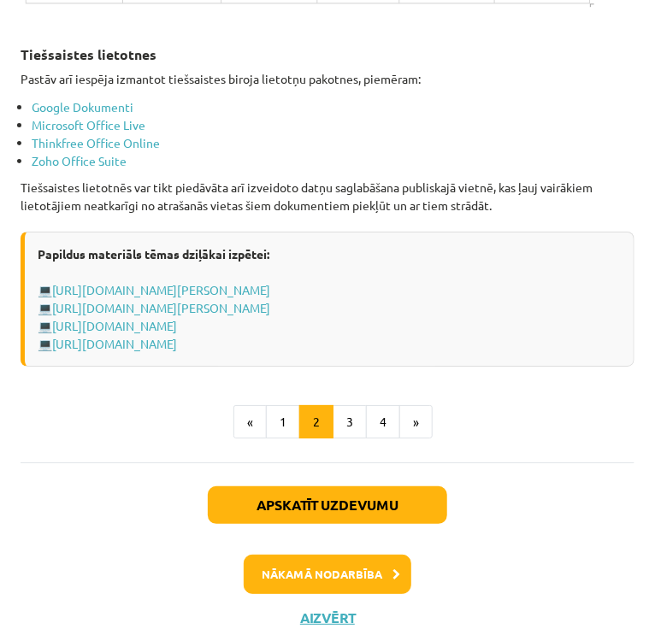
scroll to position [3087, 0]
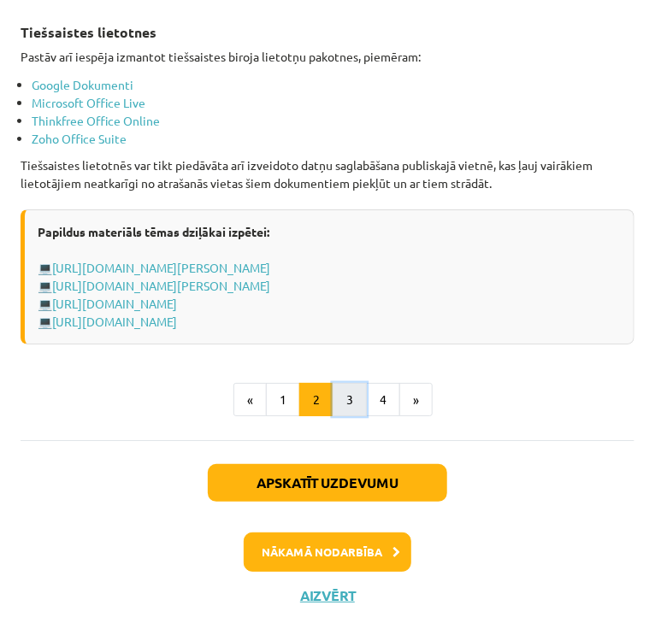
click at [349, 403] on button "3" at bounding box center [349, 400] width 34 height 34
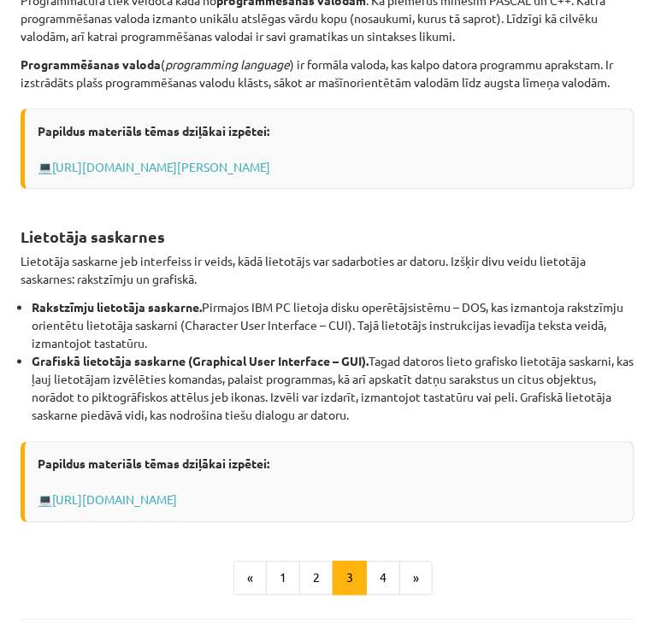
scroll to position [714, 0]
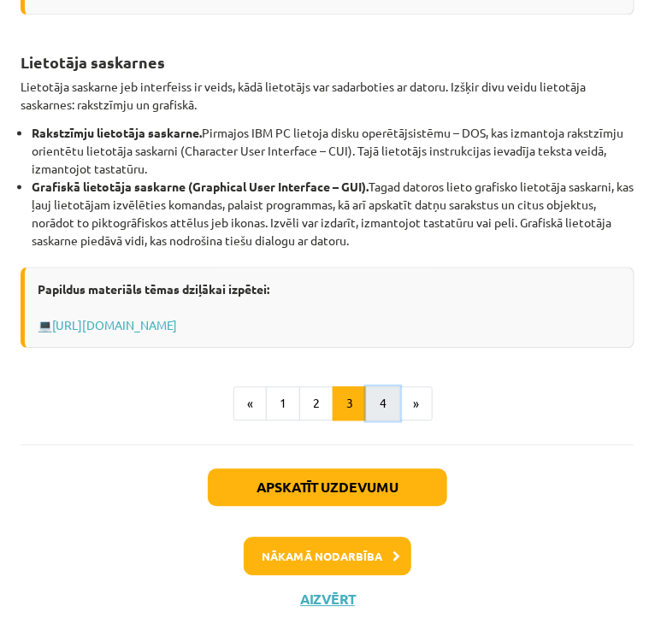
click at [376, 421] on button "4" at bounding box center [383, 404] width 34 height 34
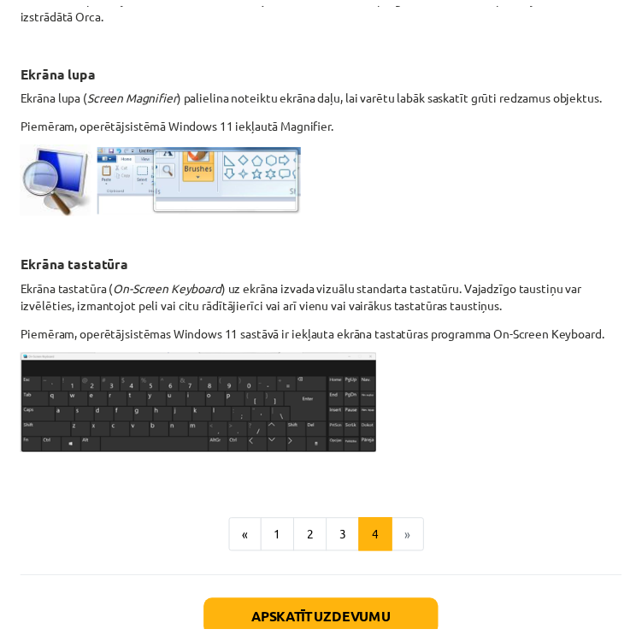
scroll to position [1024, 0]
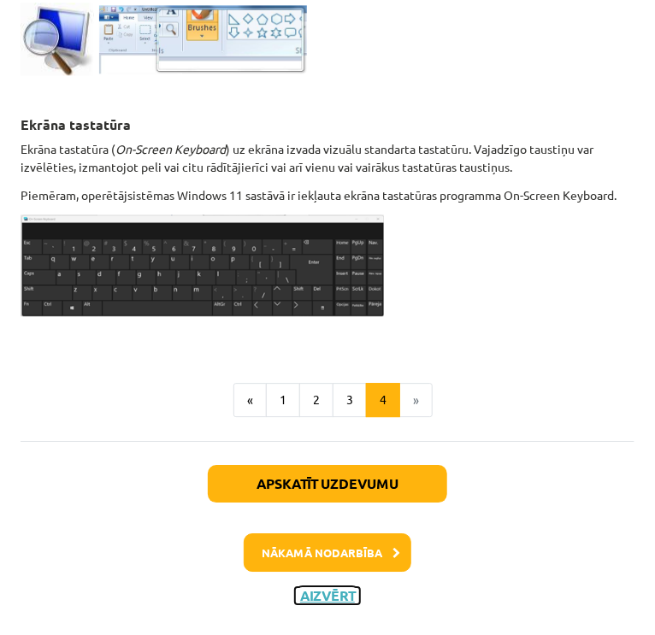
click at [328, 597] on button "Aizvērt" at bounding box center [327, 595] width 65 height 17
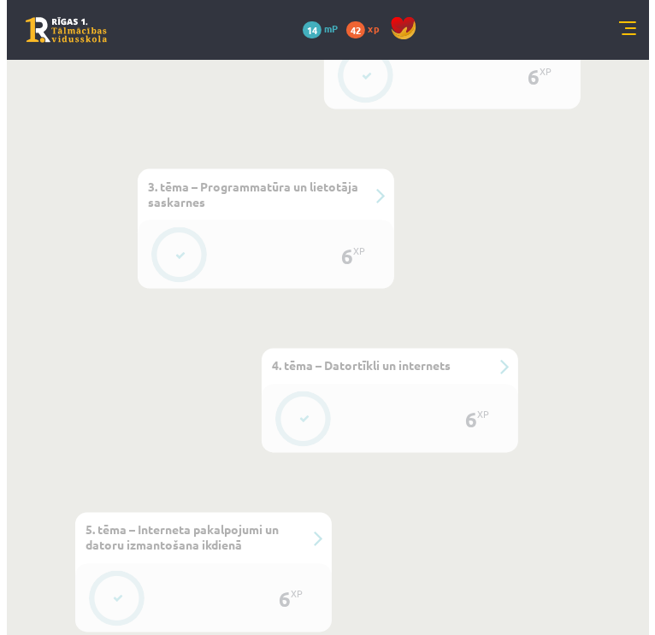
scroll to position [1325, 0]
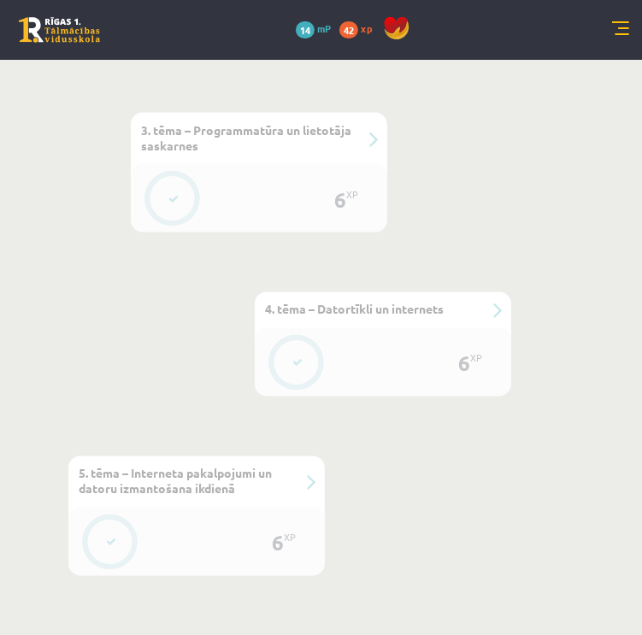
click at [296, 346] on button at bounding box center [297, 363] width 39 height 39
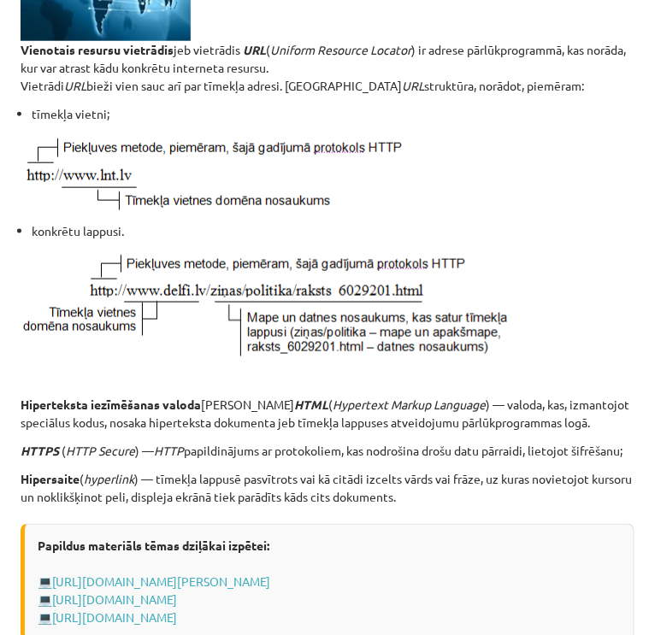
scroll to position [443, 0]
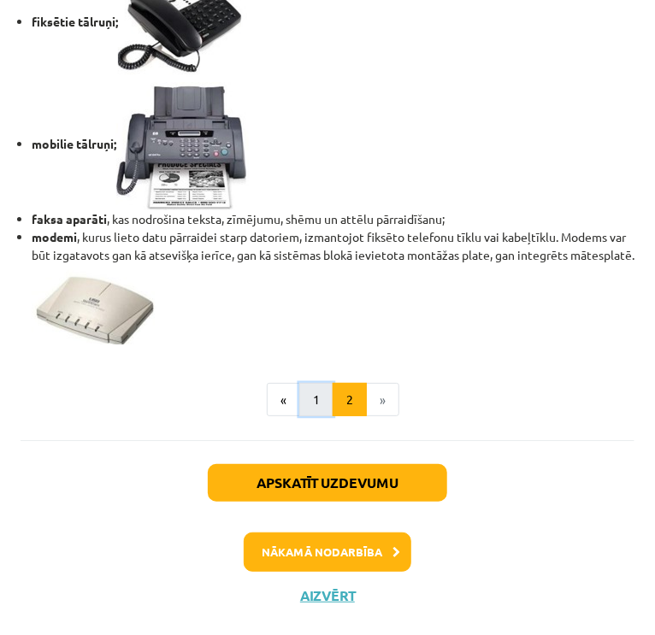
click at [313, 417] on button "1" at bounding box center [316, 400] width 34 height 34
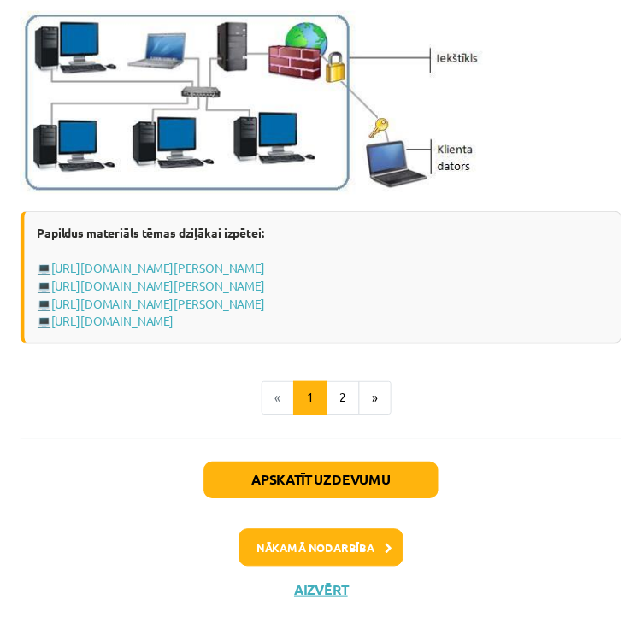
scroll to position [2265, 0]
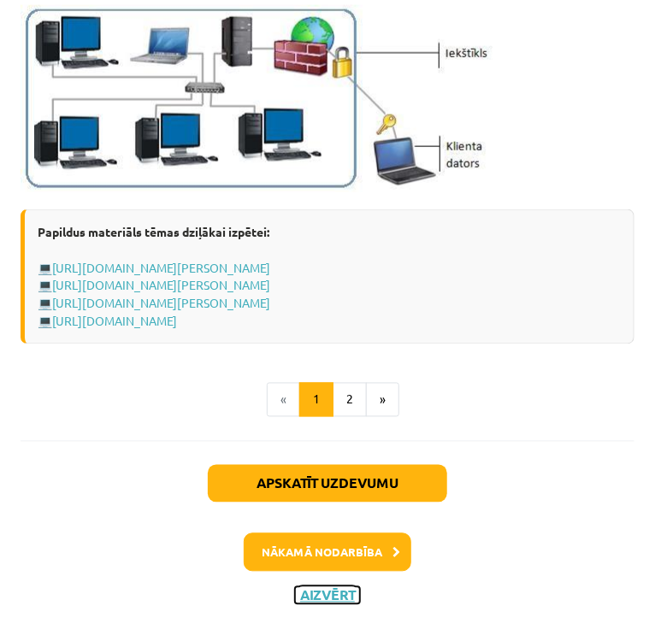
click at [337, 595] on button "Aizvērt" at bounding box center [327, 595] width 65 height 17
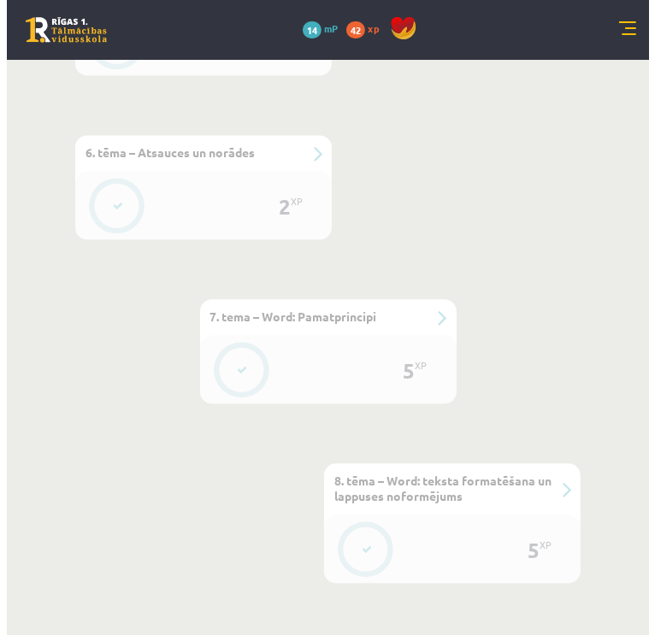
scroll to position [1832, 0]
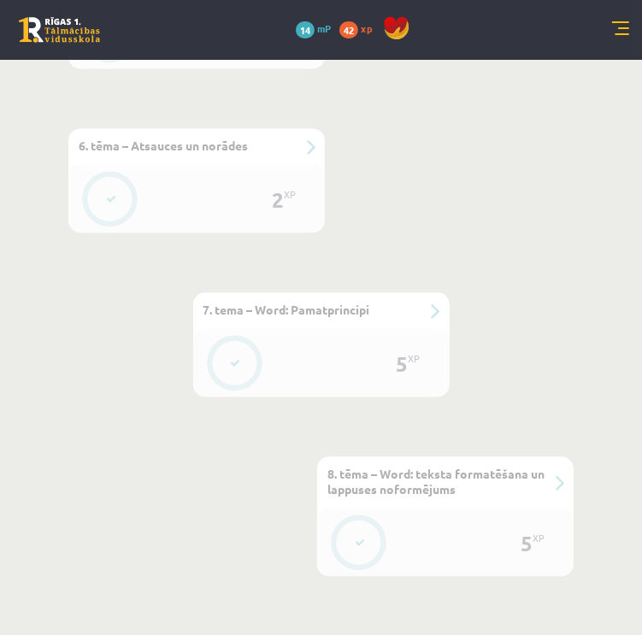
click at [244, 367] on button at bounding box center [235, 363] width 39 height 39
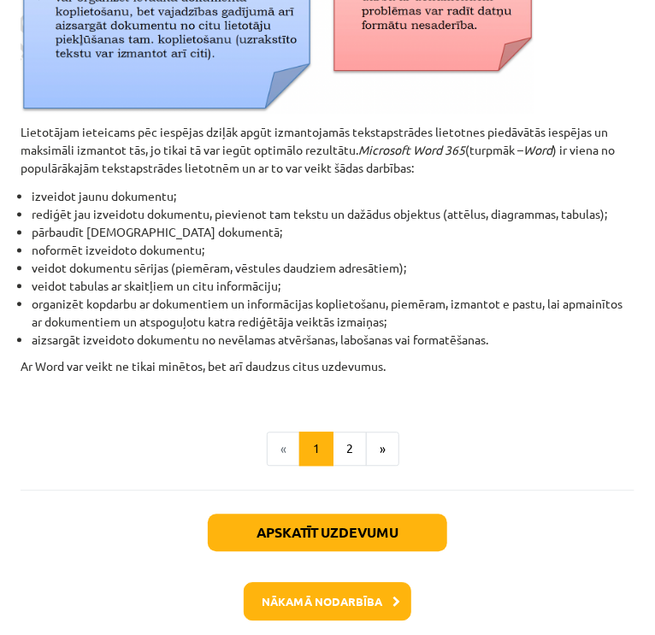
scroll to position [764, 0]
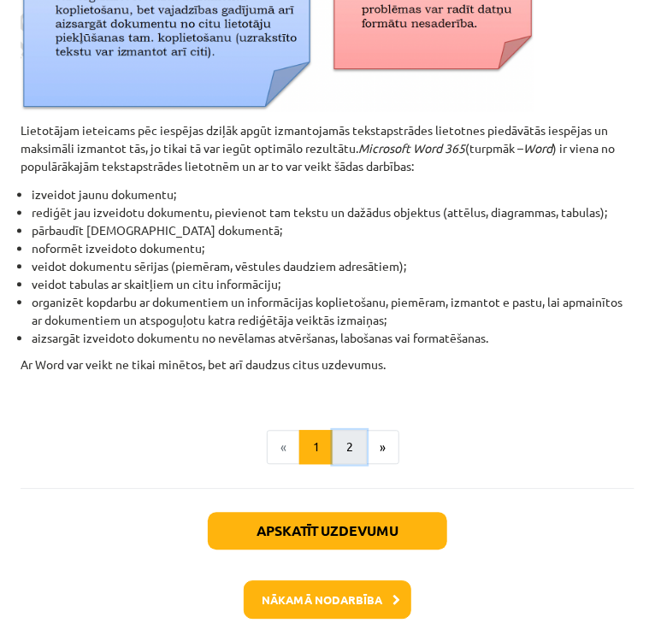
click at [336, 461] on button "2" at bounding box center [349, 448] width 34 height 34
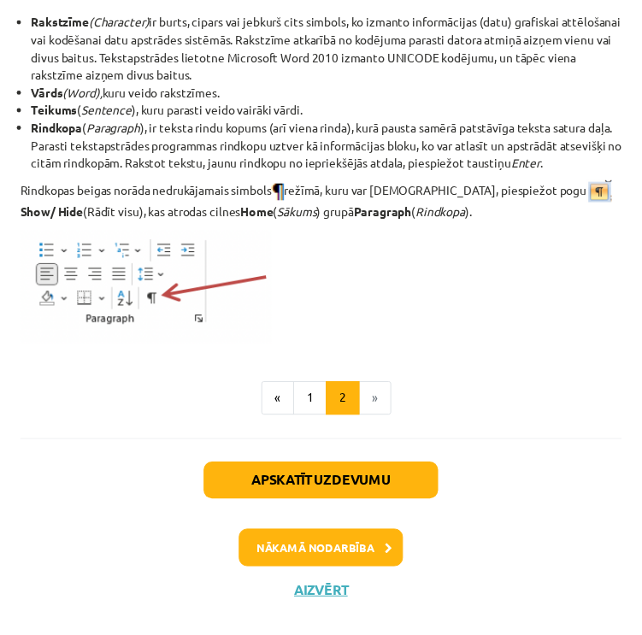
scroll to position [2307, 0]
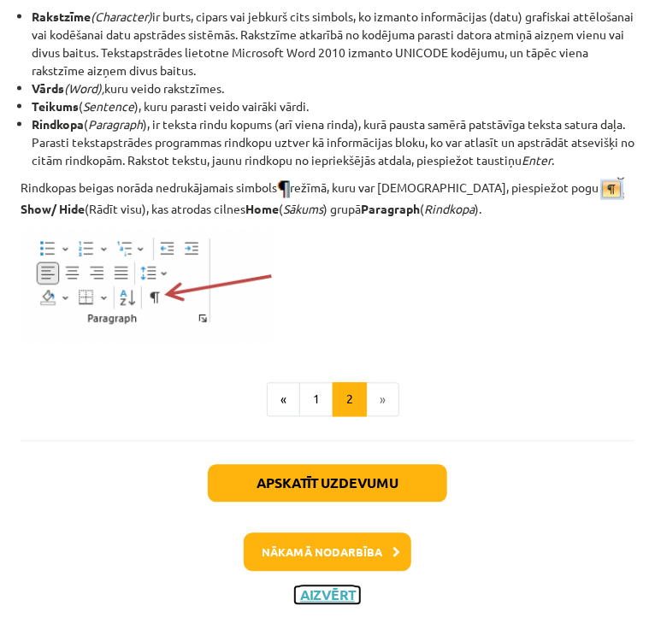
click at [310, 600] on button "Aizvērt" at bounding box center [327, 595] width 65 height 17
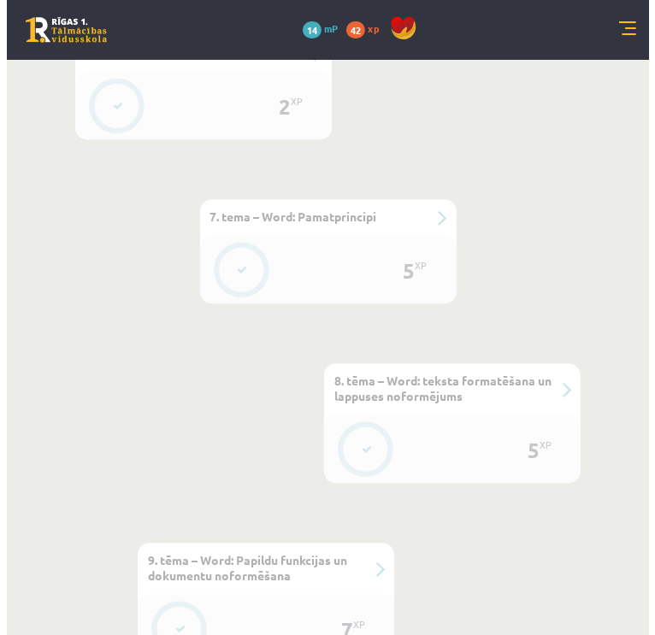
scroll to position [1990, 0]
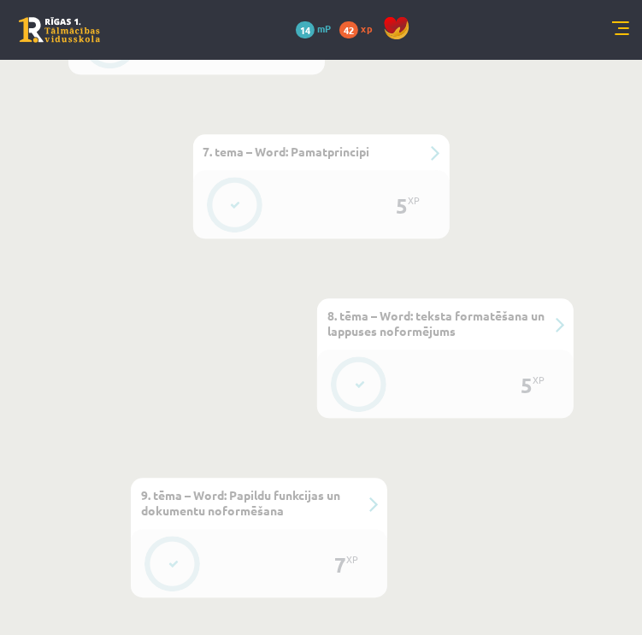
click at [362, 375] on button at bounding box center [359, 384] width 39 height 39
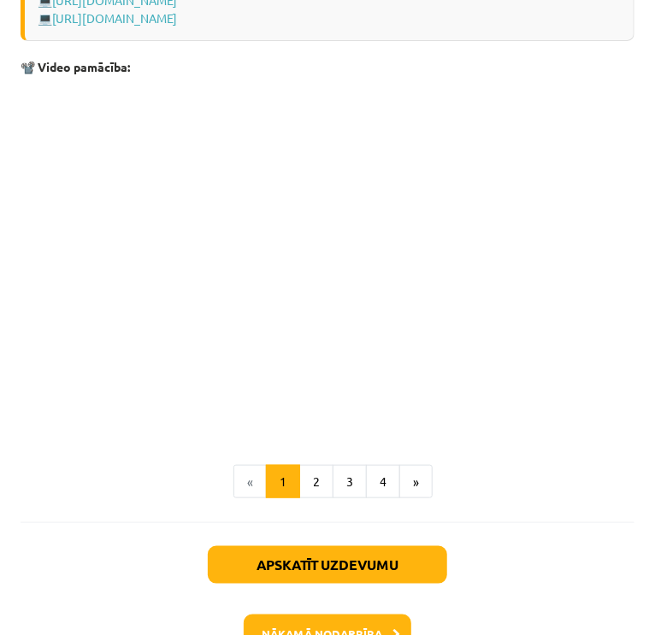
scroll to position [3499, 0]
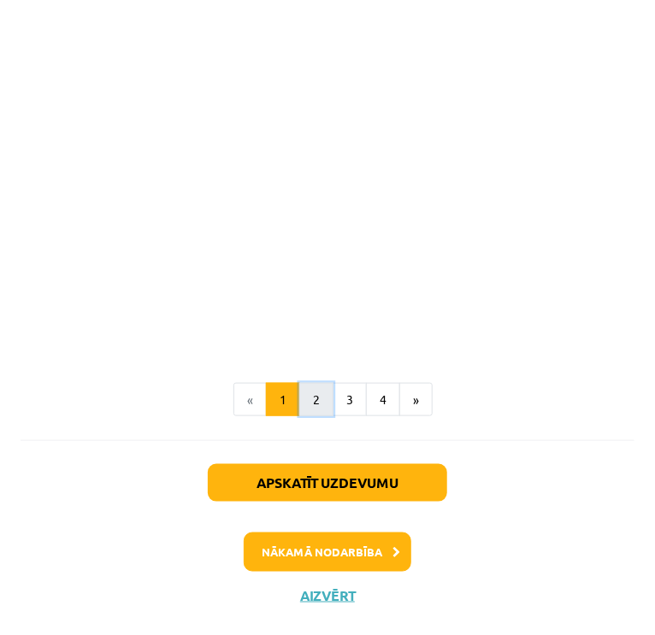
click at [305, 403] on button "2" at bounding box center [316, 400] width 34 height 34
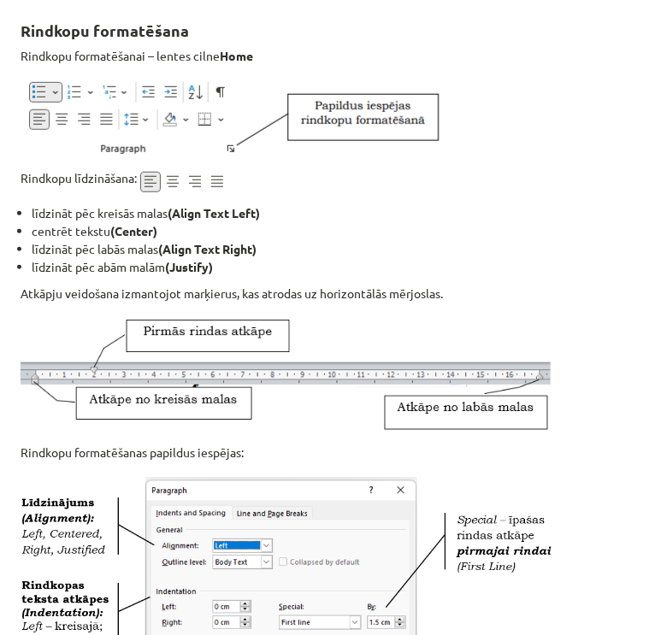
scroll to position [471, 0]
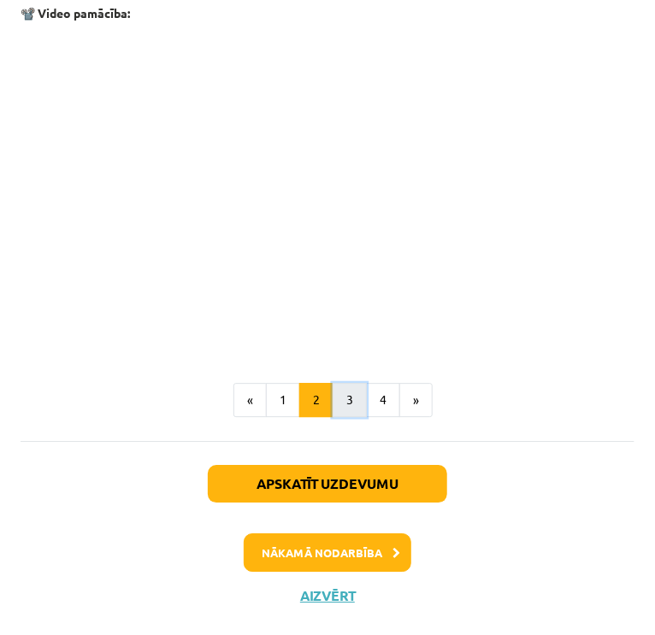
click at [332, 417] on button "3" at bounding box center [349, 400] width 34 height 34
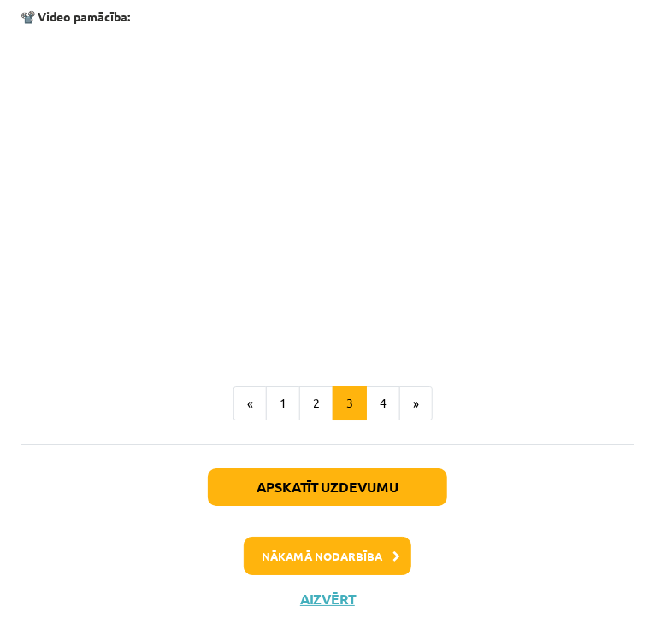
scroll to position [2839, 0]
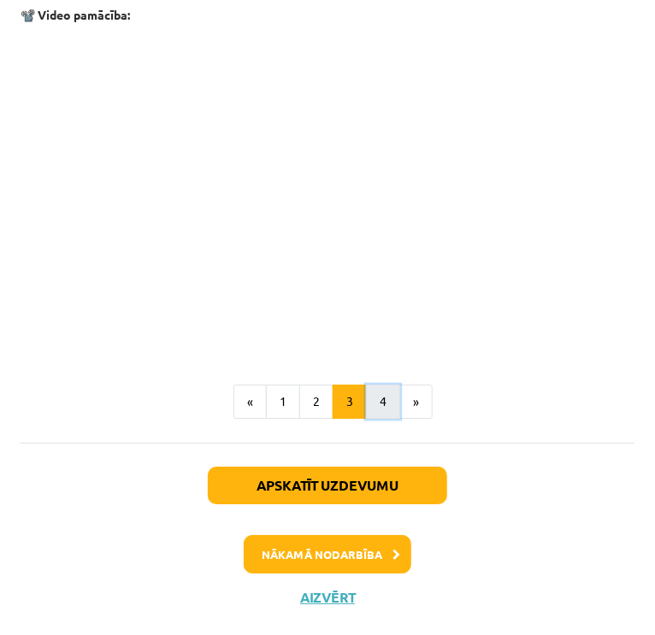
click at [369, 396] on button "4" at bounding box center [383, 402] width 34 height 34
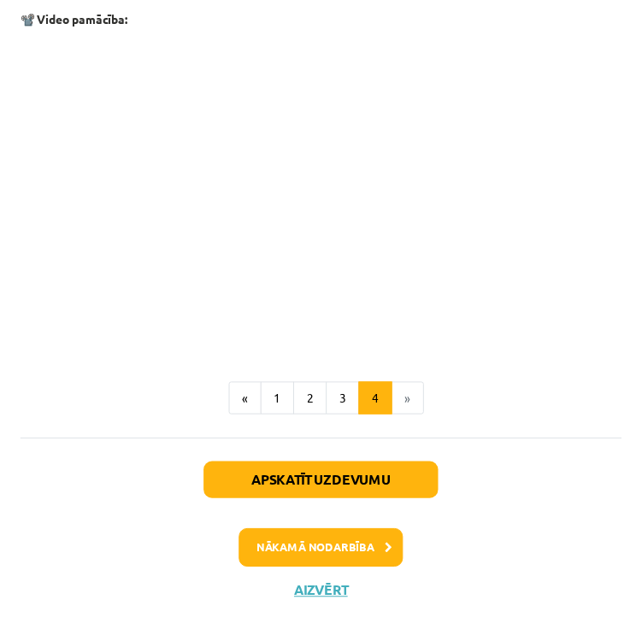
scroll to position [2789, 0]
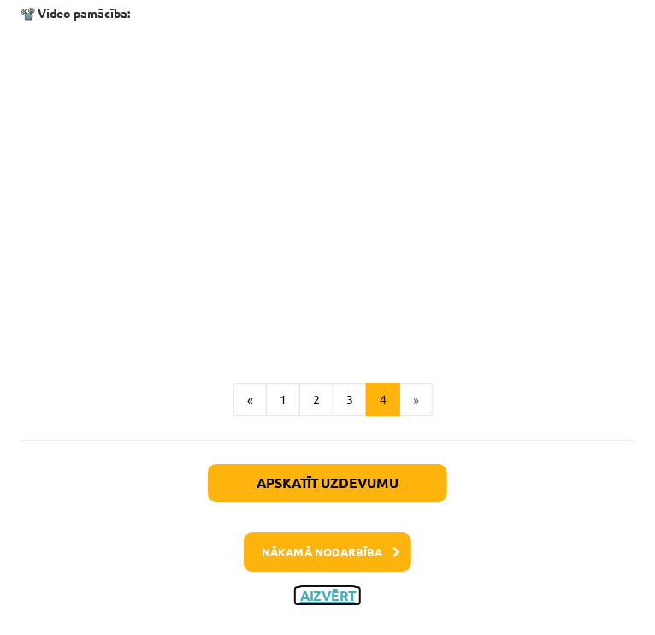
click at [335, 587] on button "Aizvērt" at bounding box center [327, 595] width 65 height 17
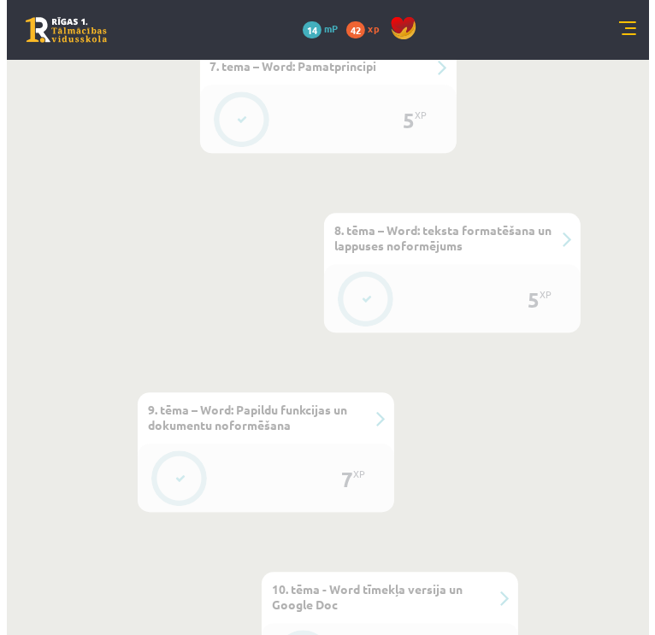
scroll to position [2133, 0]
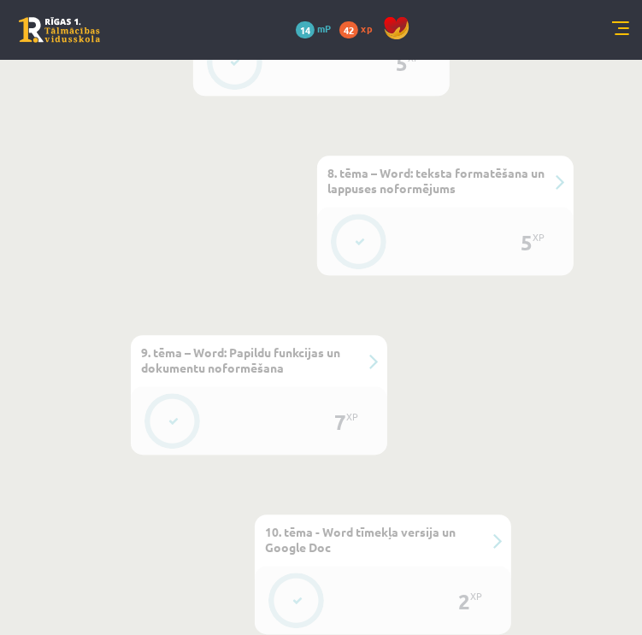
click at [177, 431] on button at bounding box center [173, 421] width 39 height 39
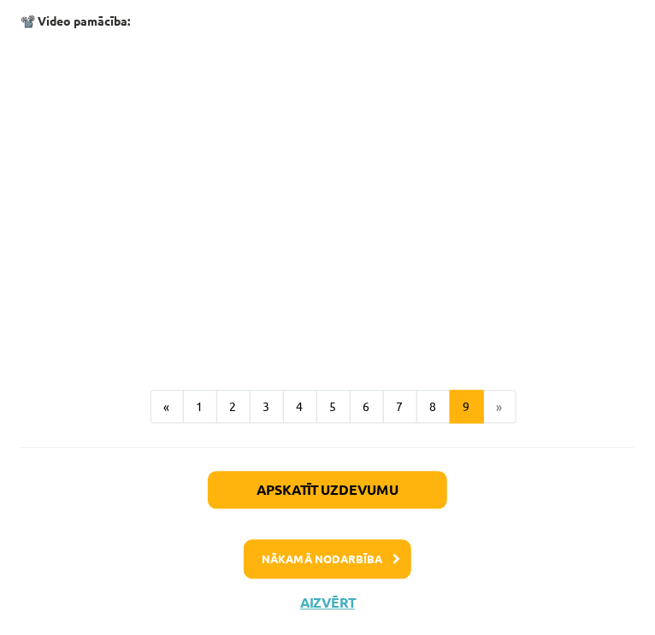
scroll to position [2260, 0]
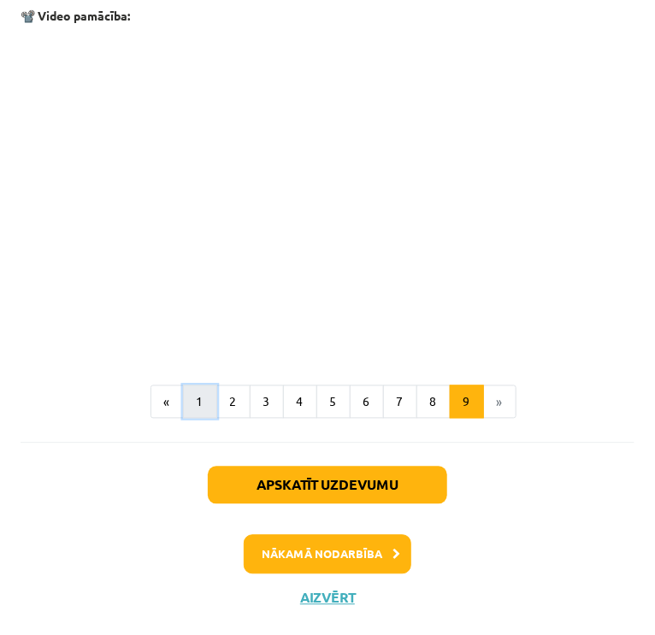
click at [193, 407] on button "1" at bounding box center [200, 402] width 34 height 34
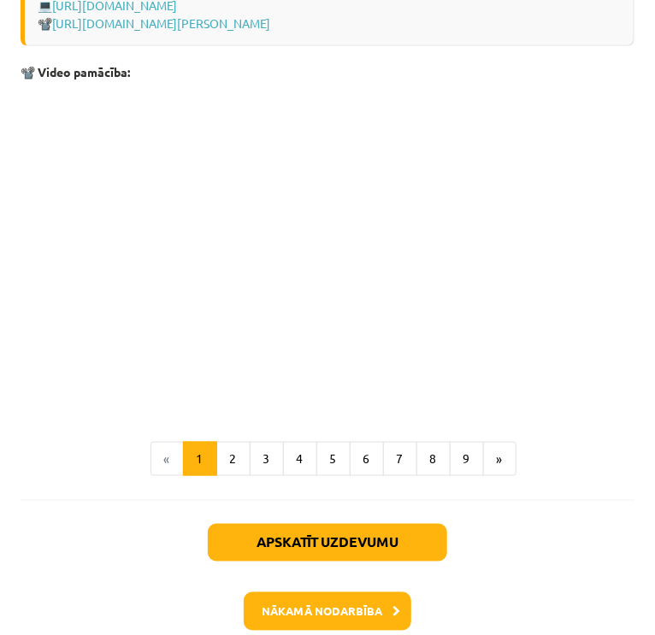
scroll to position [3714, 0]
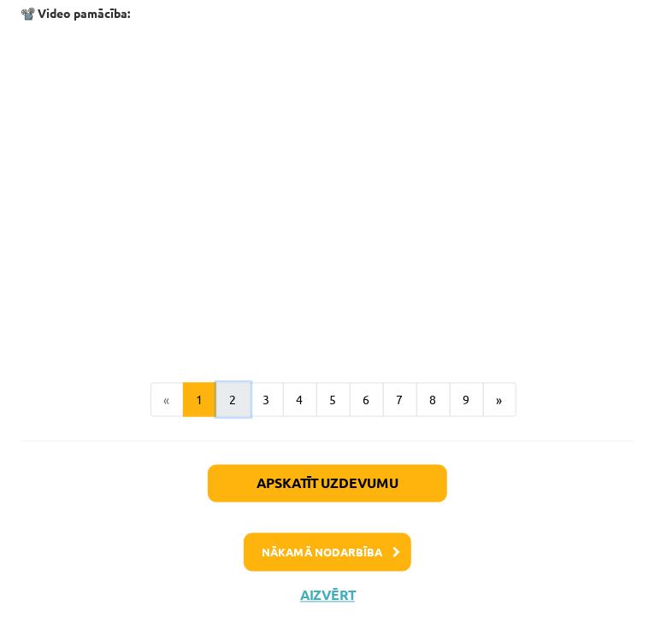
click at [226, 397] on button "2" at bounding box center [233, 400] width 34 height 34
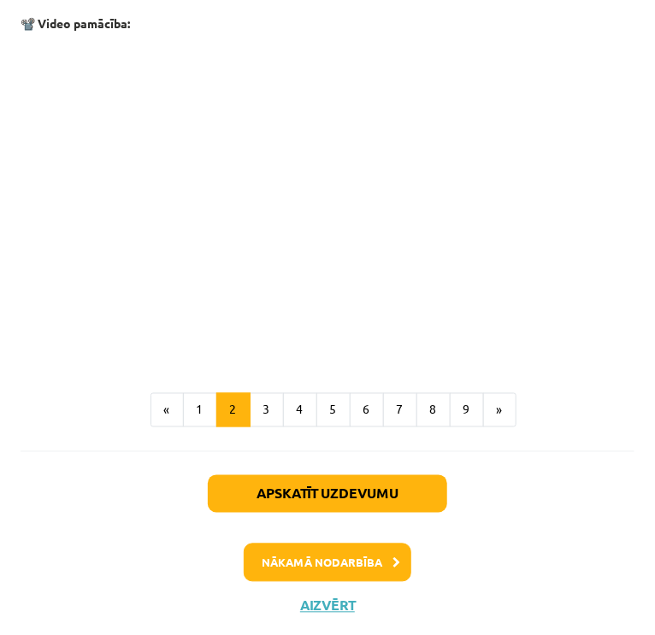
scroll to position [2125, 0]
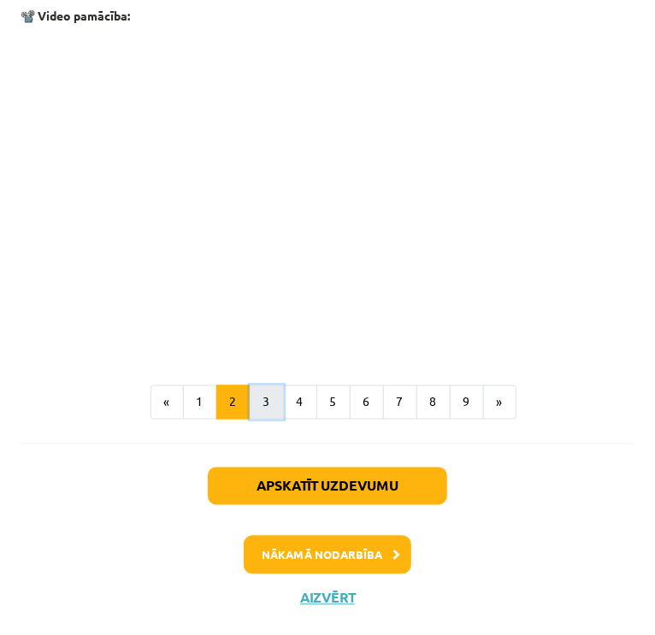
click at [255, 406] on button "3" at bounding box center [267, 402] width 34 height 34
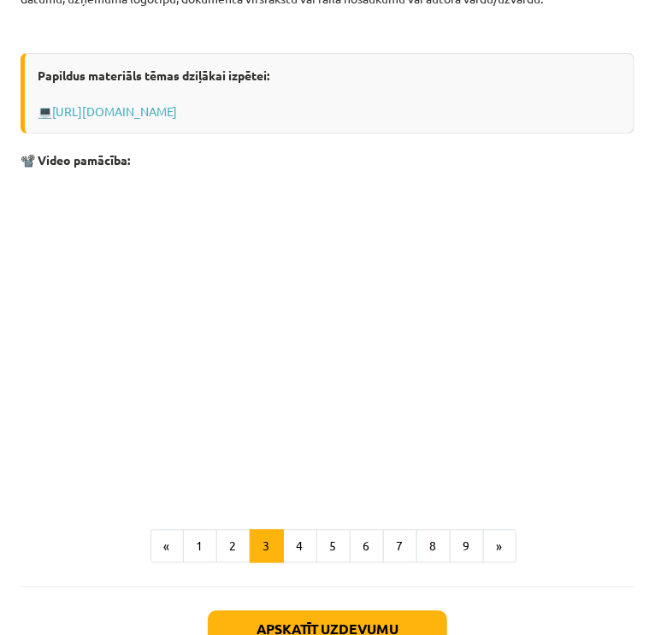
scroll to position [611, 0]
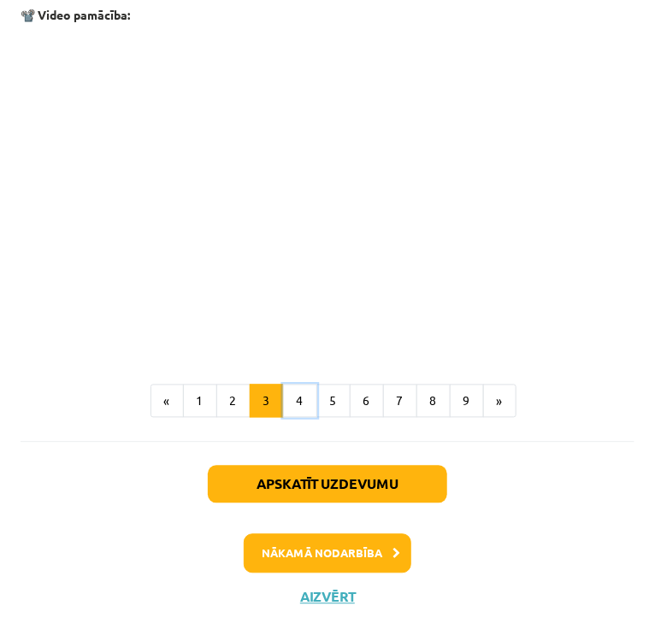
drag, startPoint x: 287, startPoint y: 392, endPoint x: 297, endPoint y: 384, distance: 12.7
click at [290, 392] on button "4" at bounding box center [300, 402] width 34 height 34
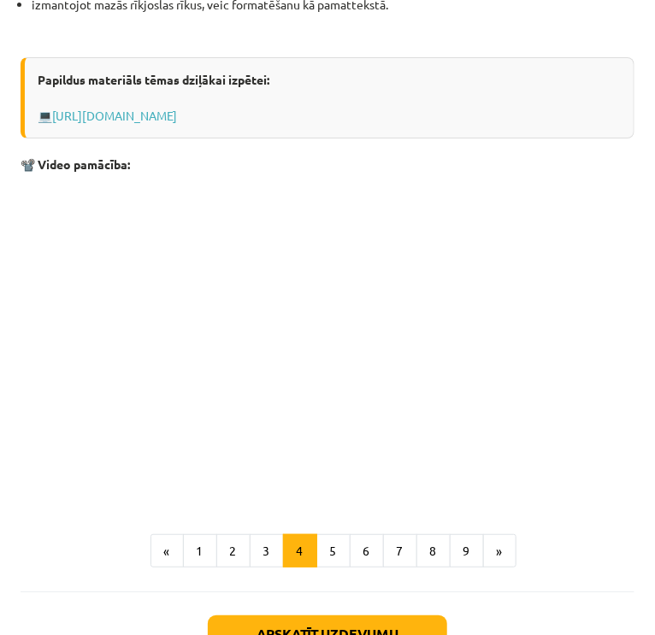
scroll to position [1699, 0]
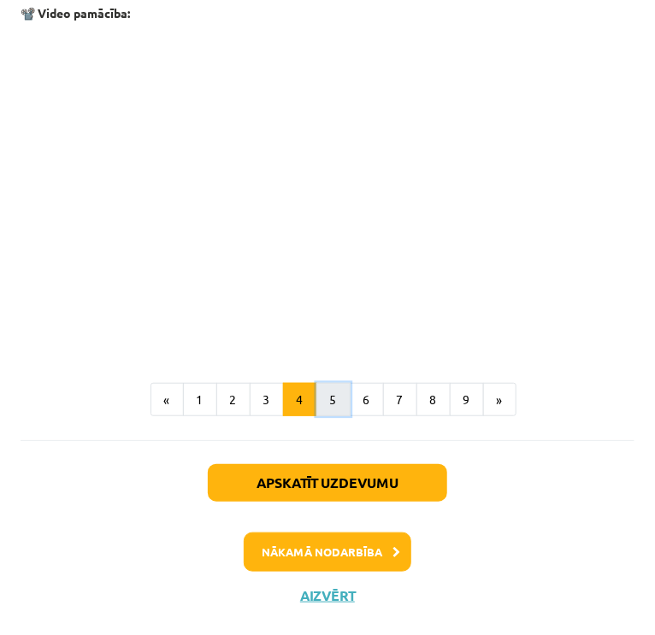
click at [328, 397] on button "5" at bounding box center [333, 400] width 34 height 34
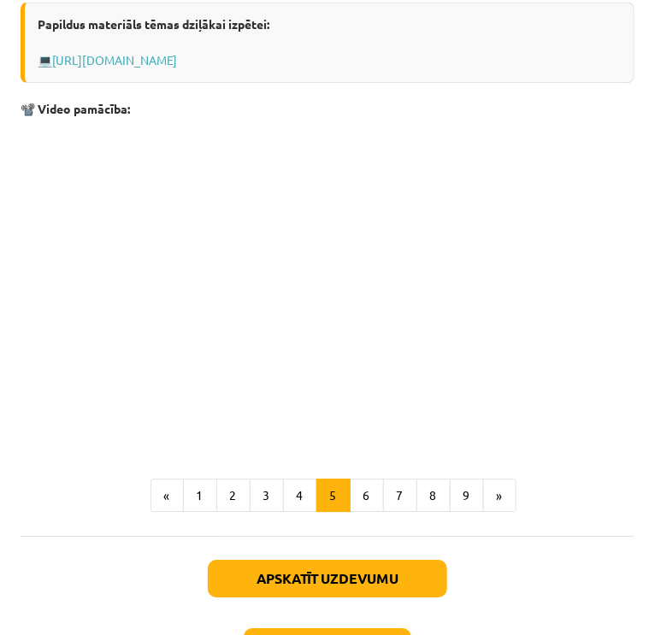
scroll to position [1091, 0]
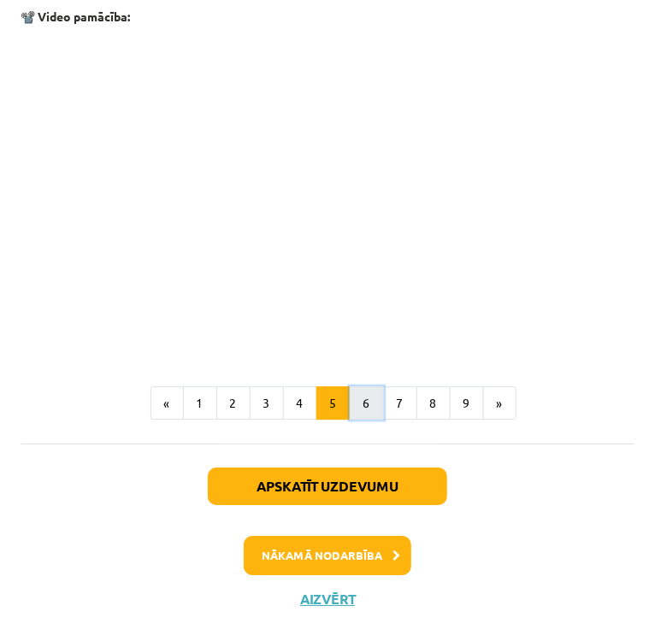
click at [350, 403] on button "6" at bounding box center [367, 403] width 34 height 34
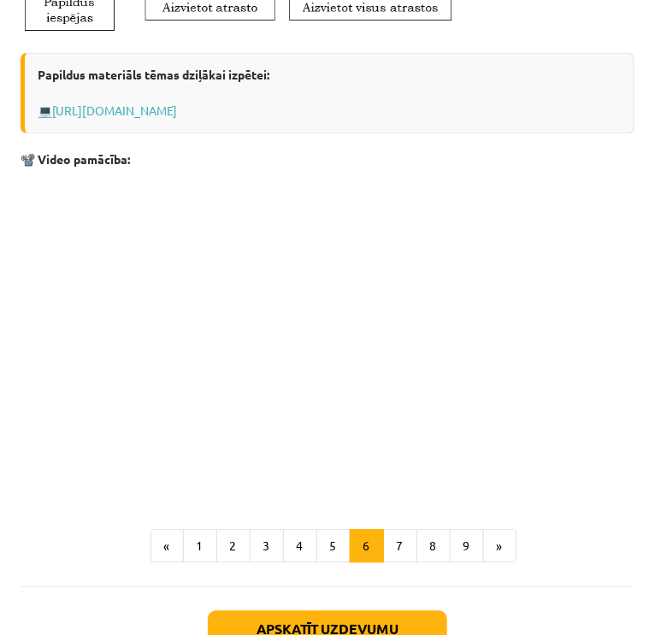
scroll to position [965, 0]
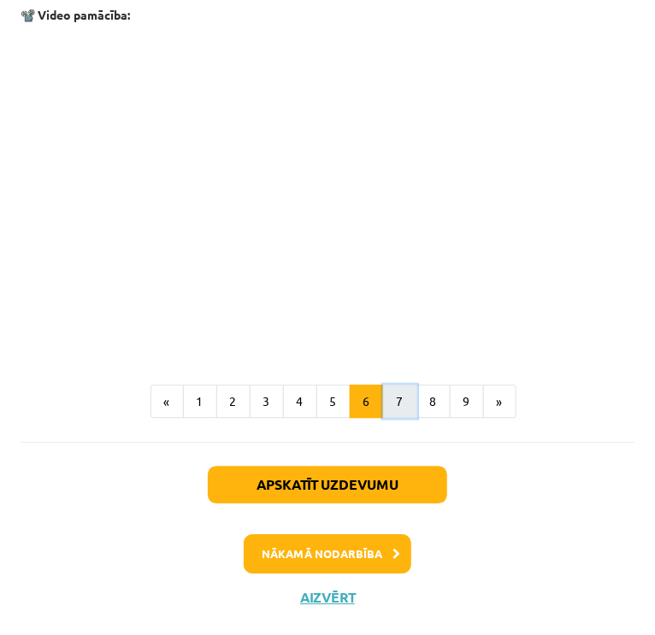
click at [393, 398] on button "7" at bounding box center [400, 402] width 34 height 34
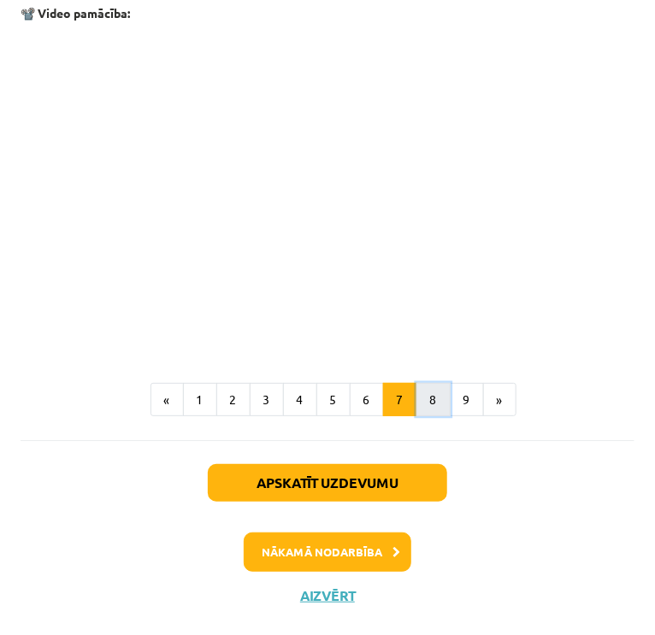
click at [430, 401] on button "8" at bounding box center [433, 400] width 34 height 34
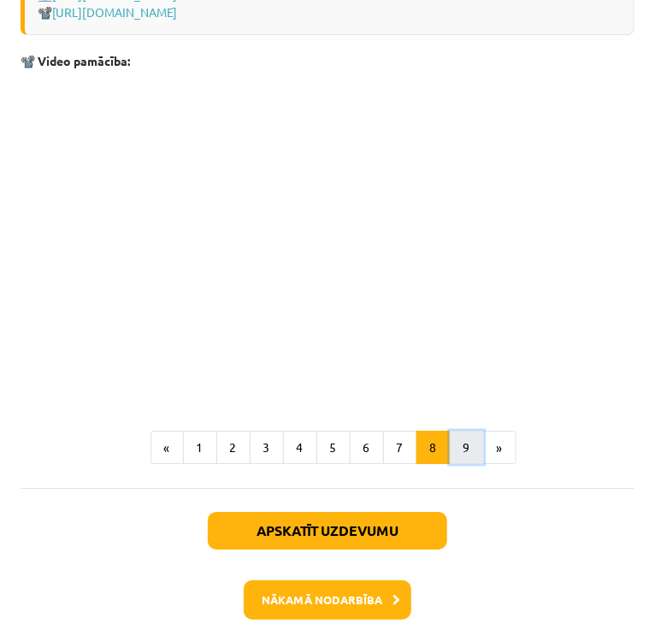
click at [460, 465] on button "9" at bounding box center [467, 448] width 34 height 34
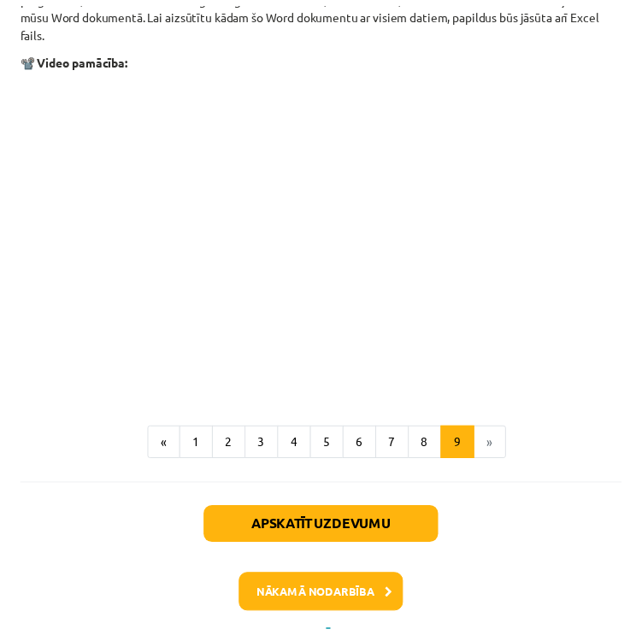
scroll to position [2260, 0]
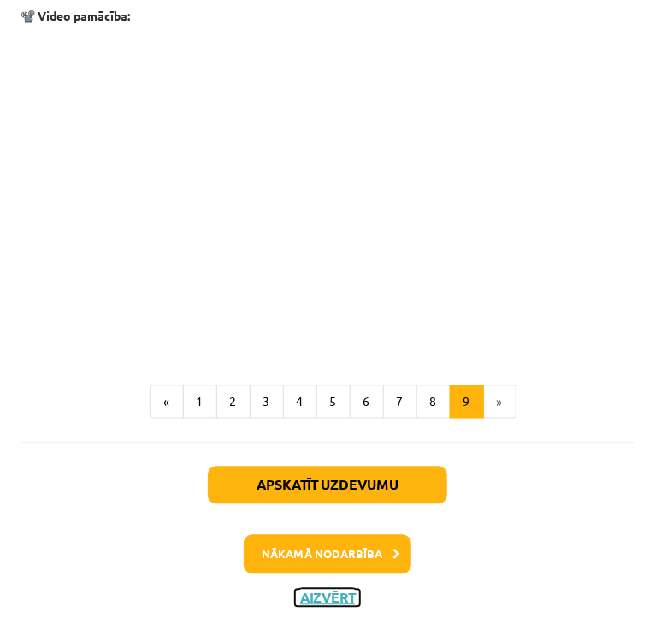
click at [313, 593] on button "Aizvērt" at bounding box center [327, 598] width 65 height 17
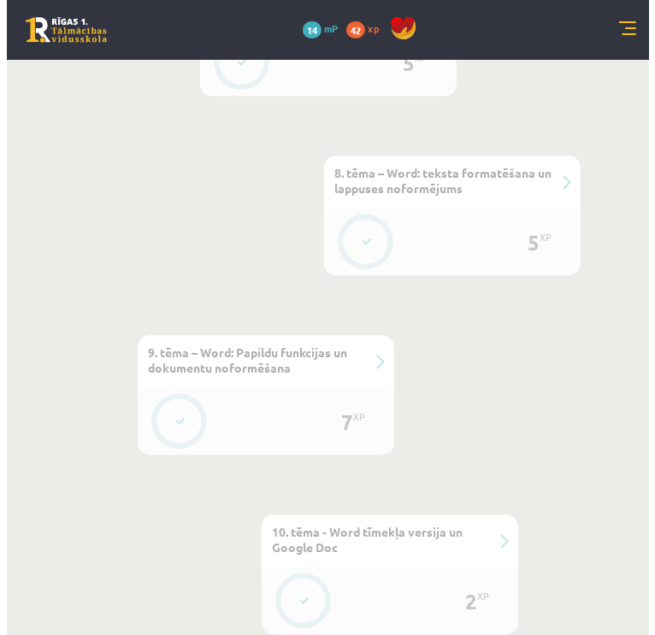
scroll to position [2276, 0]
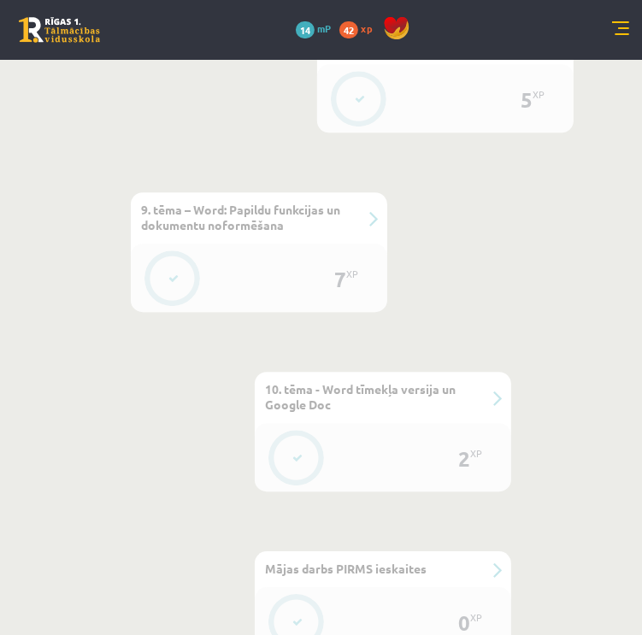
click at [286, 467] on button at bounding box center [297, 457] width 39 height 39
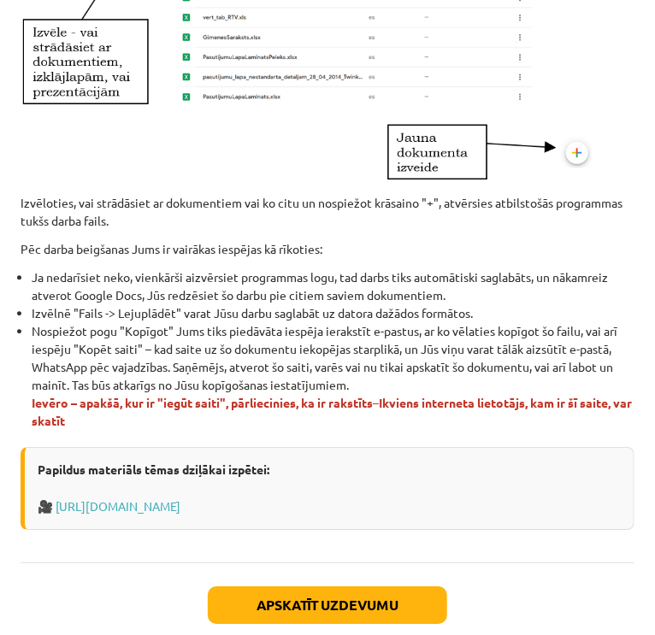
scroll to position [1111, 0]
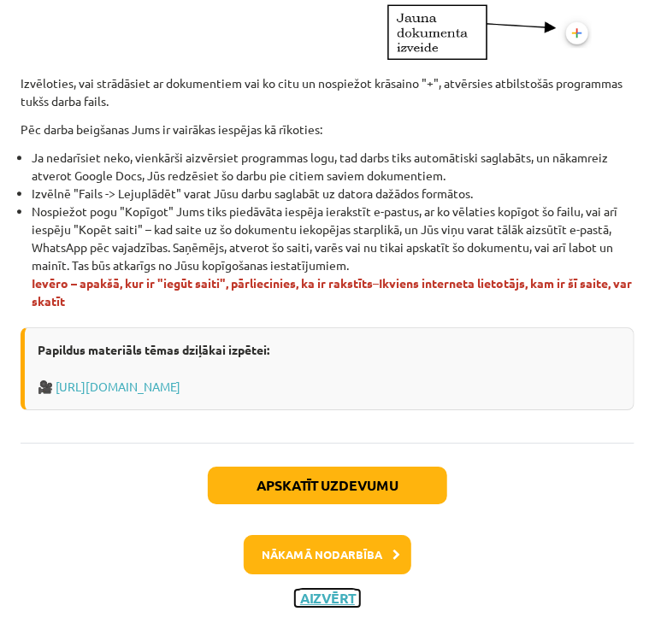
click at [321, 599] on button "Aizvērt" at bounding box center [327, 598] width 65 height 17
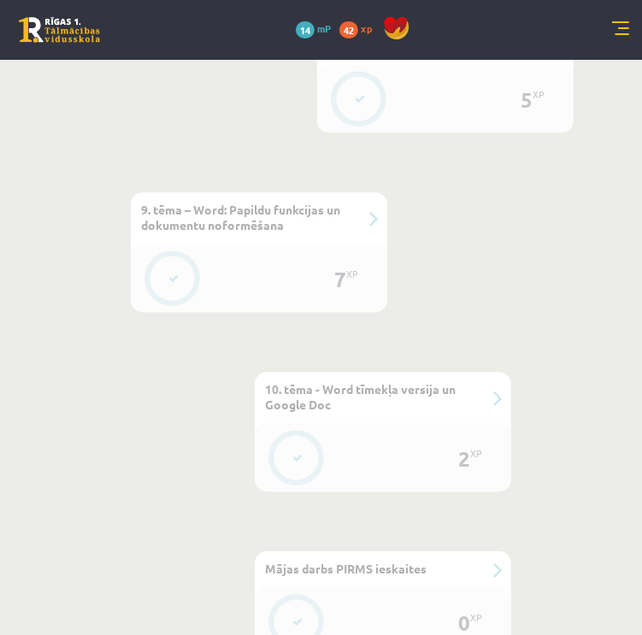
click at [173, 279] on icon at bounding box center [173, 278] width 10 height 10
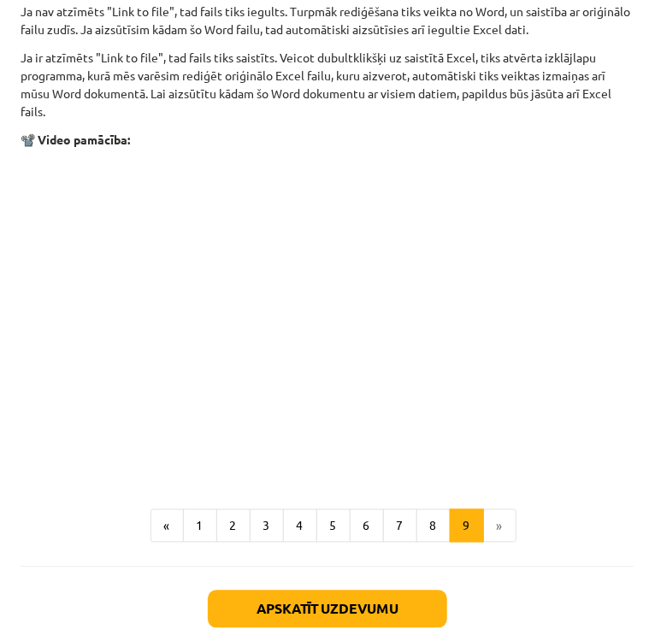
scroll to position [2260, 0]
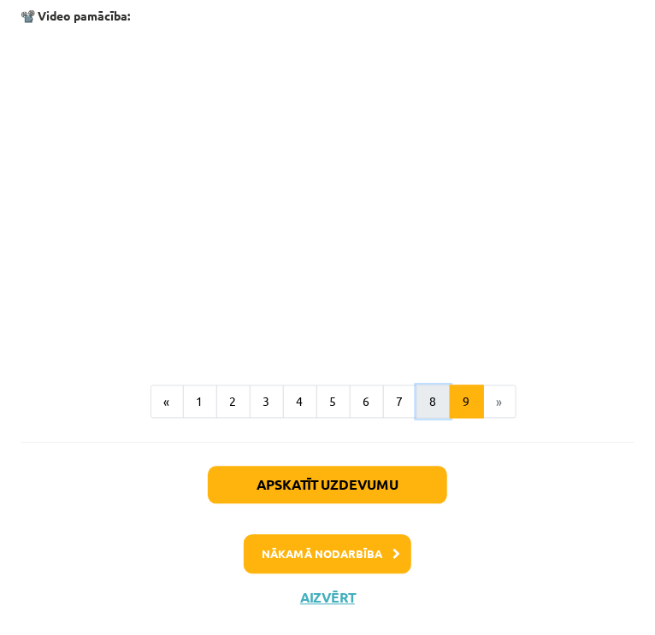
click at [420, 390] on button "8" at bounding box center [433, 402] width 34 height 34
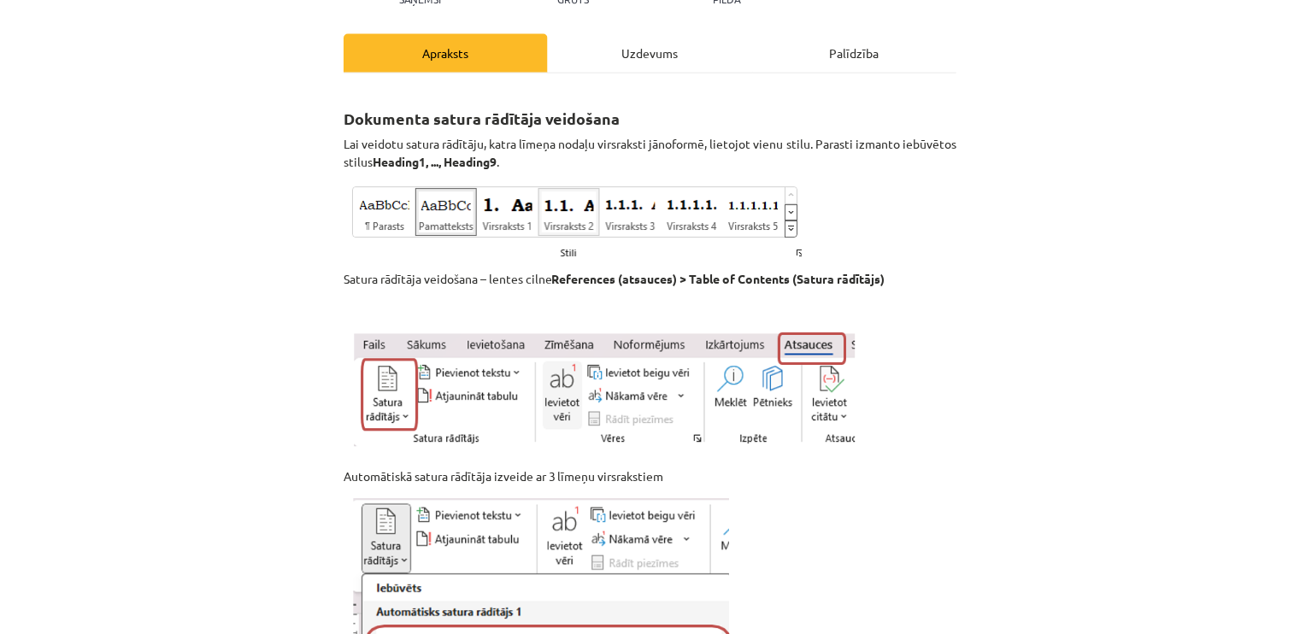
scroll to position [2030, 0]
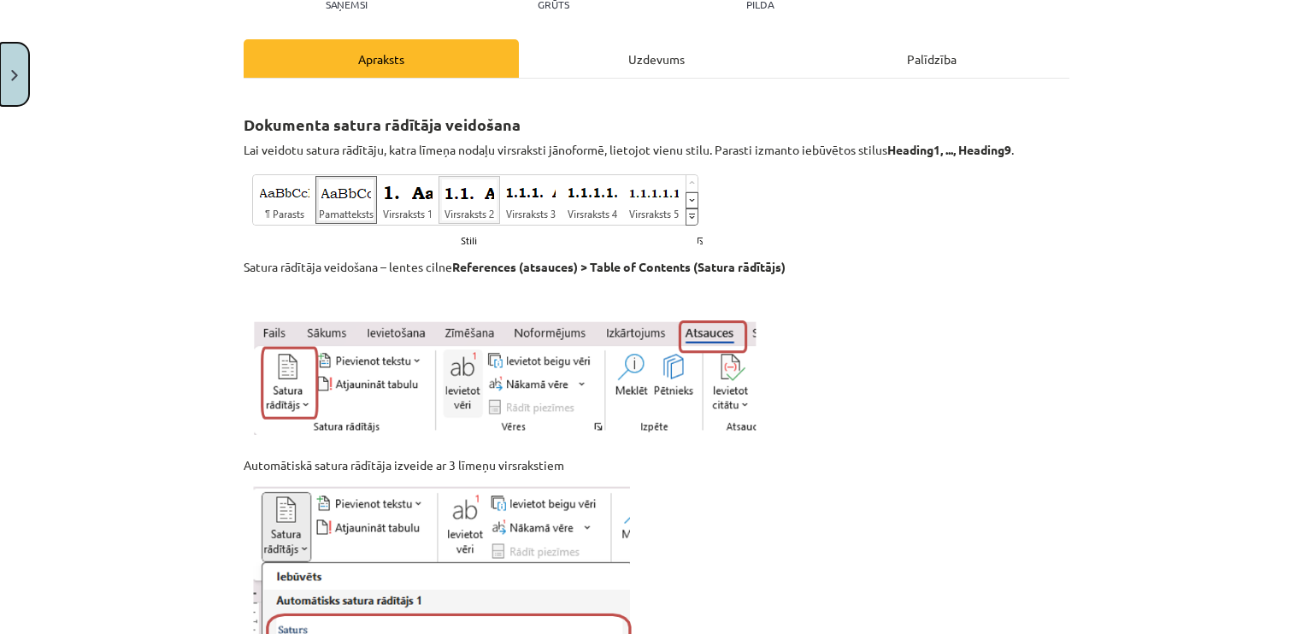
click at [9, 67] on button "Close" at bounding box center [14, 74] width 29 height 63
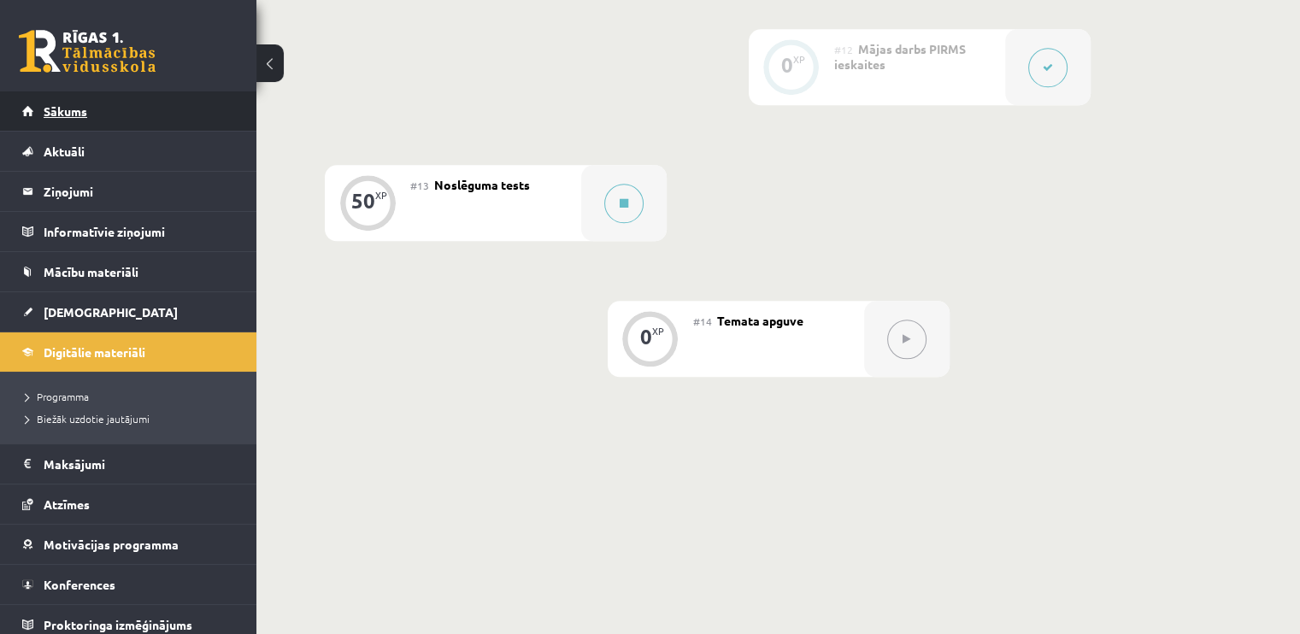
click at [83, 112] on span "Sākums" at bounding box center [66, 110] width 44 height 15
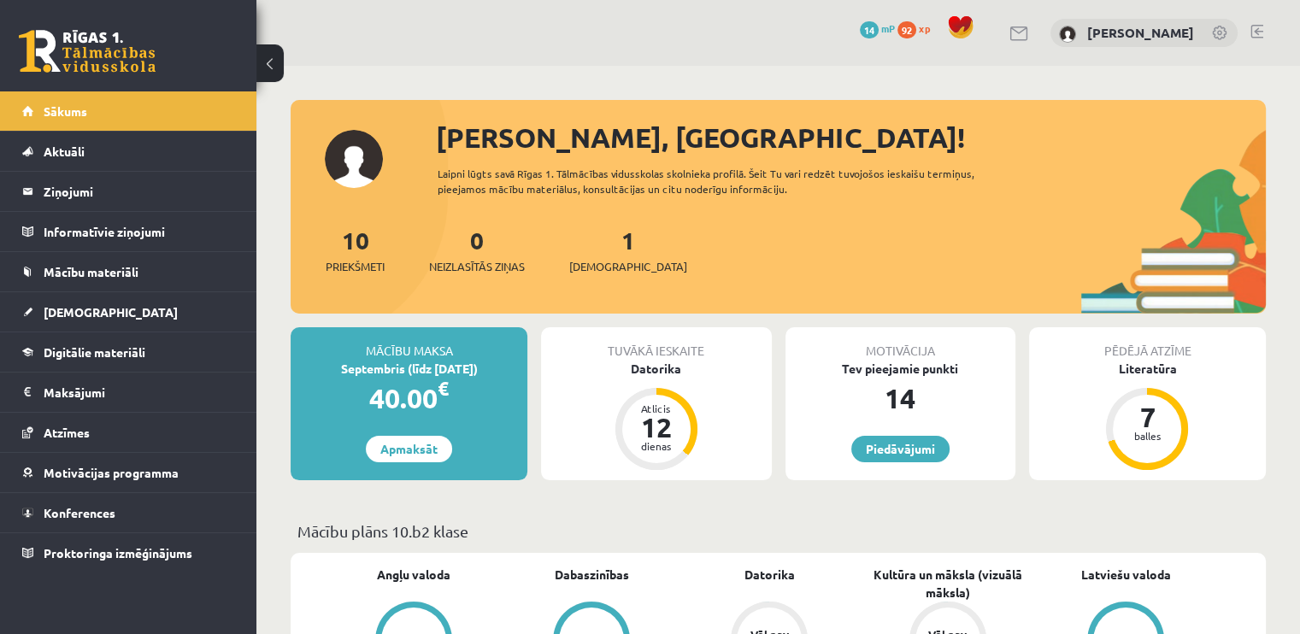
click at [591, 254] on div "1 Ieskaites" at bounding box center [628, 248] width 118 height 53
click at [598, 239] on link "1 Ieskaites" at bounding box center [628, 250] width 118 height 50
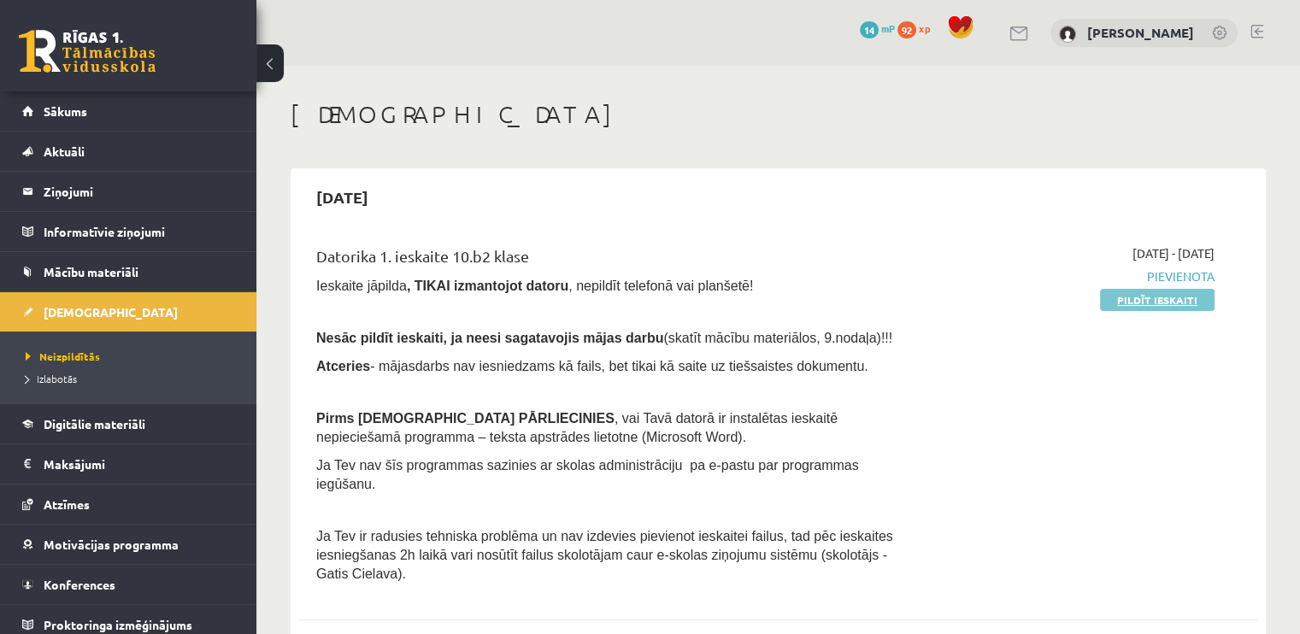
click at [1149, 292] on link "Pildīt ieskaiti" at bounding box center [1157, 300] width 115 height 22
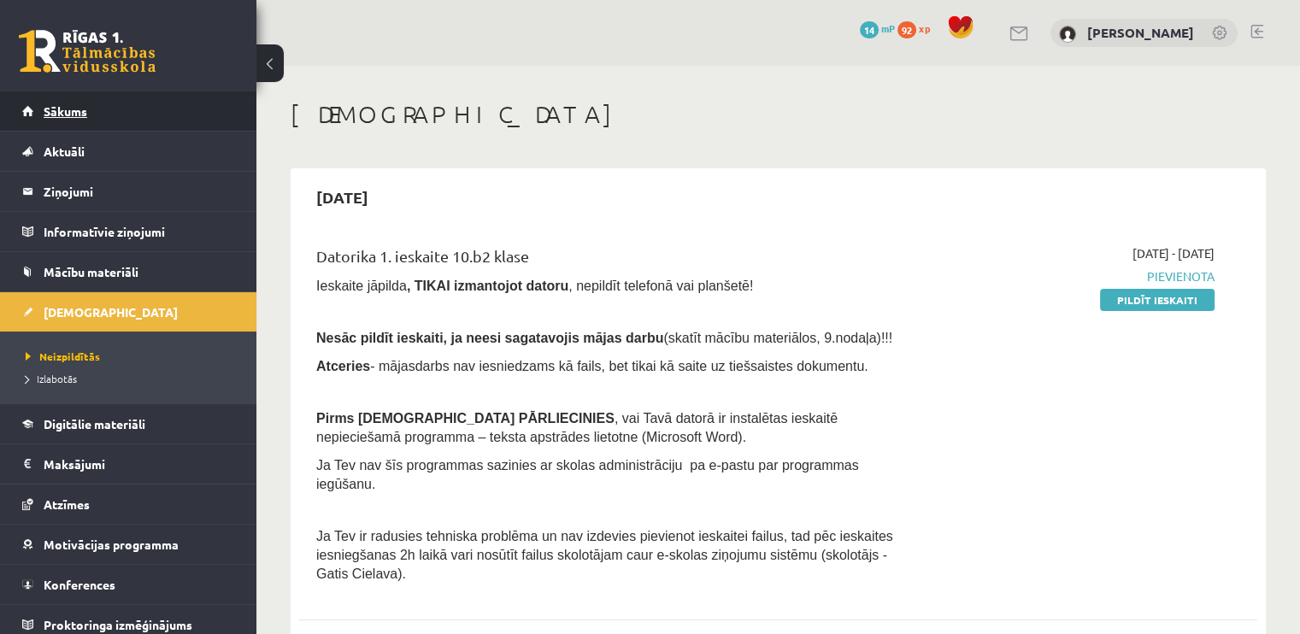
click at [44, 106] on span "Sākums" at bounding box center [66, 110] width 44 height 15
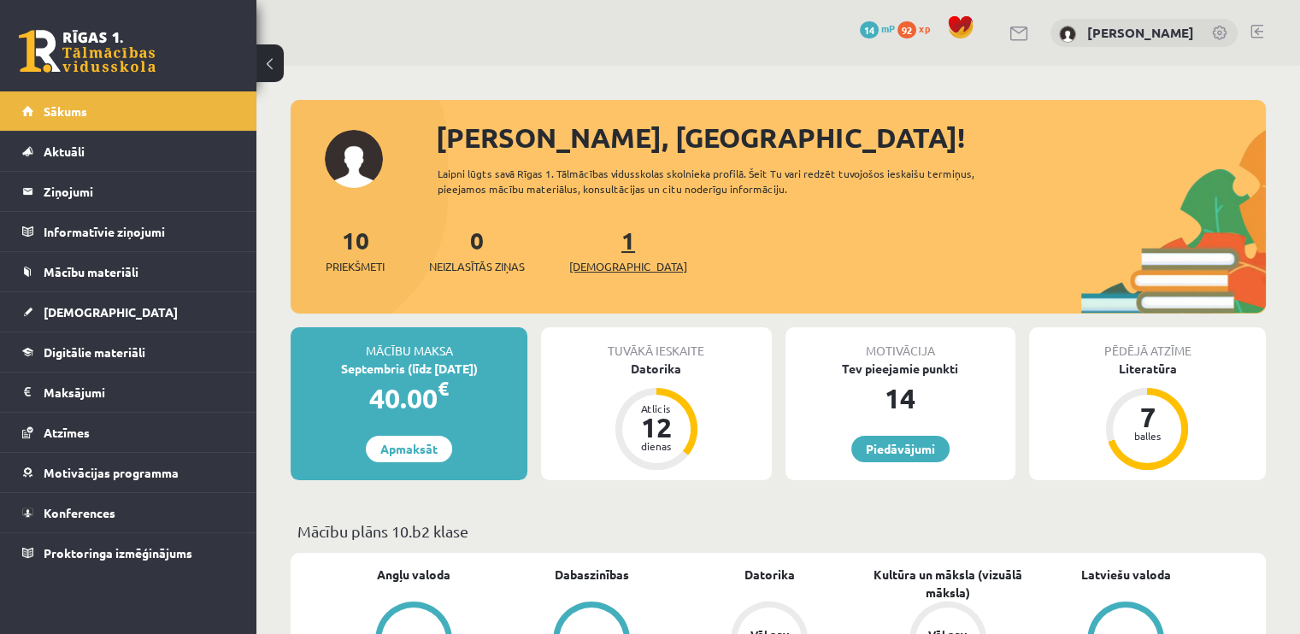
click at [599, 238] on link "1 Ieskaites" at bounding box center [628, 250] width 118 height 50
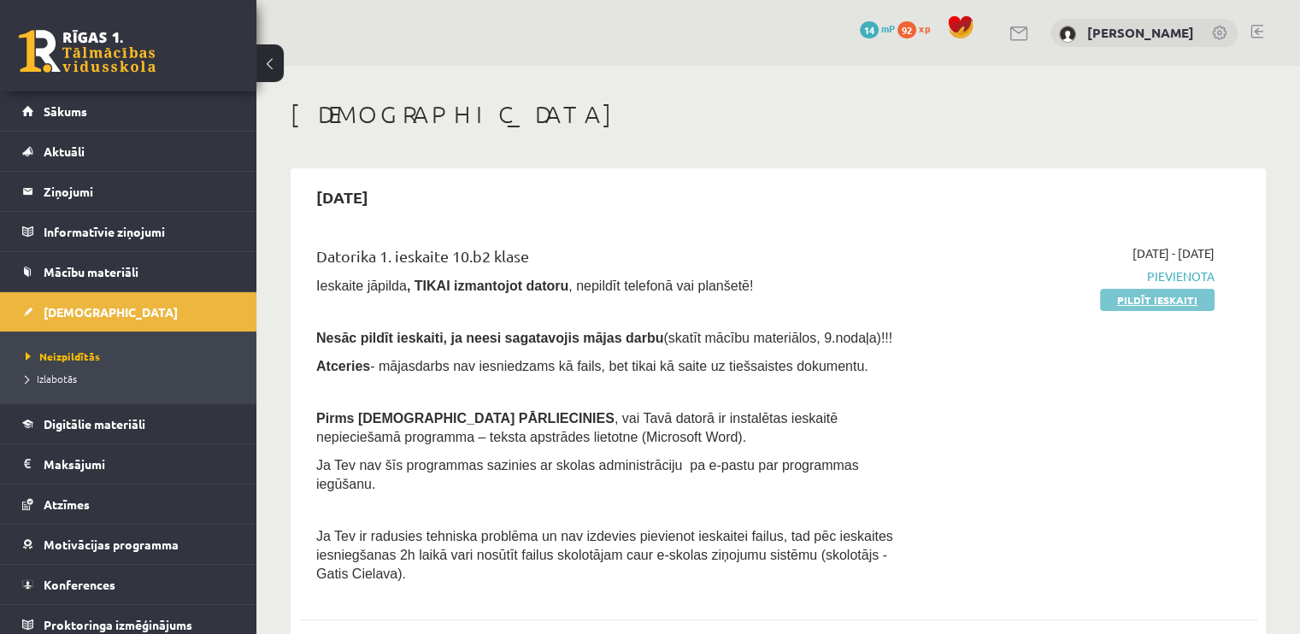
click at [1178, 298] on link "Pildīt ieskaiti" at bounding box center [1157, 300] width 115 height 22
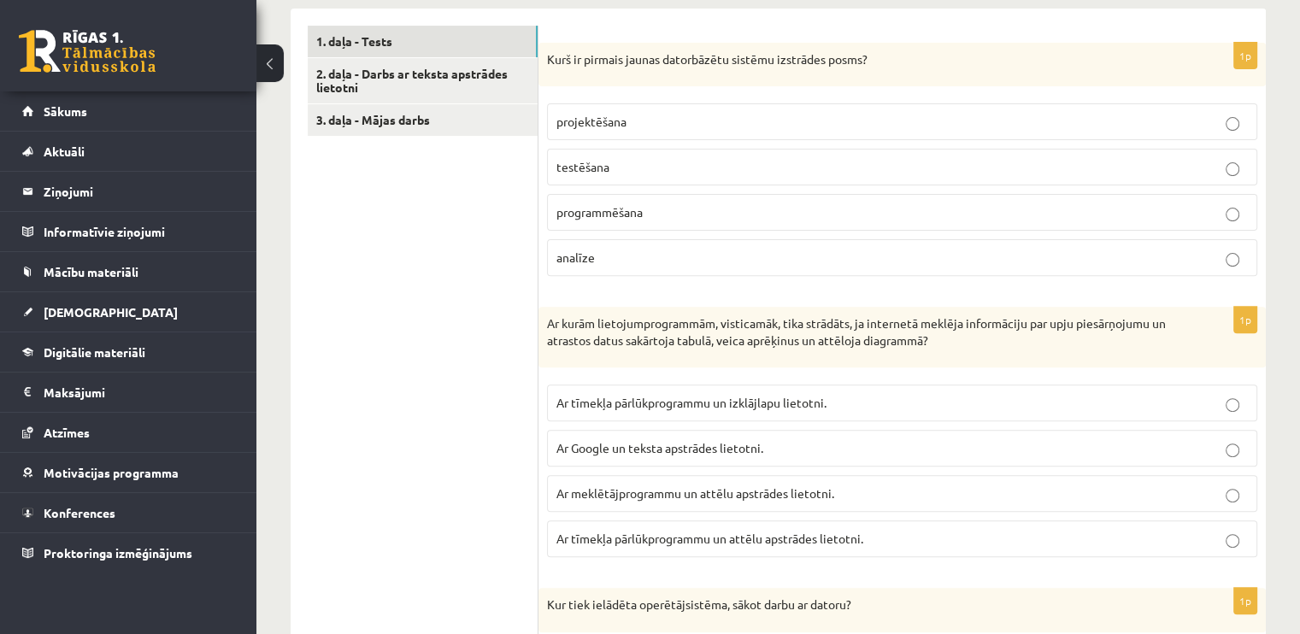
scroll to position [455, 0]
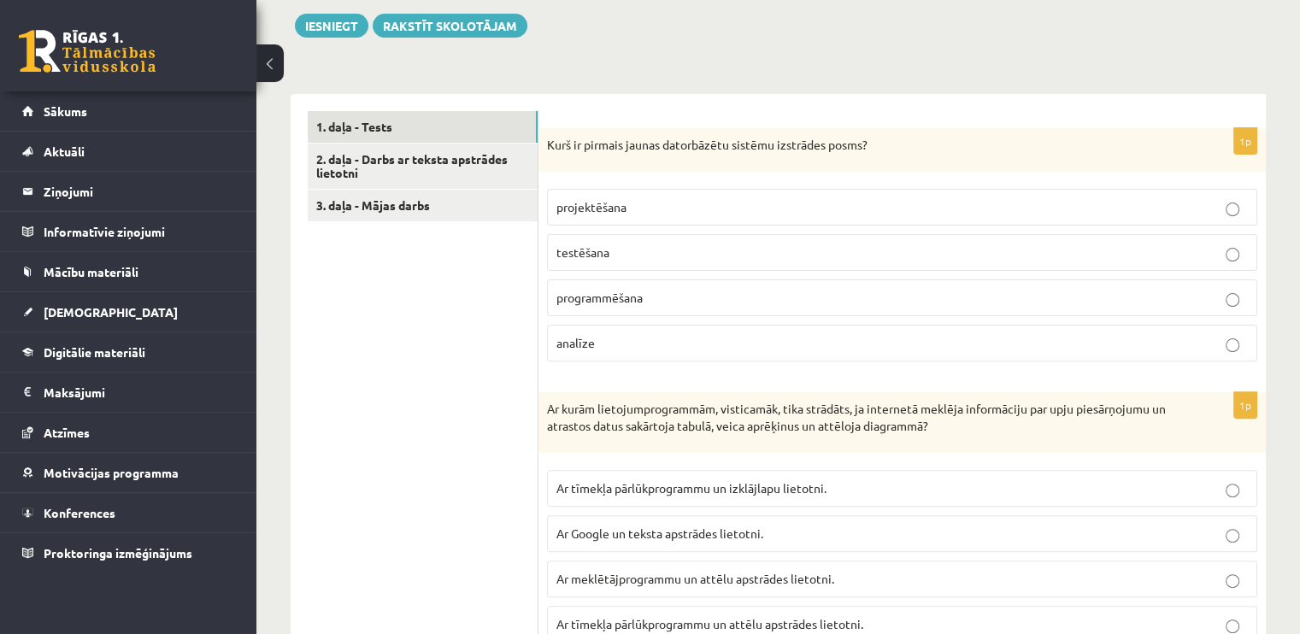
click at [680, 334] on p "analīze" at bounding box center [901, 343] width 691 height 18
click at [448, 170] on link "2. daļa - Darbs ar teksta apstrādes lietotni" at bounding box center [423, 167] width 230 height 46
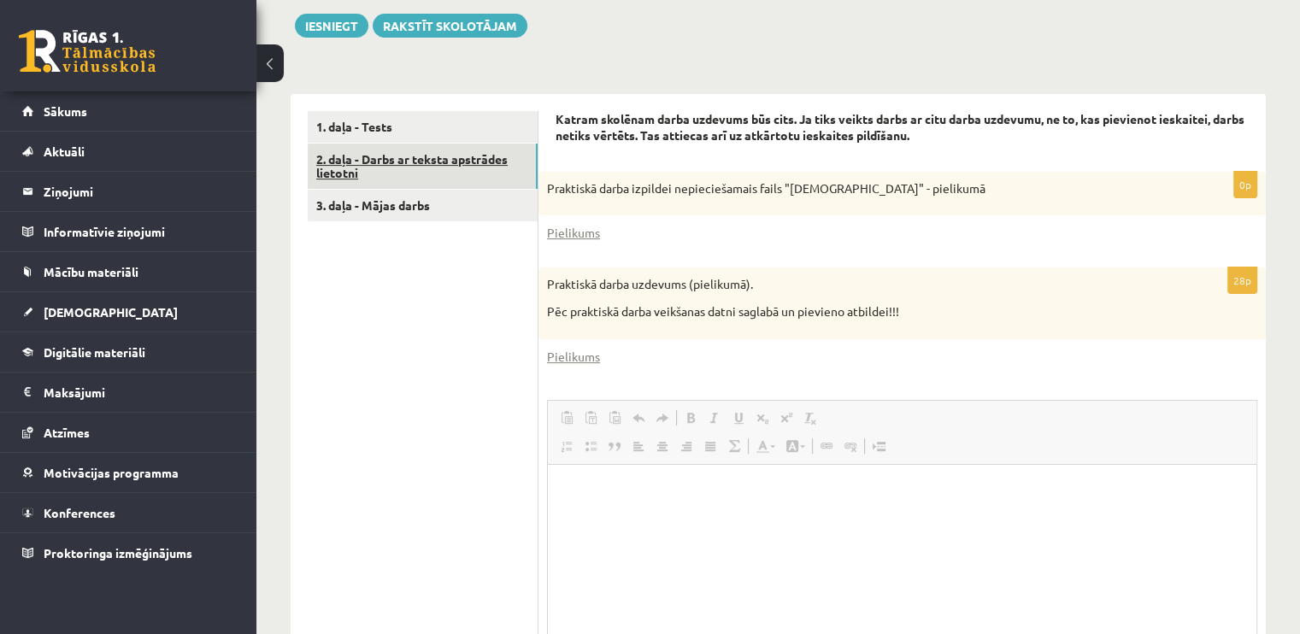
scroll to position [0, 0]
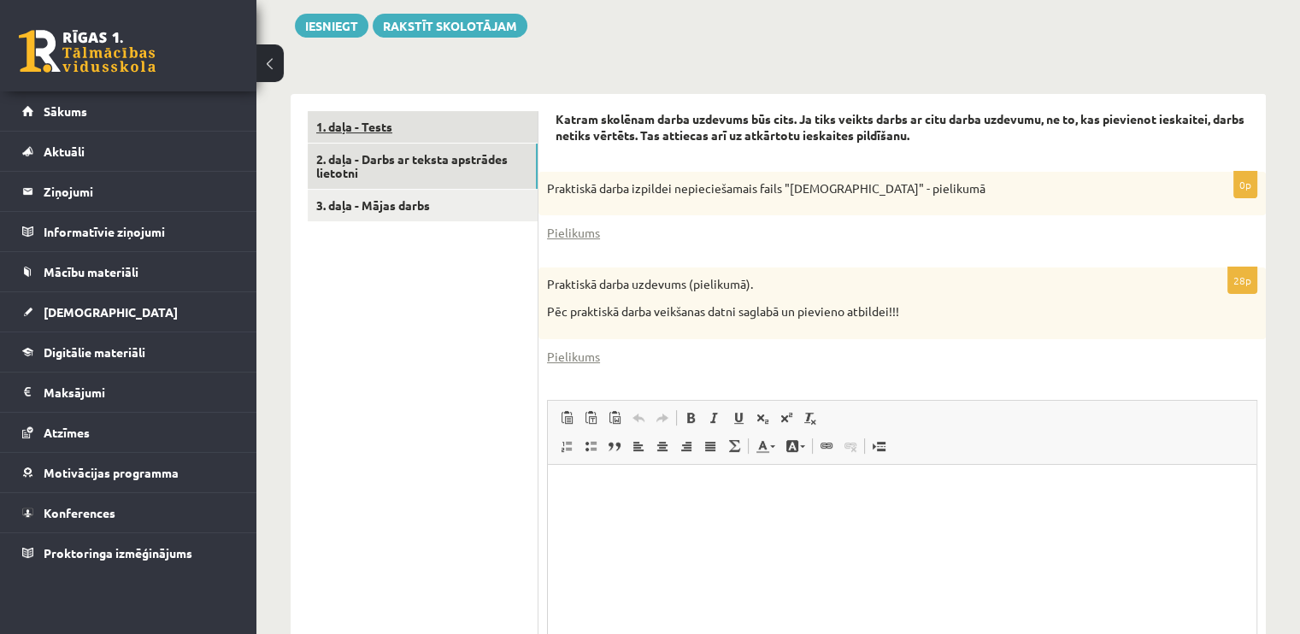
click at [456, 129] on link "1. daļa - Tests" at bounding box center [423, 127] width 230 height 32
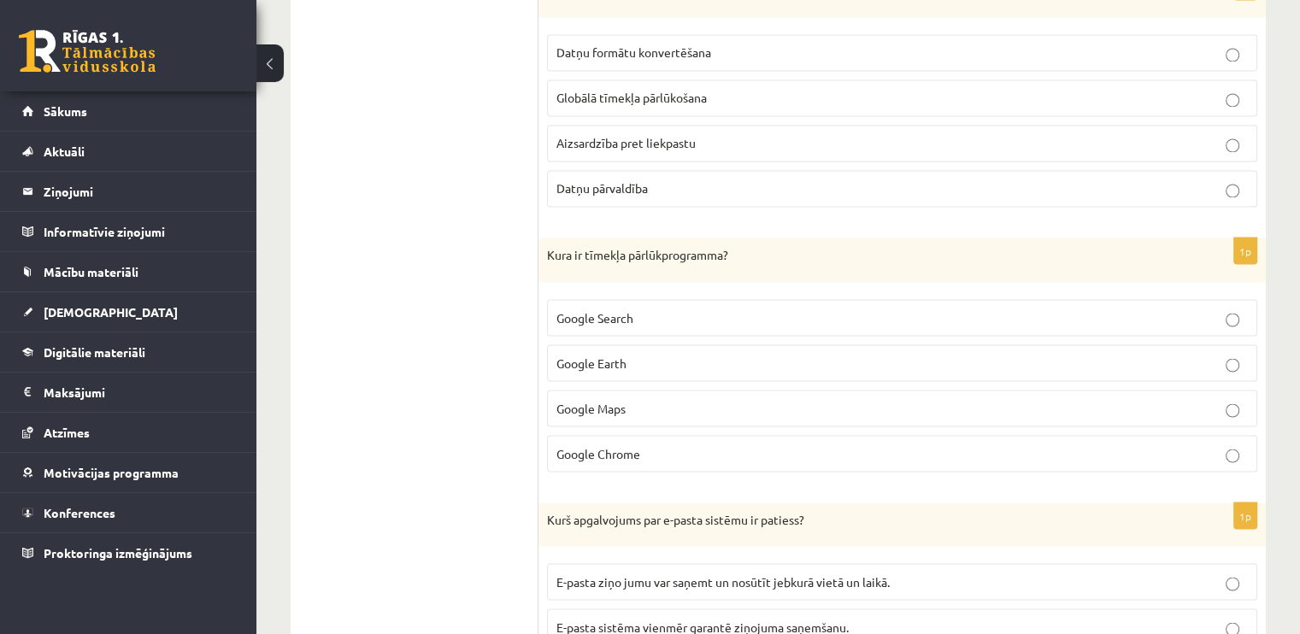
scroll to position [3051, 0]
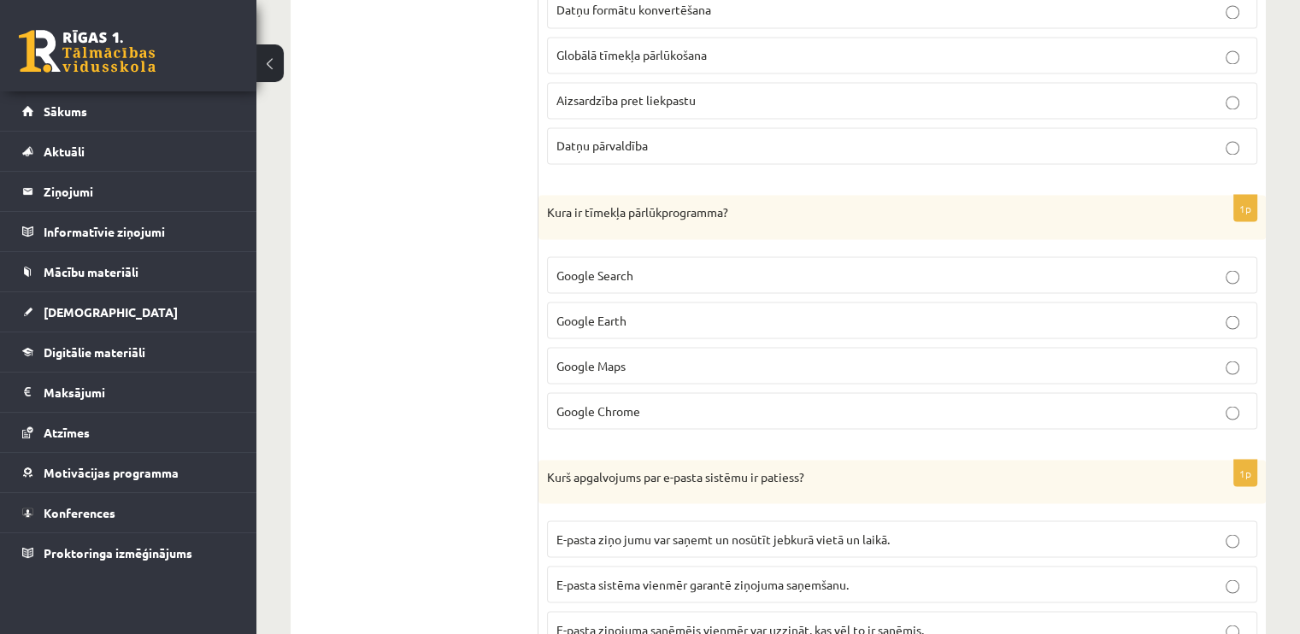
click at [726, 256] on label "Google Search" at bounding box center [902, 274] width 710 height 37
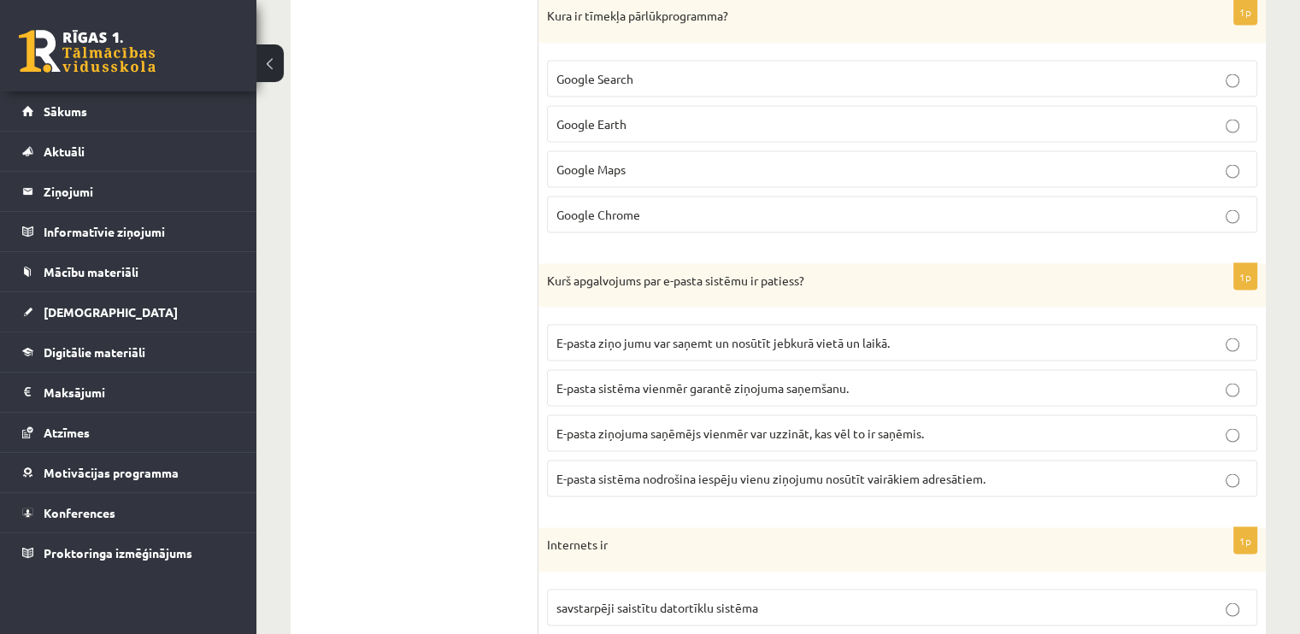
scroll to position [3308, 0]
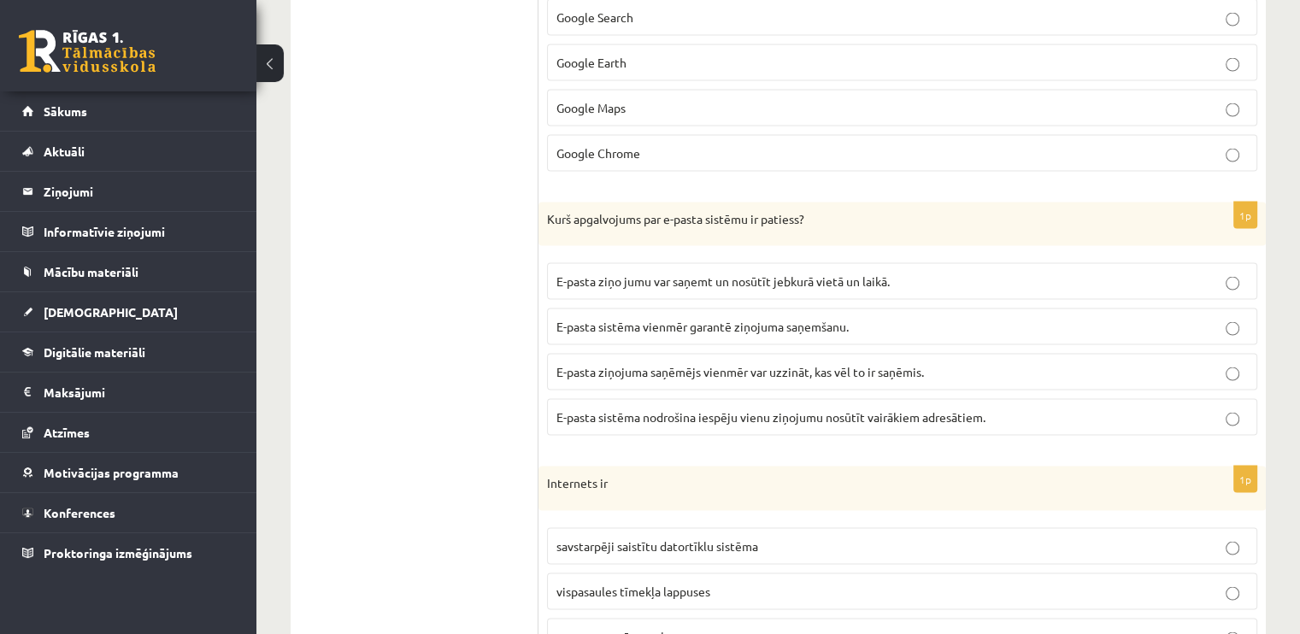
click at [717, 263] on label "E-pasta ziņo jumu var saņemt un nosūtīt jebkurā vietā un laikā." at bounding box center [902, 281] width 710 height 37
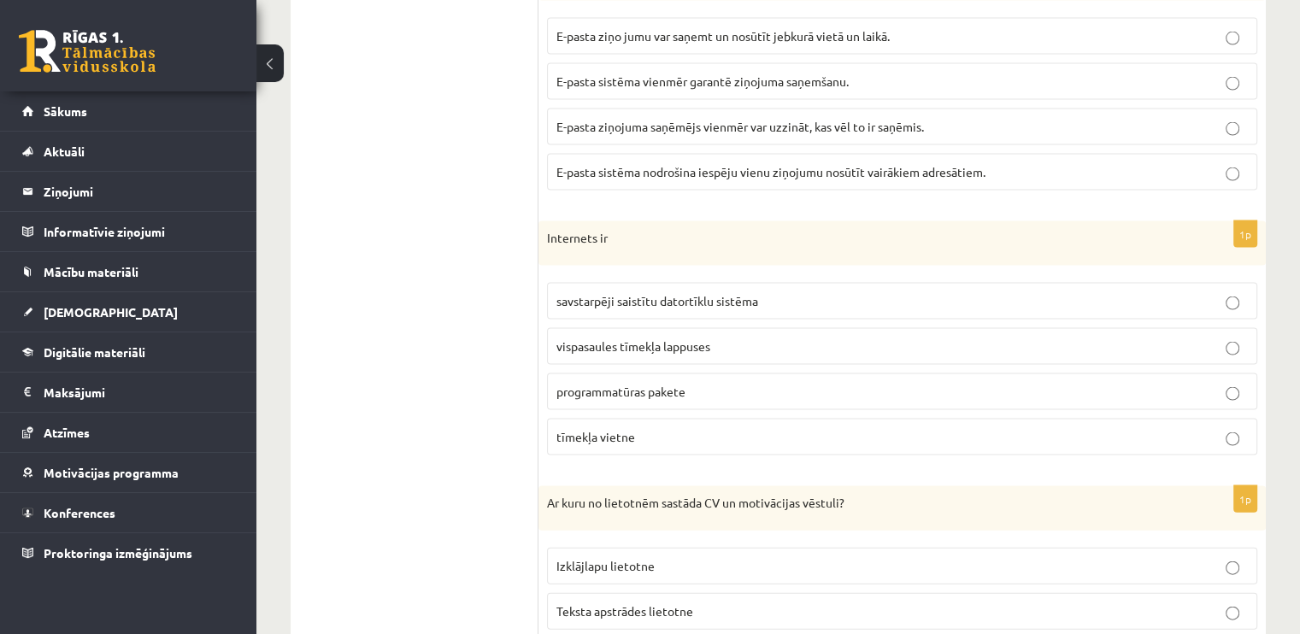
scroll to position [3559, 0]
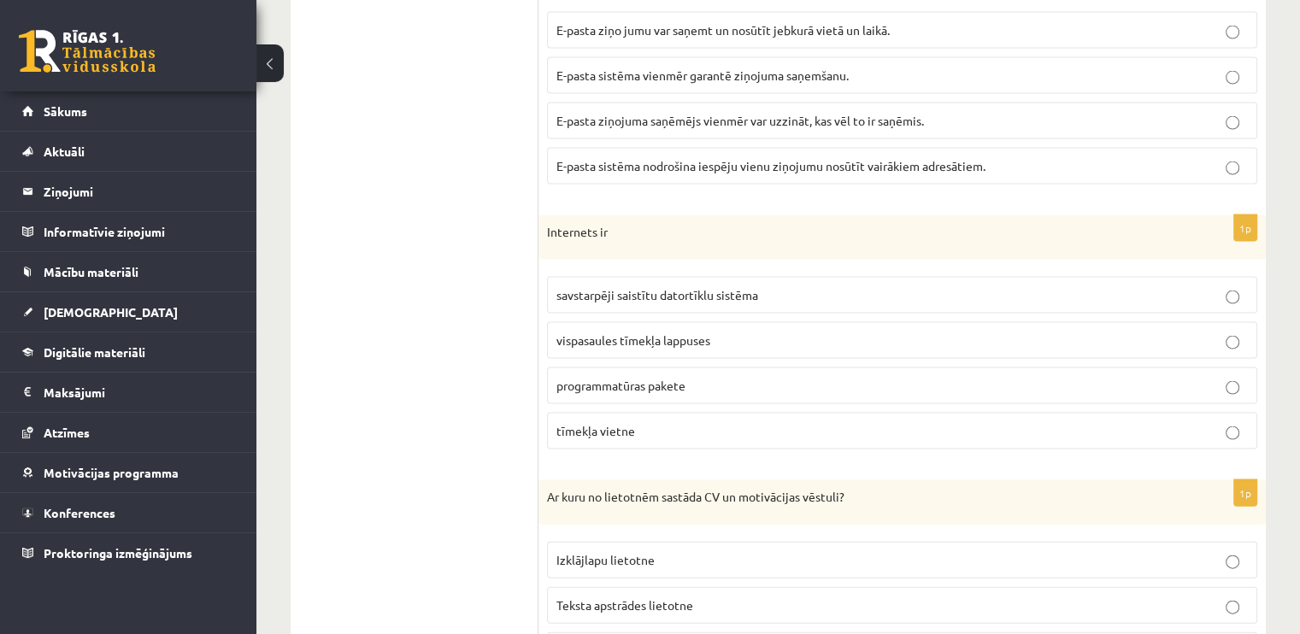
click at [711, 322] on label "vispasaules tīmekļa lappuses" at bounding box center [902, 340] width 710 height 37
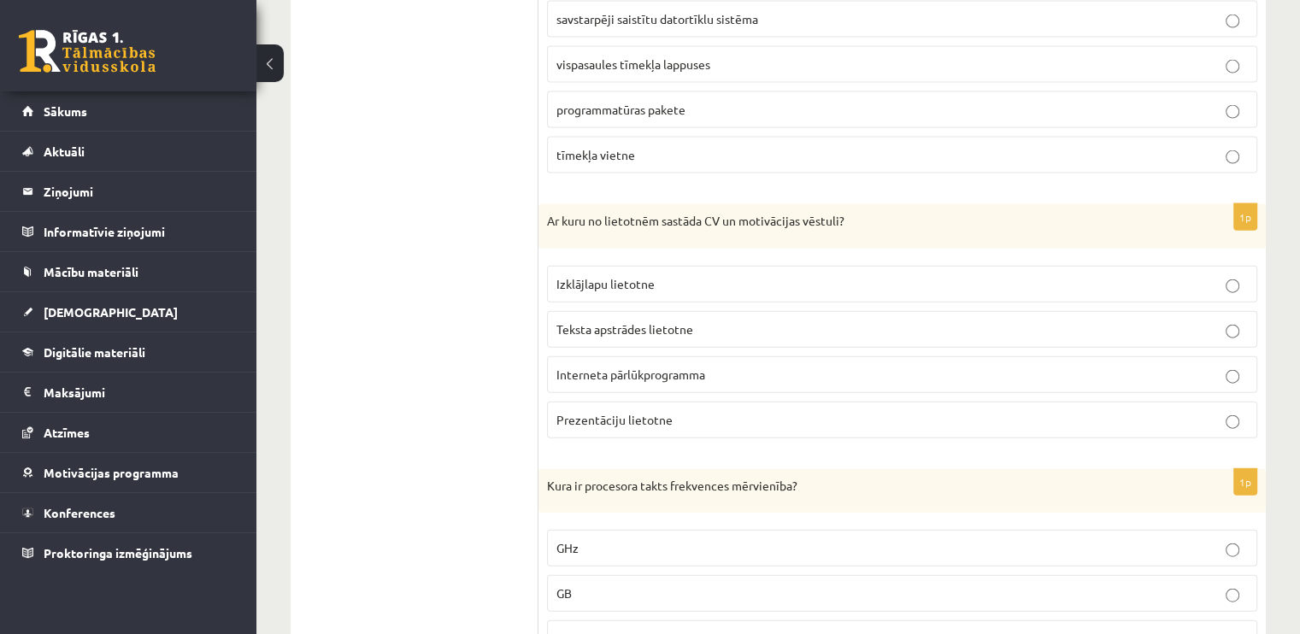
scroll to position [3841, 0]
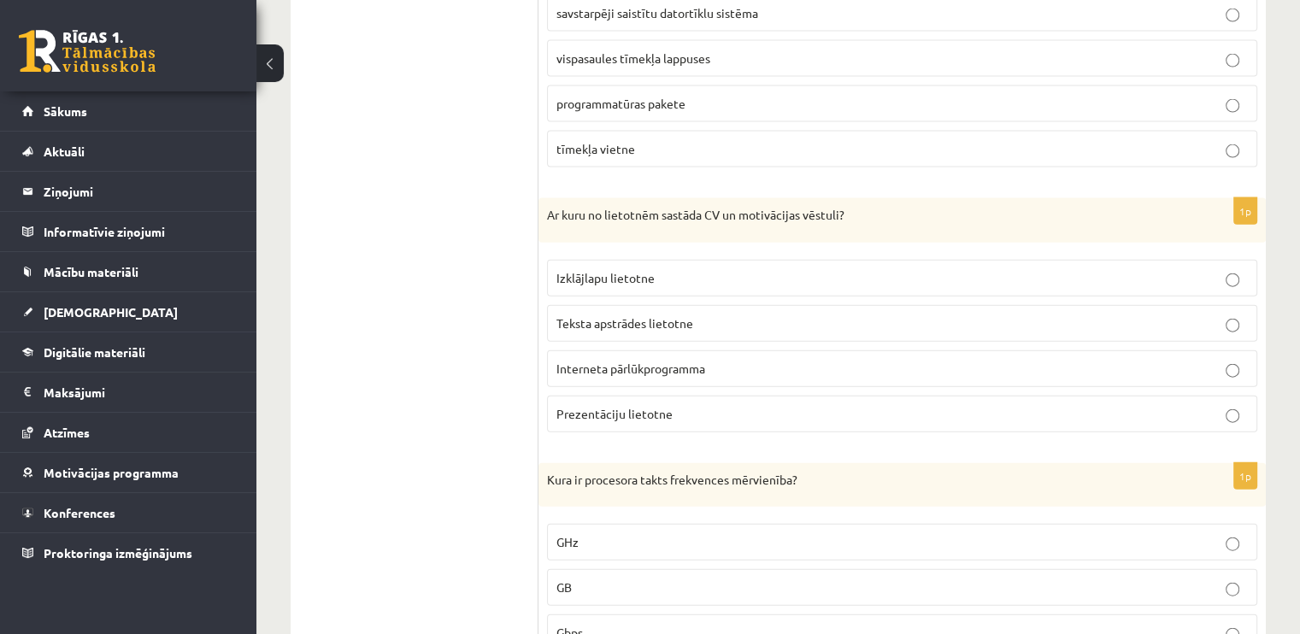
click at [791, 314] on p "Teksta apstrādes lietotne" at bounding box center [901, 323] width 691 height 18
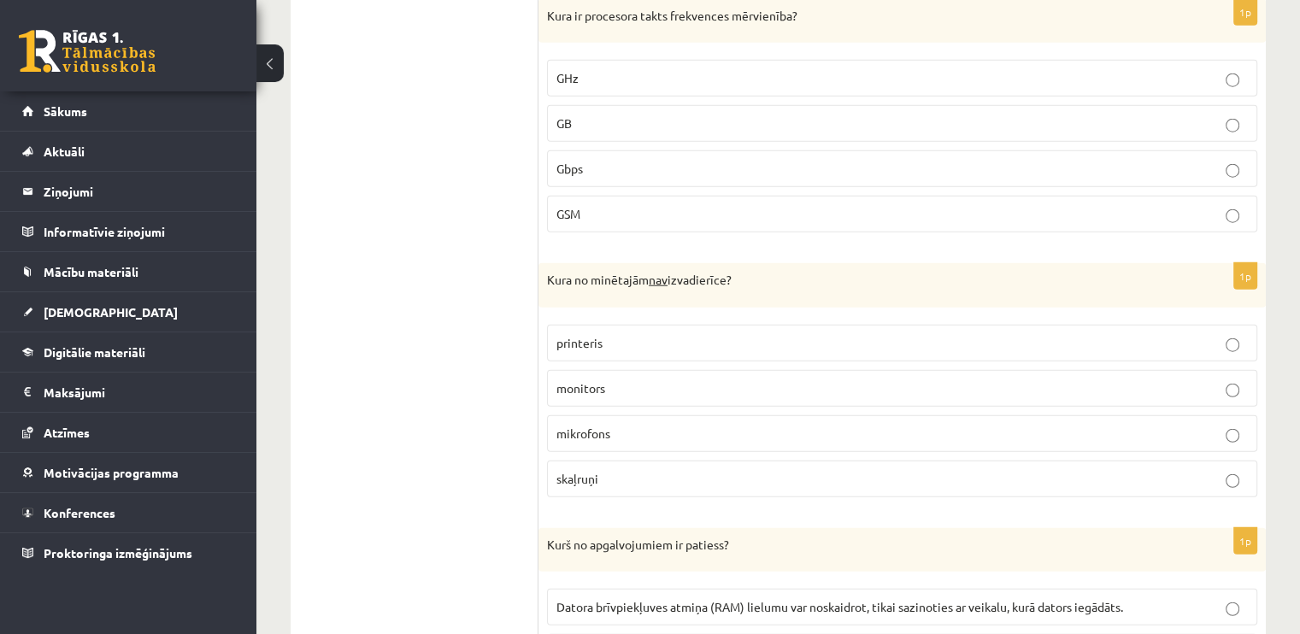
scroll to position [4336, 0]
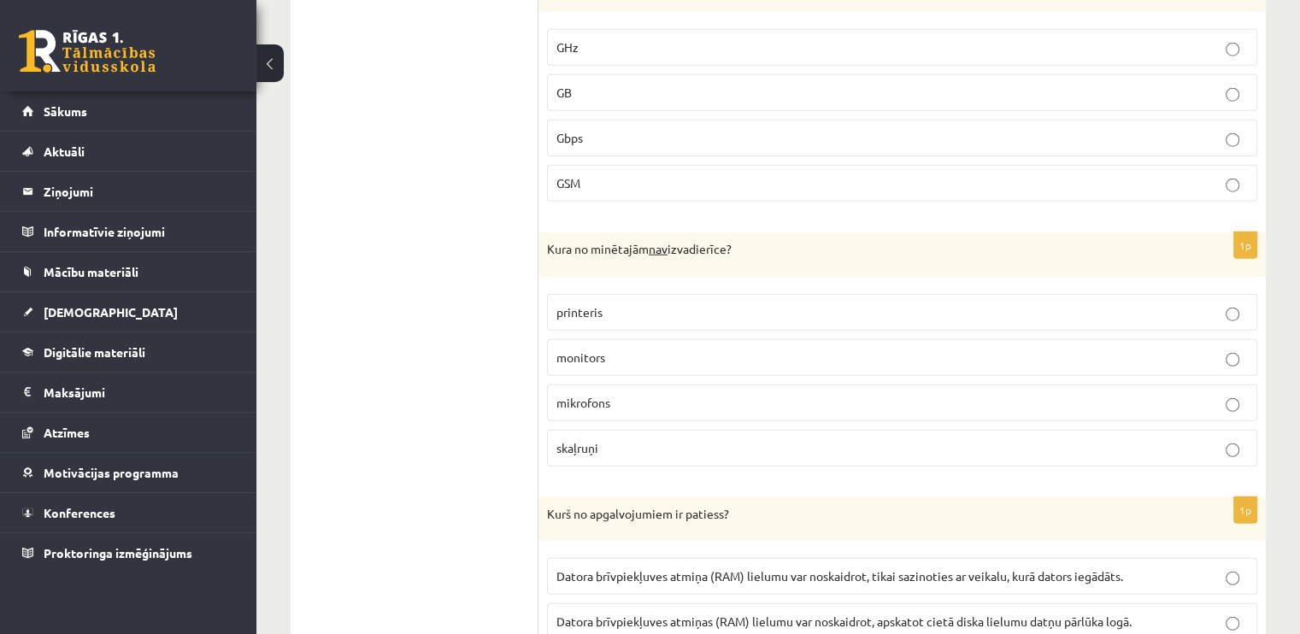
click at [662, 349] on p "monitors" at bounding box center [901, 358] width 691 height 18
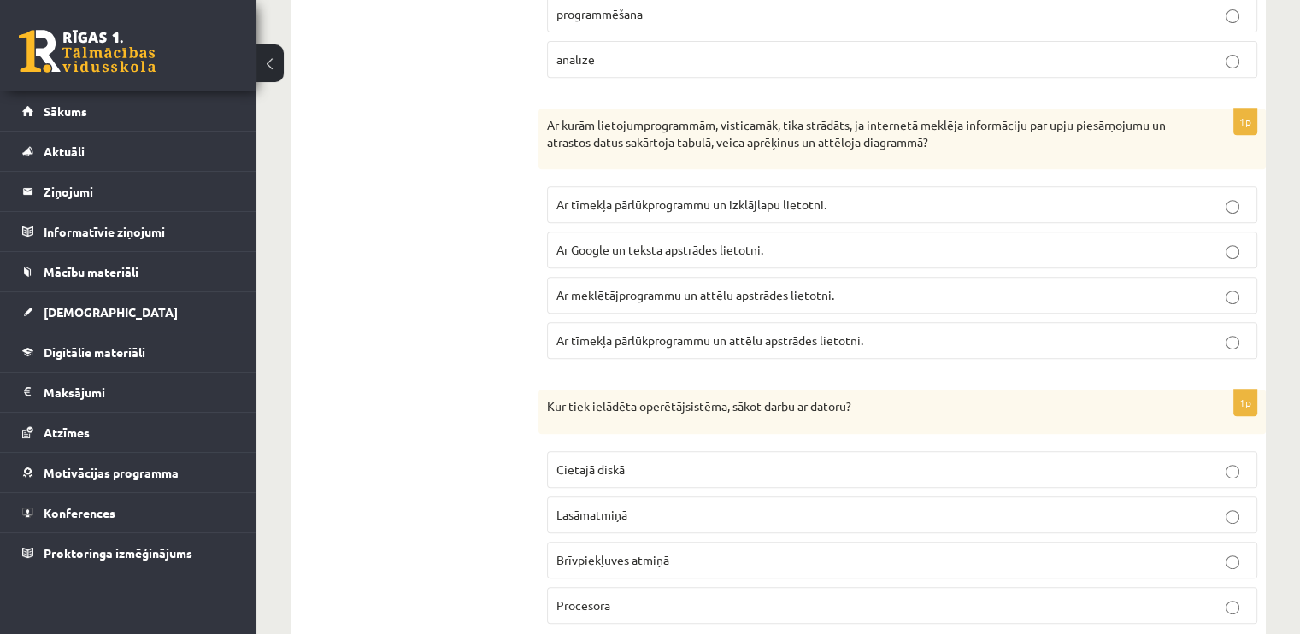
scroll to position [715, 0]
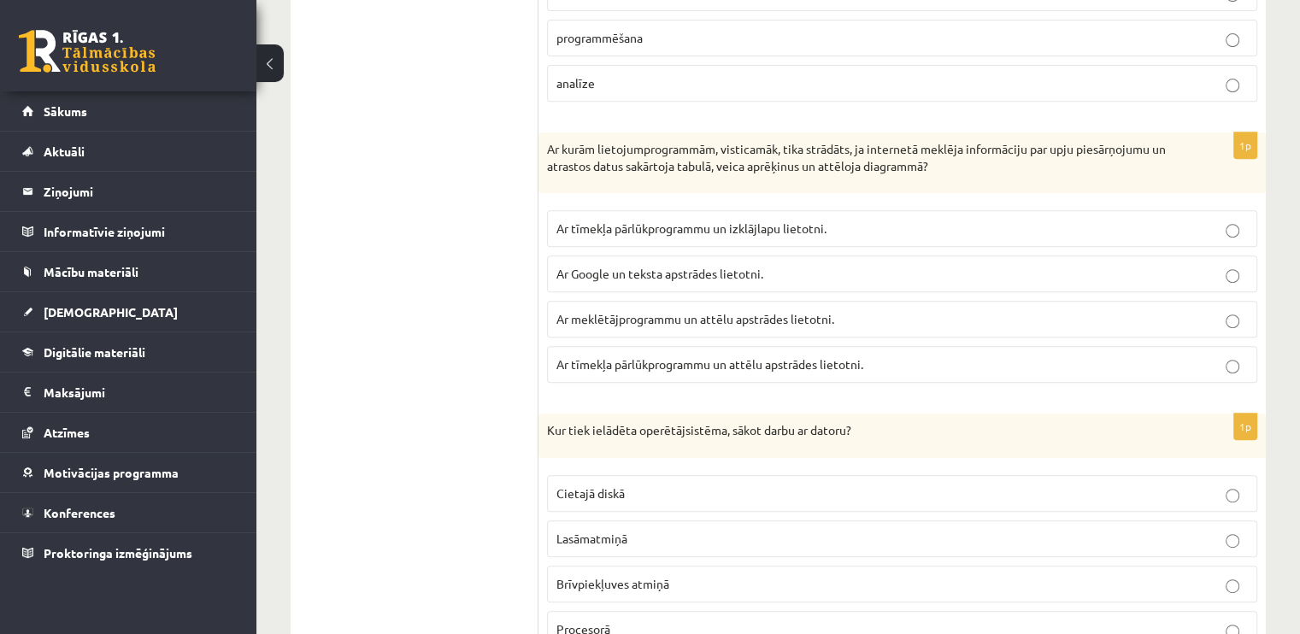
click at [922, 313] on p "Ar meklētājprogrammu un attēlu apstrādes lietotni." at bounding box center [901, 319] width 691 height 18
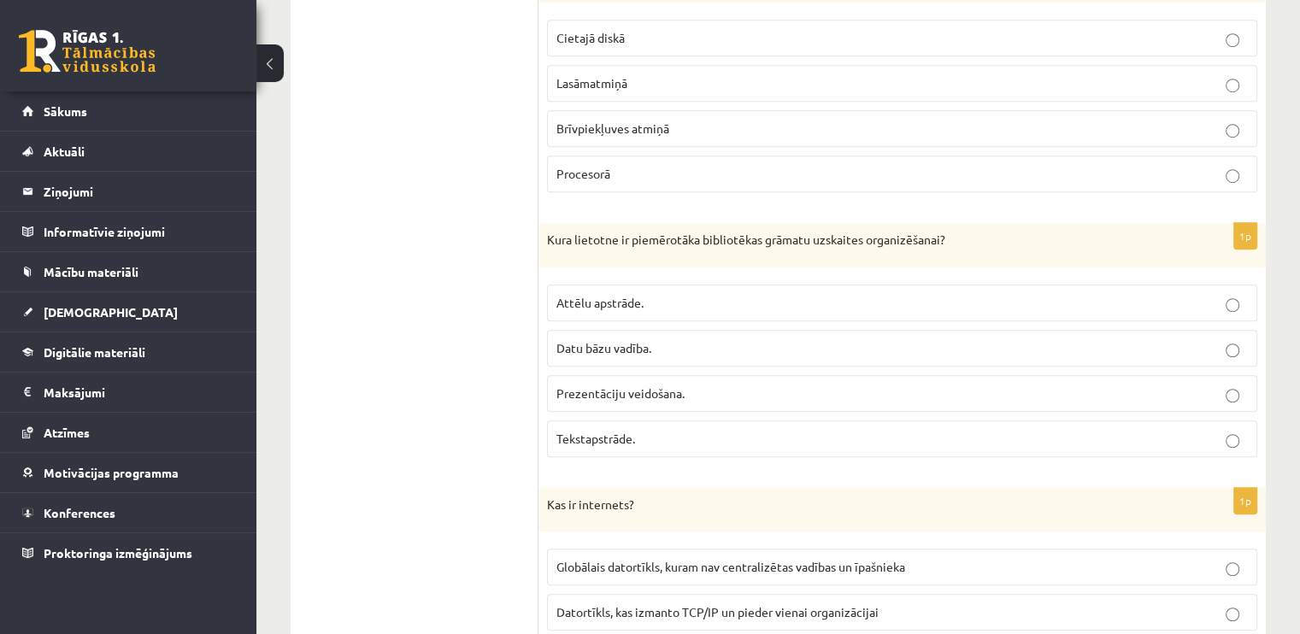
scroll to position [1159, 0]
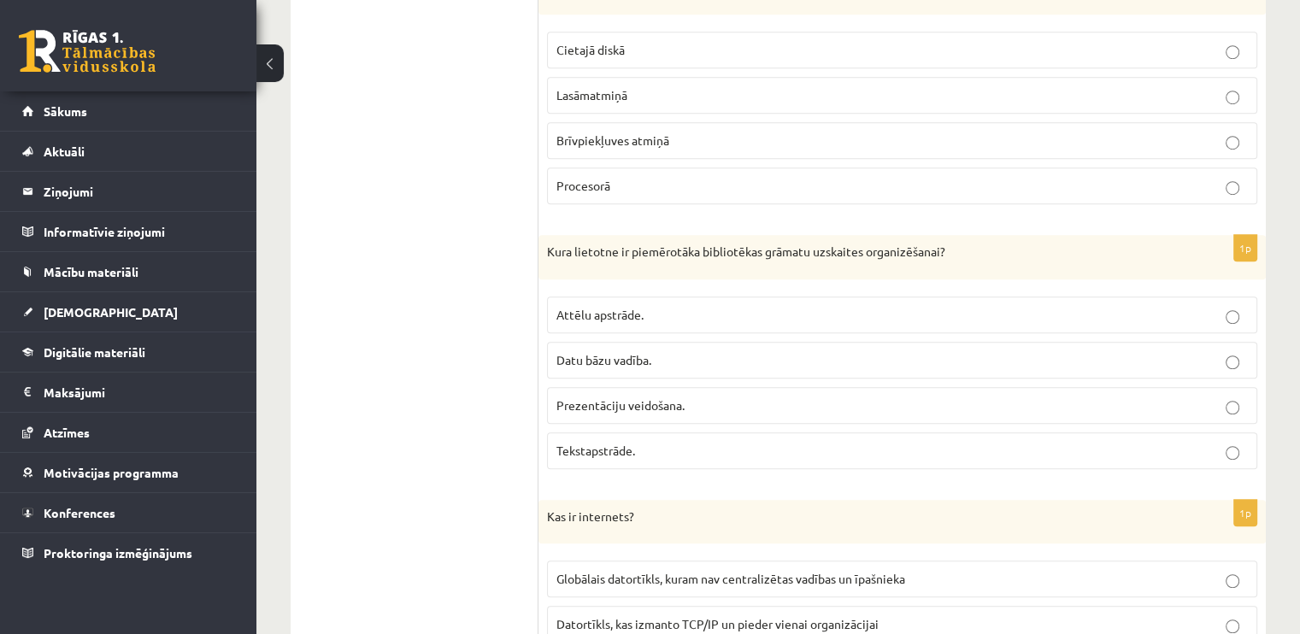
click at [960, 351] on p "Datu bāzu vadība." at bounding box center [901, 360] width 691 height 18
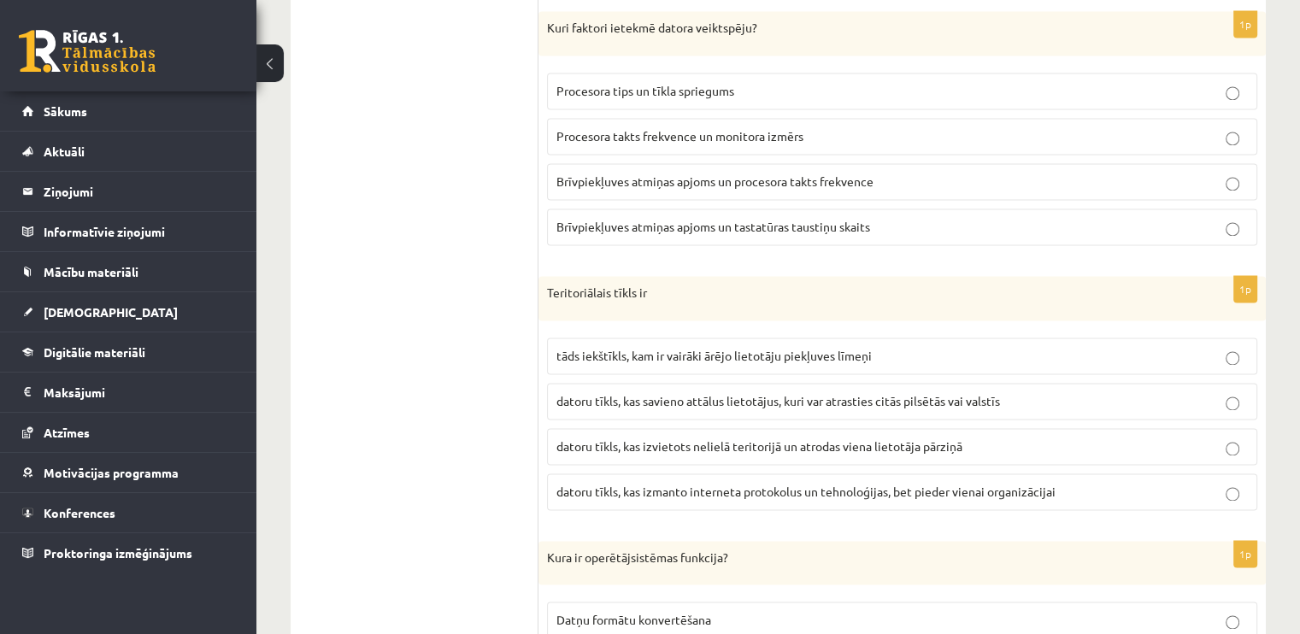
scroll to position [2538, 0]
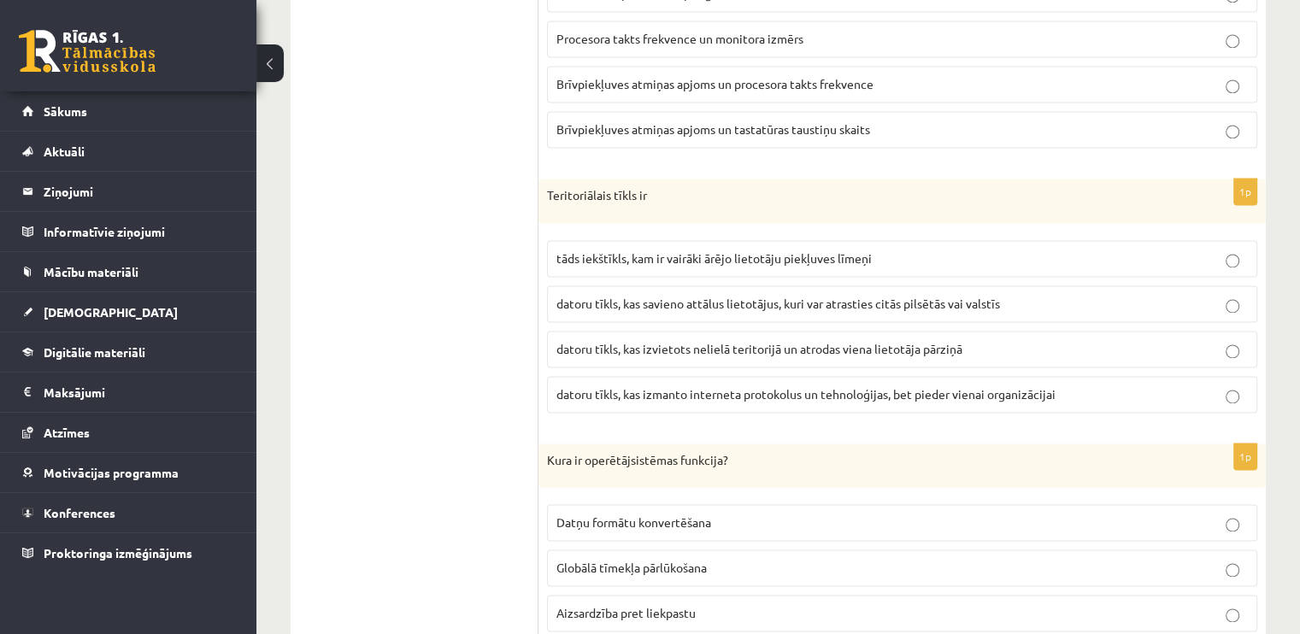
click at [884, 295] on p "datoru tīkls, kas savieno attālus lietotājus, kuri var atrasties citās pilsētās…" at bounding box center [901, 304] width 691 height 18
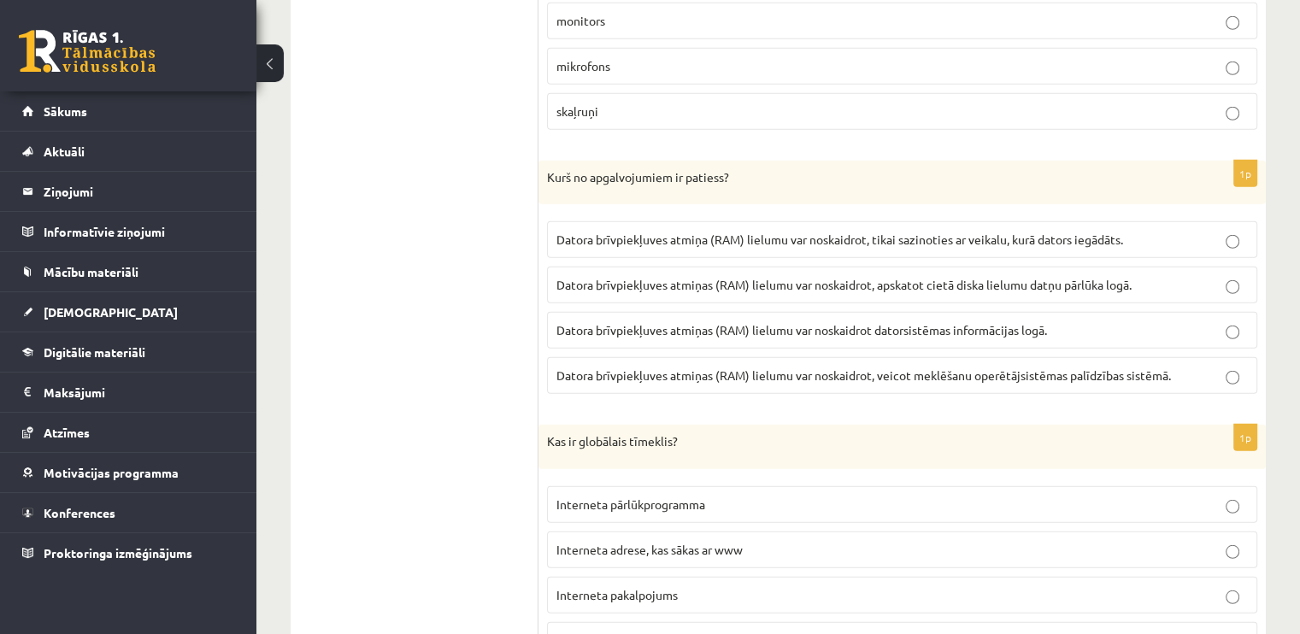
scroll to position [4738, 0]
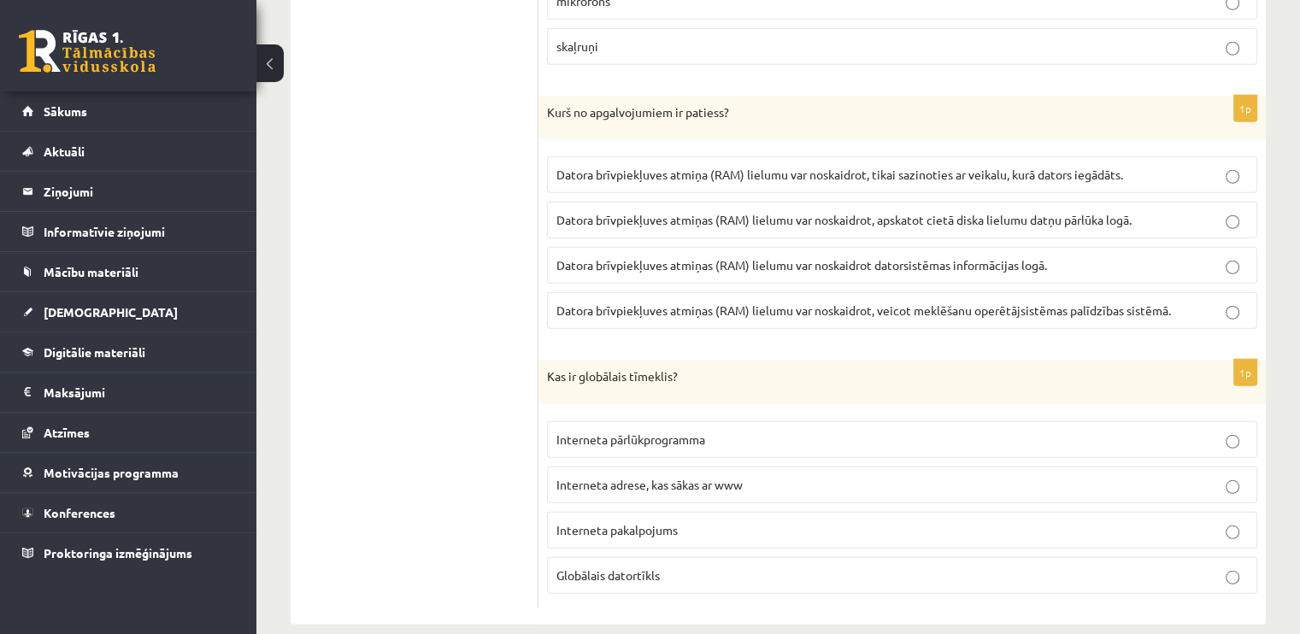
click at [984, 467] on label "Interneta adrese, kas sākas ar www" at bounding box center [902, 485] width 710 height 37
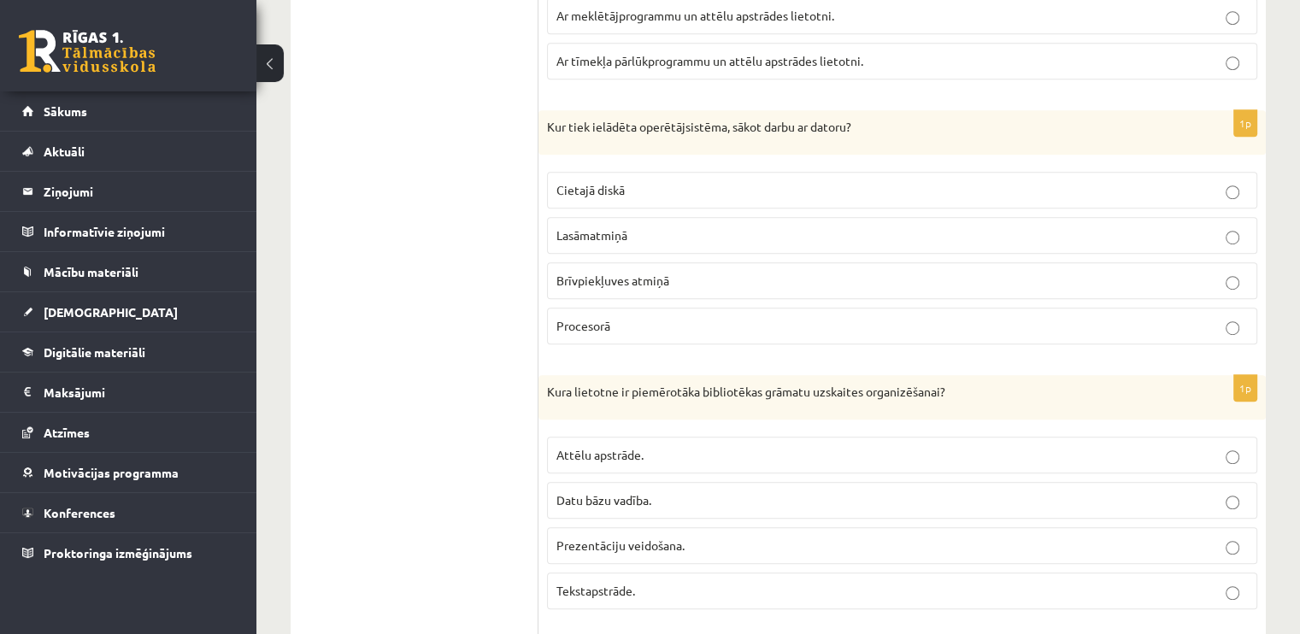
scroll to position [957, 0]
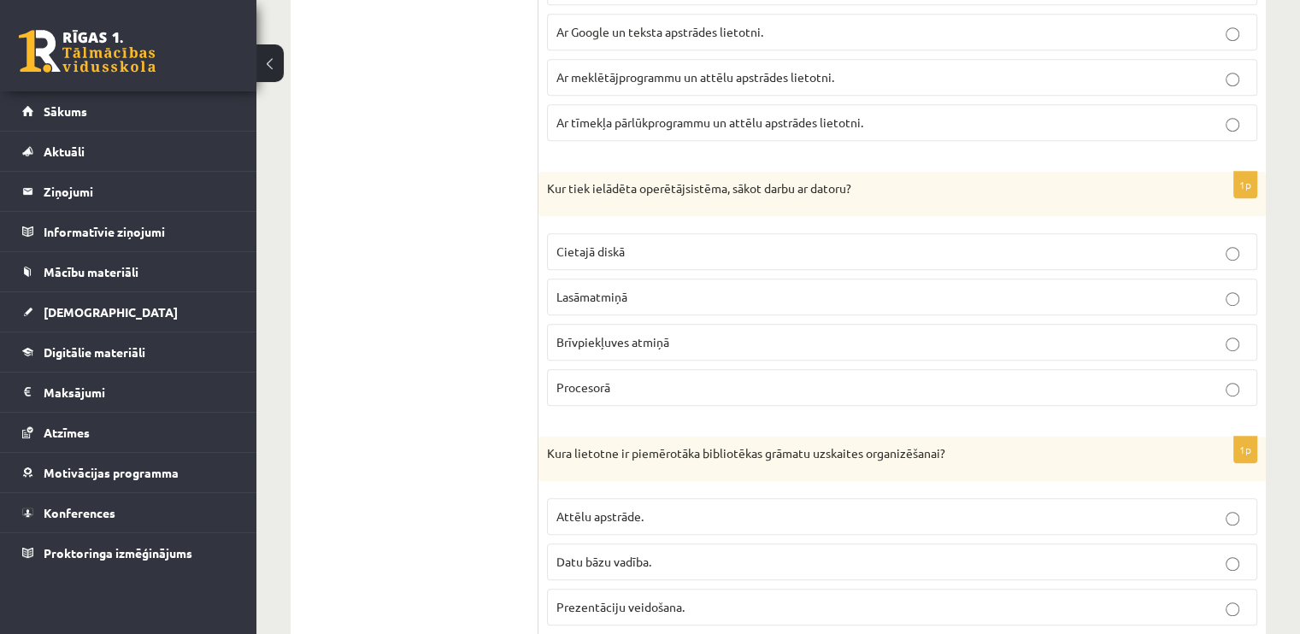
click at [1047, 234] on label "Cietajā diskā" at bounding box center [902, 251] width 710 height 37
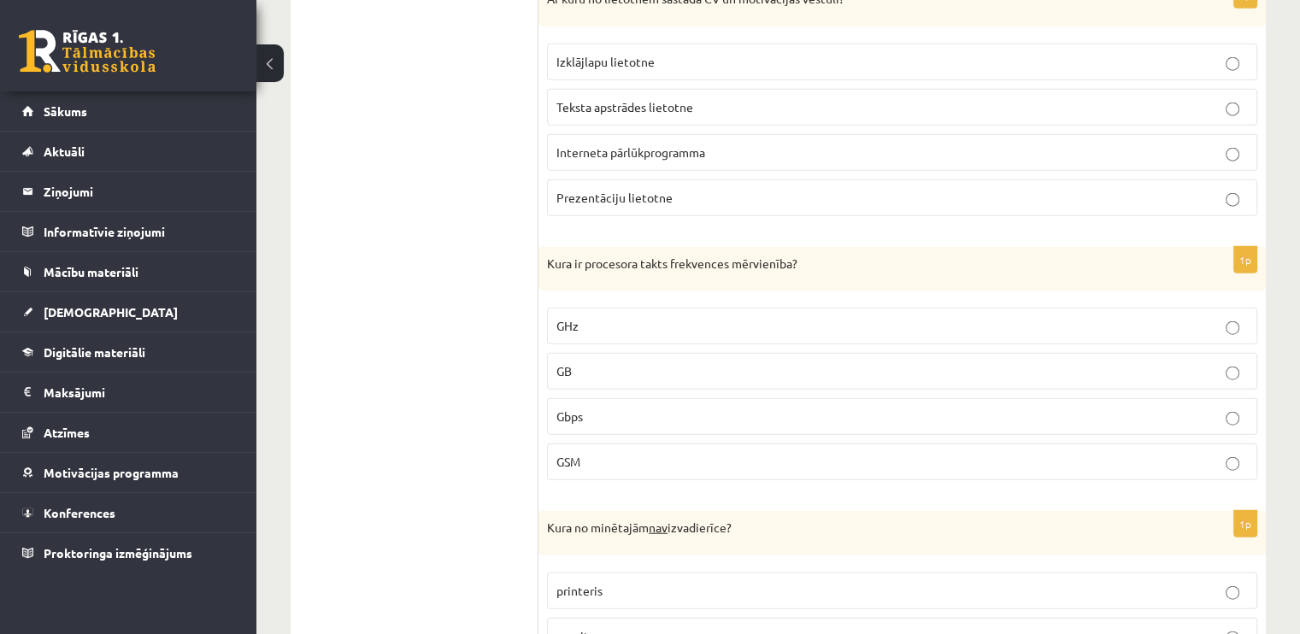
scroll to position [4088, 0]
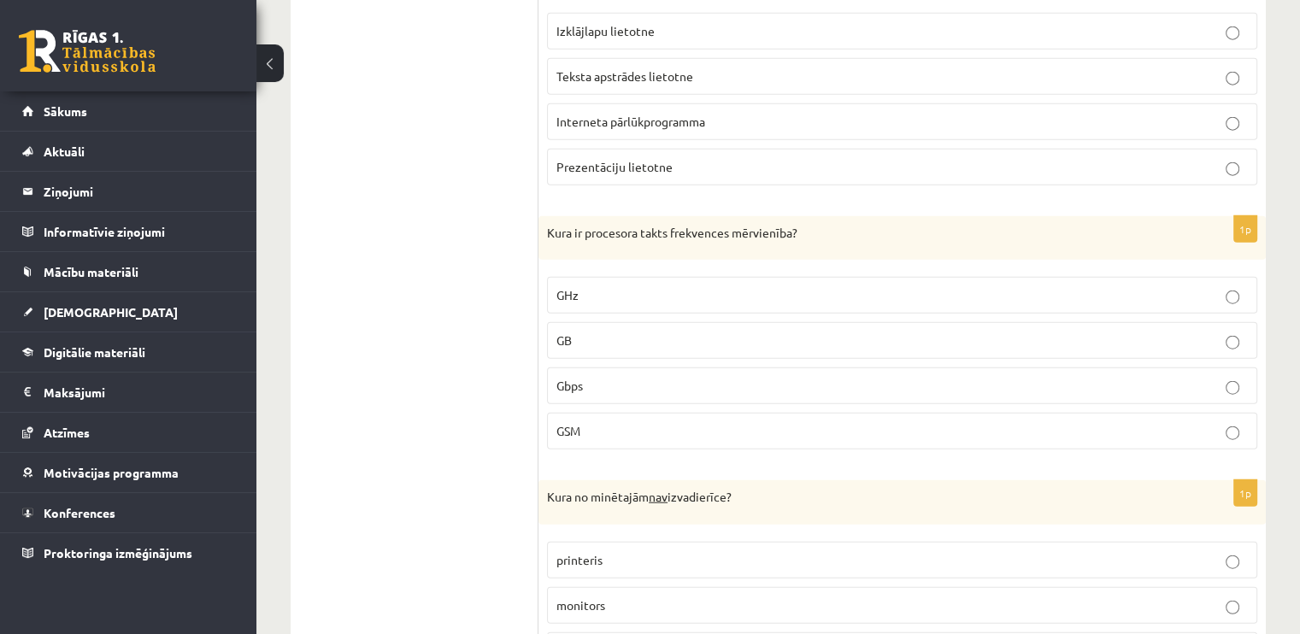
click at [755, 277] on label "GHz" at bounding box center [902, 295] width 710 height 37
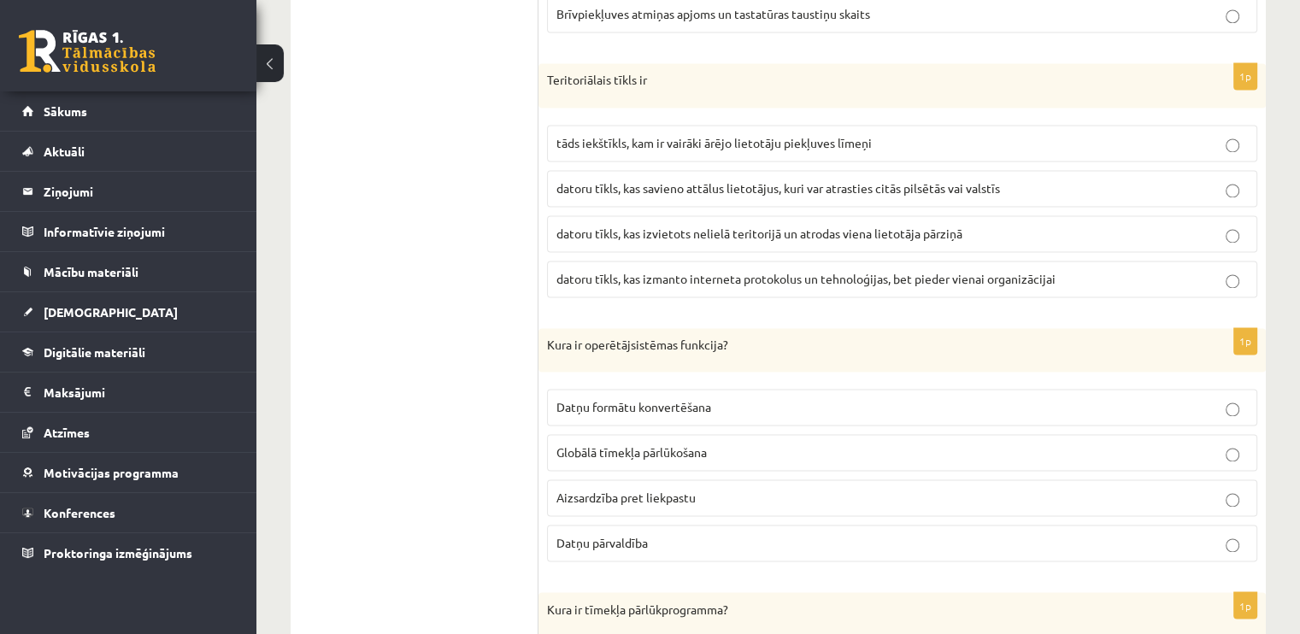
scroll to position [2708, 0]
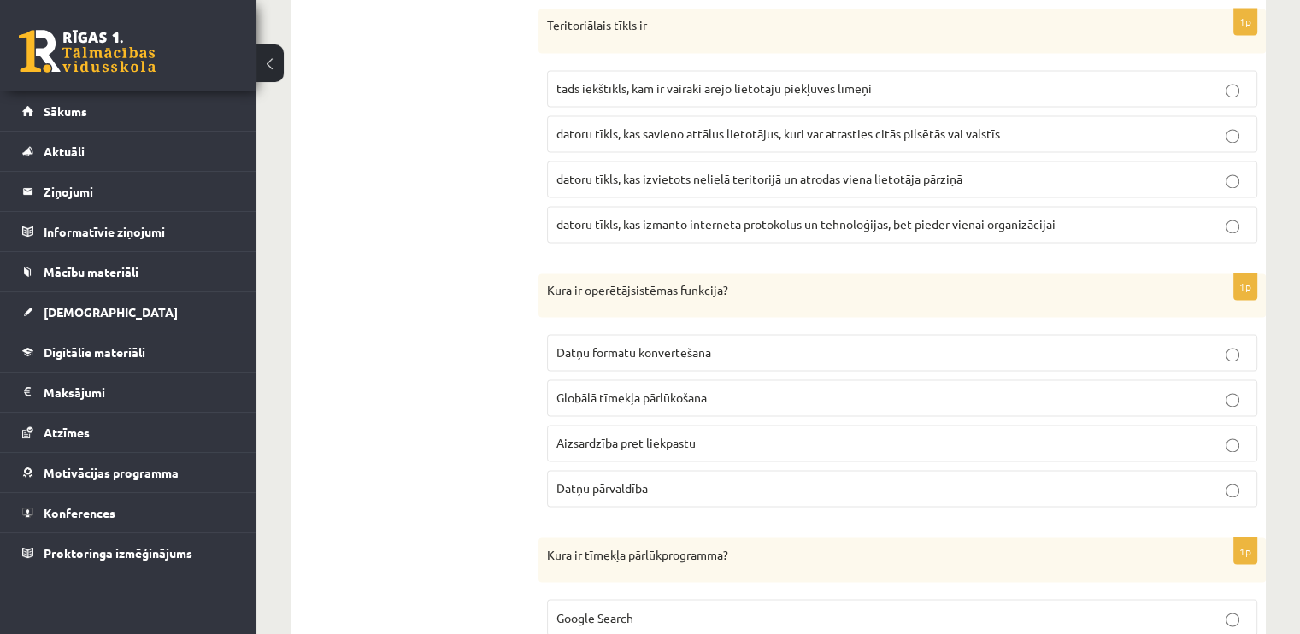
click at [1009, 479] on p "Datņu pārvaldība" at bounding box center [901, 488] width 691 height 18
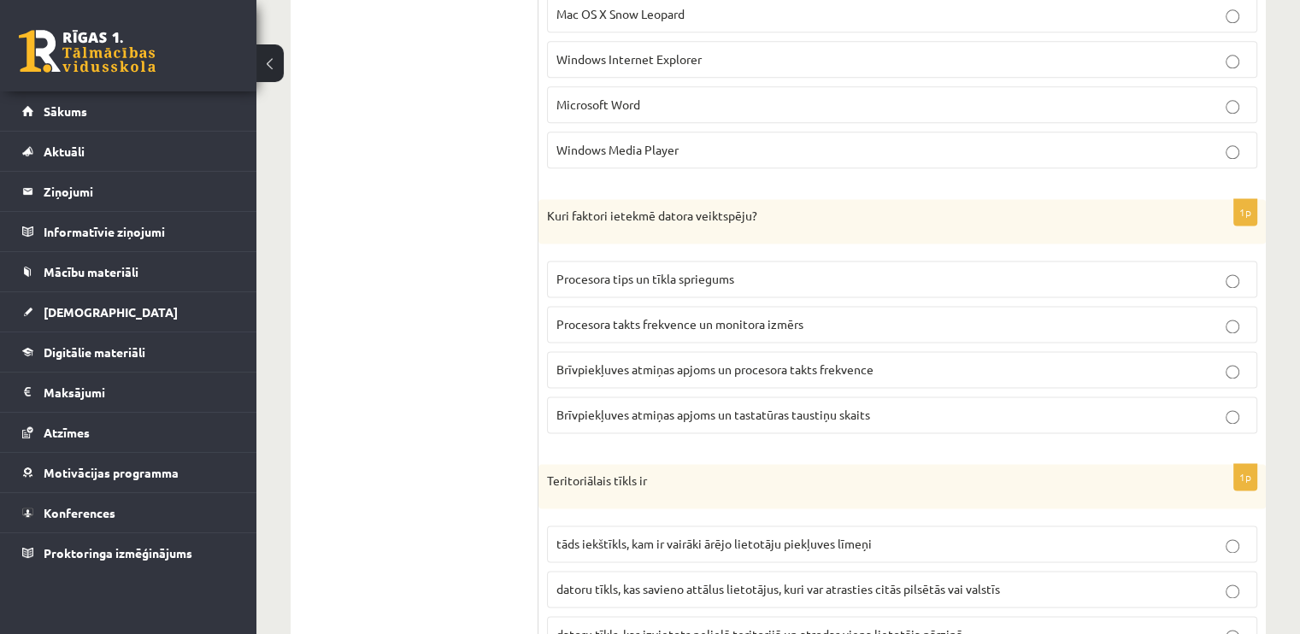
scroll to position [2241, 0]
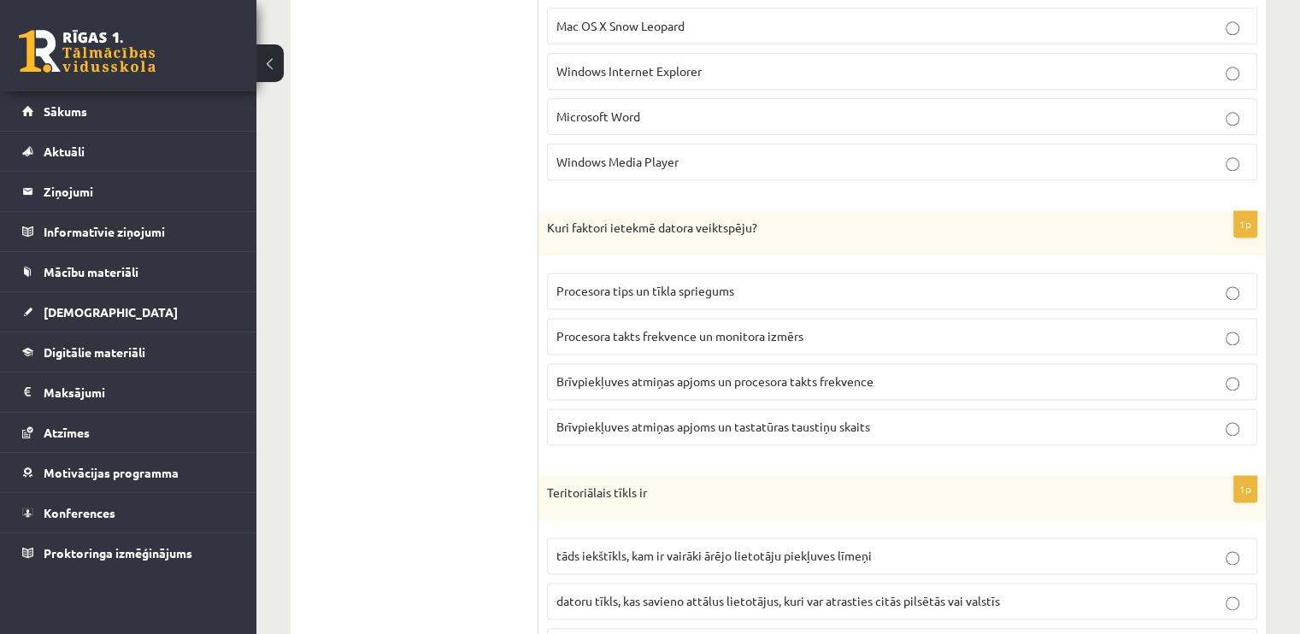
click at [726, 286] on span "Procesora tips un tīkla spriegums" at bounding box center [645, 290] width 178 height 15
click at [994, 363] on label "Brīvpiekļuves atmiņas apjoms un procesora takts frekvence" at bounding box center [902, 381] width 710 height 37
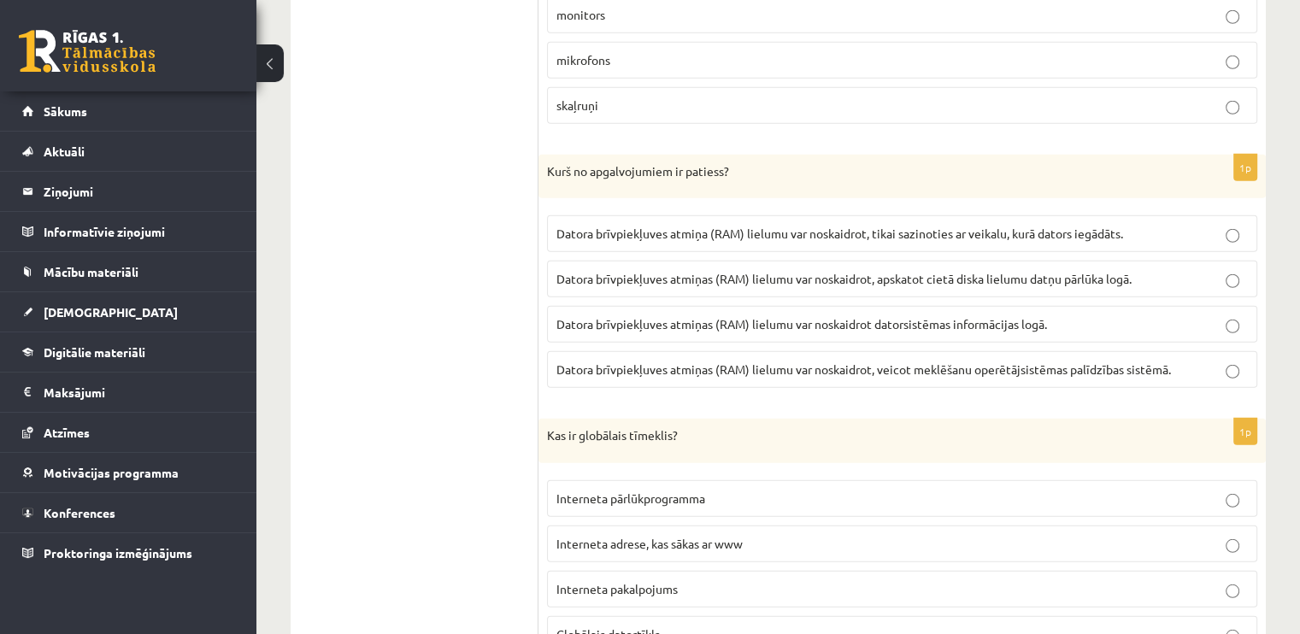
scroll to position [4557, 0]
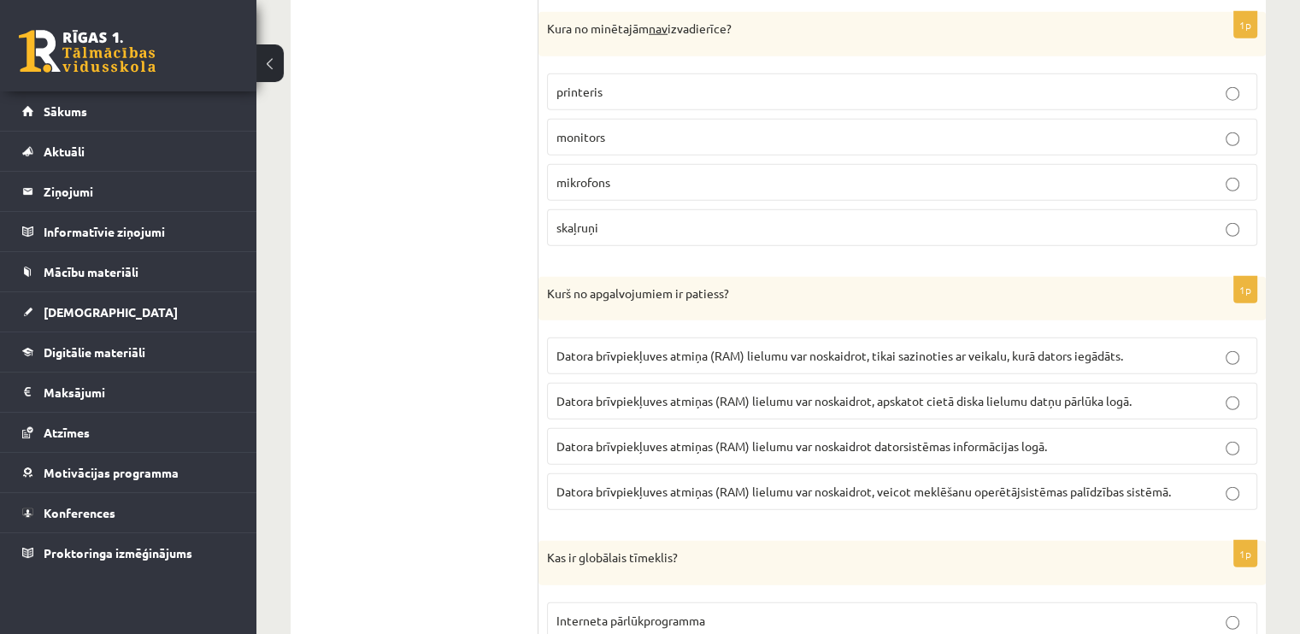
click at [1065, 438] on p "Datora brīvpiekļuves atmiņas (RAM) lielumu var noskaidrot datorsistēmas informā…" at bounding box center [901, 447] width 691 height 18
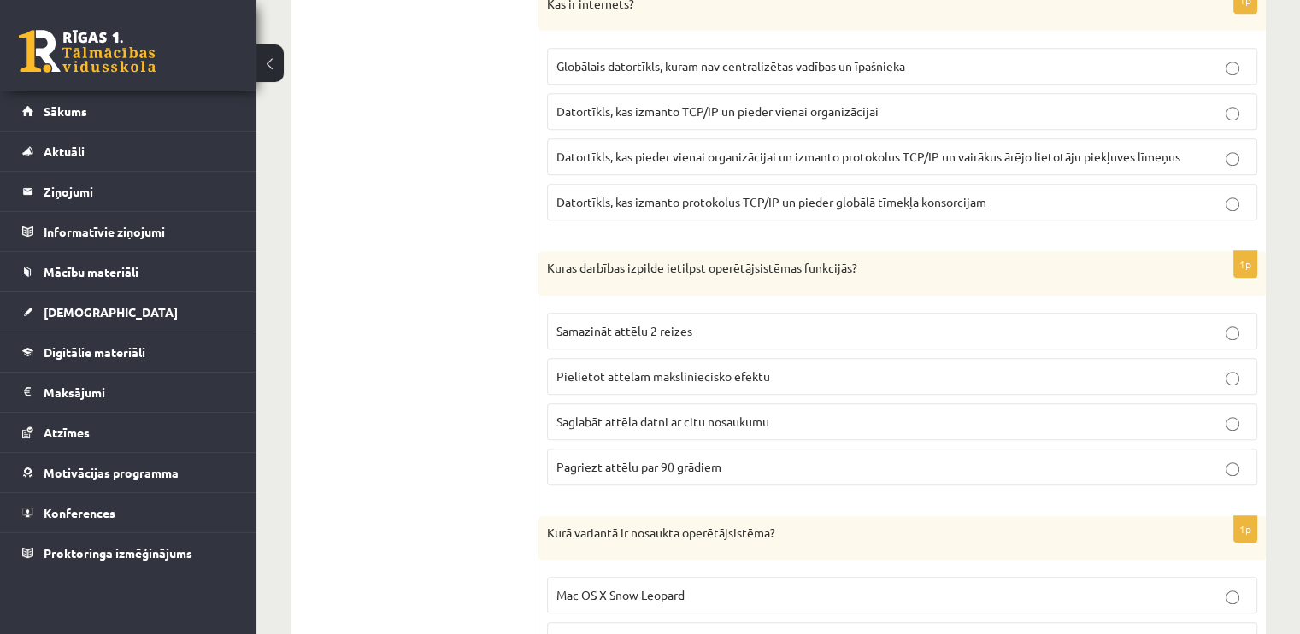
scroll to position [1574, 0]
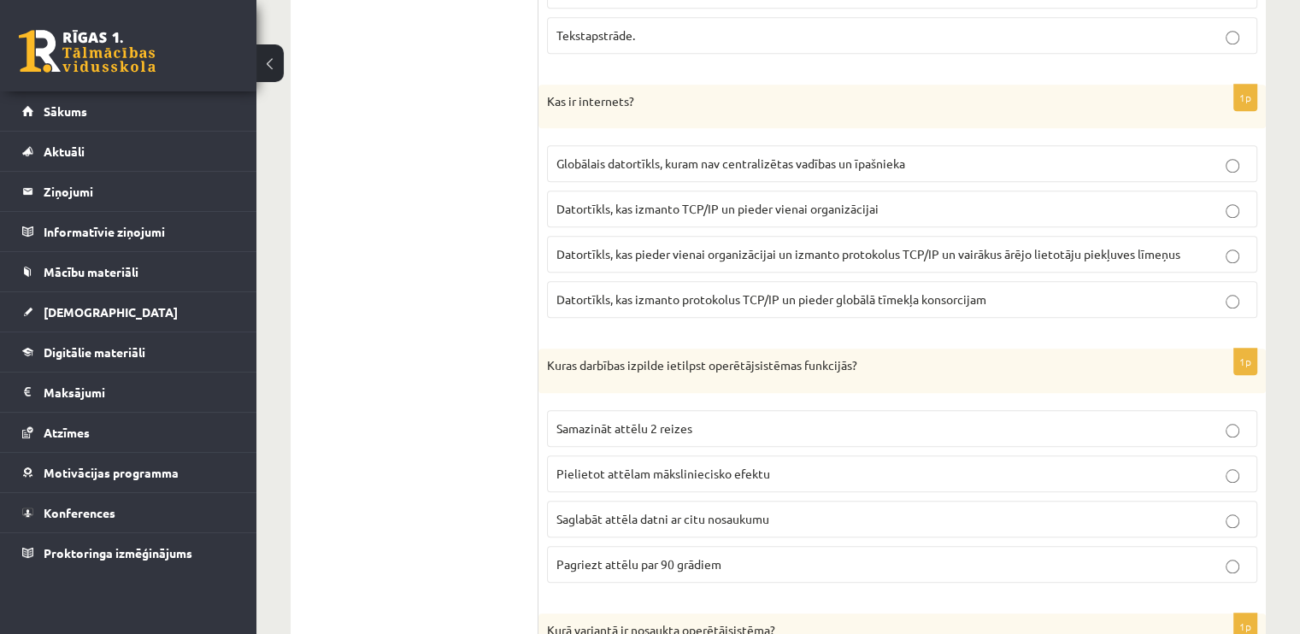
click at [1021, 245] on p "Datortīkls, kas pieder vienai organizācijai un izmanto protokolus TCP/IP un vai…" at bounding box center [901, 254] width 691 height 18
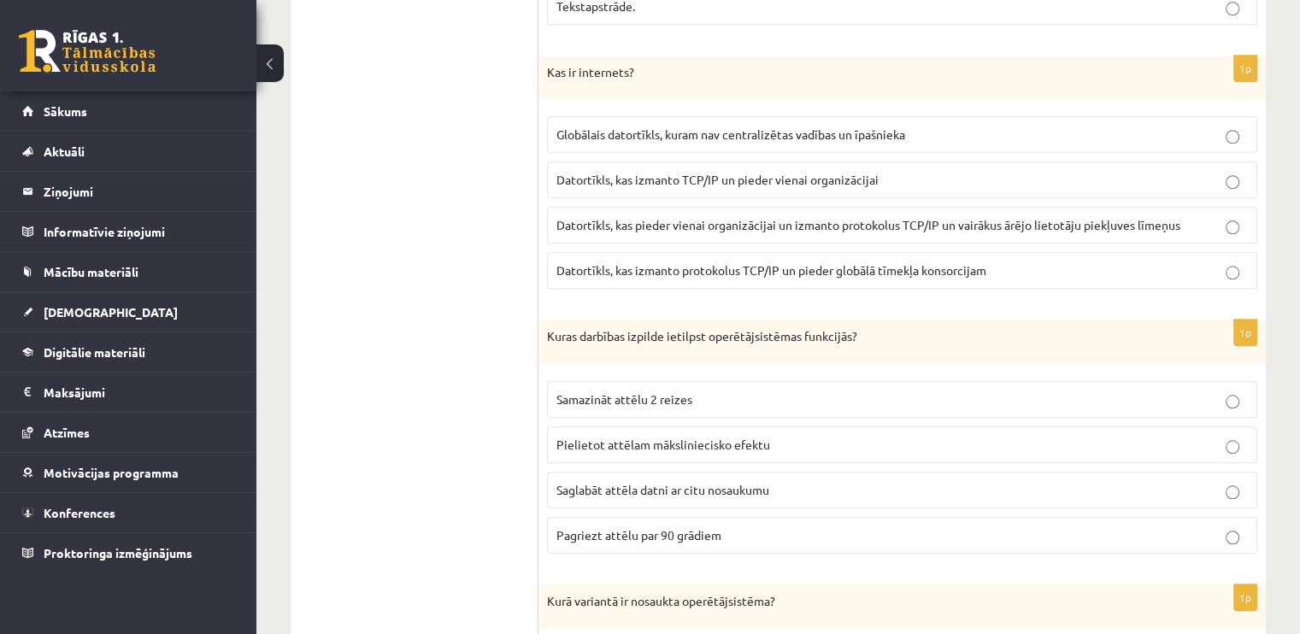
scroll to position [1689, 0]
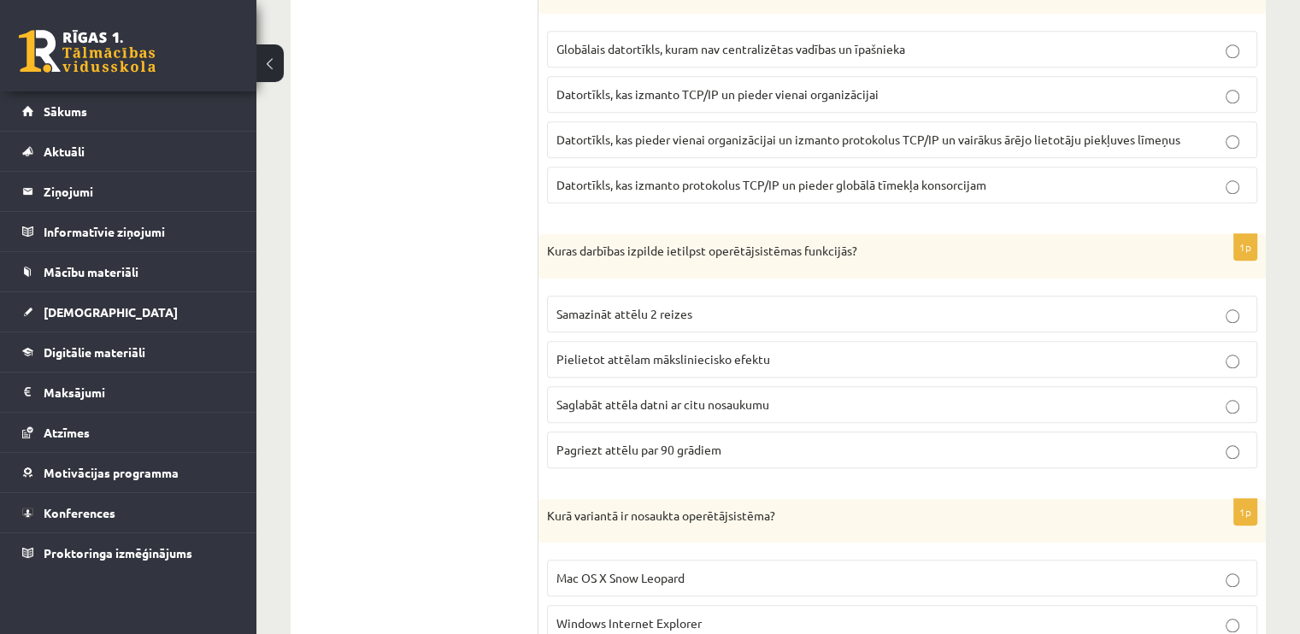
click at [724, 397] on span "Saglabāt attēla datni ar citu nosaukumu" at bounding box center [662, 404] width 213 height 15
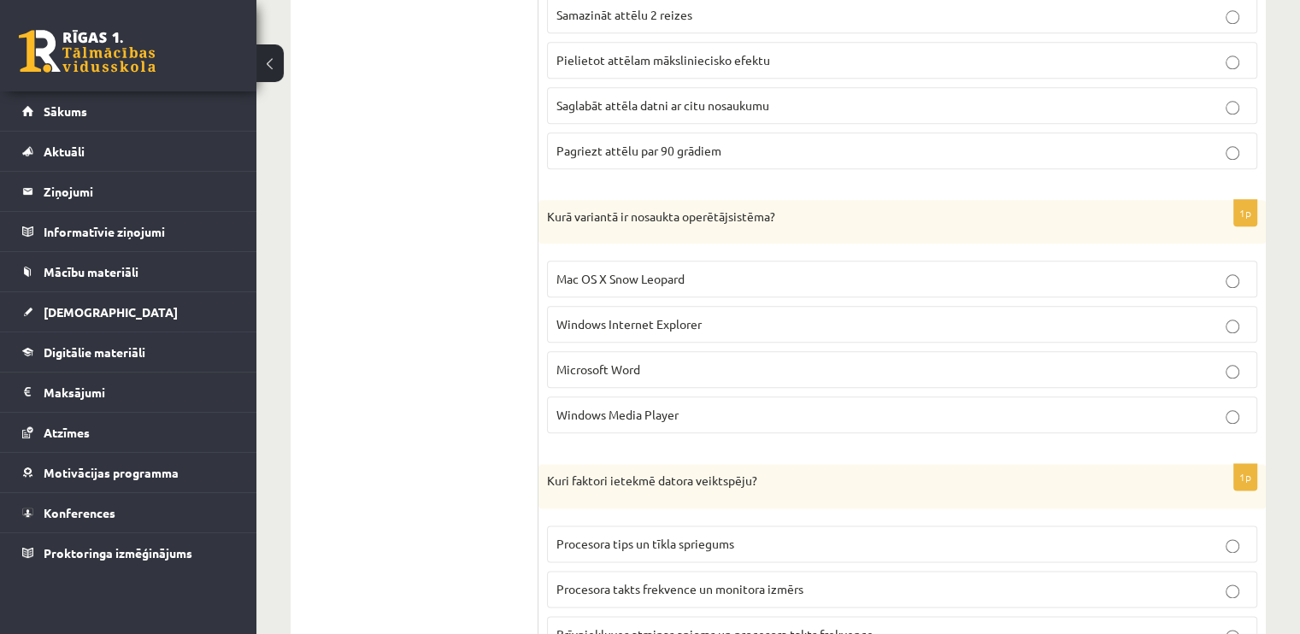
scroll to position [2043, 0]
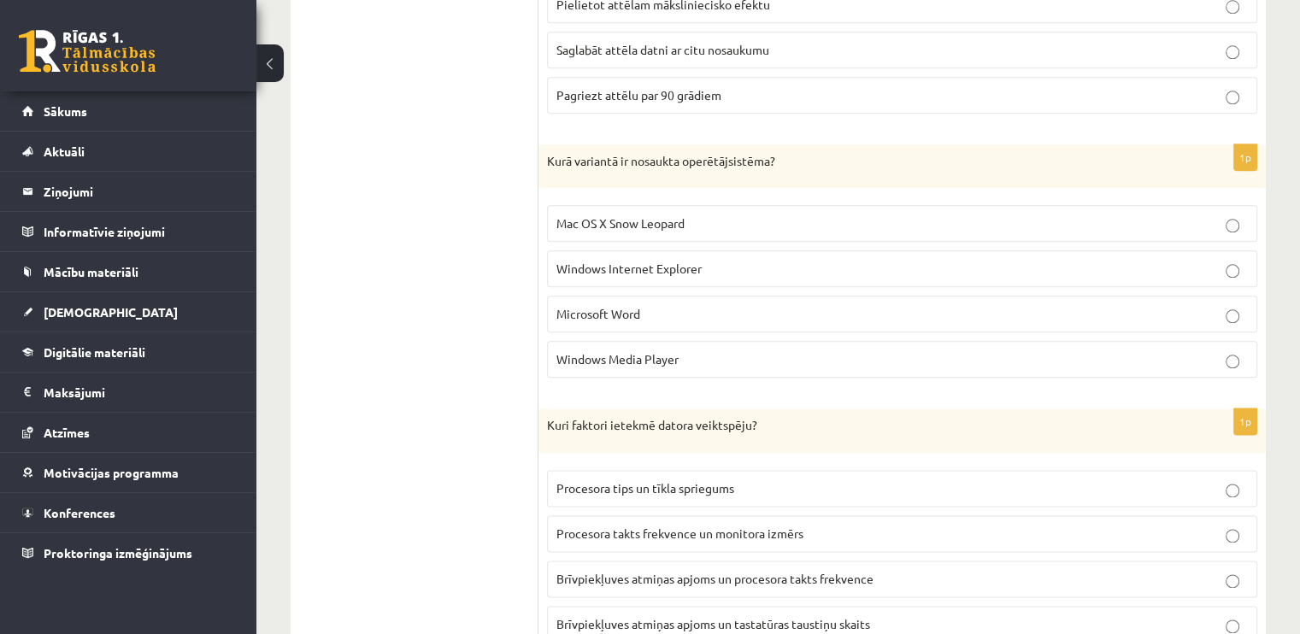
click at [1053, 217] on p "Mac OS X Snow Leopard" at bounding box center [901, 224] width 691 height 18
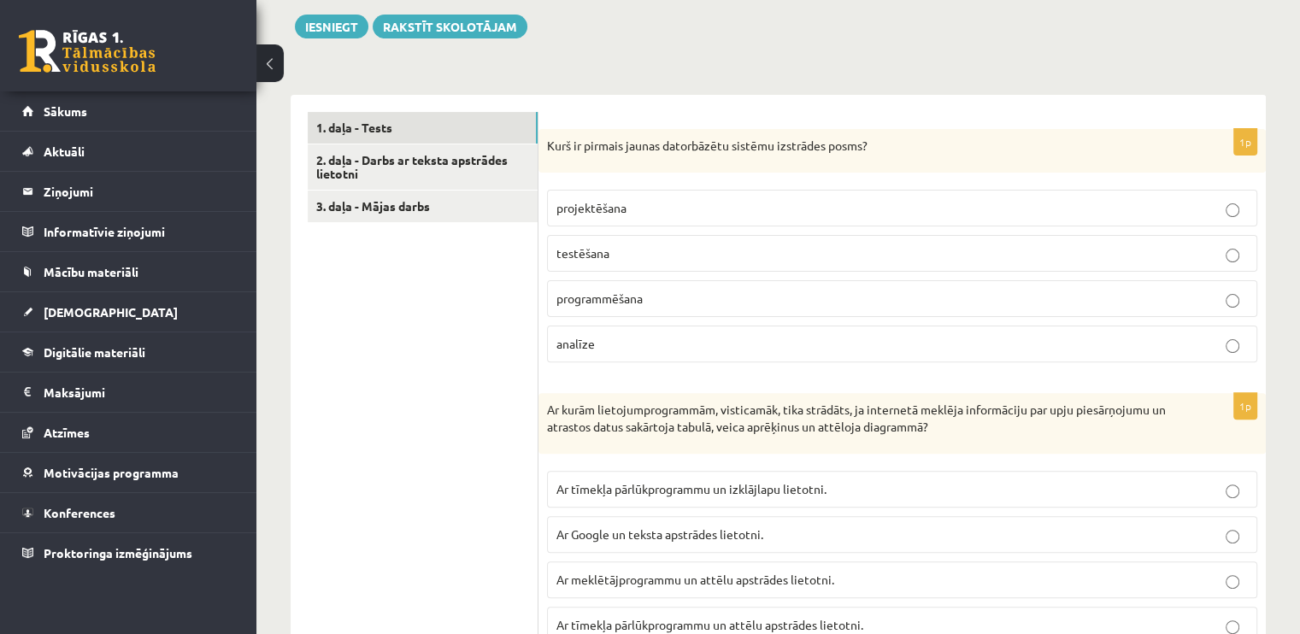
scroll to position [400, 0]
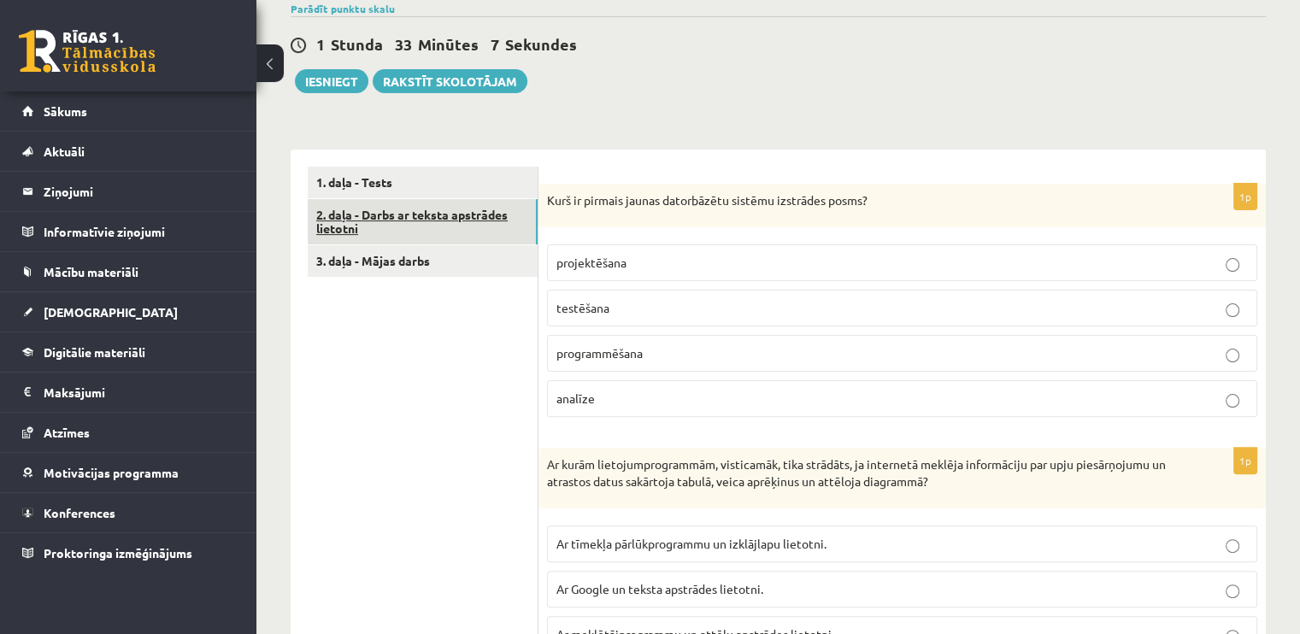
click at [430, 221] on link "2. daļa - Darbs ar teksta apstrādes lietotni" at bounding box center [423, 222] width 230 height 46
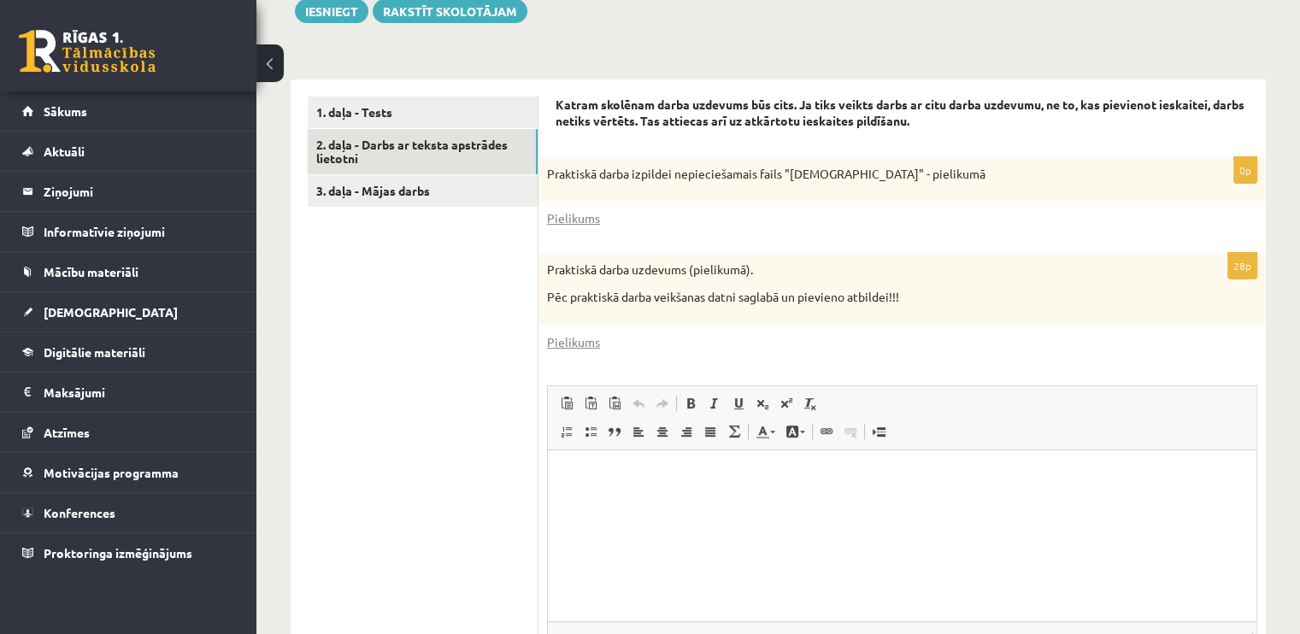
scroll to position [467, 0]
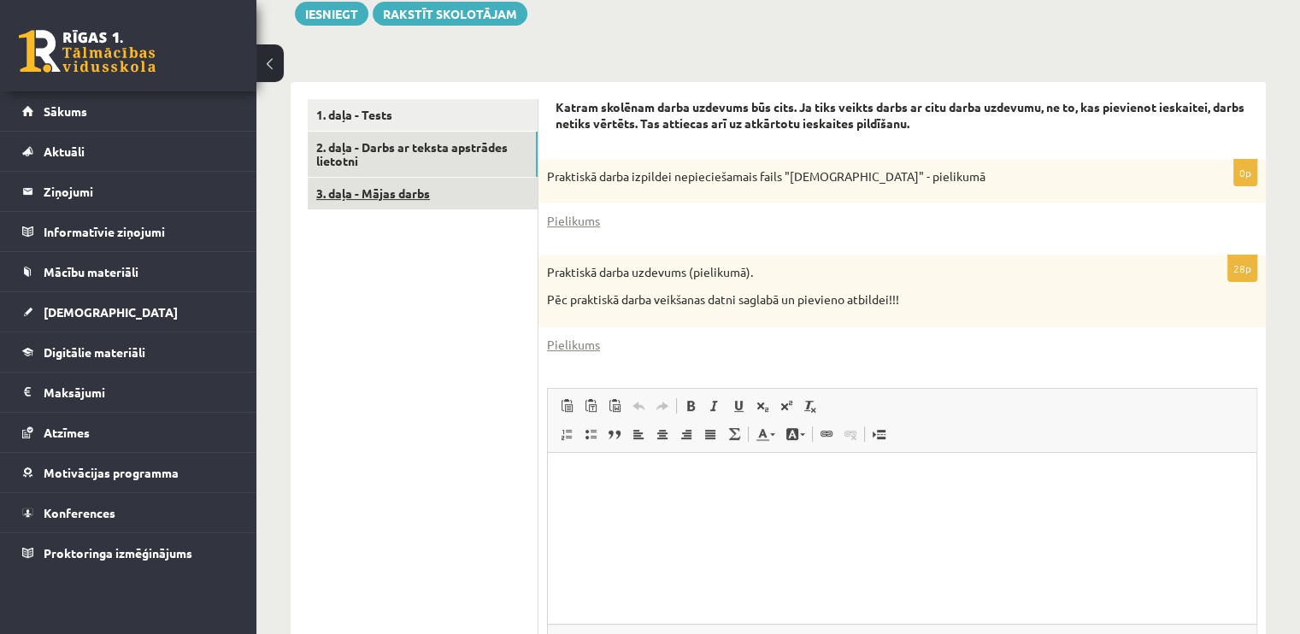
click at [379, 189] on link "3. daļa - Mājas darbs" at bounding box center [423, 194] width 230 height 32
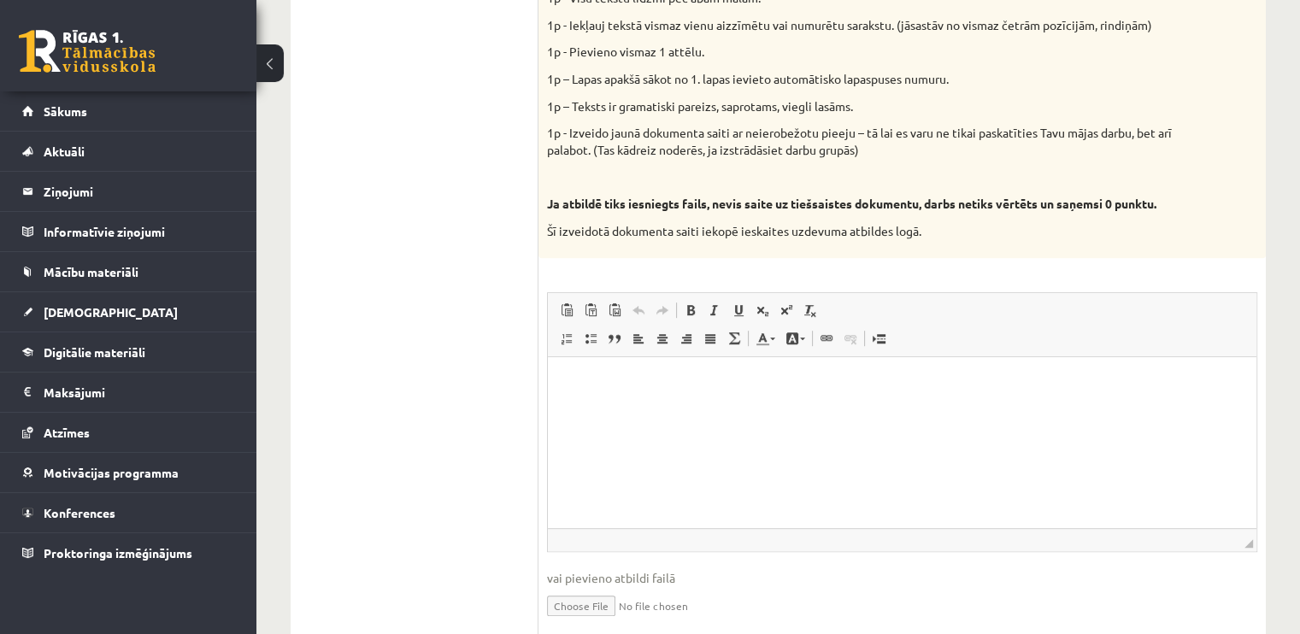
scroll to position [946, 0]
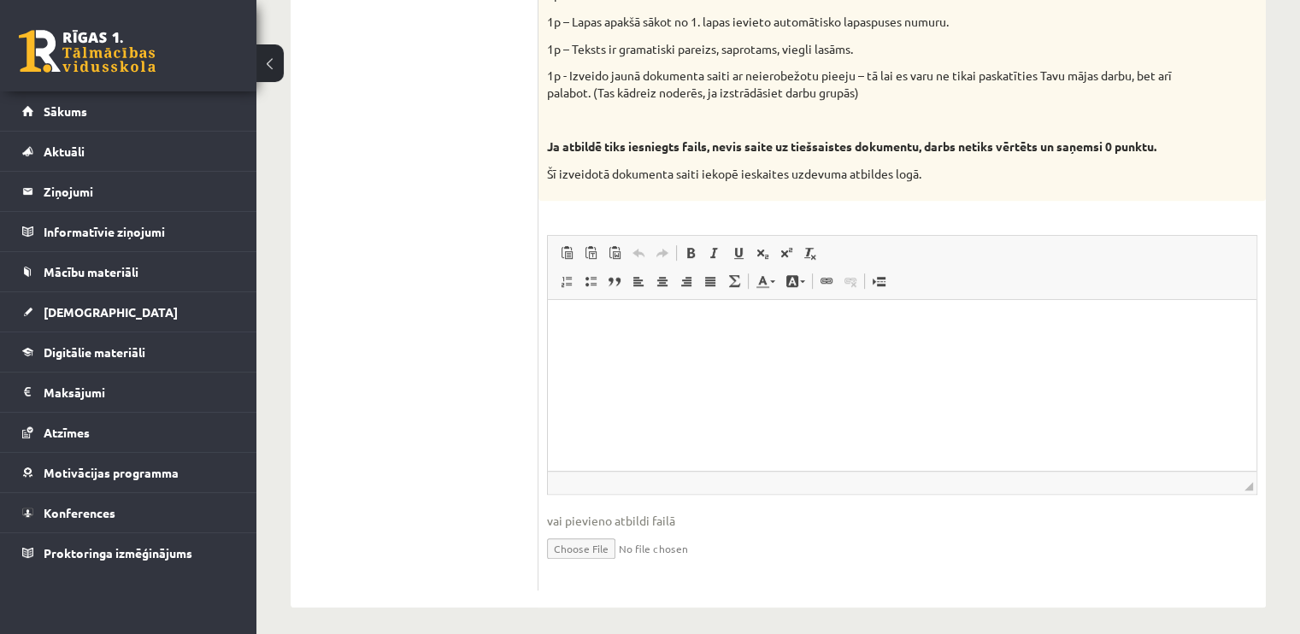
click at [669, 352] on html at bounding box center [902, 326] width 708 height 52
click at [630, 349] on span "Ielīmēt" at bounding box center [643, 347] width 48 height 25
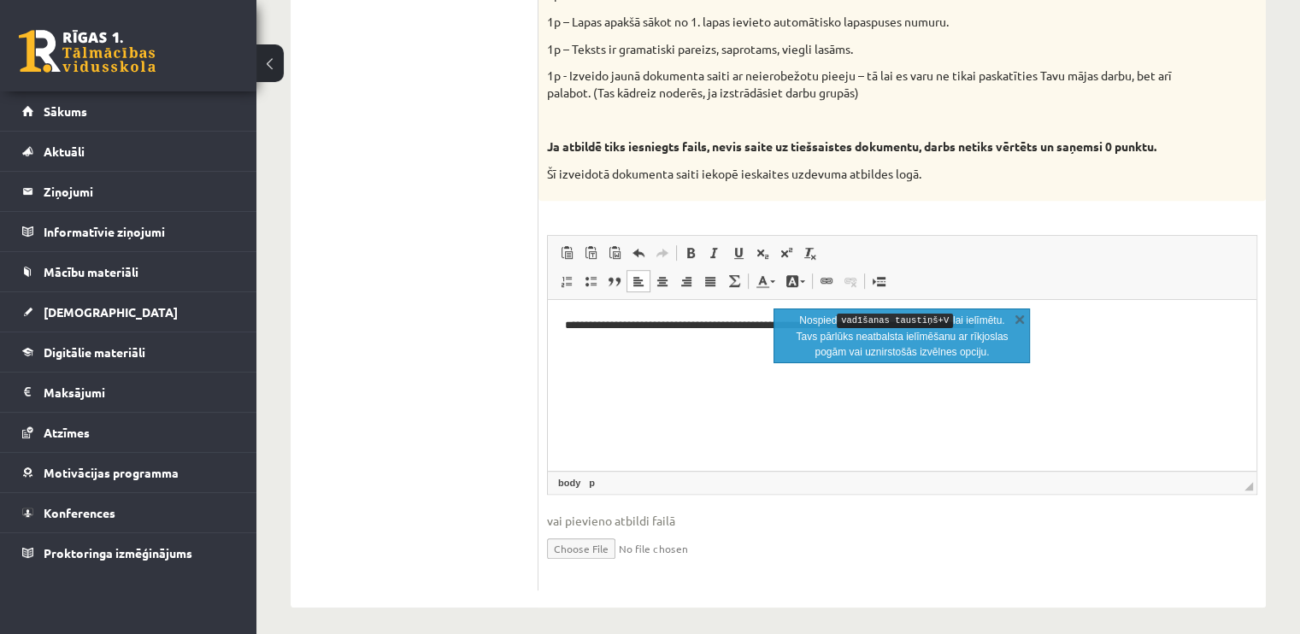
click at [691, 352] on html "**********" at bounding box center [902, 326] width 708 height 52
click at [1151, 343] on html "**********" at bounding box center [902, 326] width 708 height 52
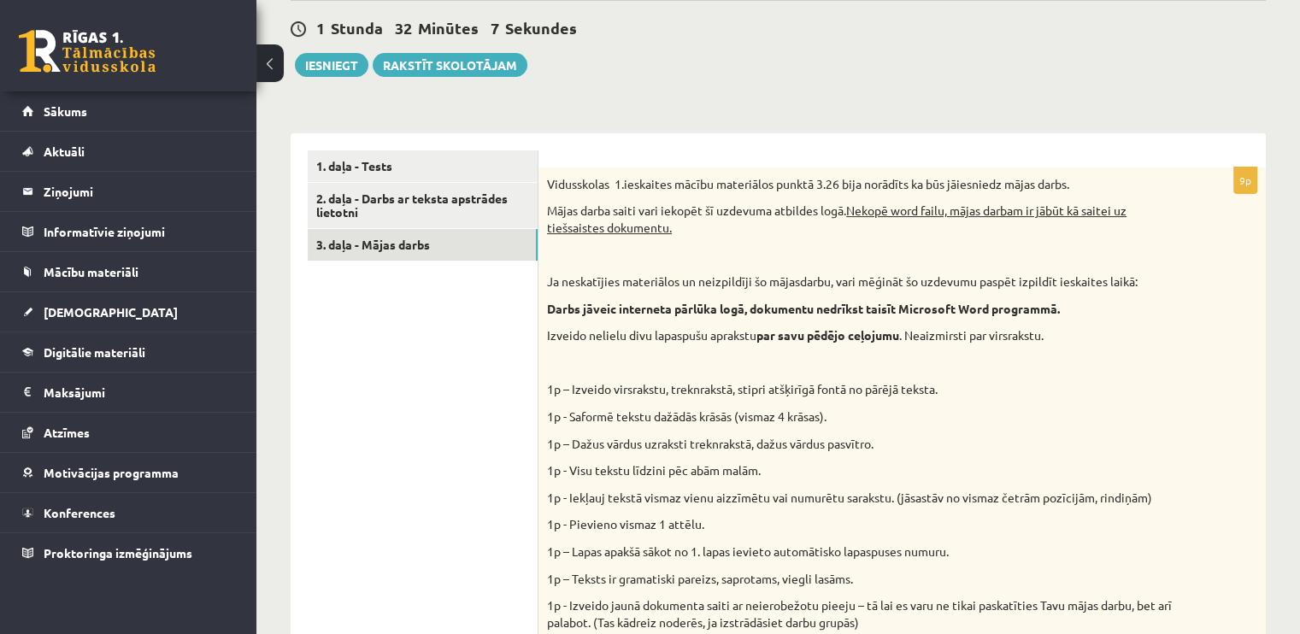
scroll to position [398, 0]
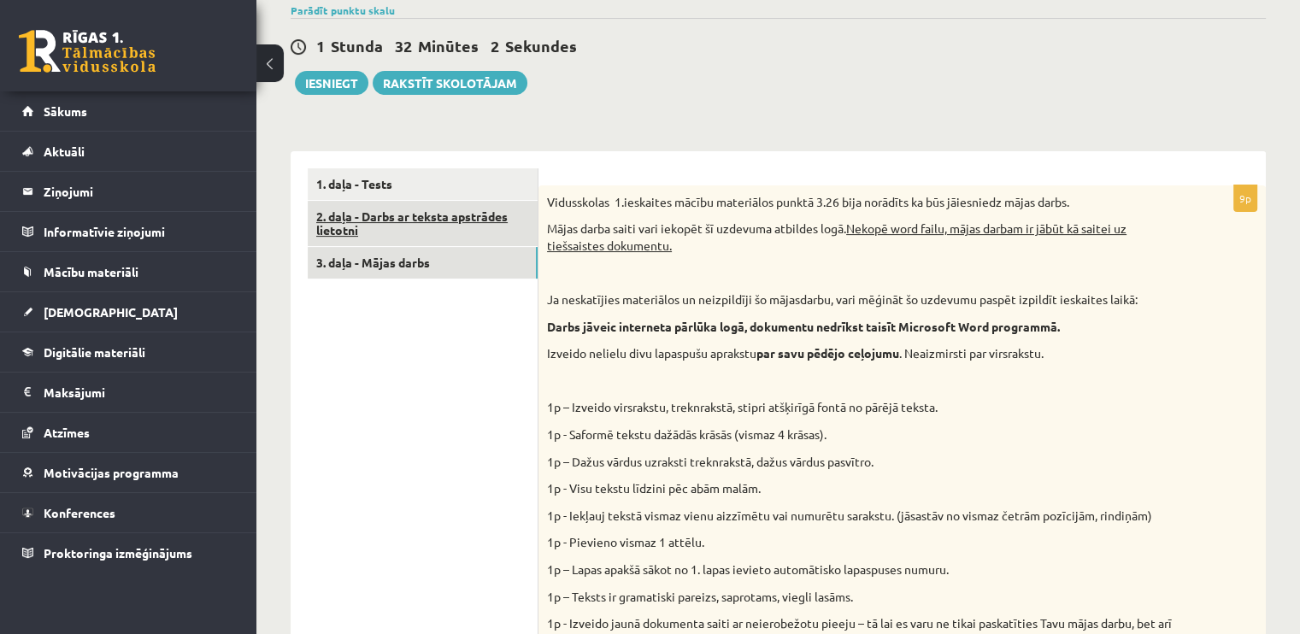
click at [409, 215] on link "2. daļa - Darbs ar teksta apstrādes lietotni" at bounding box center [423, 224] width 230 height 46
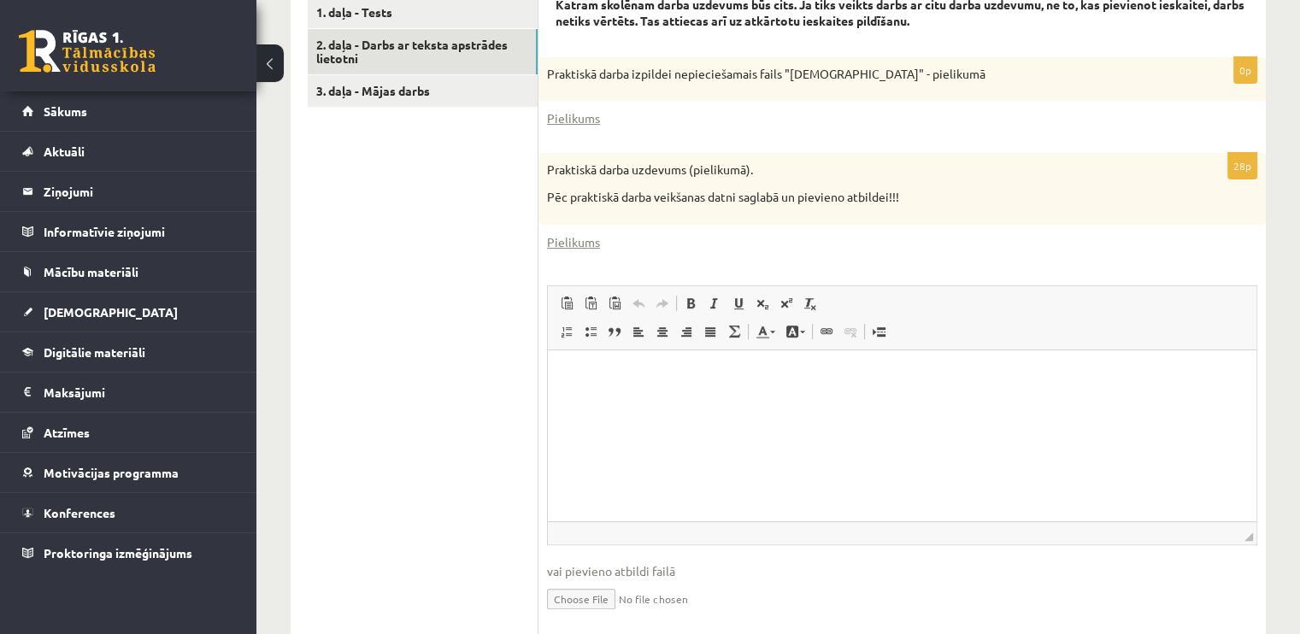
scroll to position [513, 0]
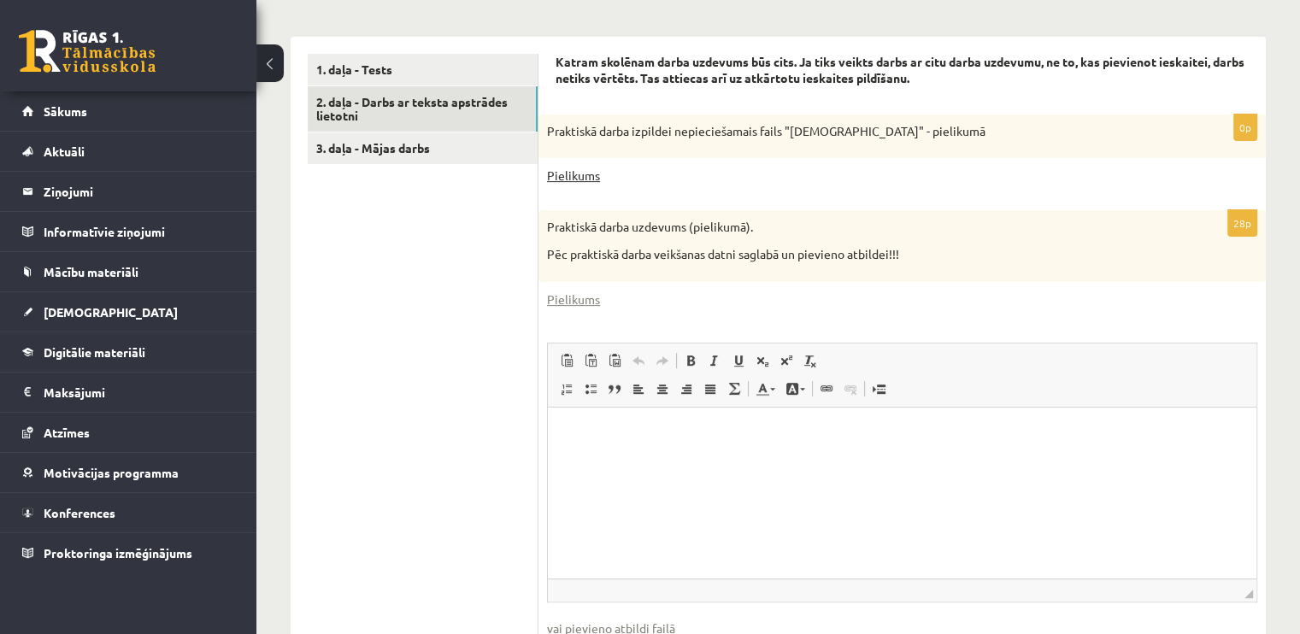
click at [591, 179] on link "Pielikums" at bounding box center [573, 176] width 53 height 18
click at [574, 173] on link "Pielikums" at bounding box center [573, 176] width 53 height 18
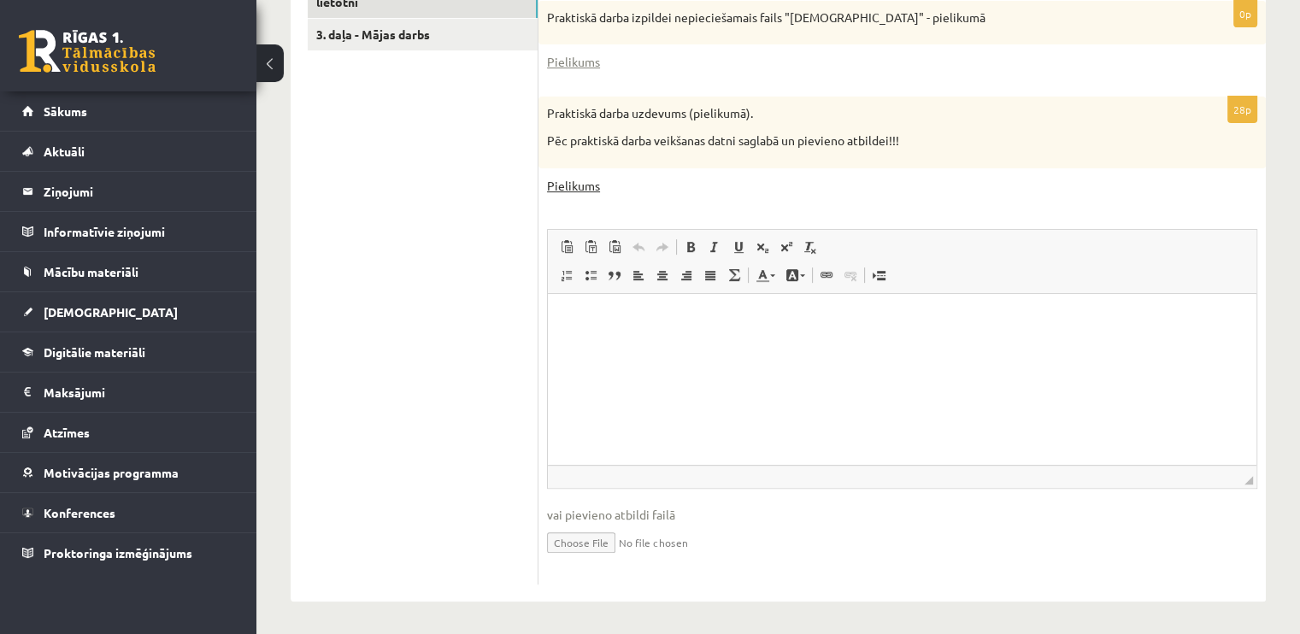
click at [569, 185] on link "Pielikums" at bounding box center [573, 186] width 53 height 18
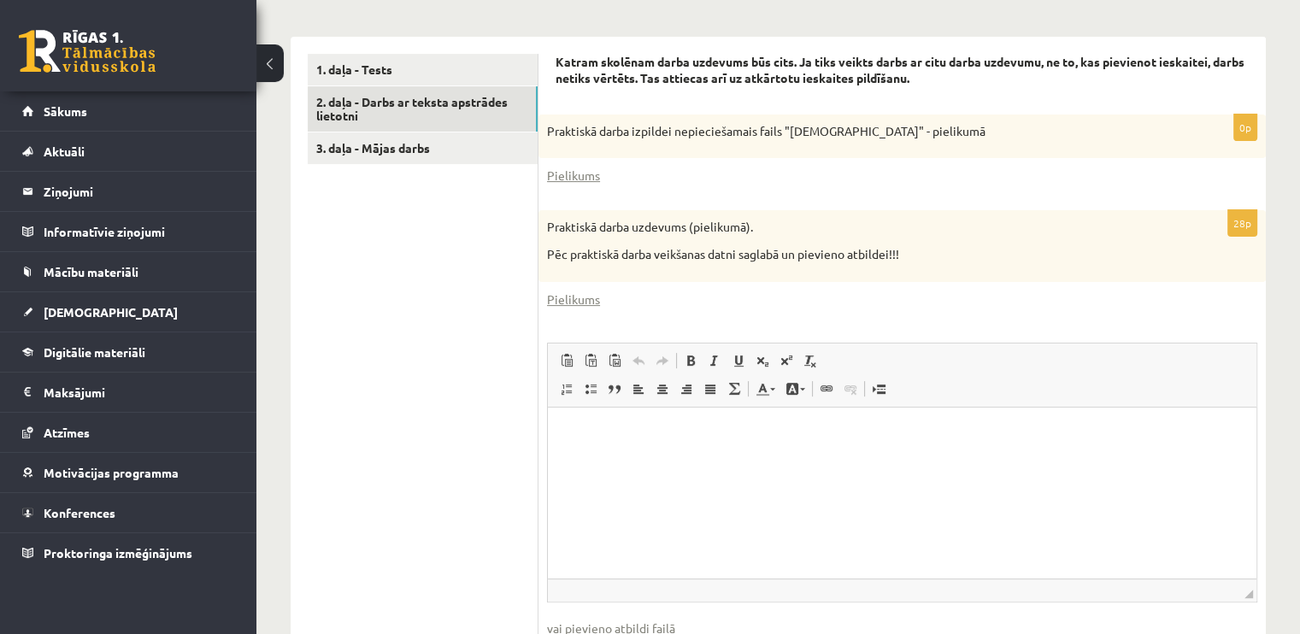
scroll to position [427, 0]
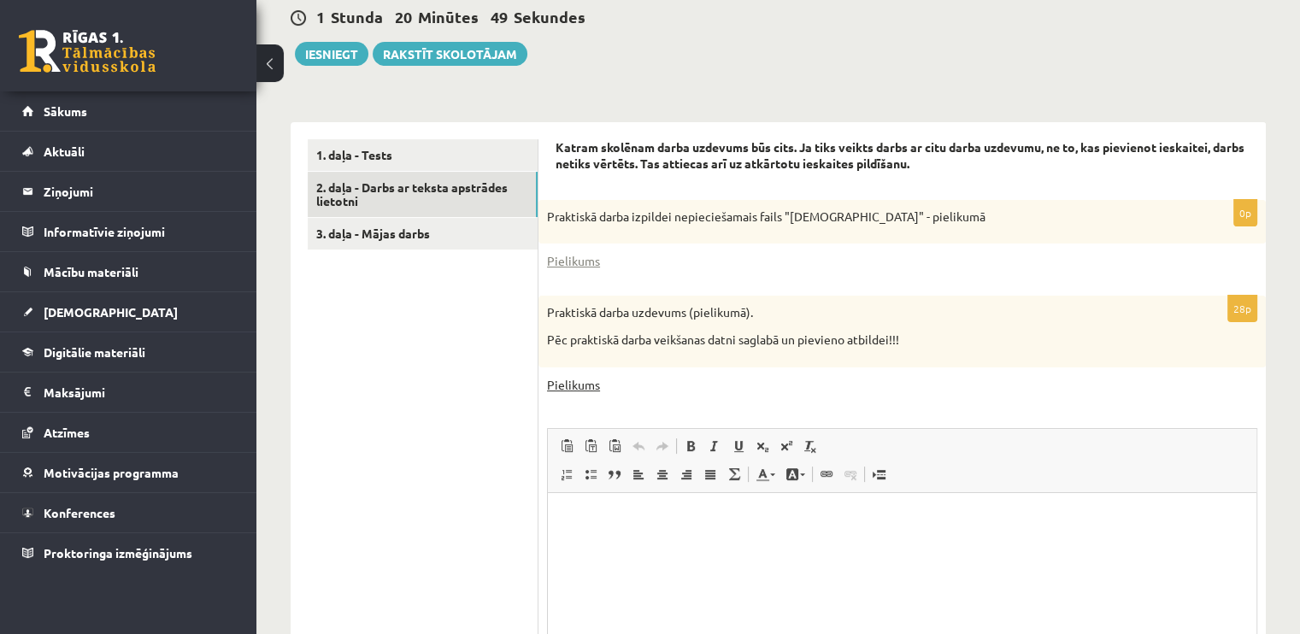
click at [585, 385] on link "Pielikums" at bounding box center [573, 385] width 53 height 18
click at [591, 256] on link "Pielikums" at bounding box center [573, 261] width 53 height 18
click at [559, 256] on link "Pielikums" at bounding box center [573, 261] width 53 height 18
click at [1208, 94] on div "Datorika 1.ieskaite 10.b2 klase , Aleksandrija Līduma (10.b2 klase) Ieskaite jā…" at bounding box center [777, 237] width 1043 height 1196
click at [1036, 87] on div "Datorika 1.ieskaite 10.b2 klase , Aleksandrija Līduma (10.b2 klase) Ieskaite jā…" at bounding box center [777, 237] width 1043 height 1196
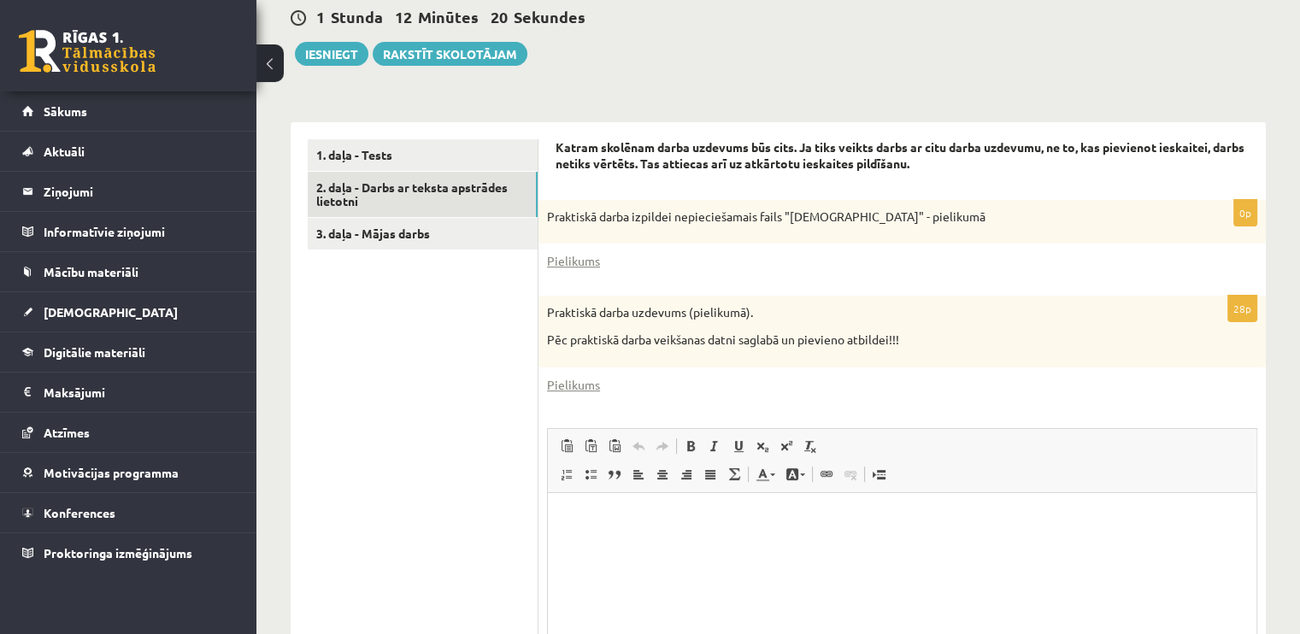
drag, startPoint x: 1061, startPoint y: 1, endPoint x: 1106, endPoint y: 38, distance: 58.2
click at [1103, 41] on div "1 Stunda 12 Minūtes 20 Sekundes Ieskaite saglabāta! Iesniegt Rakstīt skolotājam" at bounding box center [778, 27] width 975 height 77
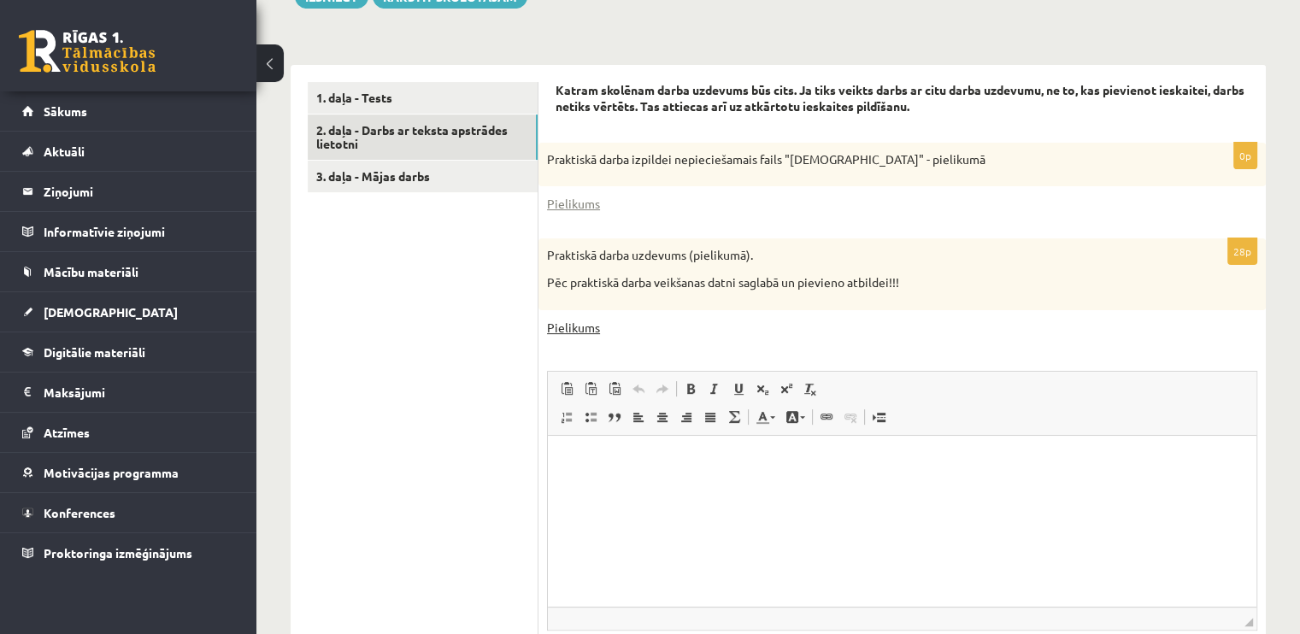
click at [582, 325] on link "Pielikums" at bounding box center [573, 328] width 53 height 18
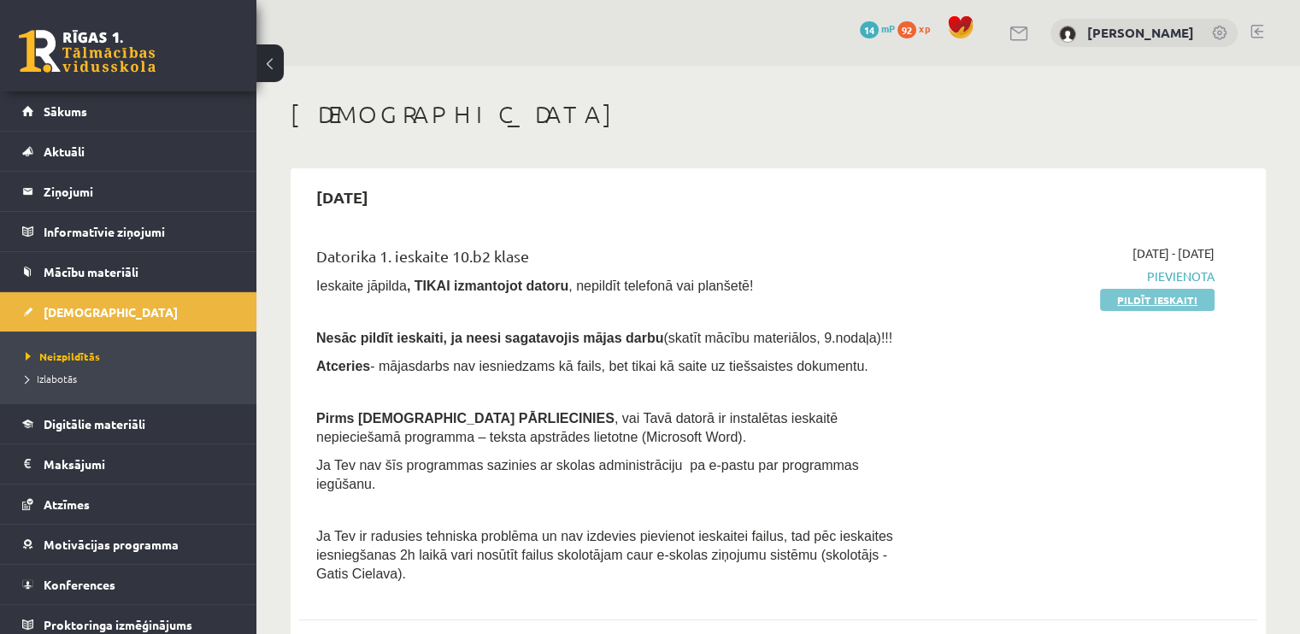
click at [1137, 293] on link "Pildīt ieskaiti" at bounding box center [1157, 300] width 115 height 22
click at [804, 192] on div "[DATE]" at bounding box center [778, 197] width 958 height 40
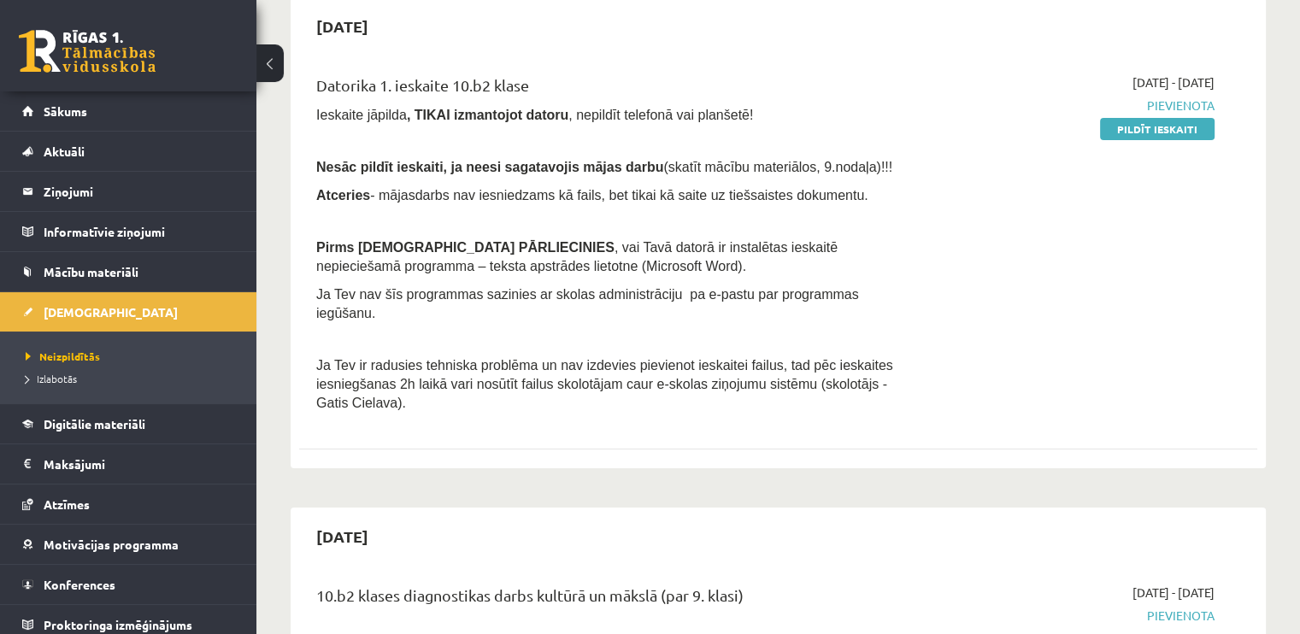
scroll to position [28, 0]
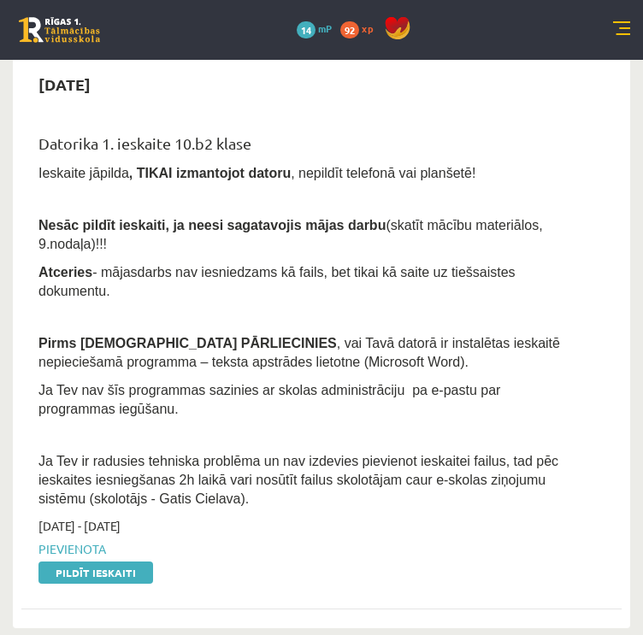
scroll to position [85, 0]
click at [118, 561] on link "Pildīt ieskaiti" at bounding box center [95, 572] width 115 height 22
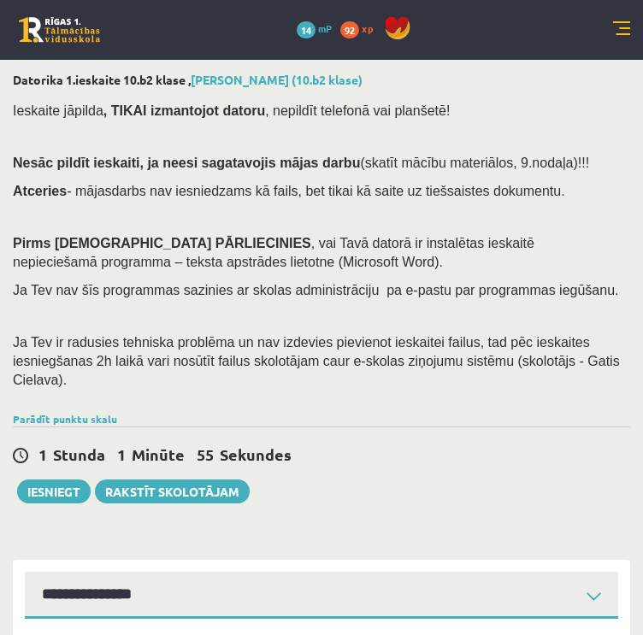
select select "**********"
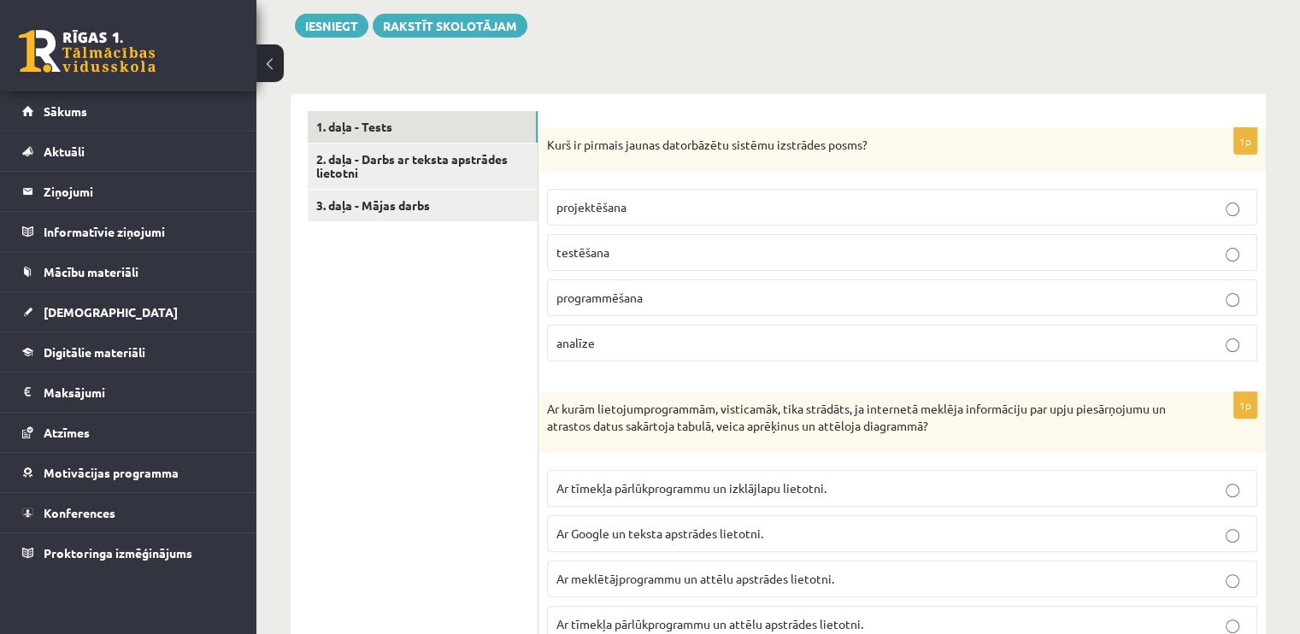
scroll to position [541, 0]
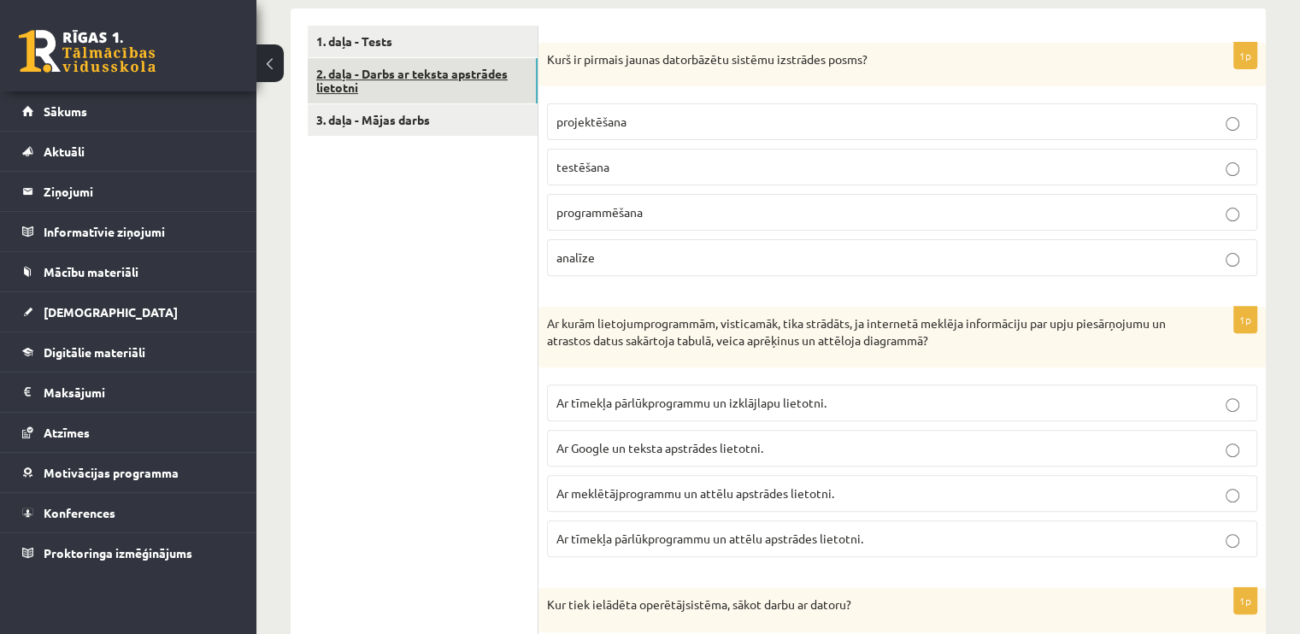
click at [486, 76] on link "2. daļa - Darbs ar teksta apstrādes lietotni" at bounding box center [423, 81] width 230 height 46
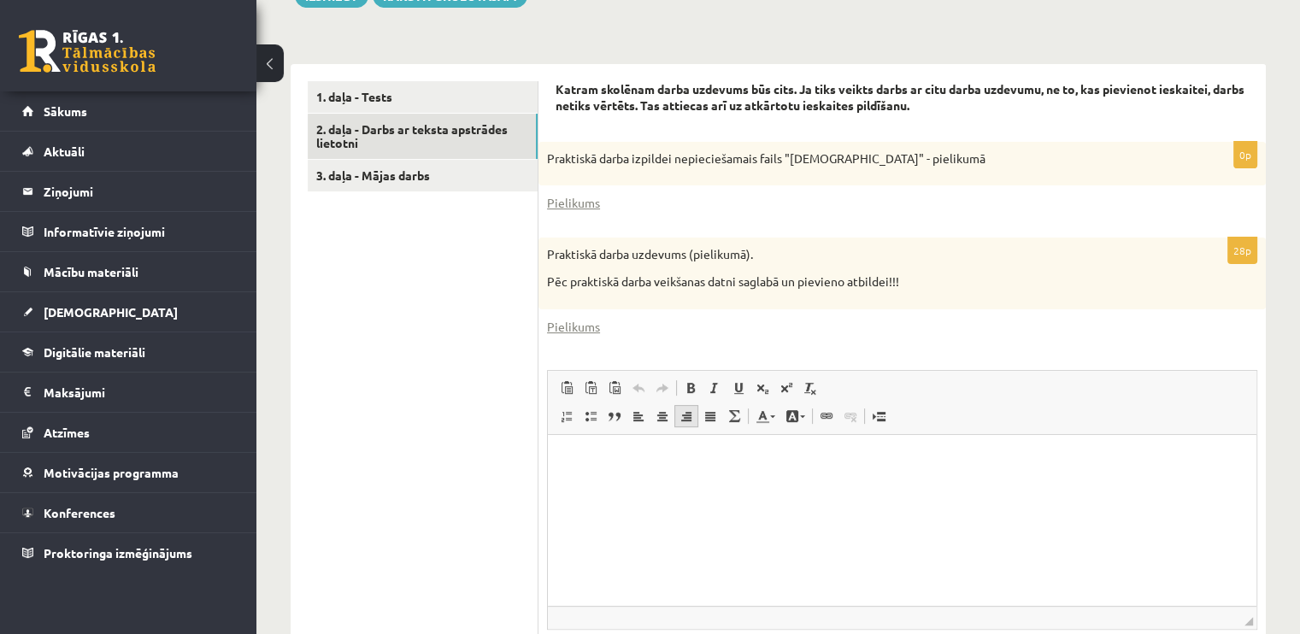
scroll to position [514, 0]
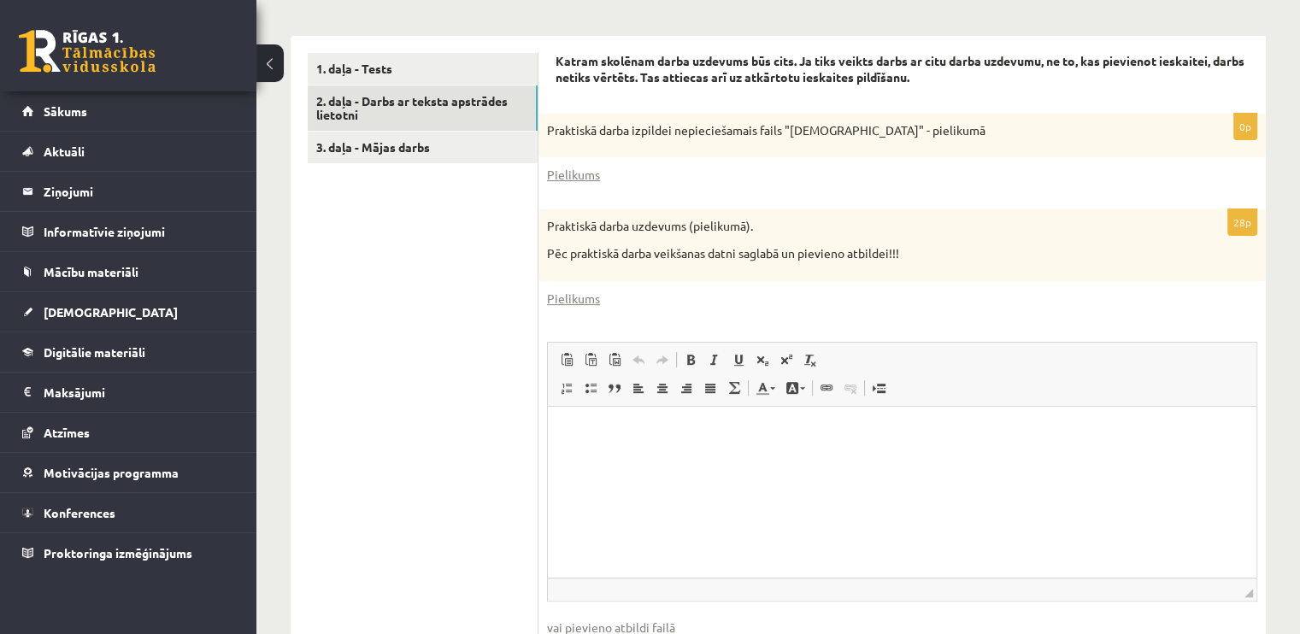
click at [642, 433] on p "Bagātinātā teksta redaktors, wiswyg-editor-user-answer-47024847354120" at bounding box center [902, 432] width 674 height 18
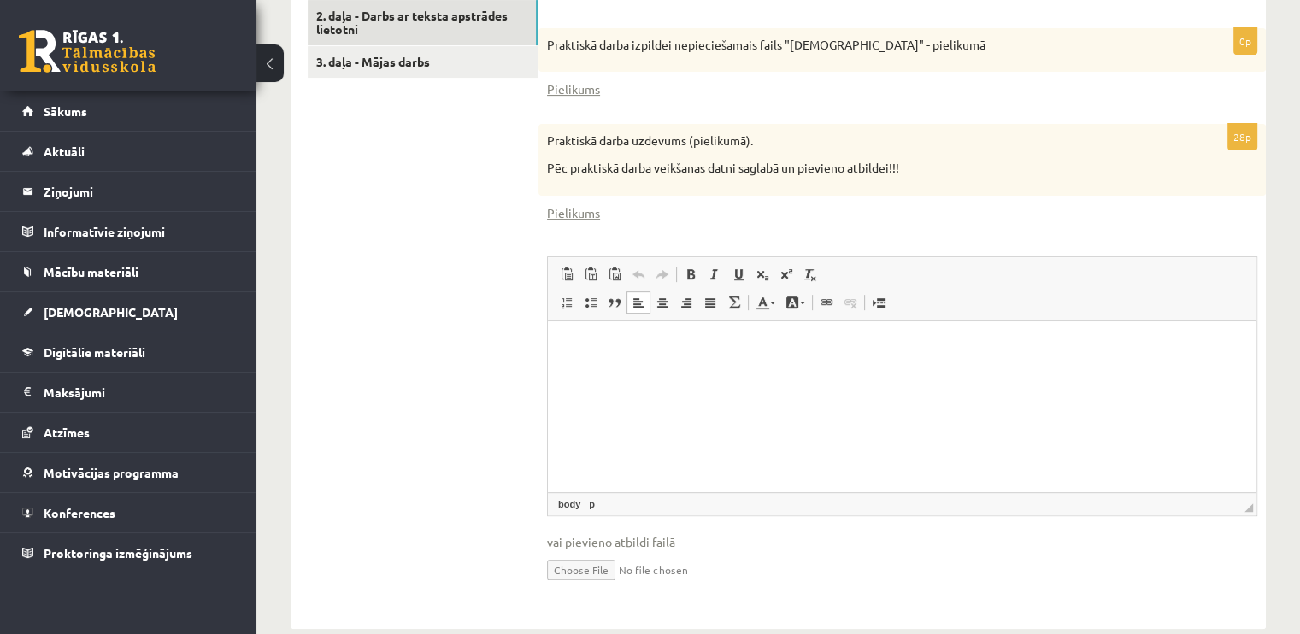
click at [619, 566] on input "file" at bounding box center [902, 568] width 710 height 35
type input "**********"
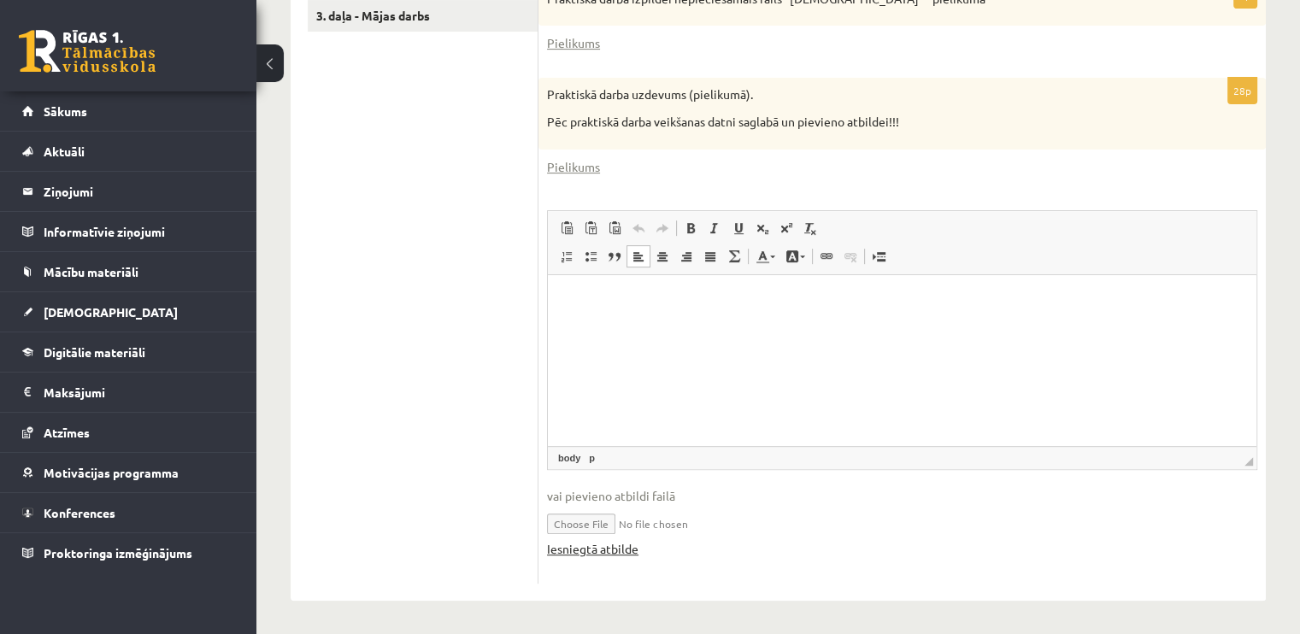
click at [620, 554] on link "Iesniegtā atbilde" at bounding box center [592, 549] width 91 height 18
click at [642, 326] on html at bounding box center [902, 300] width 708 height 52
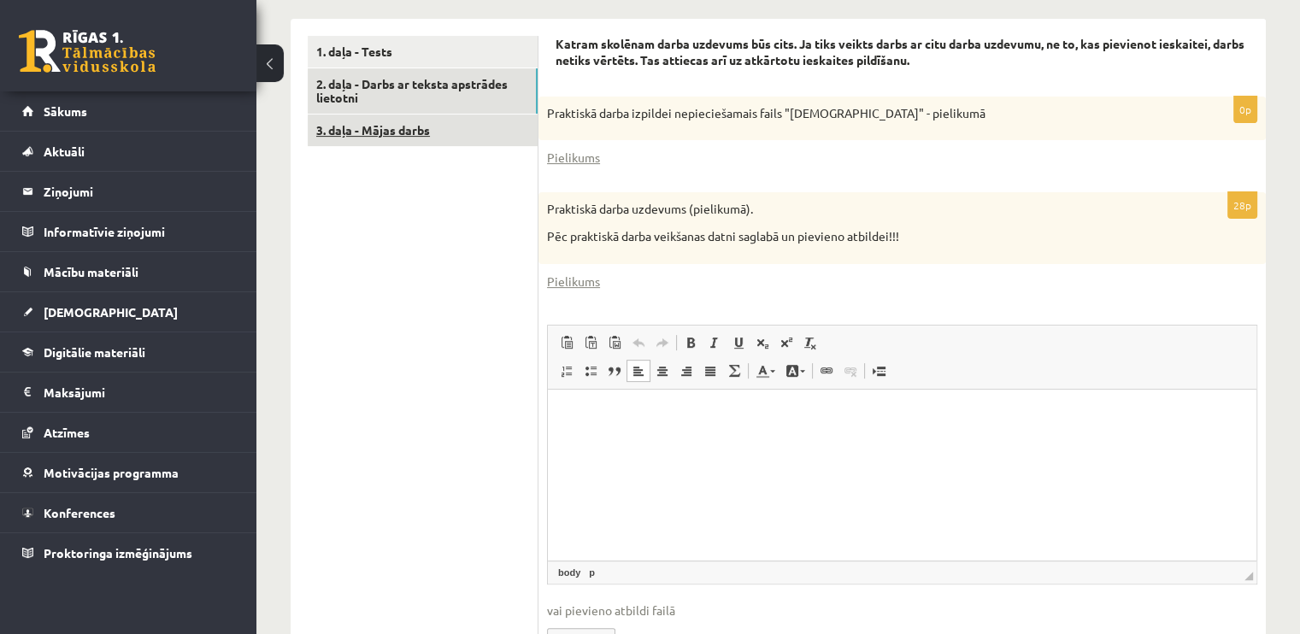
click at [463, 134] on link "3. daļa - Mājas darbs" at bounding box center [423, 131] width 230 height 32
click at [404, 132] on link "3. daļa - Mājas darbs" at bounding box center [423, 131] width 230 height 32
click at [399, 129] on link "3. daļa - Mājas darbs" at bounding box center [423, 131] width 230 height 32
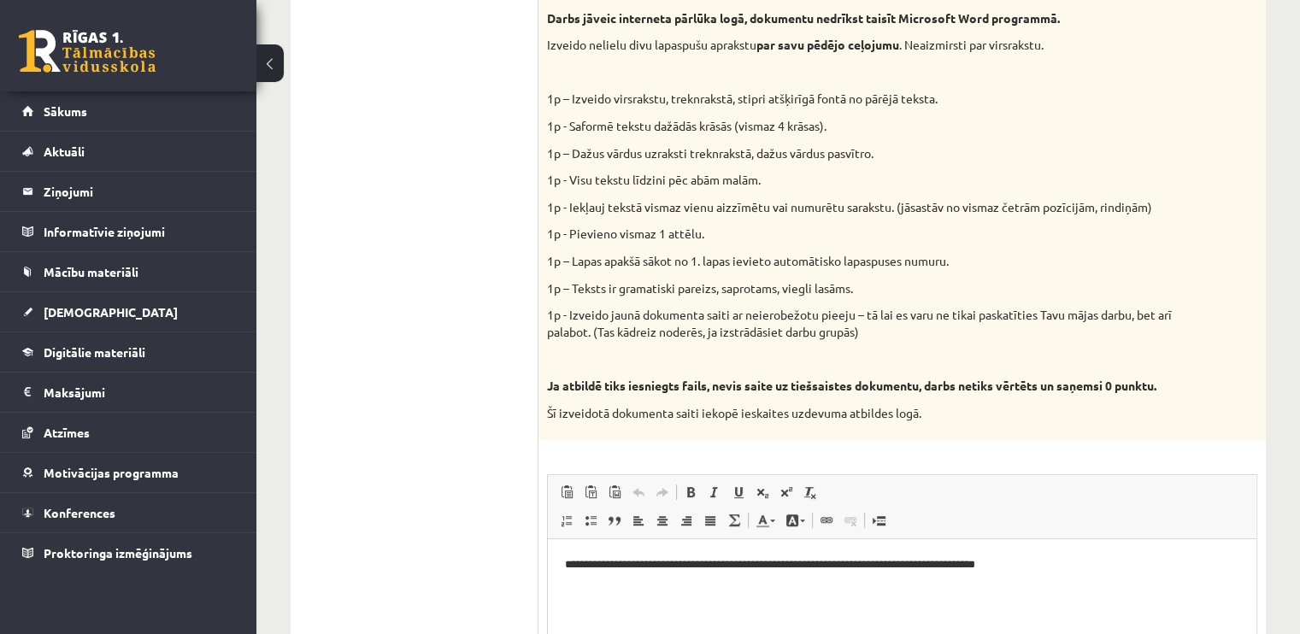
scroll to position [849, 0]
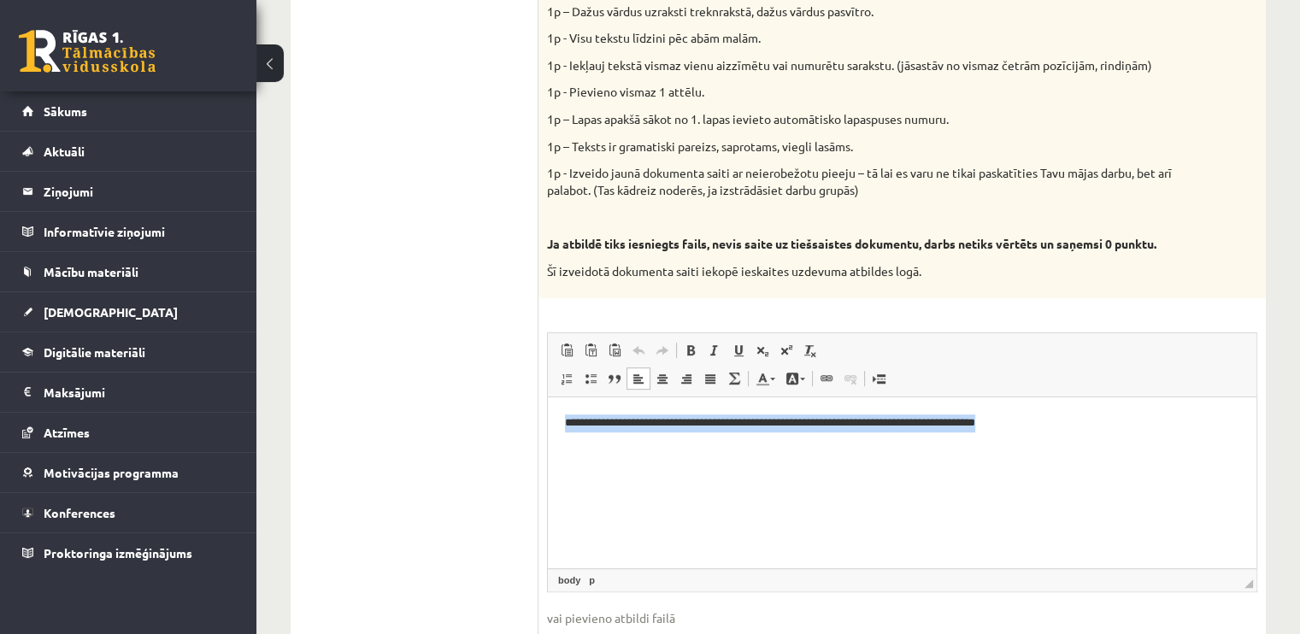
drag, startPoint x: 565, startPoint y: 432, endPoint x: 1173, endPoint y: 434, distance: 608.5
click at [642, 434] on html "**********" at bounding box center [902, 423] width 708 height 52
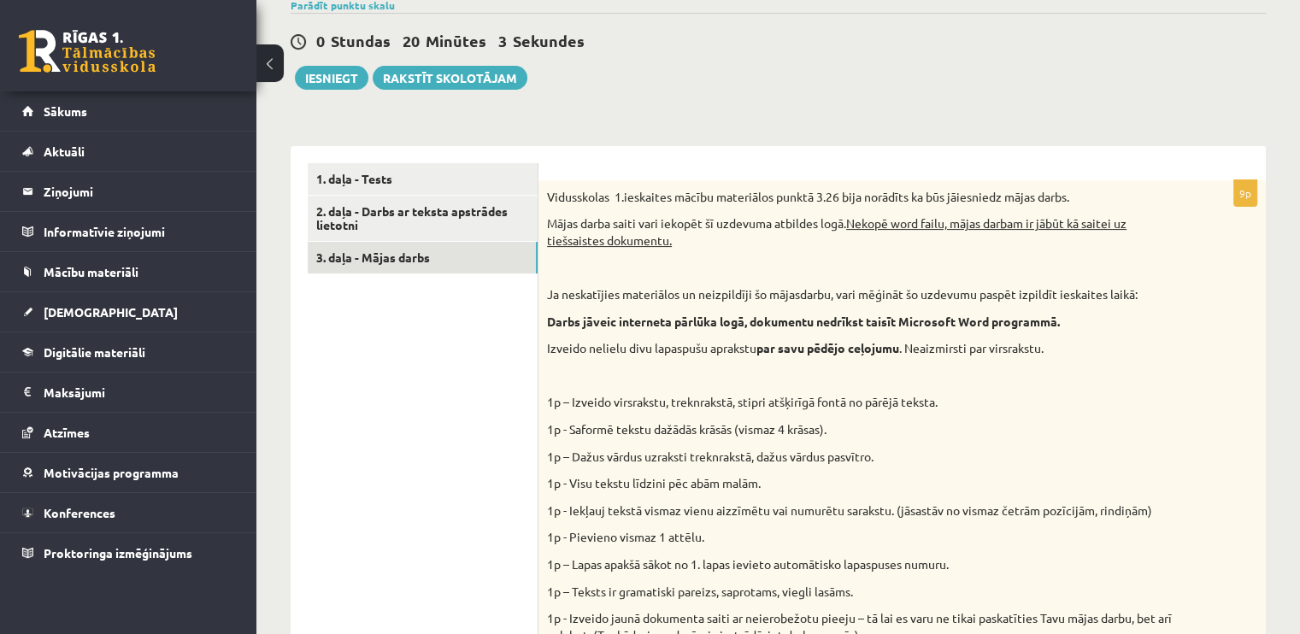
scroll to position [402, 0]
click at [321, 79] on button "Iesniegt" at bounding box center [331, 80] width 73 height 24
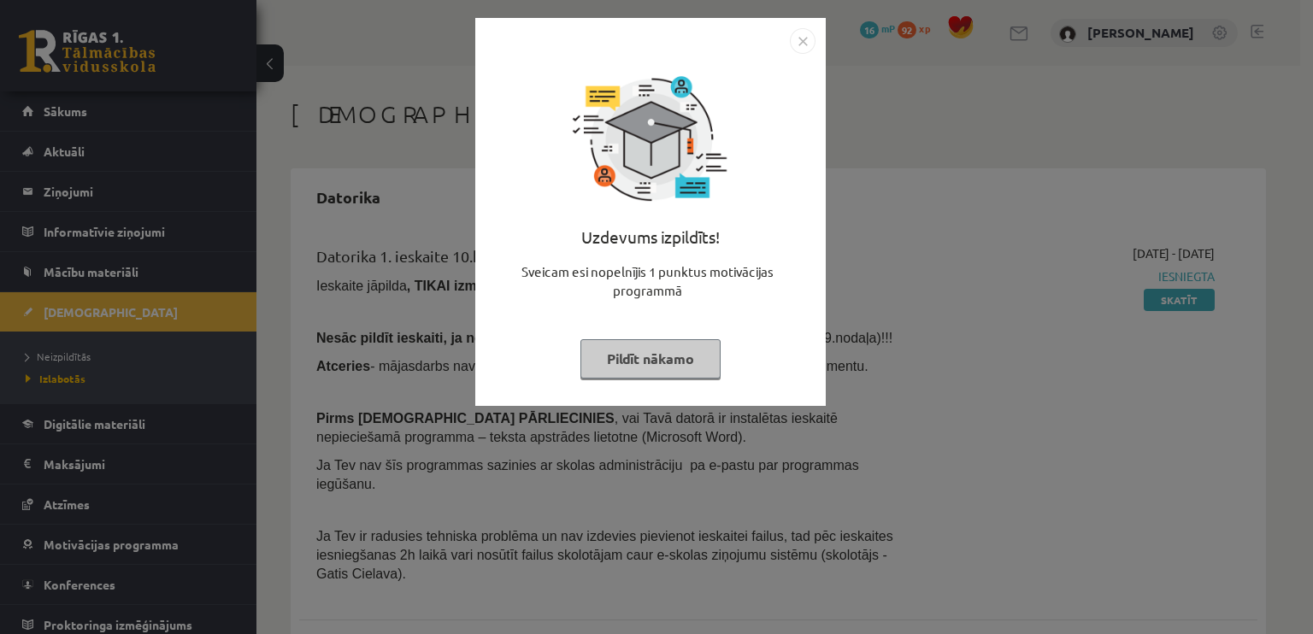
click at [643, 358] on button "Pildīt nākamo" at bounding box center [650, 358] width 140 height 39
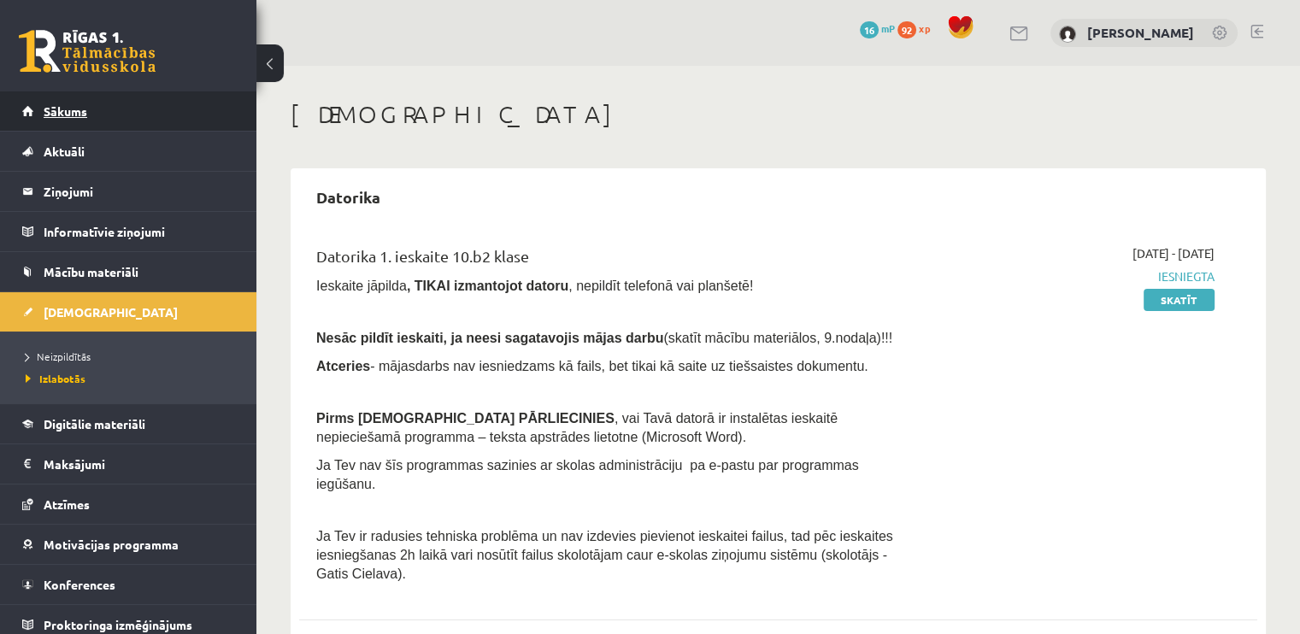
click at [123, 120] on link "Sākums" at bounding box center [128, 110] width 213 height 39
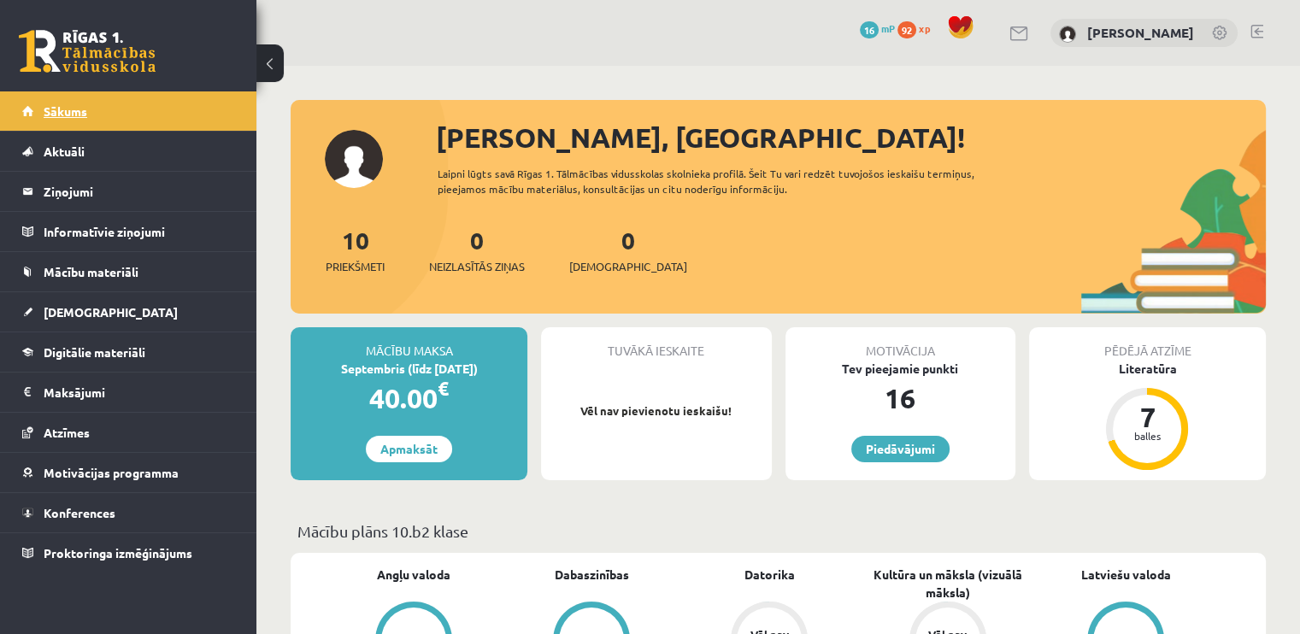
click at [154, 115] on link "Sākums" at bounding box center [128, 110] width 213 height 39
click at [614, 244] on div "0 [DEMOGRAPHIC_DATA]" at bounding box center [628, 248] width 118 height 53
click at [608, 271] on span "[DEMOGRAPHIC_DATA]" at bounding box center [628, 266] width 118 height 17
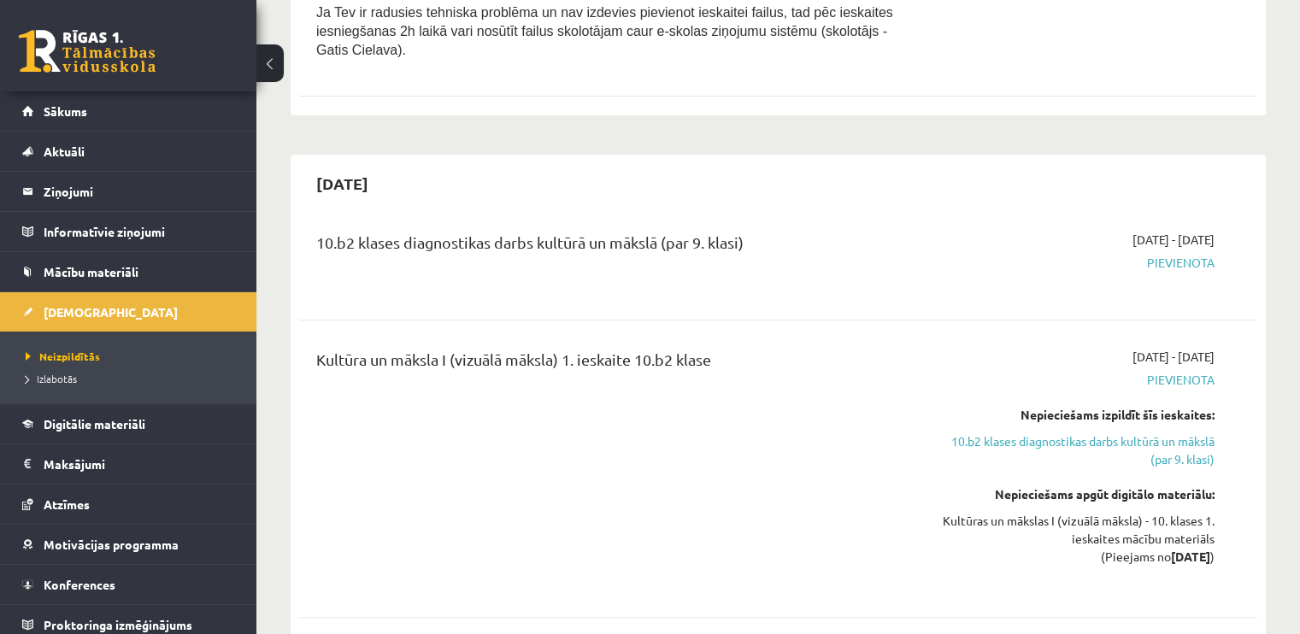
scroll to position [475, 0]
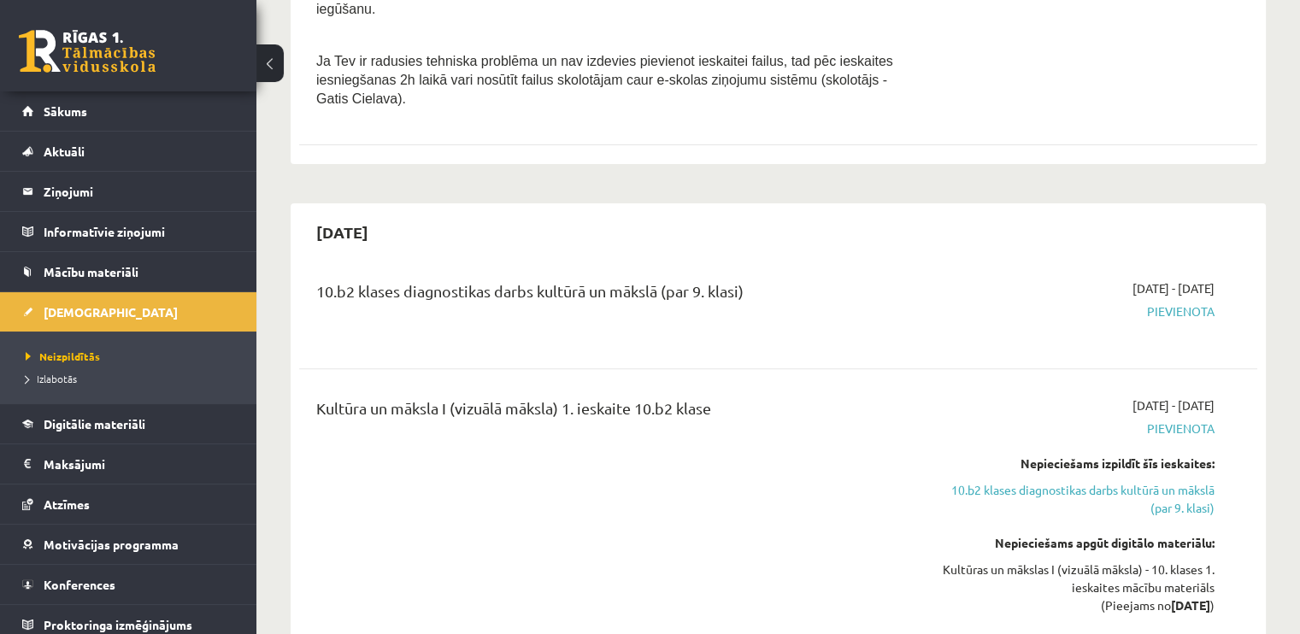
click at [1190, 303] on span "Pievienota" at bounding box center [1073, 312] width 282 height 18
click at [1152, 309] on div "[DATE] - [DATE] [GEOGRAPHIC_DATA]" at bounding box center [1074, 310] width 308 height 62
click at [1169, 303] on span "Pievienota" at bounding box center [1073, 312] width 282 height 18
click at [1132, 316] on div "[DATE] - [DATE] [GEOGRAPHIC_DATA]" at bounding box center [1074, 310] width 308 height 62
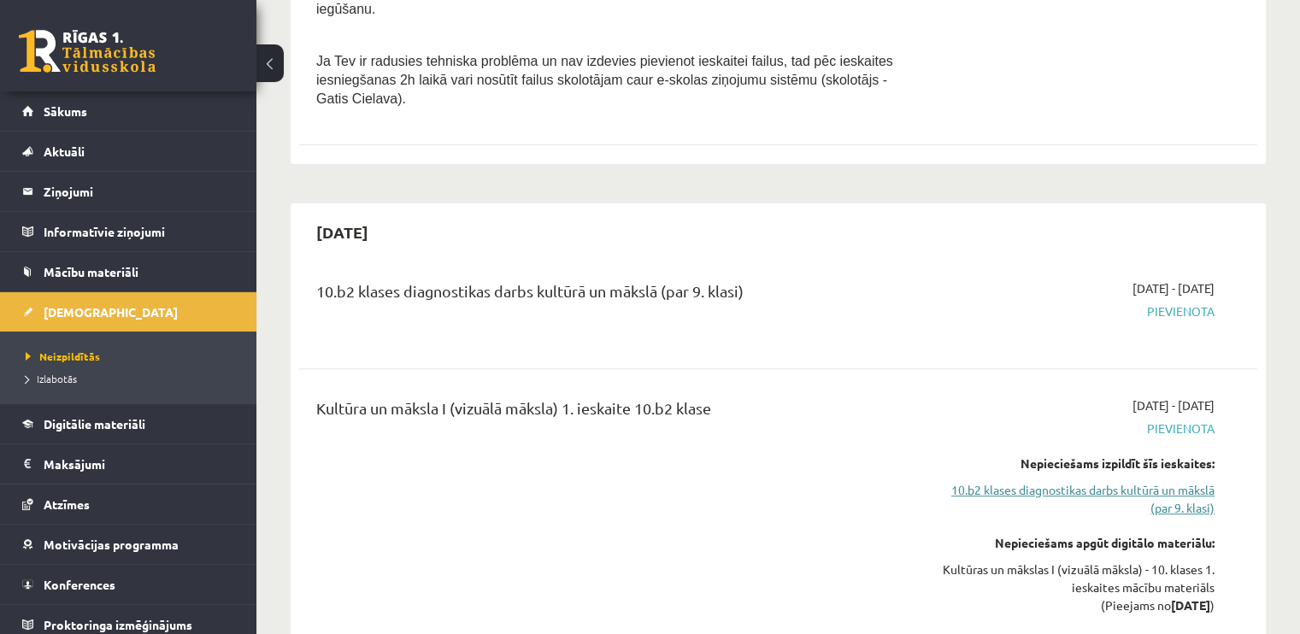
click at [1166, 481] on link "10.b2 klases diagnostikas darbs kultūrā un mākslā (par 9. klasi)" at bounding box center [1073, 499] width 282 height 36
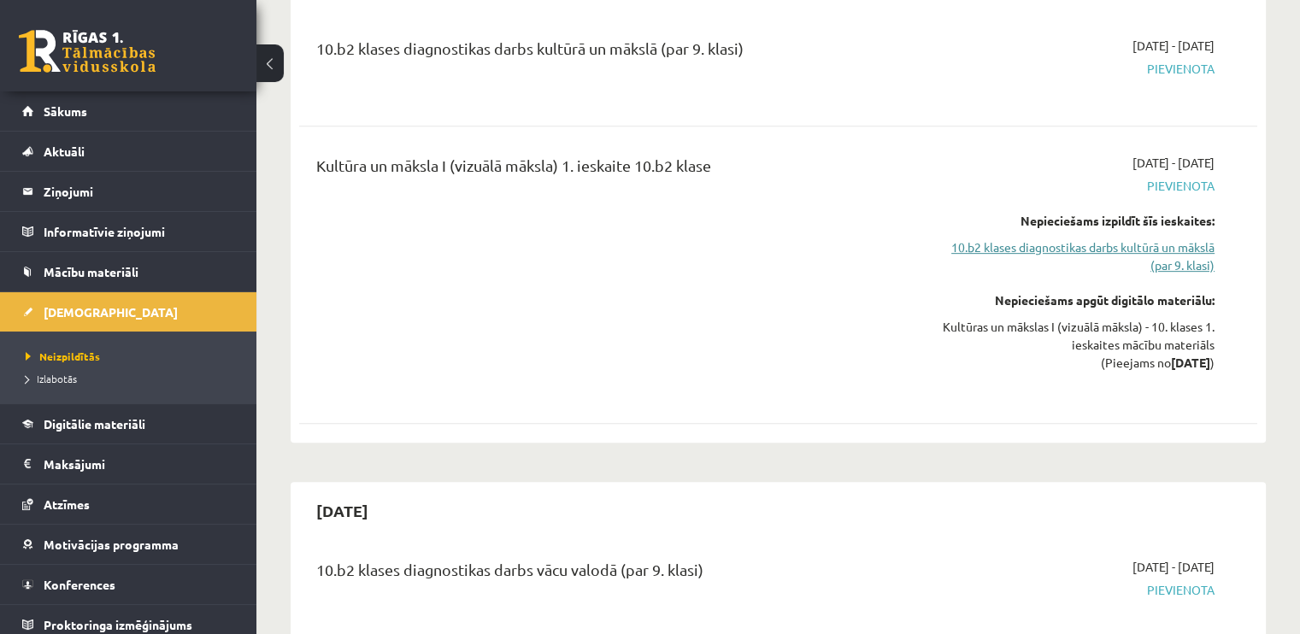
click at [1166, 491] on div "[DATE]" at bounding box center [778, 511] width 958 height 40
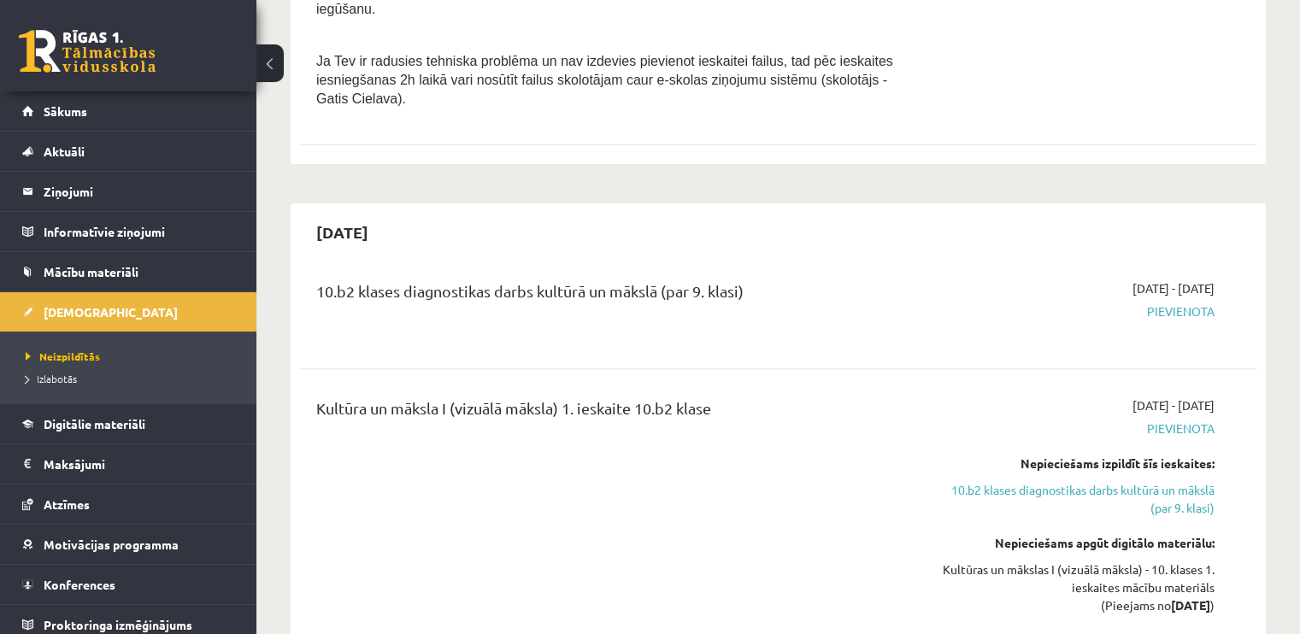
scroll to position [508, 0]
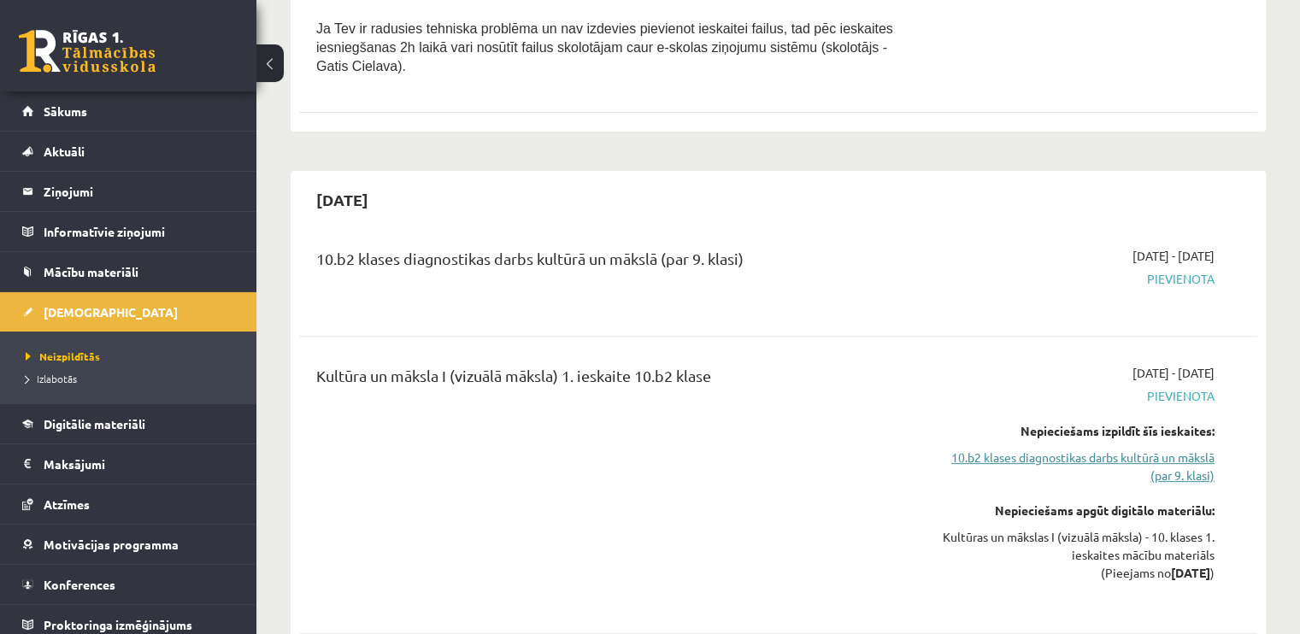
click at [1190, 449] on link "10.b2 klases diagnostikas darbs kultūrā un mākslā (par 9. klasi)" at bounding box center [1073, 467] width 282 height 36
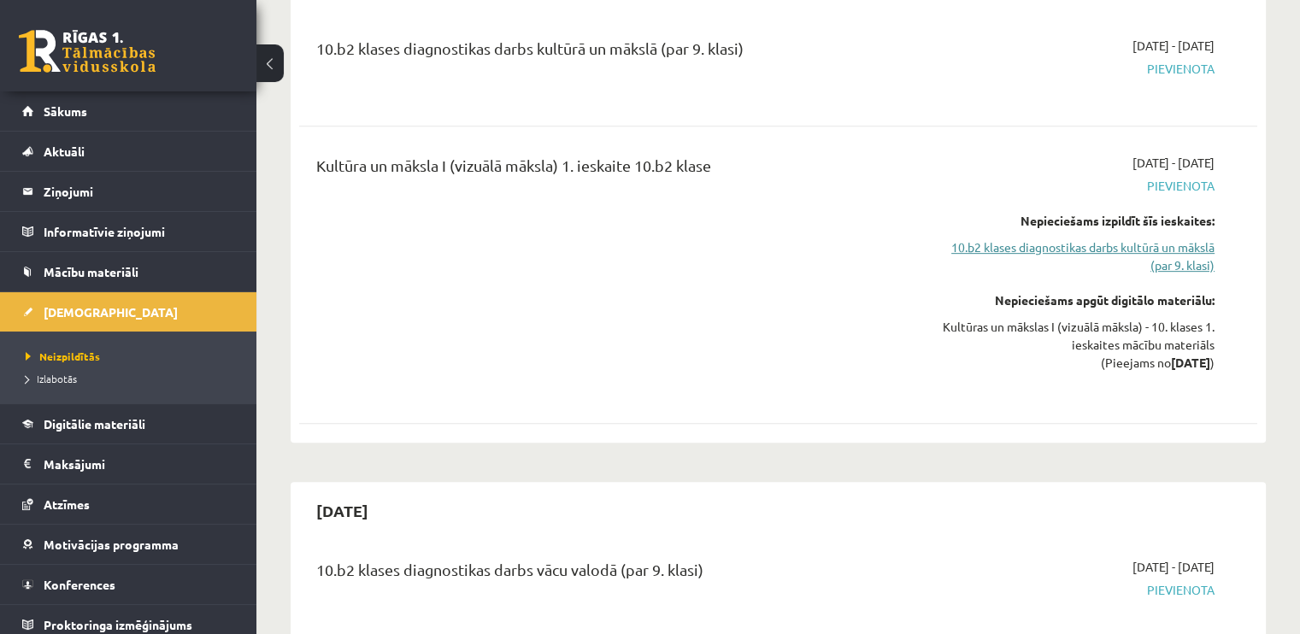
click at [1179, 238] on link "10.b2 klases diagnostikas darbs kultūrā un mākslā (par 9. klasi)" at bounding box center [1073, 256] width 282 height 36
click at [1178, 238] on link "10.b2 klases diagnostikas darbs kultūrā un mākslā (par 9. klasi)" at bounding box center [1073, 256] width 282 height 36
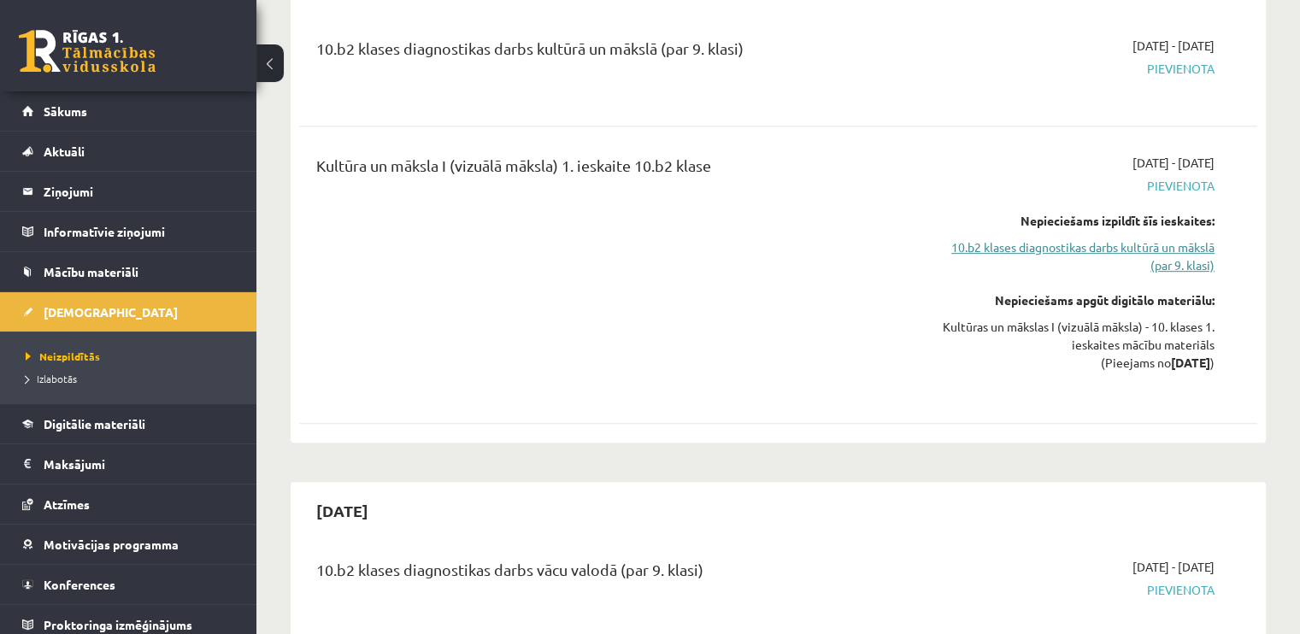
click at [1178, 238] on link "10.b2 klases diagnostikas darbs kultūrā un mākslā (par 9. klasi)" at bounding box center [1073, 256] width 282 height 36
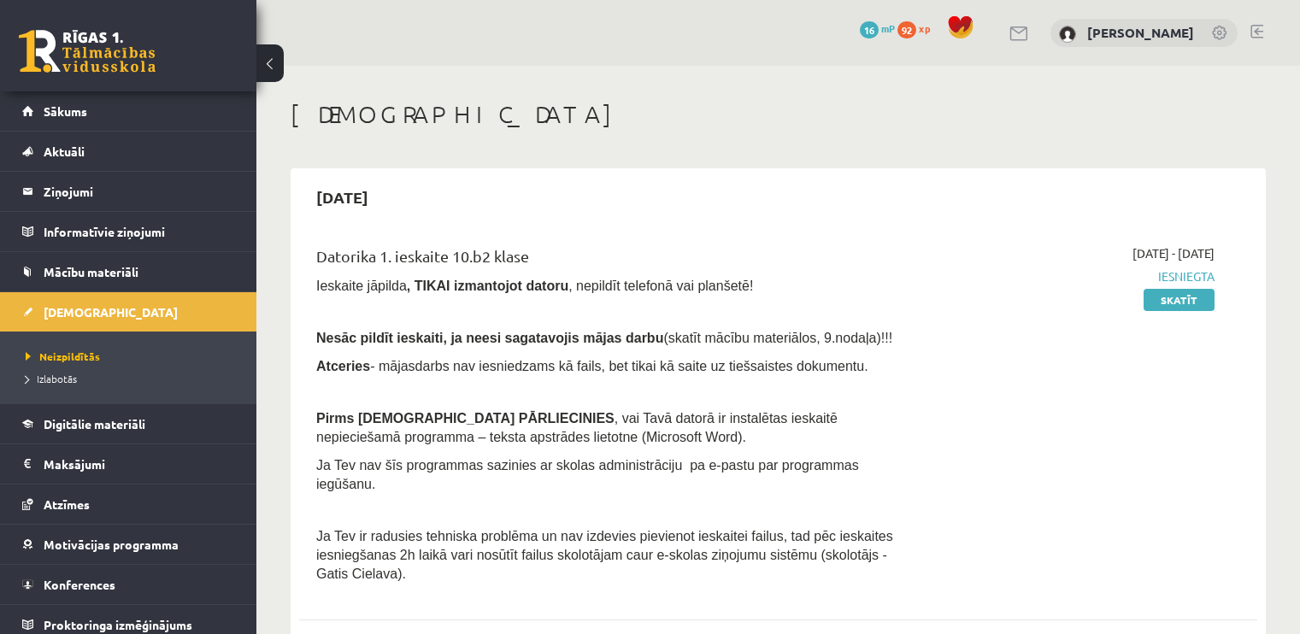
scroll to position [718, 0]
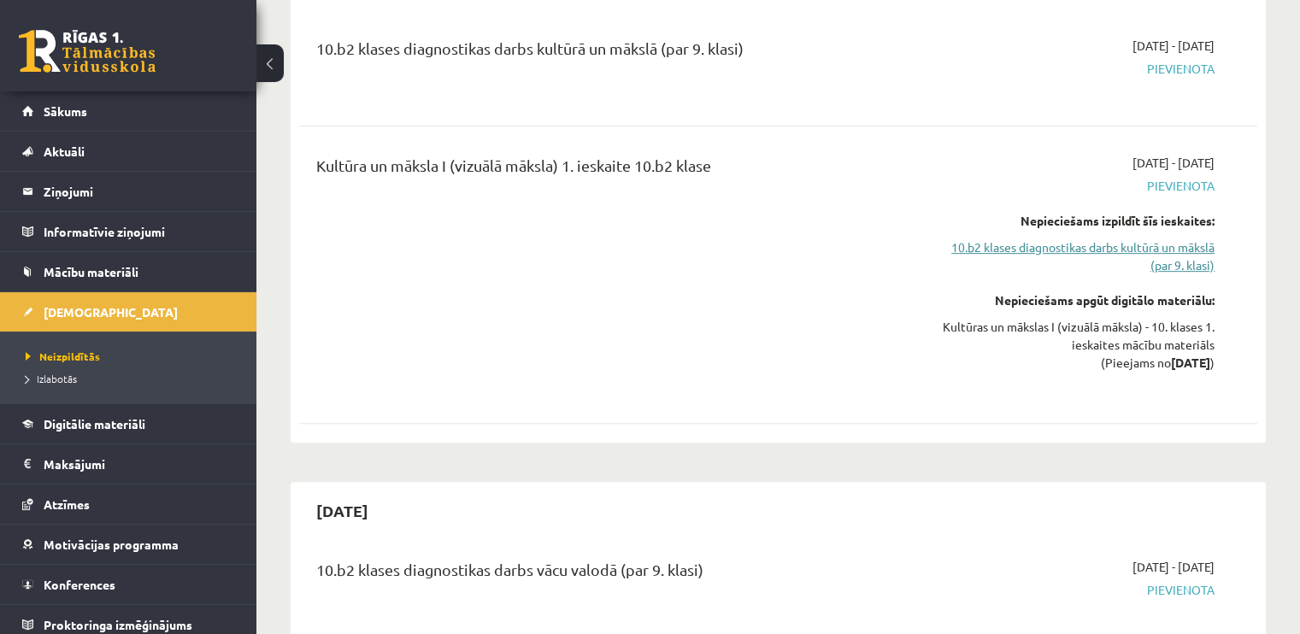
click at [1193, 238] on link "10.b2 klases diagnostikas darbs kultūrā un mākslā (par 9. klasi)" at bounding box center [1073, 256] width 282 height 36
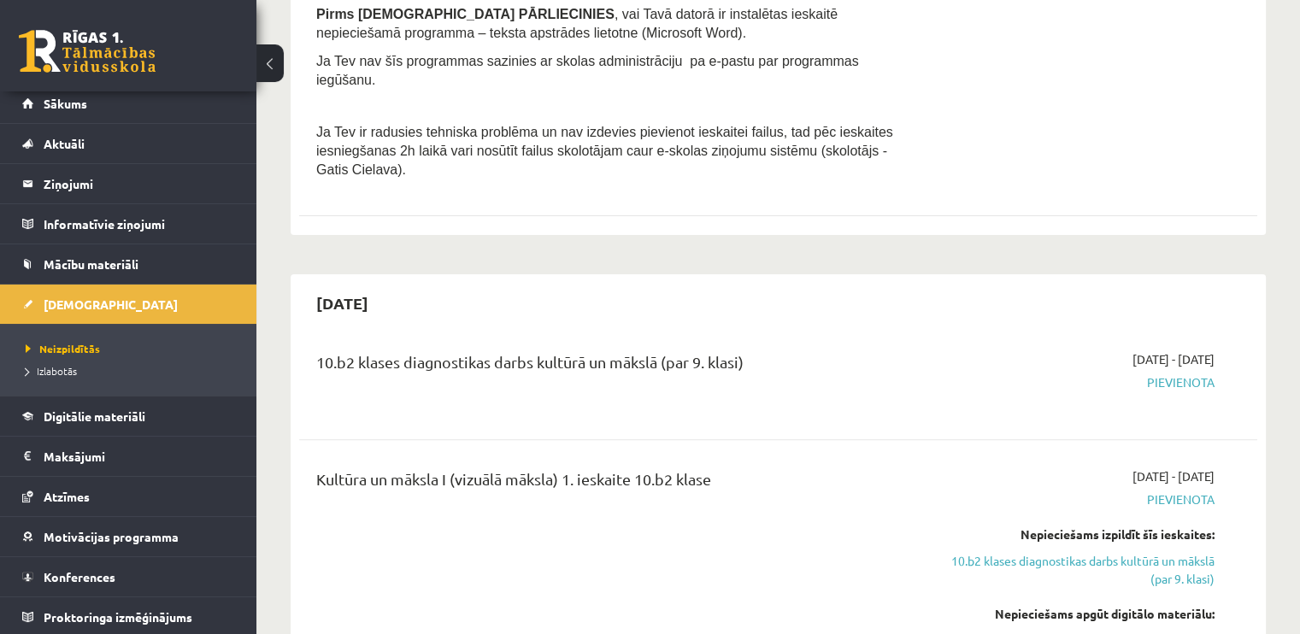
scroll to position [490, 0]
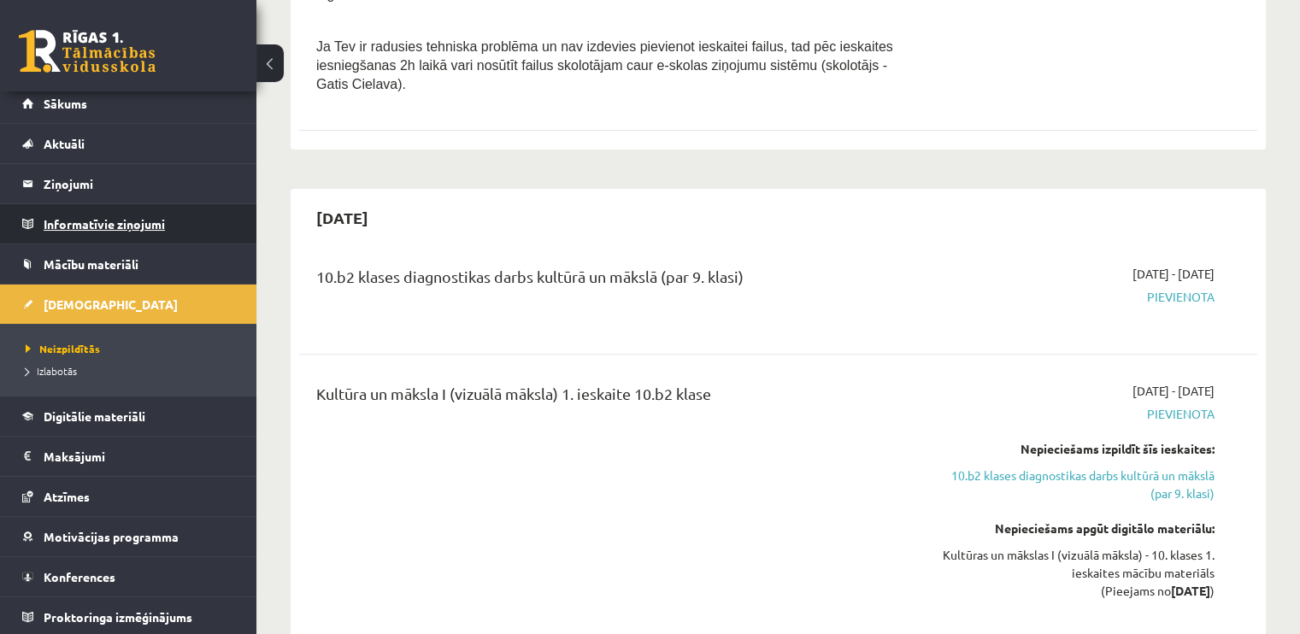
click at [106, 216] on legend "Informatīvie ziņojumi 0" at bounding box center [139, 223] width 191 height 39
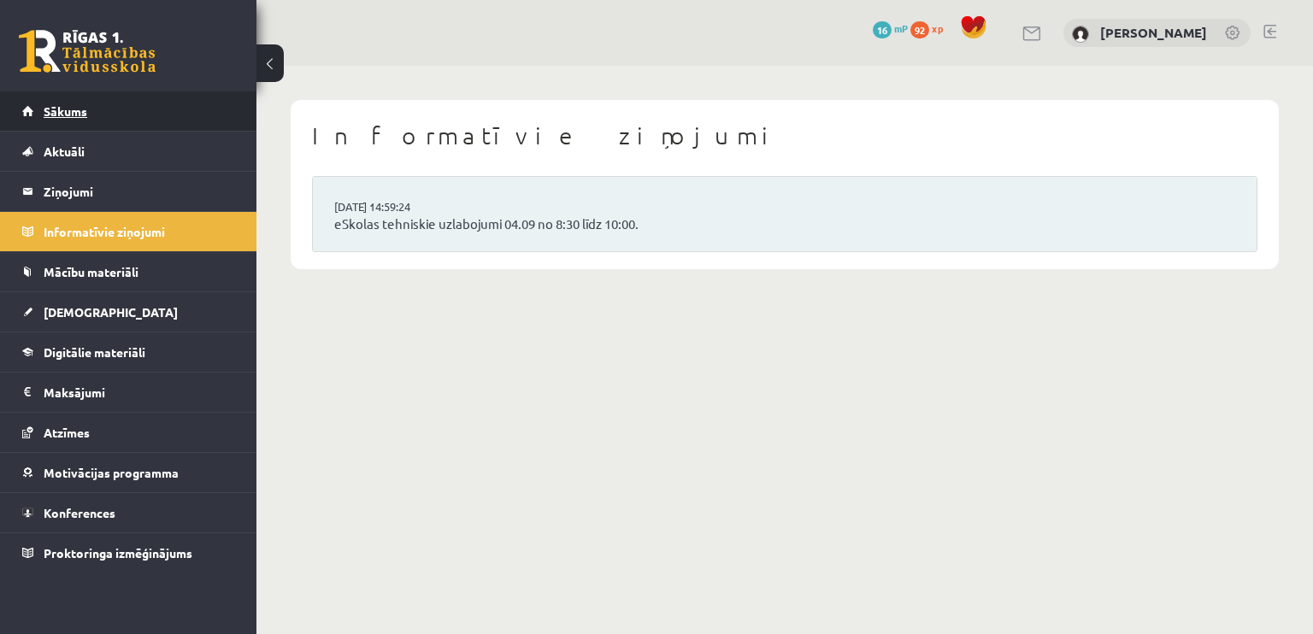
click at [84, 111] on span "Sākums" at bounding box center [66, 110] width 44 height 15
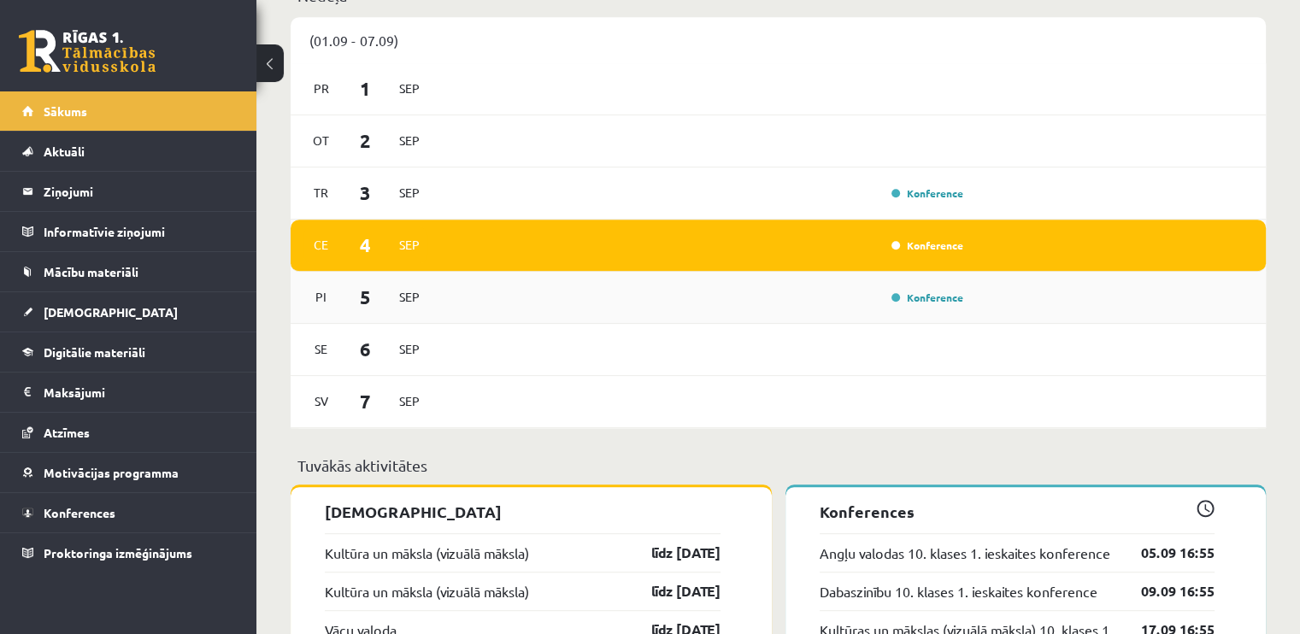
scroll to position [920, 0]
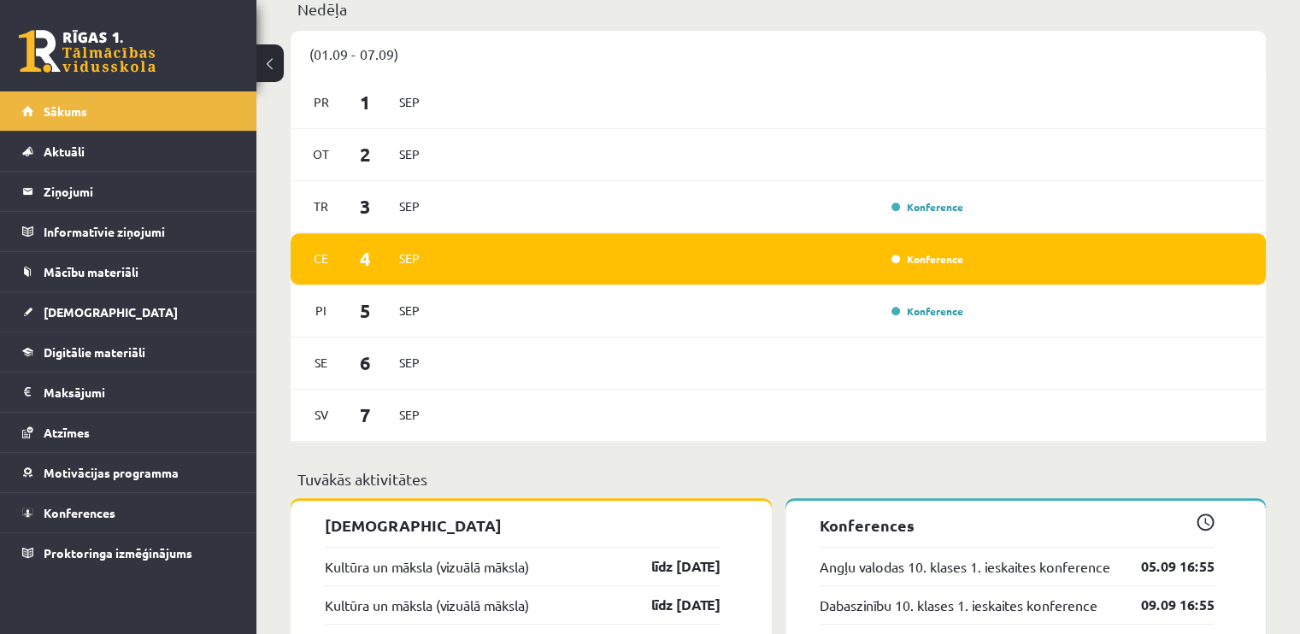
click at [946, 253] on div "Konference" at bounding box center [925, 258] width 85 height 17
click at [945, 253] on div "Konference" at bounding box center [925, 258] width 85 height 17
click at [896, 247] on div "Ce 4 Sep Konference" at bounding box center [778, 259] width 975 height 52
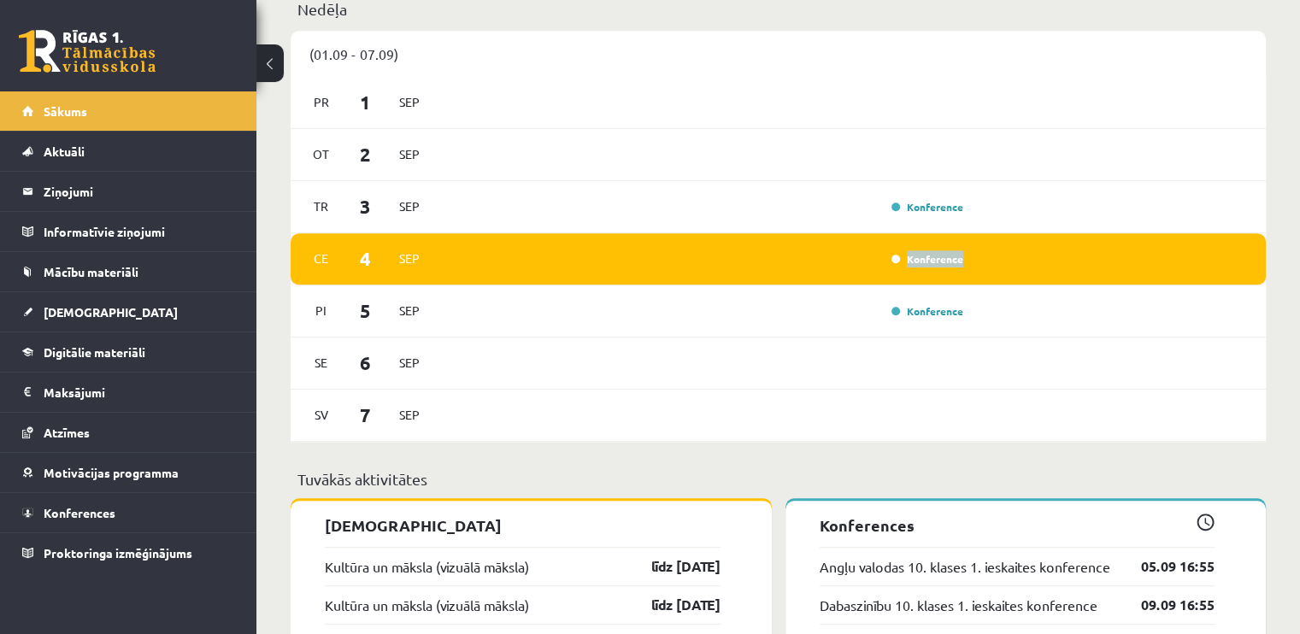
click at [872, 252] on div "Konference" at bounding box center [704, 259] width 529 height 19
click at [1009, 260] on div "Ce 4 Sep Konference" at bounding box center [778, 259] width 975 height 52
click at [944, 255] on link "Konference" at bounding box center [927, 259] width 72 height 14
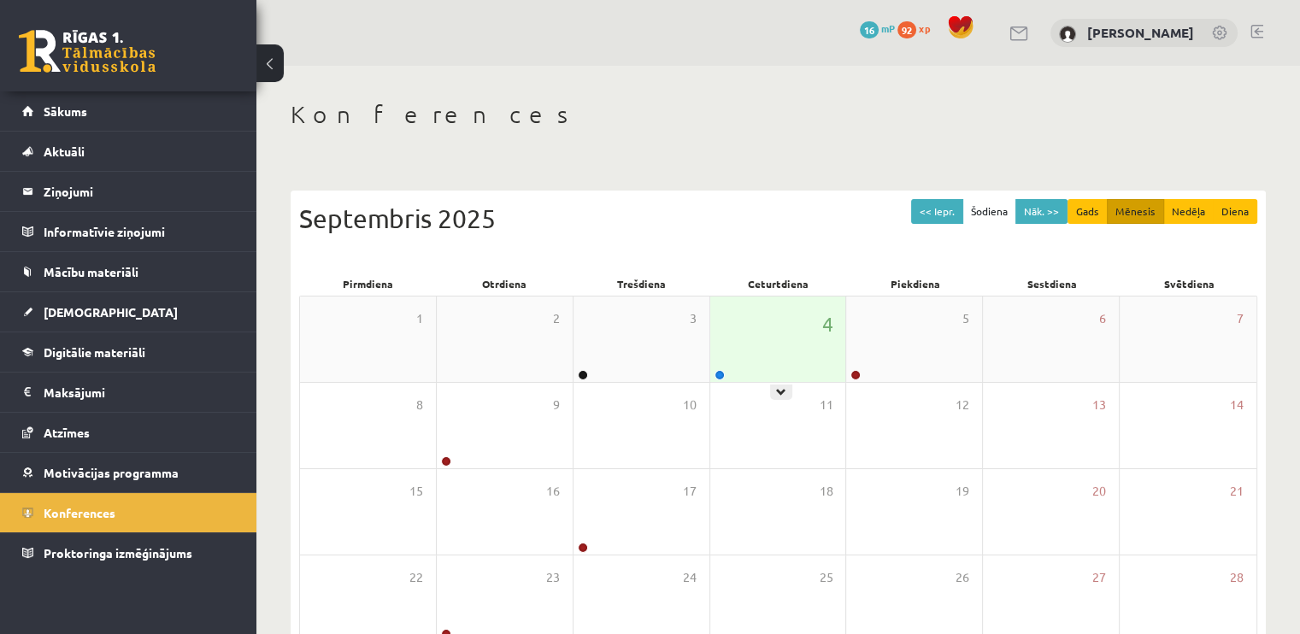
click at [812, 346] on div "4" at bounding box center [778, 339] width 136 height 85
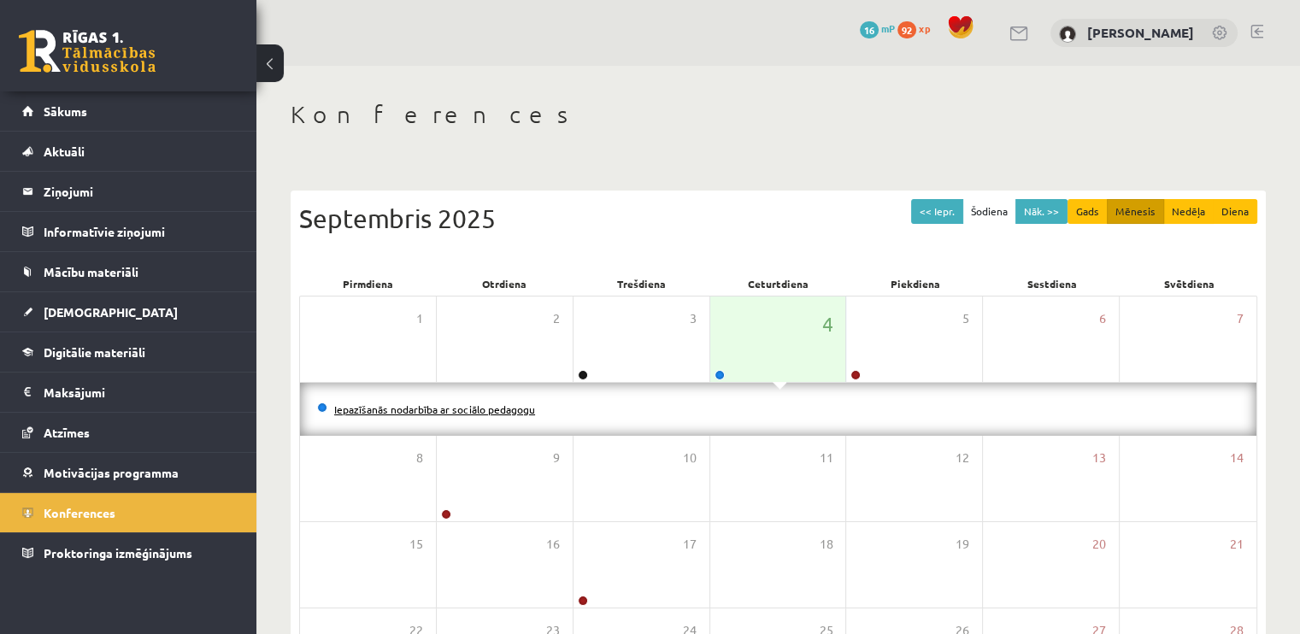
click at [513, 403] on link "Iepazīšanās nodarbība ar sociālo pedagogu" at bounding box center [434, 410] width 201 height 14
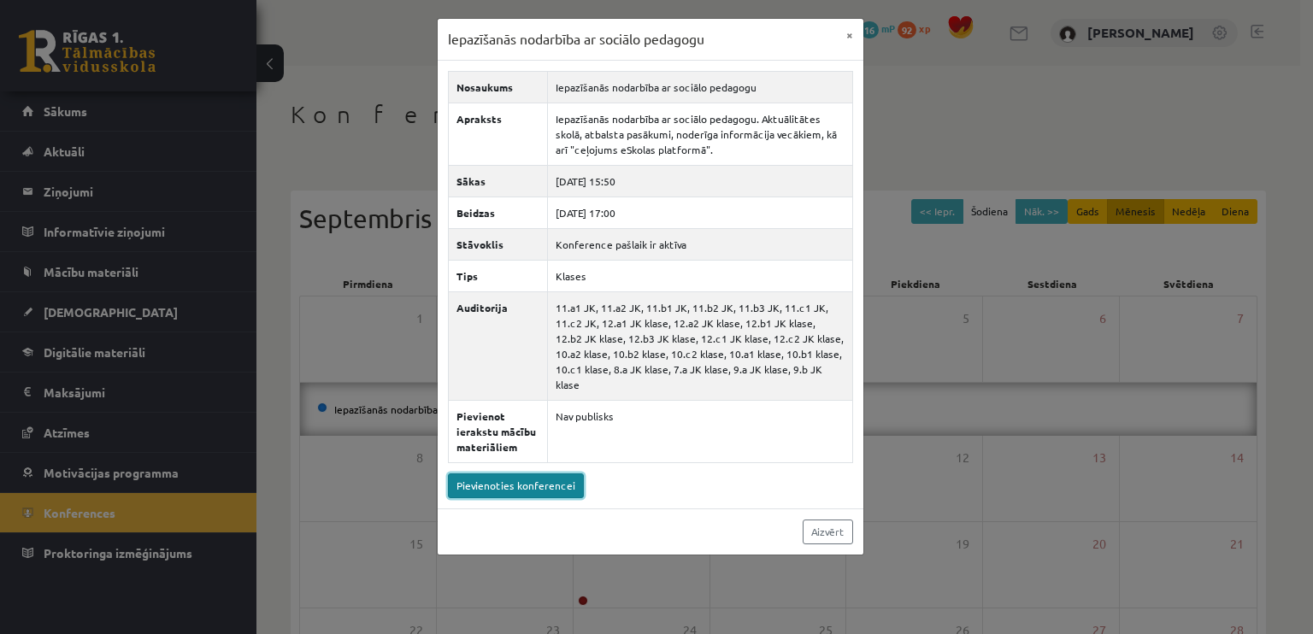
click at [568, 473] on link "Pievienoties konferencei" at bounding box center [516, 485] width 136 height 25
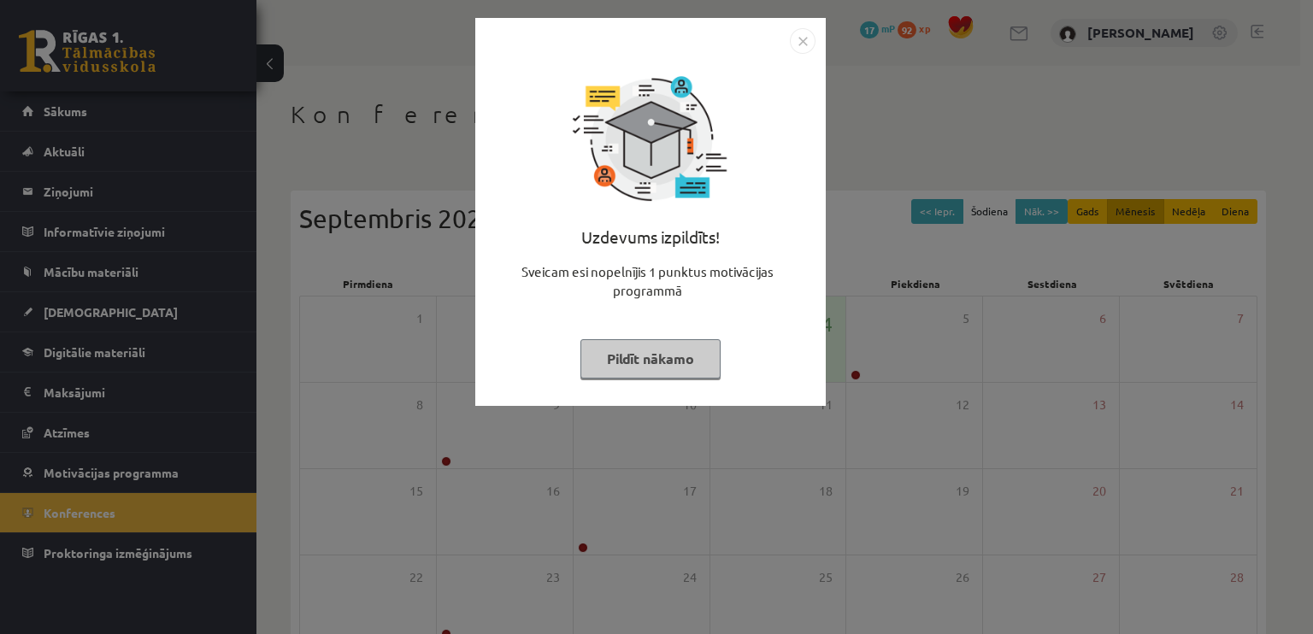
click at [808, 40] on img "Close" at bounding box center [803, 41] width 26 height 26
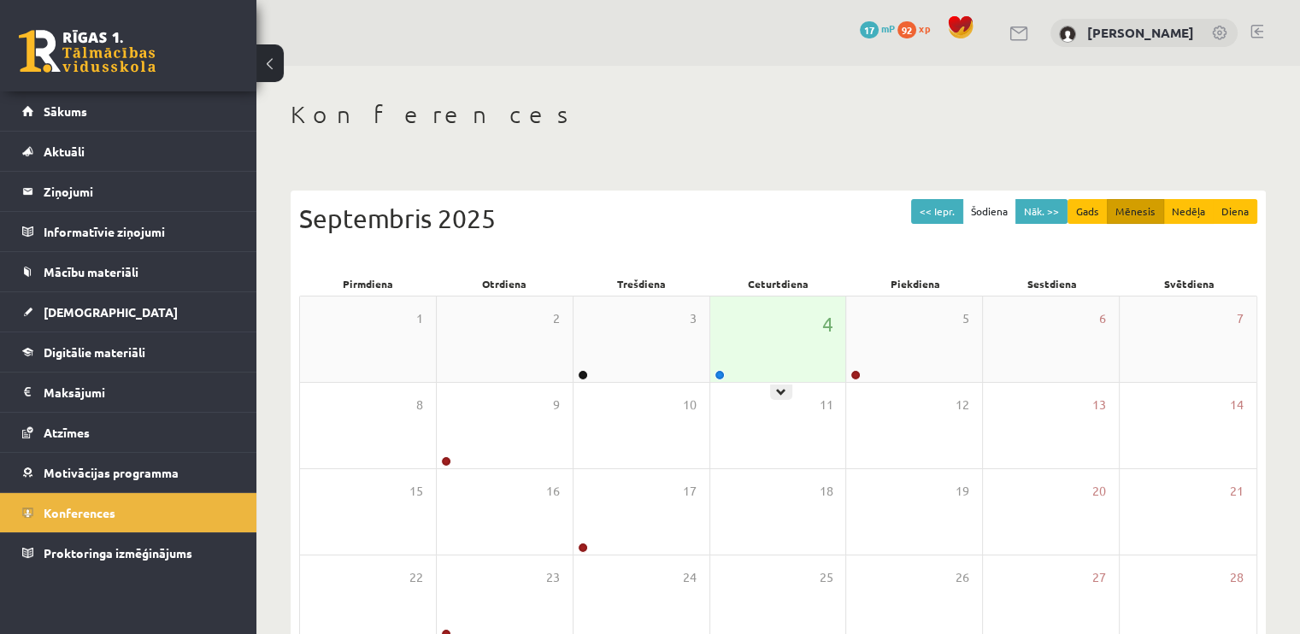
click at [736, 338] on div "4" at bounding box center [778, 339] width 136 height 85
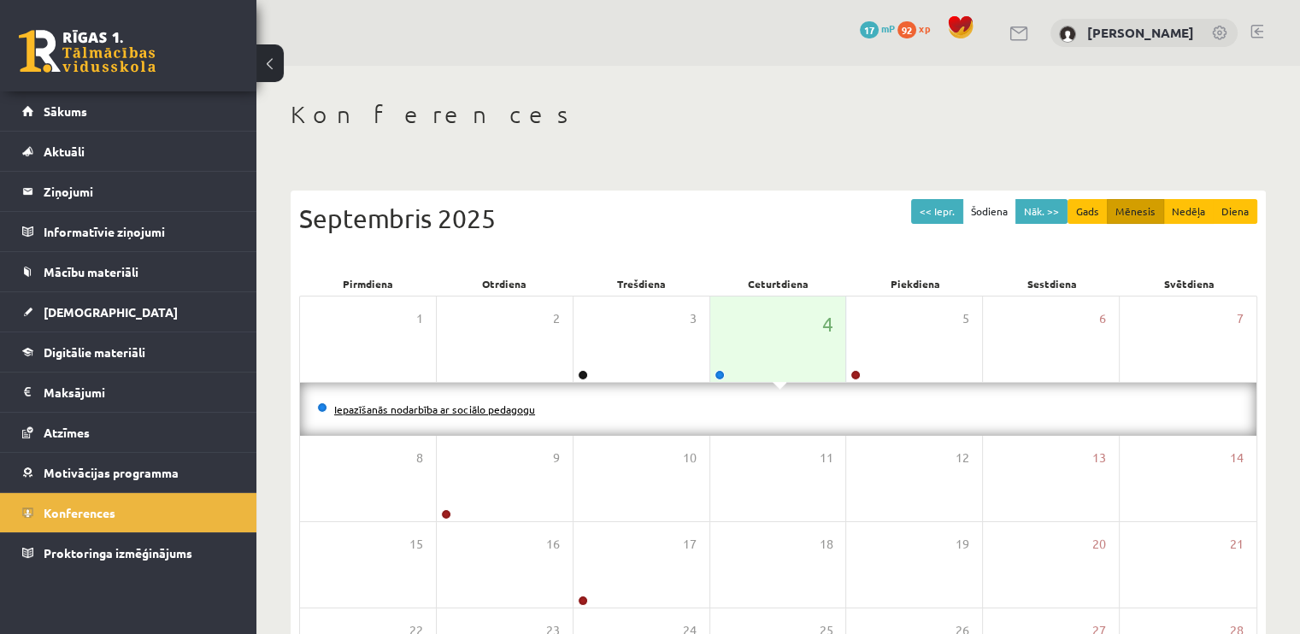
click at [421, 409] on link "Iepazīšanās nodarbība ar sociālo pedagogu" at bounding box center [434, 410] width 201 height 14
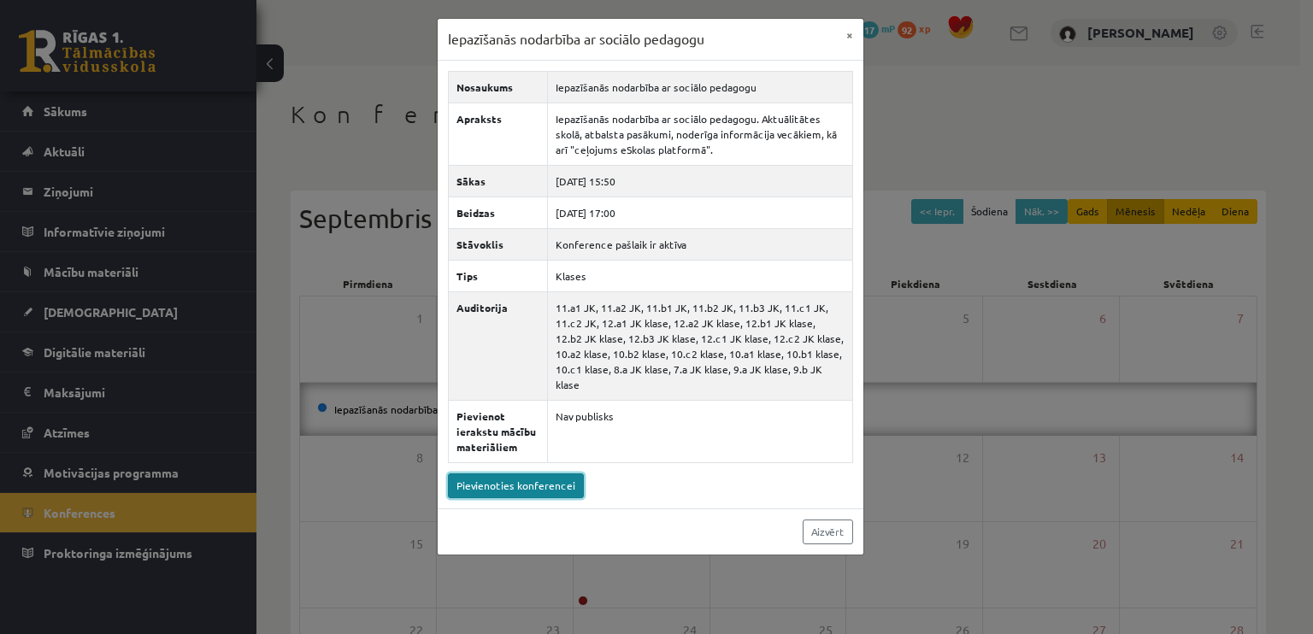
click at [529, 473] on link "Pievienoties konferencei" at bounding box center [516, 485] width 136 height 25
